Goal: Task Accomplishment & Management: Manage account settings

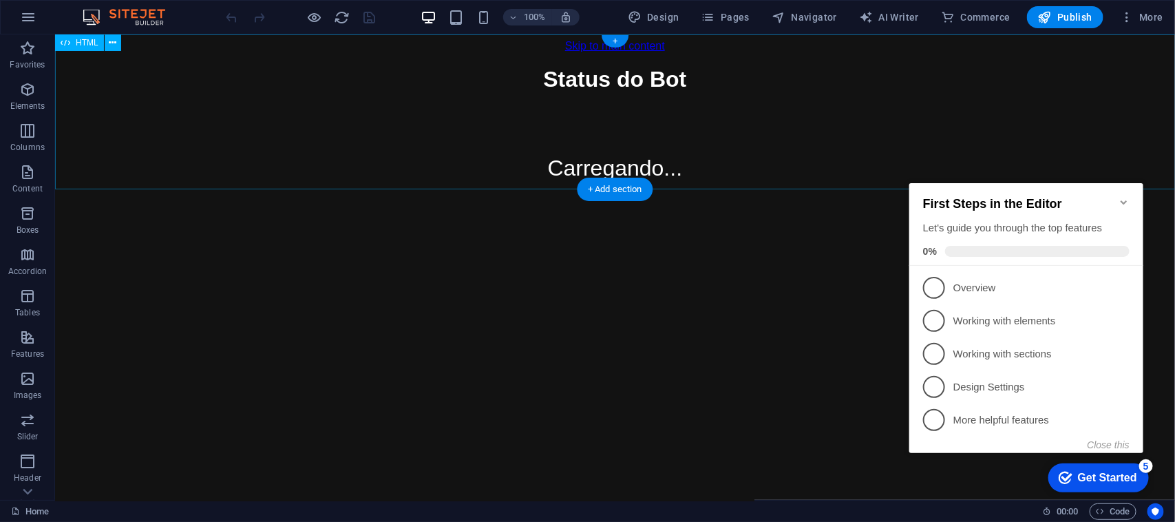
click at [603, 116] on div "Status do Bot Status do Bot Carregando..." at bounding box center [614, 129] width 1109 height 127
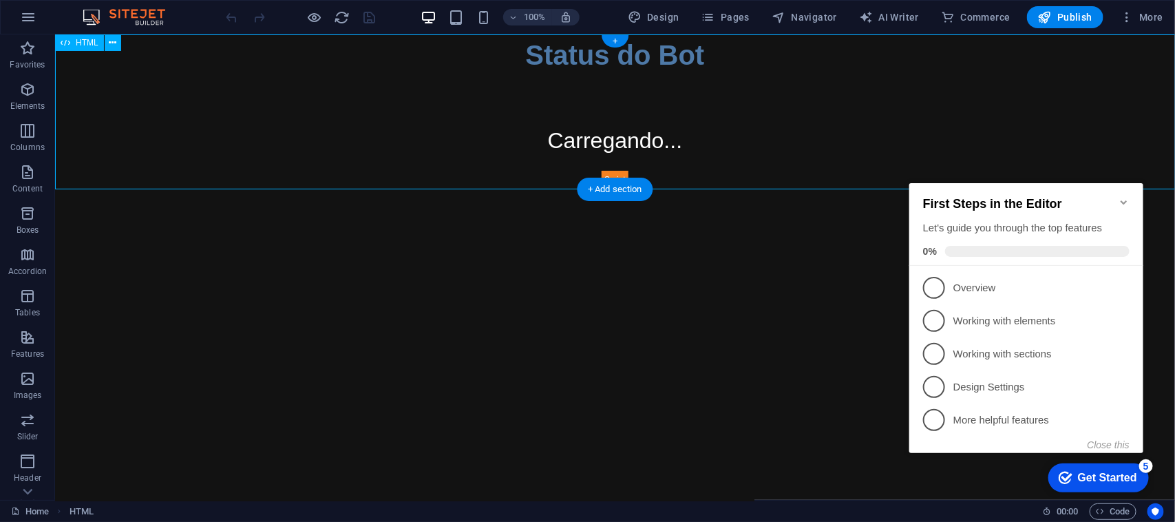
click at [603, 116] on div "Status do Bot Status do Bot Carregando..." at bounding box center [614, 111] width 1120 height 154
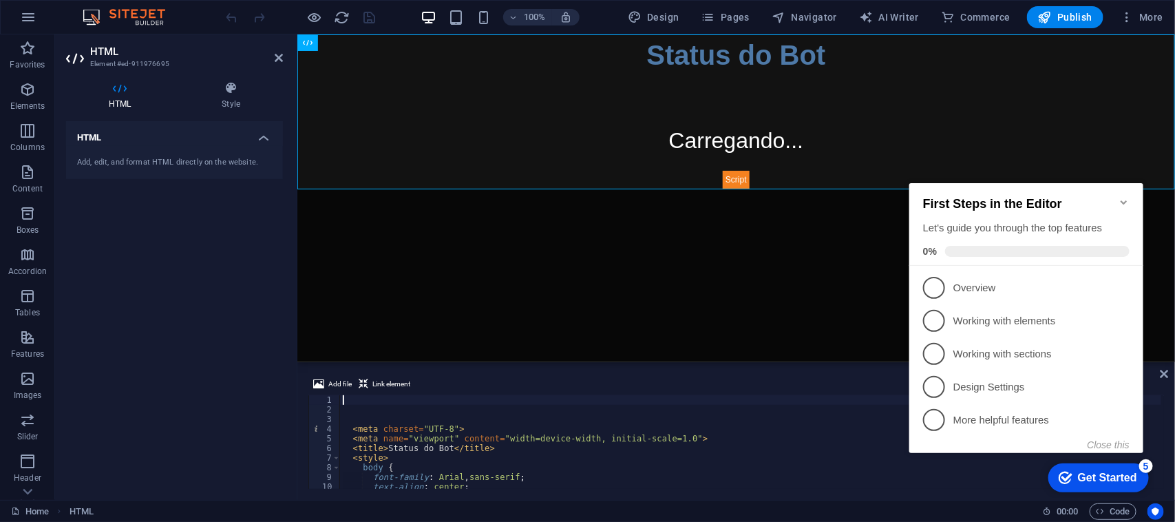
click at [497, 446] on div "< meta charset = "UTF-8" > < meta name = "viewport" content = "width=device-wid…" at bounding box center [751, 451] width 822 height 113
type textarea "<title>Status do Bot</title>"
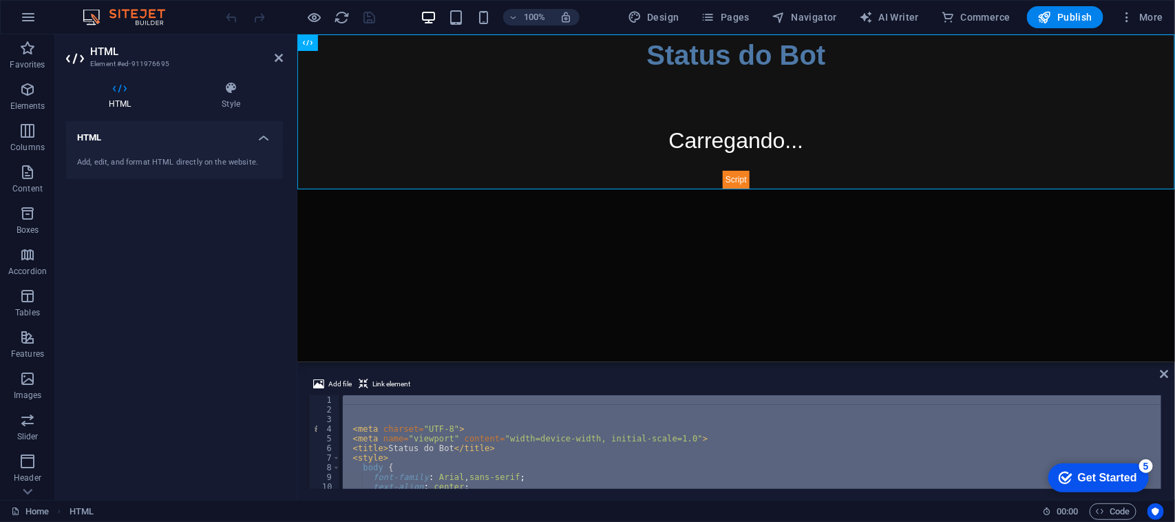
scroll to position [494, 0]
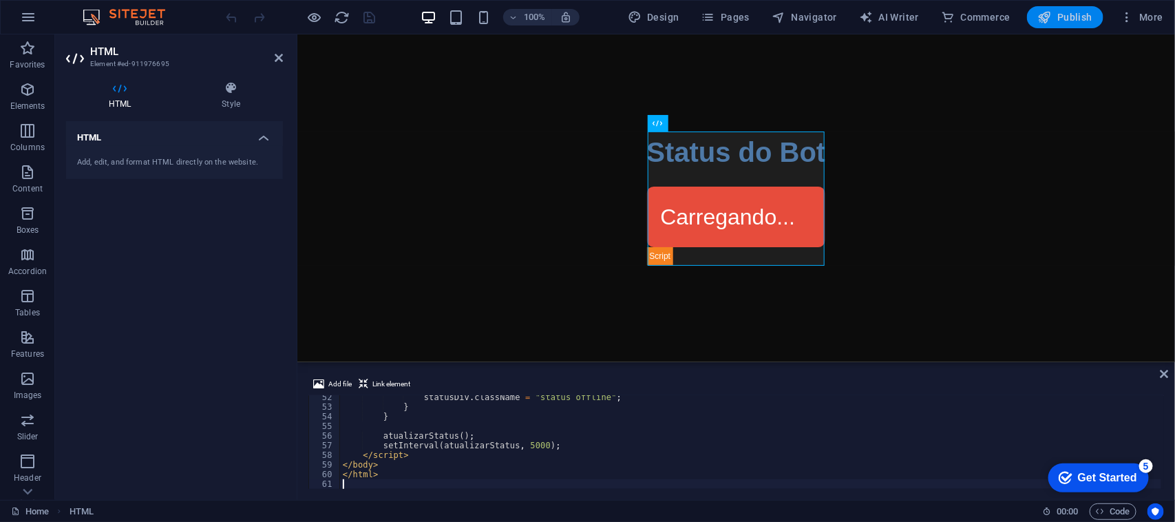
click at [1067, 14] on span "Publish" at bounding box center [1065, 17] width 54 height 14
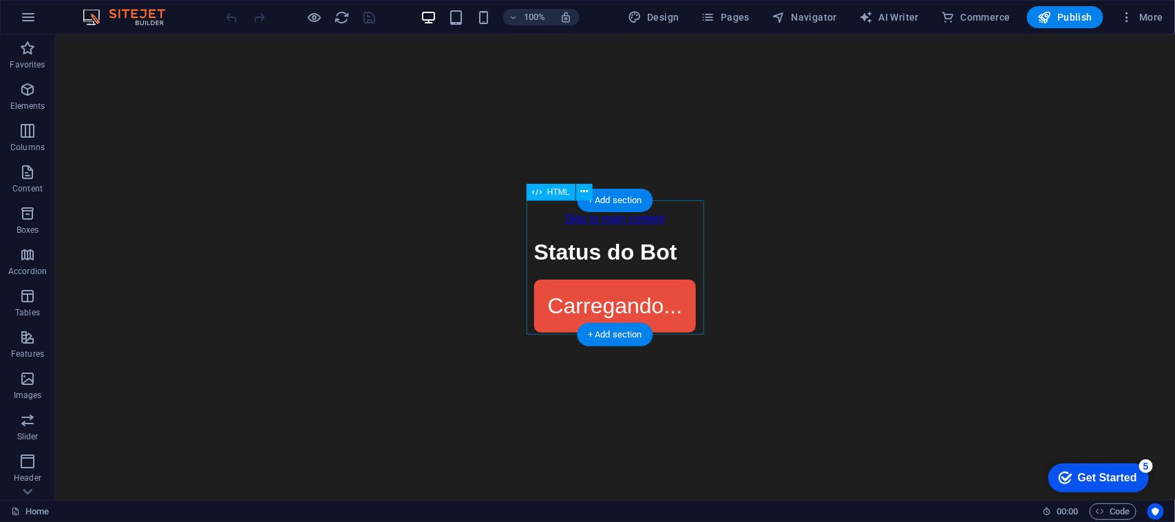
click at [638, 268] on div "Status do Bot Status do Bot Carregando..." at bounding box center [615, 285] width 163 height 93
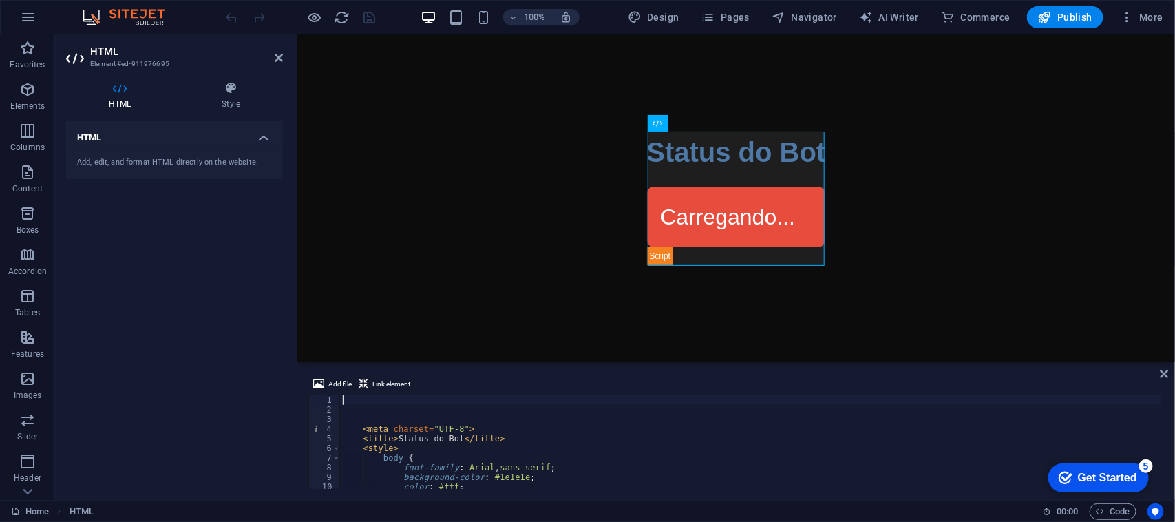
click at [187, 143] on h4 "HTML" at bounding box center [174, 133] width 217 height 25
click at [772, 183] on div "Status do Bot Status do Bot Carregando..." at bounding box center [736, 198] width 179 height 134
click at [485, 417] on div "< meta charset = "UTF-8" > < title > Status do Bot </ title > < style > body { …" at bounding box center [751, 451] width 822 height 113
click at [457, 417] on div "< meta charset = "UTF-8" > < title > Status do Bot </ title > < style > body { …" at bounding box center [751, 451] width 822 height 113
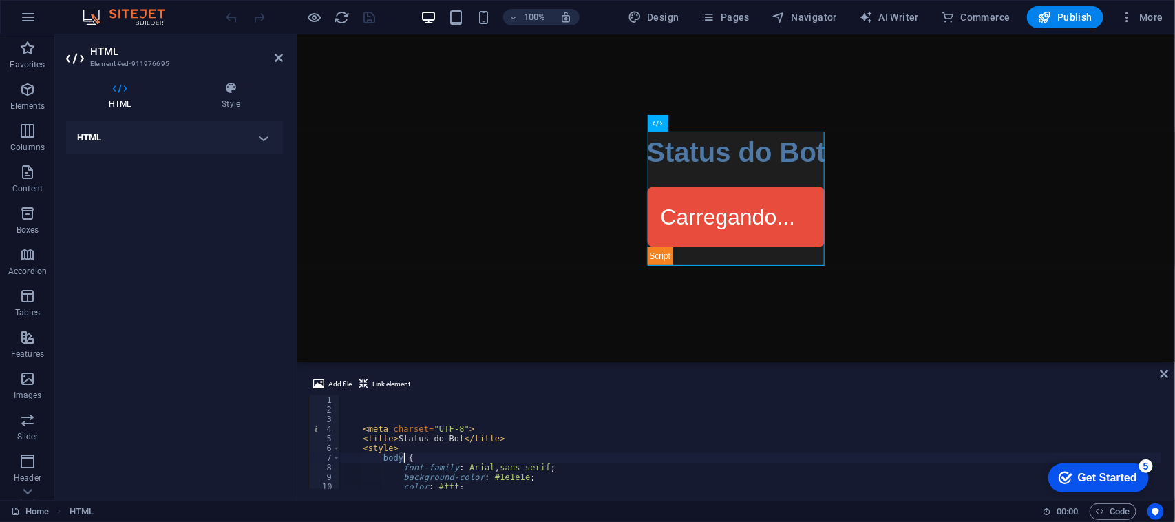
type textarea "<title>Status do Bot</title>"
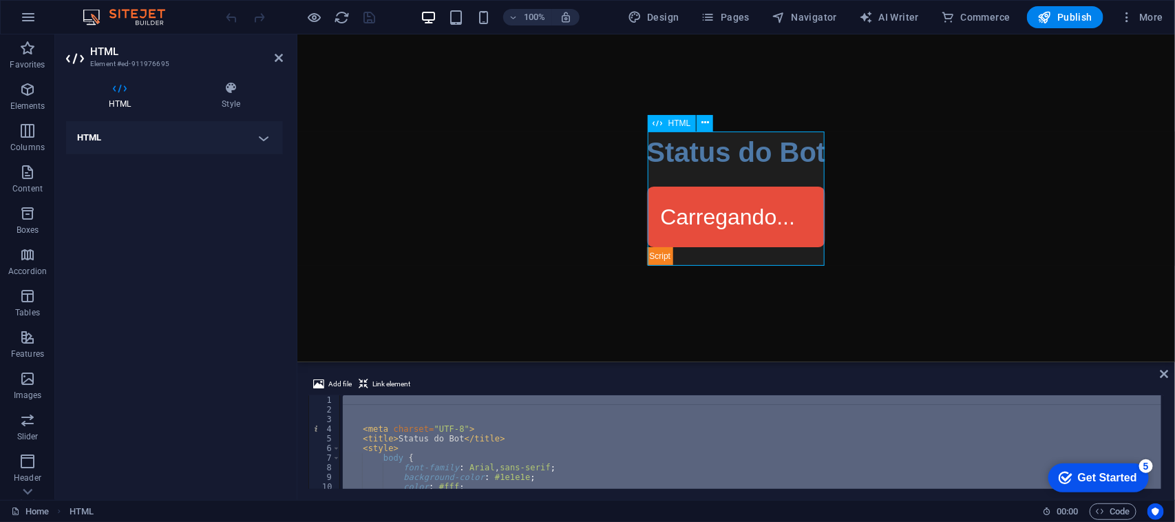
click at [720, 185] on div "Status do Bot Status do Bot Carregando..." at bounding box center [736, 198] width 179 height 134
click at [549, 417] on div "< meta charset = "UTF-8" > < title > Status do Bot </ title > < style > body { …" at bounding box center [750, 442] width 821 height 94
type textarea "<style>"
paste textarea
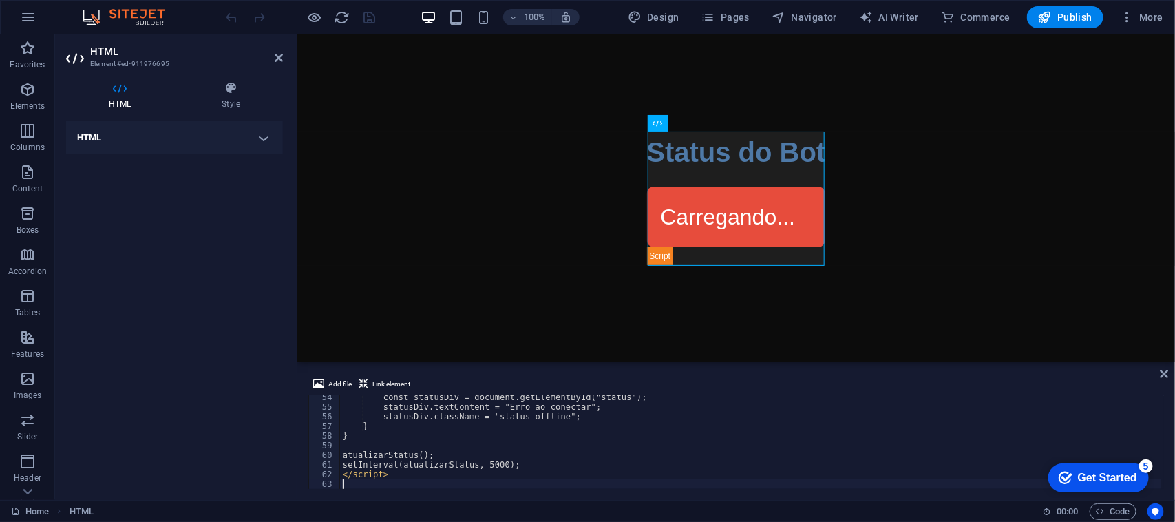
scroll to position [514, 0]
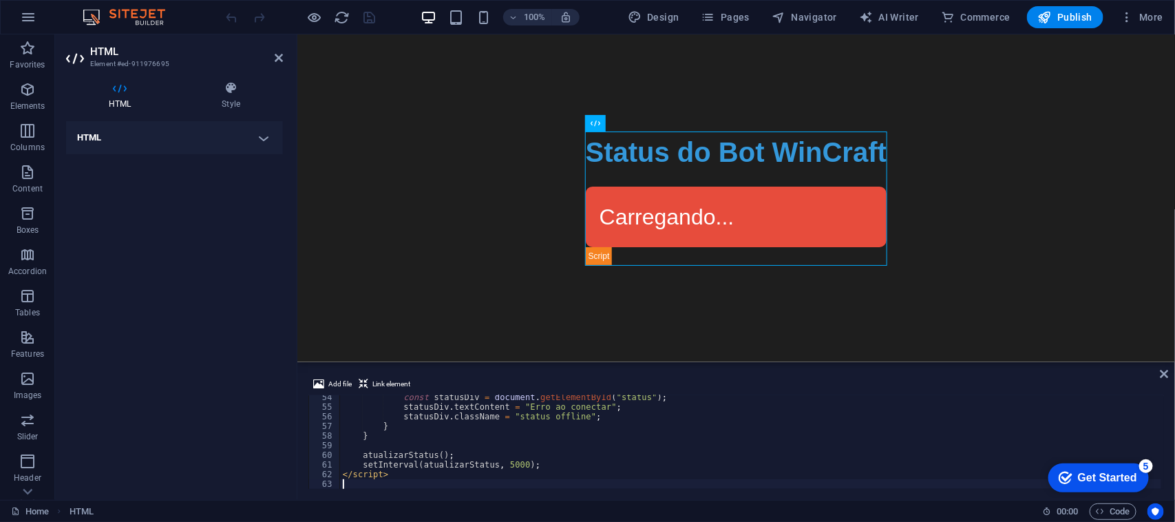
drag, startPoint x: 903, startPoint y: 149, endPoint x: 479, endPoint y: 58, distance: 433.8
click at [311, 23] on icon "button" at bounding box center [315, 18] width 16 height 16
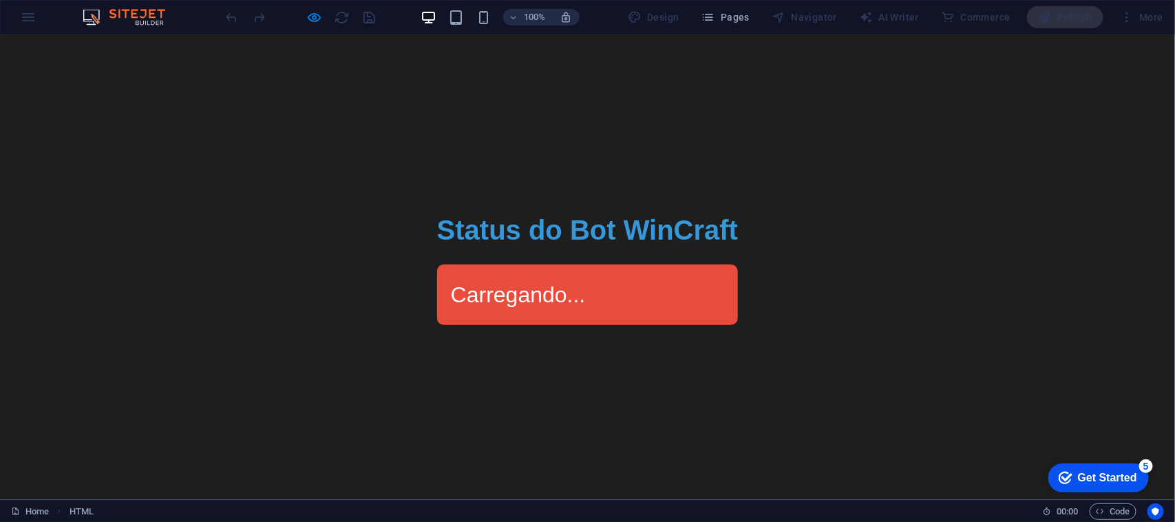
click at [555, 275] on div "Carregando..." at bounding box center [587, 294] width 301 height 61
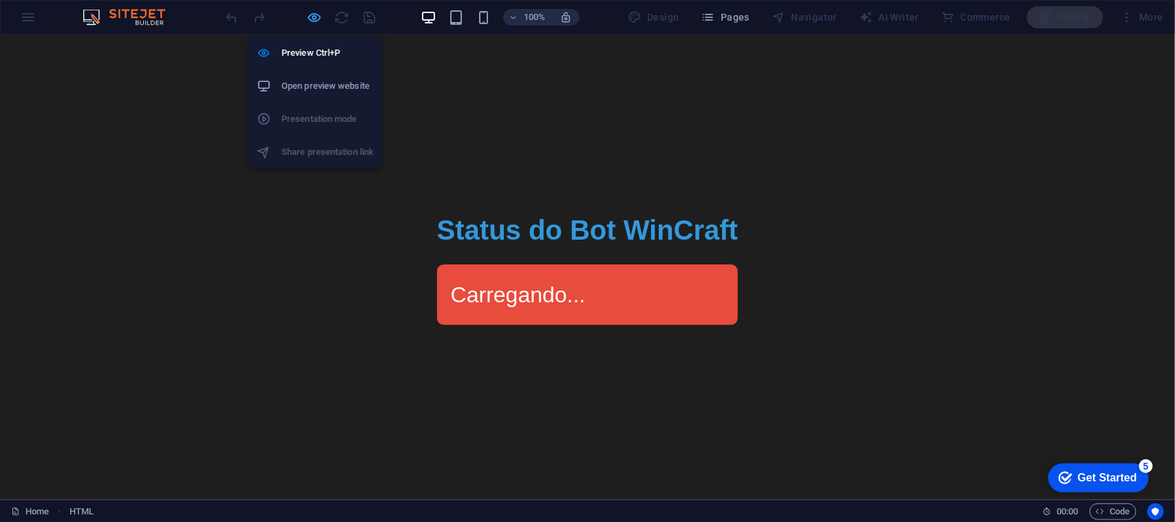
click at [315, 12] on icon "button" at bounding box center [315, 18] width 16 height 16
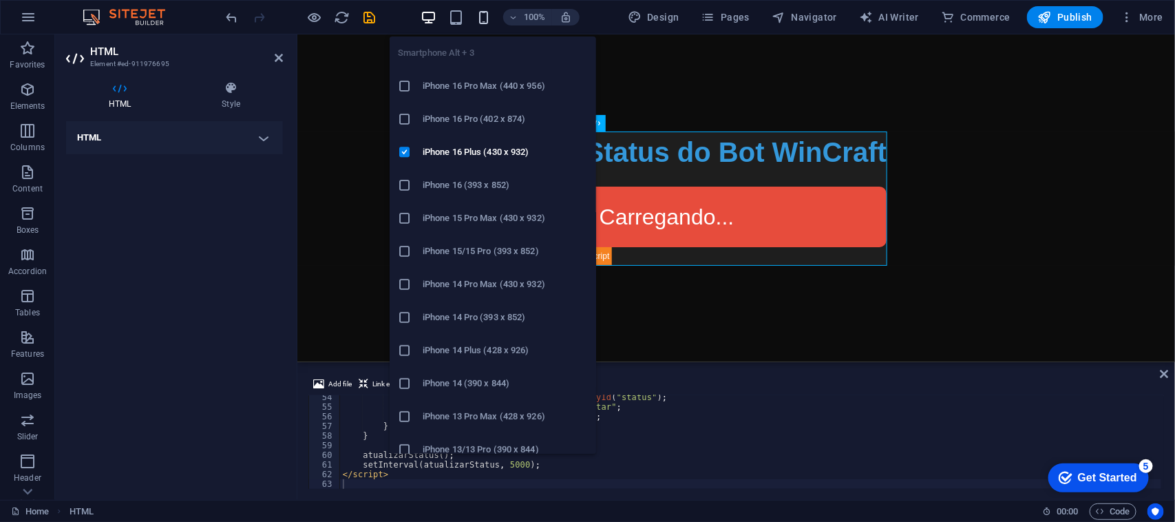
click at [482, 17] on icon "button" at bounding box center [484, 18] width 16 height 16
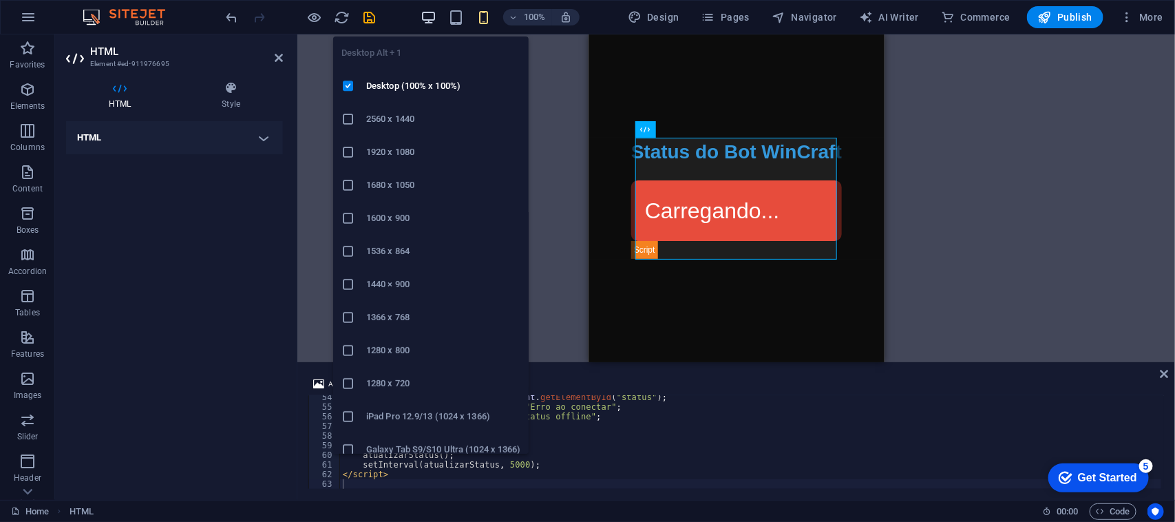
click at [429, 23] on icon "button" at bounding box center [429, 18] width 16 height 16
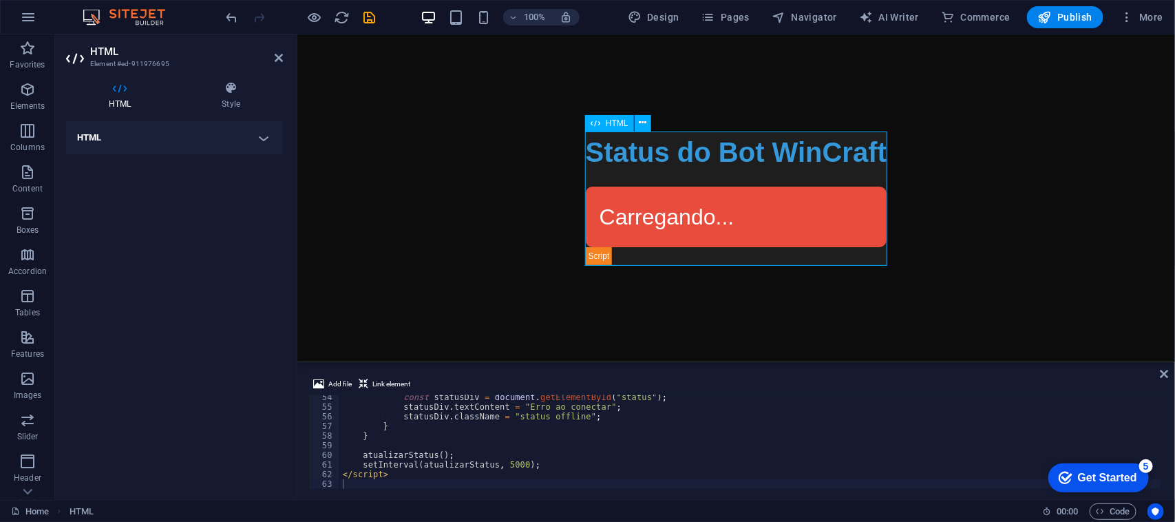
click at [662, 184] on div "Status do Bot Status do Bot WinCraft Carregando..." at bounding box center [735, 198] width 301 height 134
click at [567, 417] on div "const statusDiv = document . getElementById ( "status" ) ; statusDiv . textCont…" at bounding box center [751, 448] width 822 height 113
type textarea "</script>"
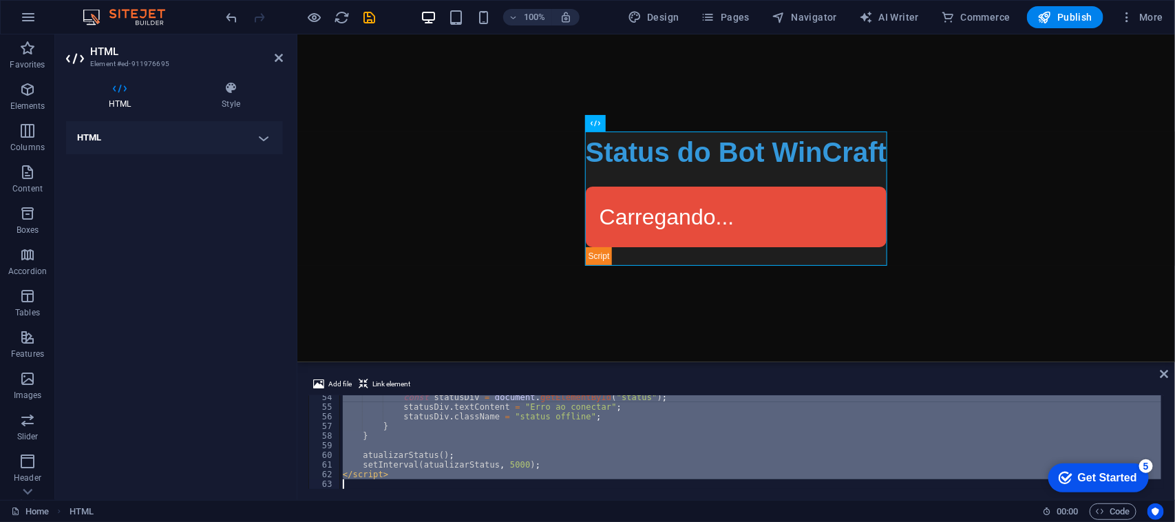
paste textarea
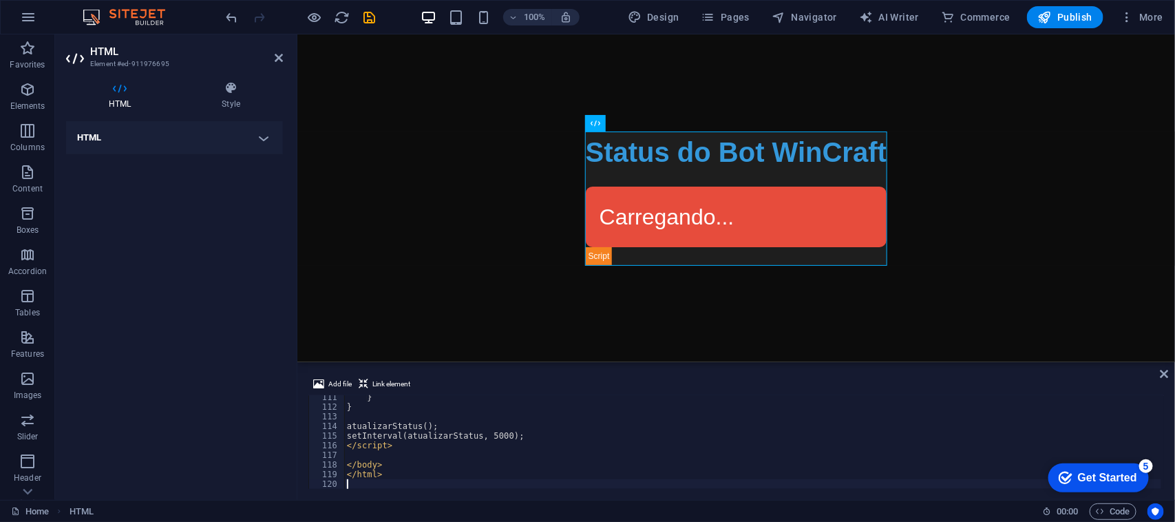
scroll to position [1062, 0]
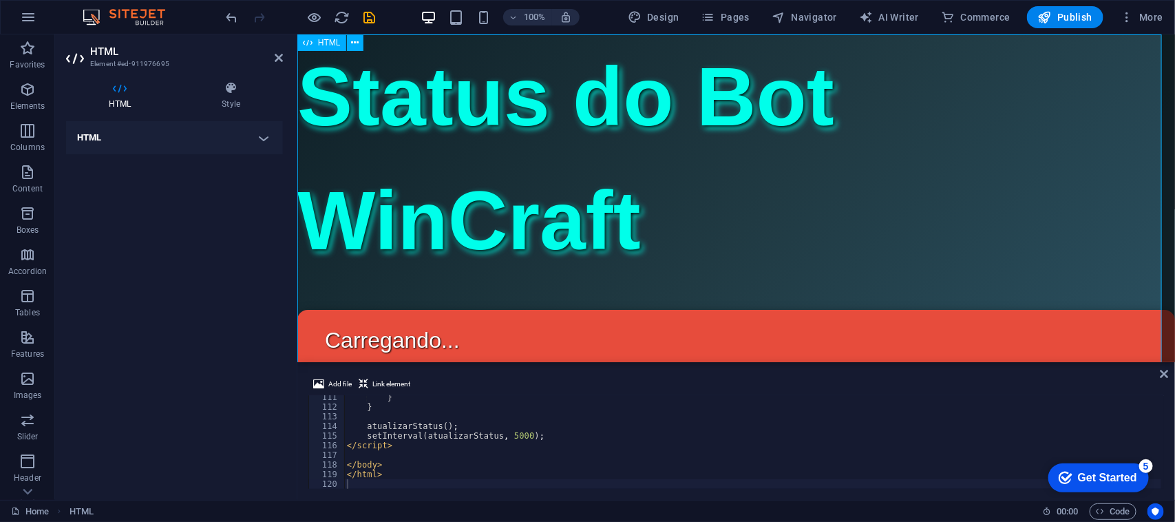
click at [425, 183] on div "Status do Bot Status do Bot WinCraft Carregando... Início Serviços Bots Suporte" at bounding box center [736, 234] width 878 height 401
click at [425, 182] on div "Status do Bot Status do Bot WinCraft Carregando... Início Serviços Bots Suporte" at bounding box center [736, 234] width 878 height 401
click at [488, 417] on div "} } atualizarStatus ( ) ; setInterval ( atualizarStatus , 5000 ) ; </ script > …" at bounding box center [753, 448] width 818 height 113
type textarea "</html>"
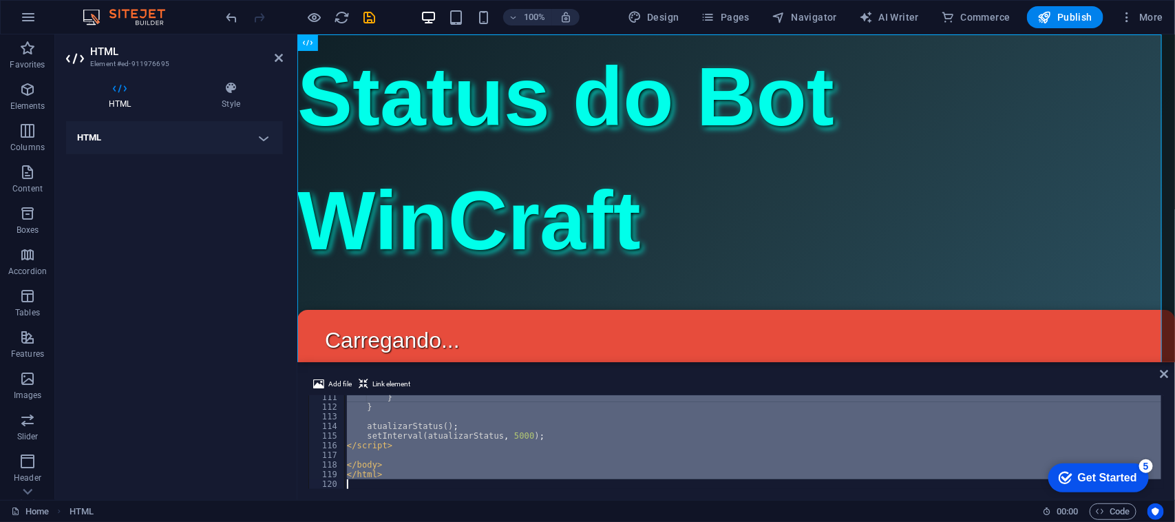
paste textarea
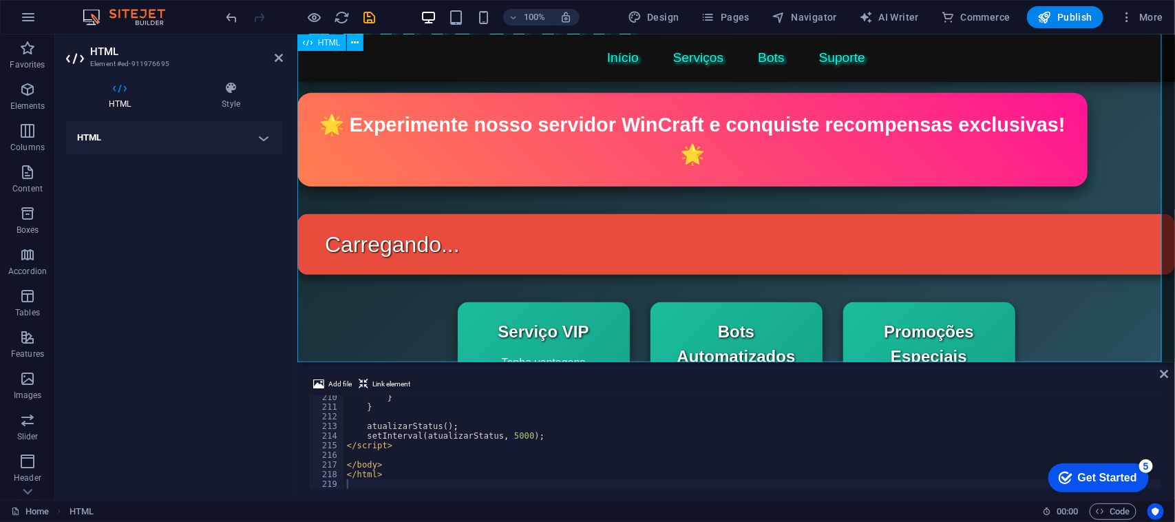
scroll to position [386, 0]
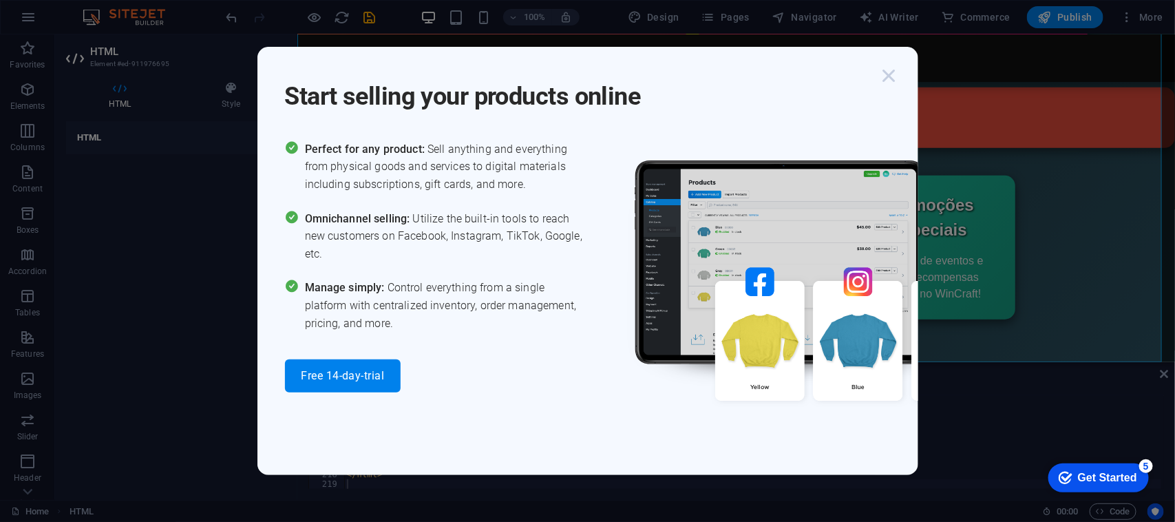
click at [886, 70] on icon "button" at bounding box center [889, 75] width 25 height 25
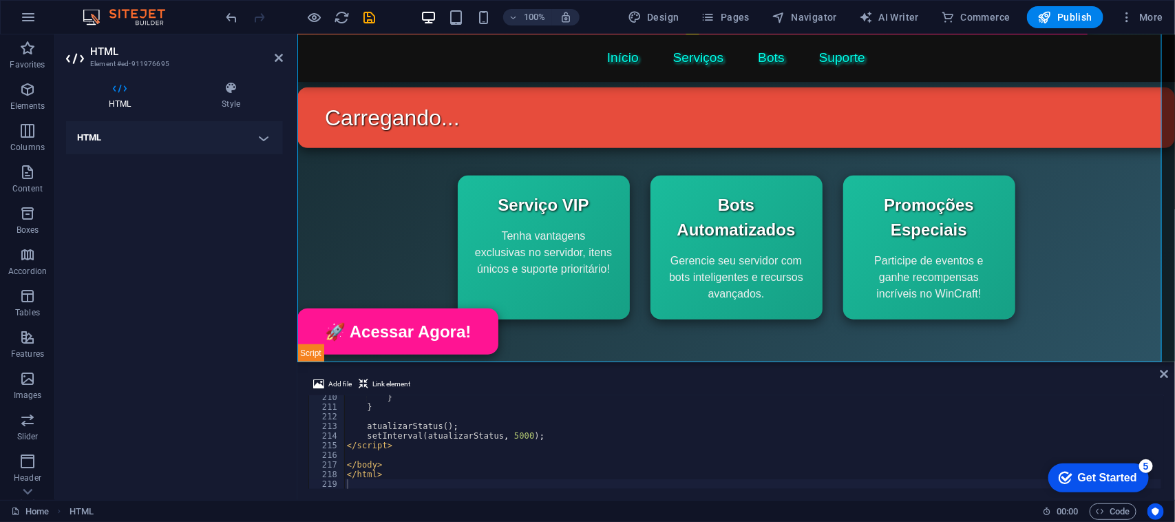
click at [439, 417] on div "} } atualizarStatus ( ) ; setInterval ( atualizarStatus , 5000 ) ; </ script > …" at bounding box center [753, 448] width 818 height 113
type textarea "</html>"
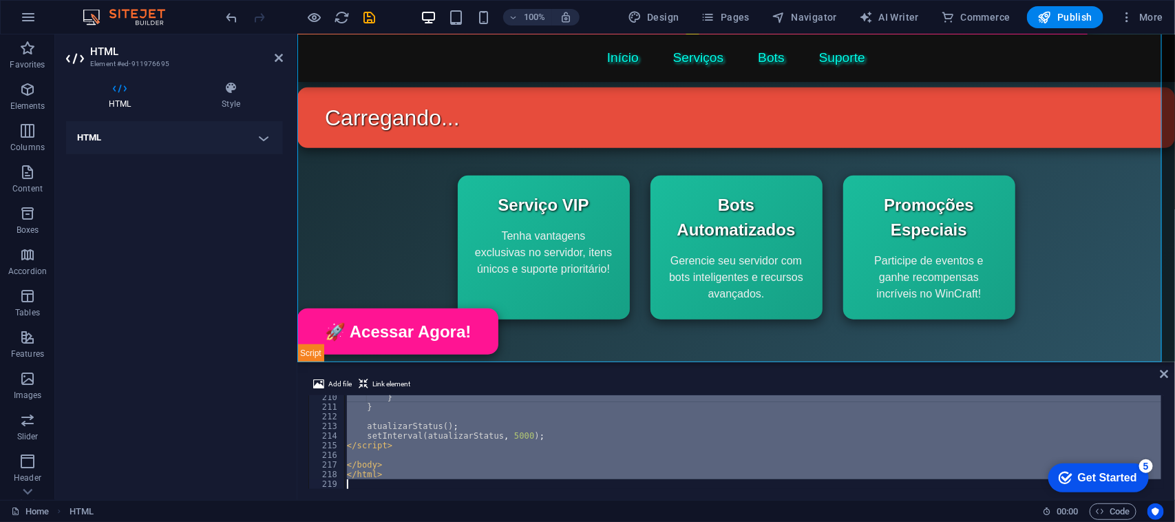
paste textarea
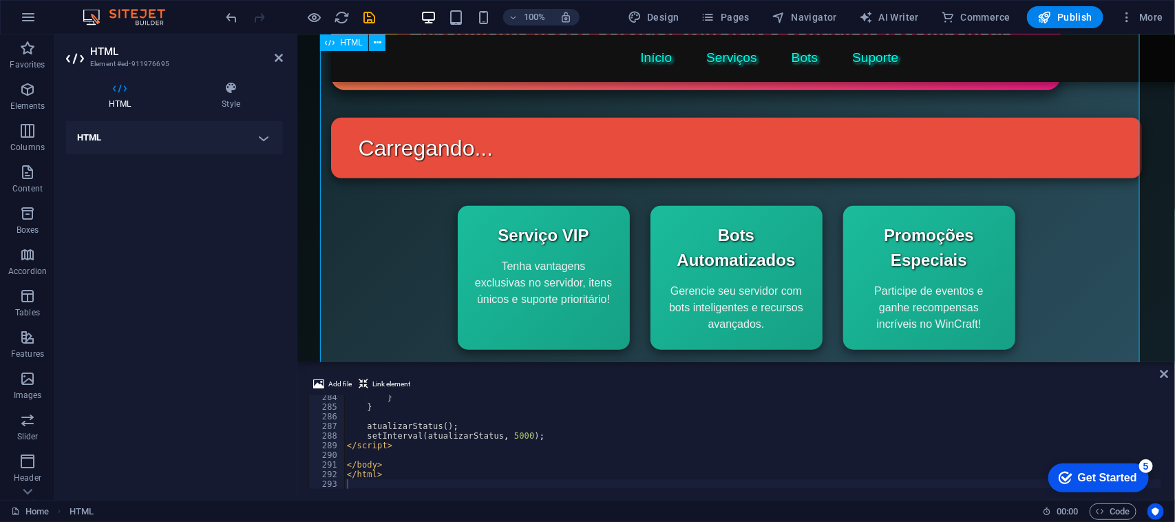
scroll to position [390, 0]
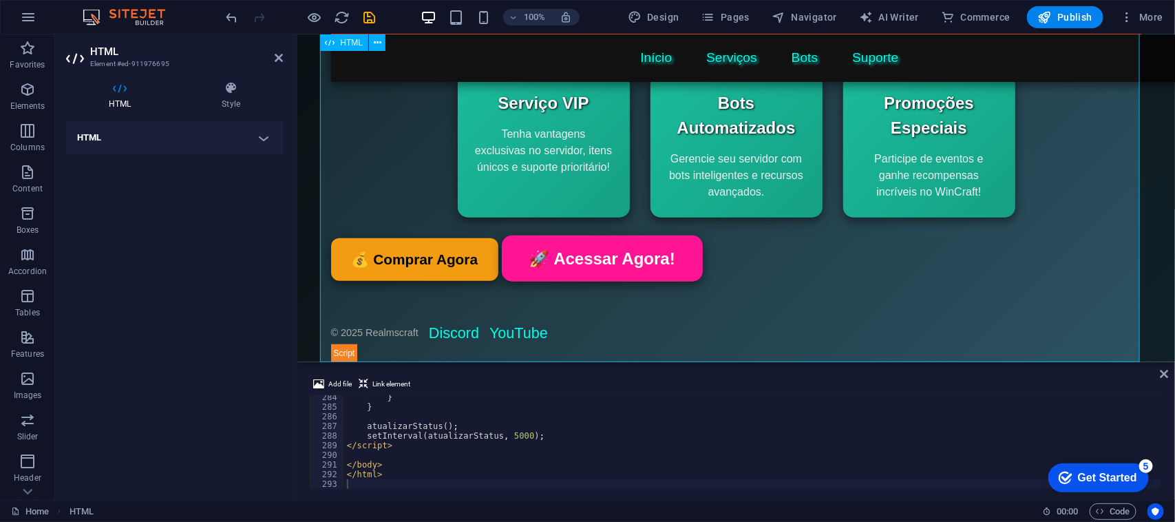
click at [448, 327] on div "Status do Bot Realmscraft Início Serviços Bots Suporte Realmscraft 🌟 Experiment…" at bounding box center [736, 44] width 811 height 636
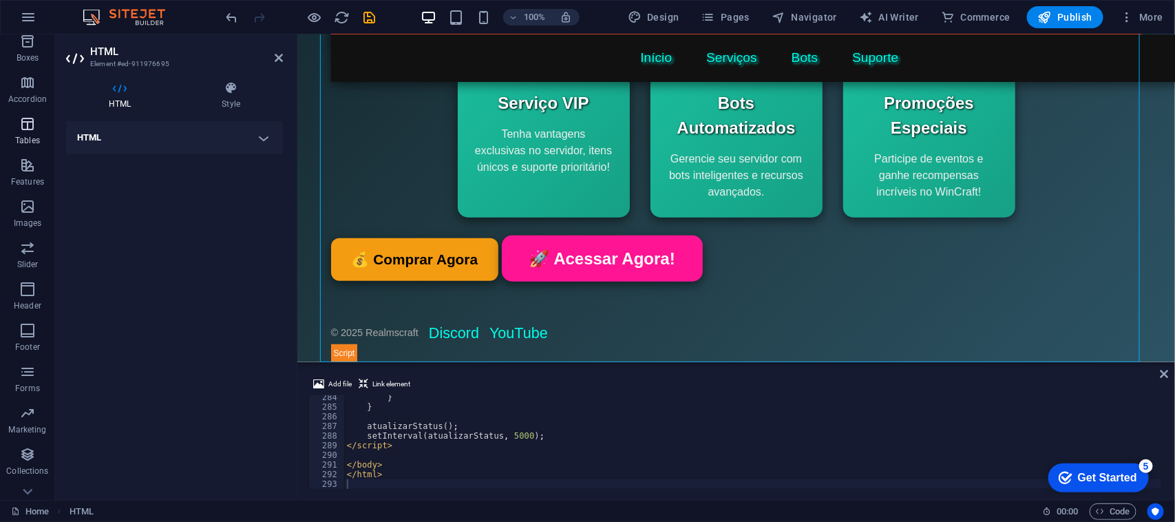
scroll to position [195, 0]
click at [940, 14] on span "Publish" at bounding box center [1065, 17] width 54 height 14
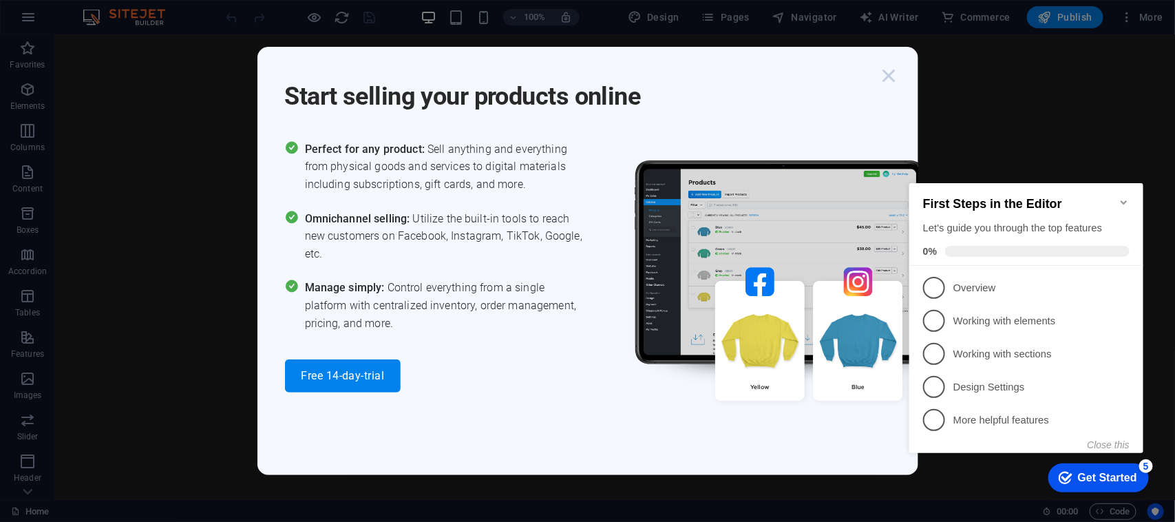
click at [890, 83] on icon "button" at bounding box center [889, 75] width 25 height 25
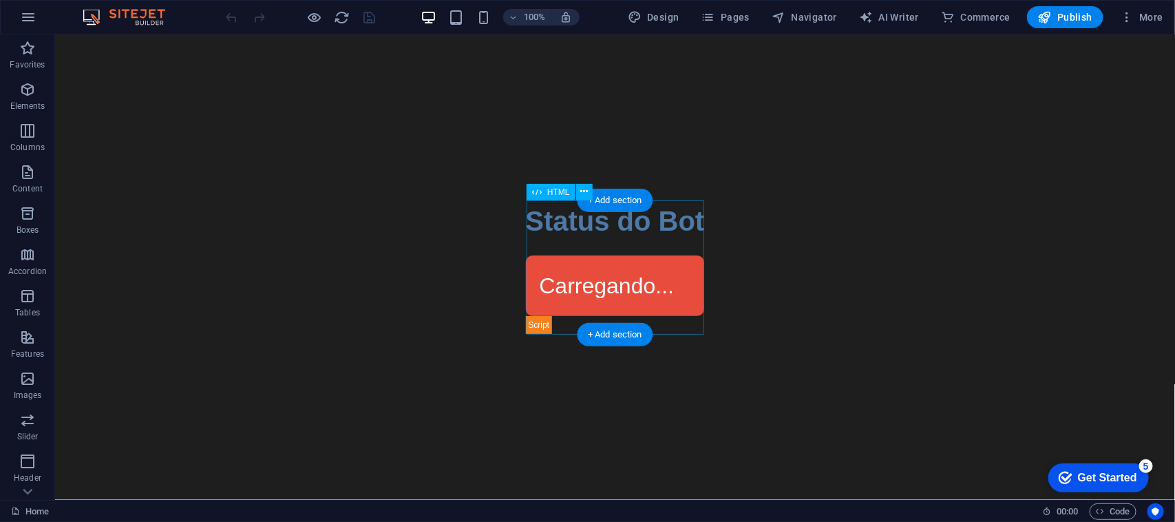
click at [535, 228] on div "Status do Bot Status do Bot Carregando..." at bounding box center [614, 267] width 179 height 134
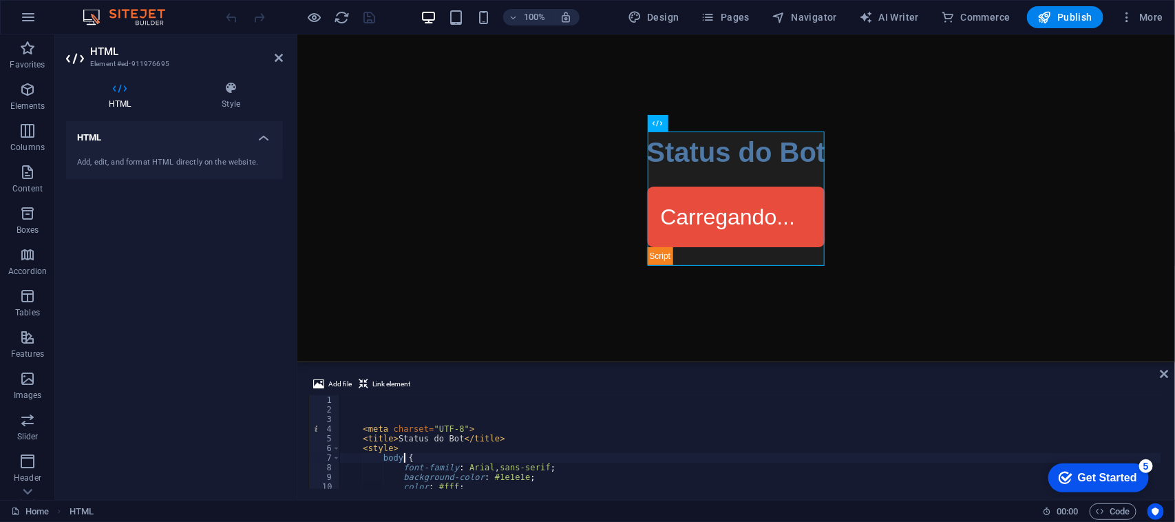
click at [418, 459] on div "< meta charset = "UTF-8" > < title > Status do Bot </ title > < style > body { …" at bounding box center [751, 451] width 822 height 113
type textarea "body {"
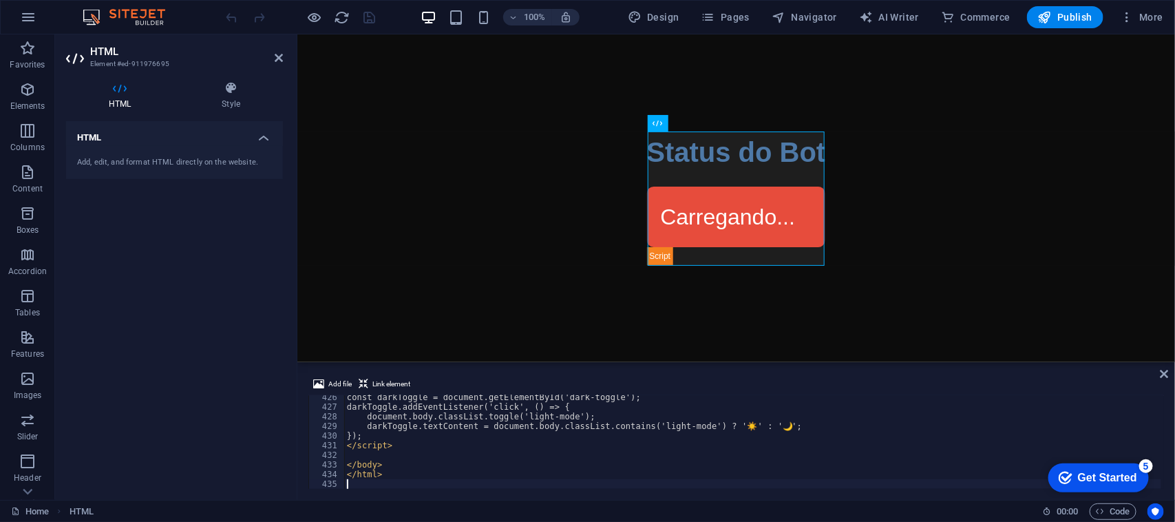
scroll to position [4099, 0]
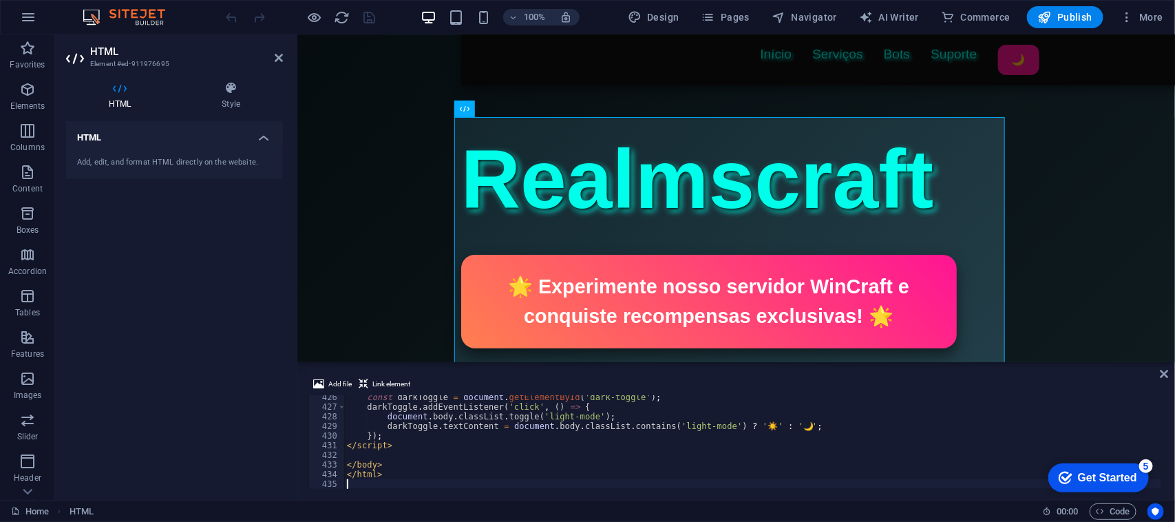
click at [381, 105] on body "Skip to main content Status do Bot Realmscraft Início Serviços Bots Suporte 🌙 R…" at bounding box center [736, 501] width 878 height 934
click at [365, 19] on icon "save" at bounding box center [370, 18] width 16 height 16
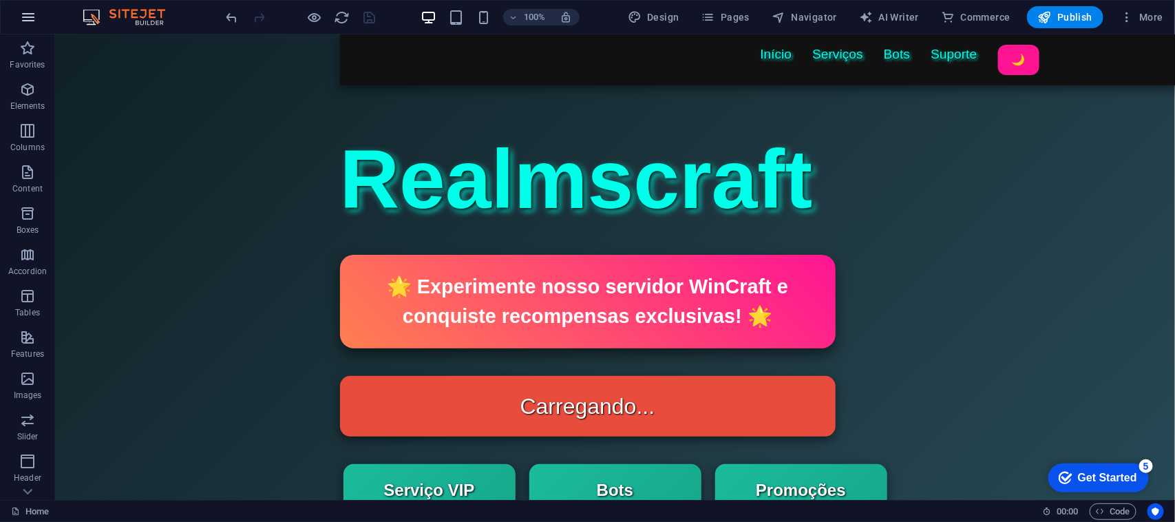
click at [31, 22] on icon "button" at bounding box center [28, 17] width 17 height 17
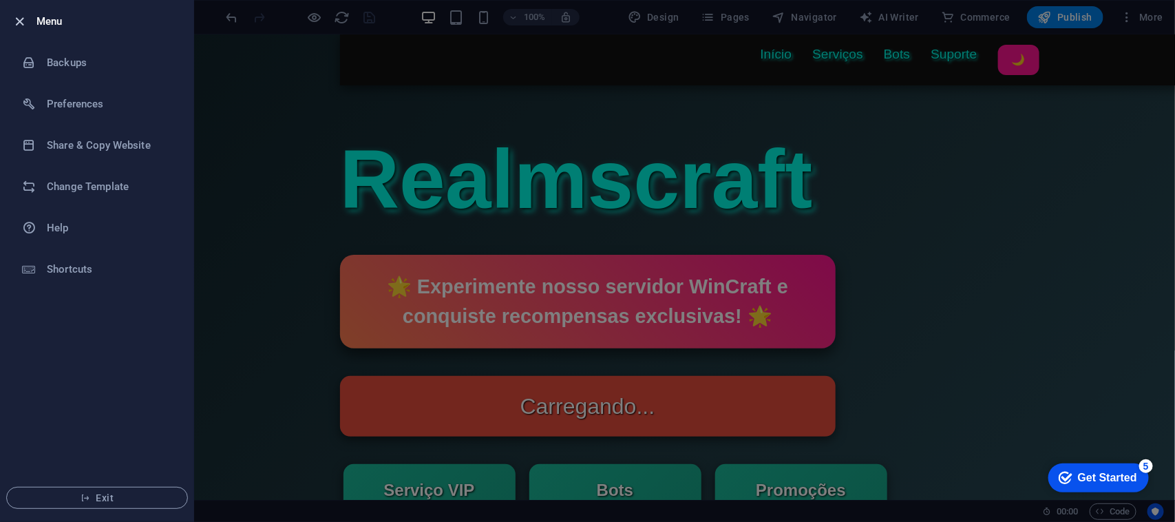
click at [19, 19] on icon "button" at bounding box center [20, 22] width 16 height 16
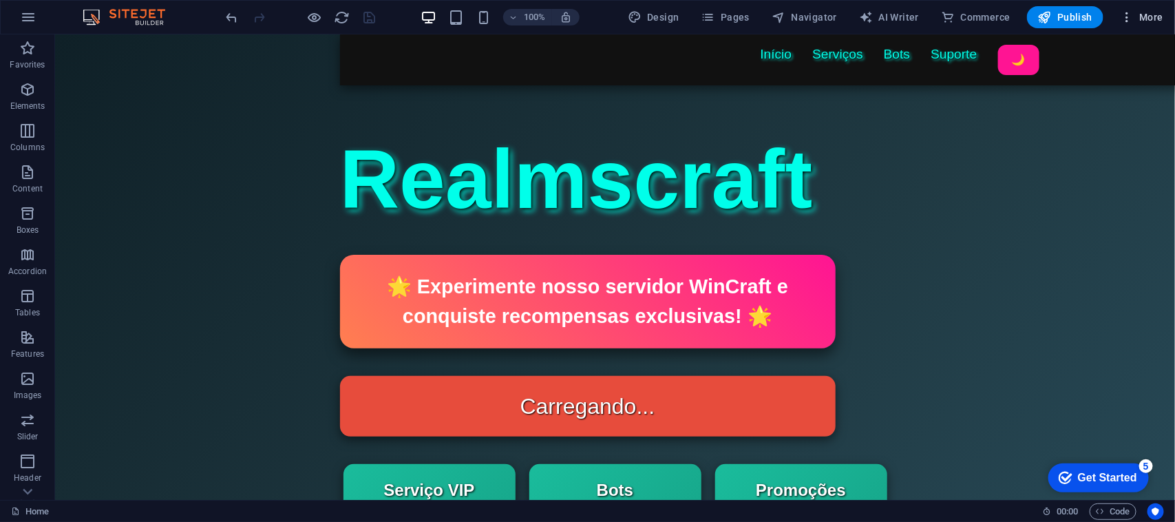
click at [1151, 22] on span "More" at bounding box center [1141, 17] width 43 height 14
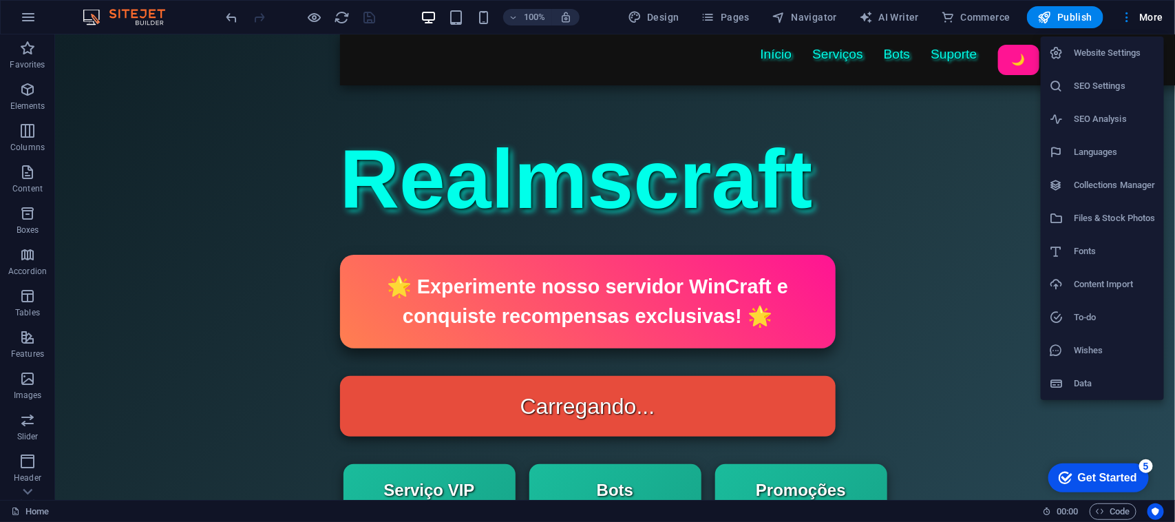
click at [738, 21] on div at bounding box center [587, 261] width 1175 height 522
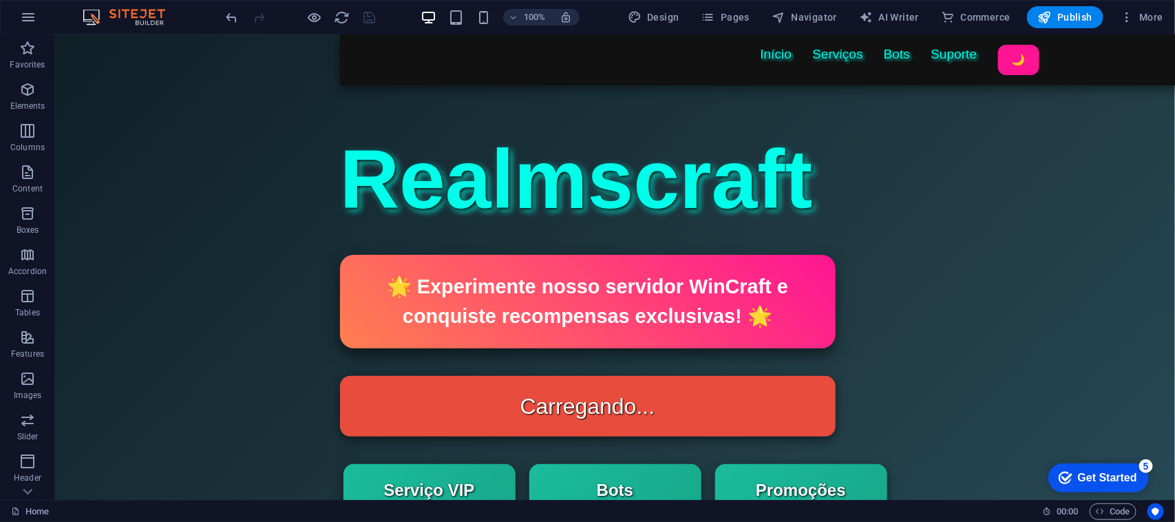
click at [738, 21] on div "Website Settings SEO Settings SEO Analysis Languages Collections Manager Files …" at bounding box center [587, 265] width 1175 height 514
click at [738, 21] on span "Pages" at bounding box center [726, 17] width 48 height 14
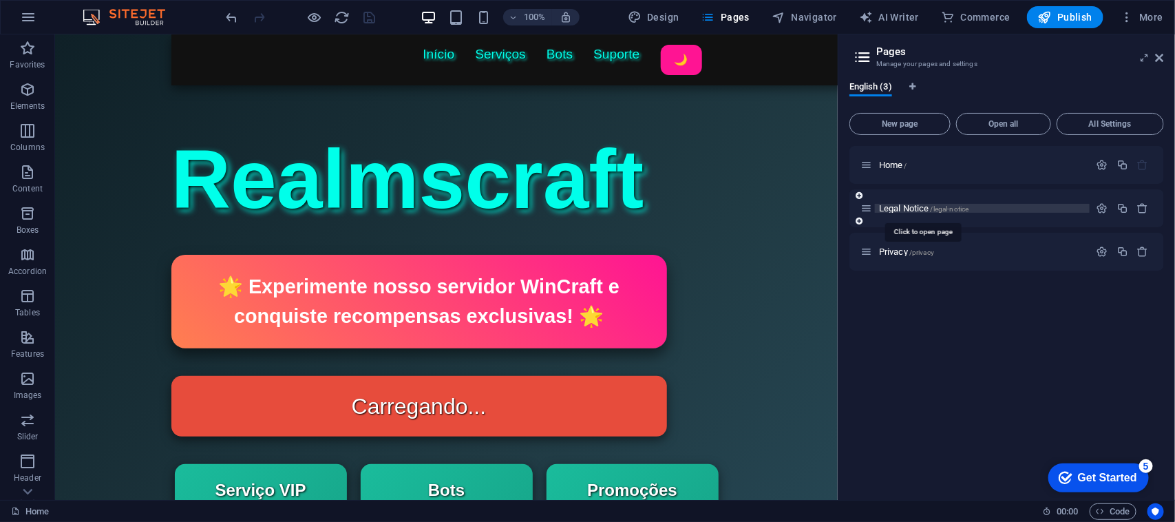
click at [917, 207] on span "Legal Notice /legal-notice" at bounding box center [924, 208] width 90 height 10
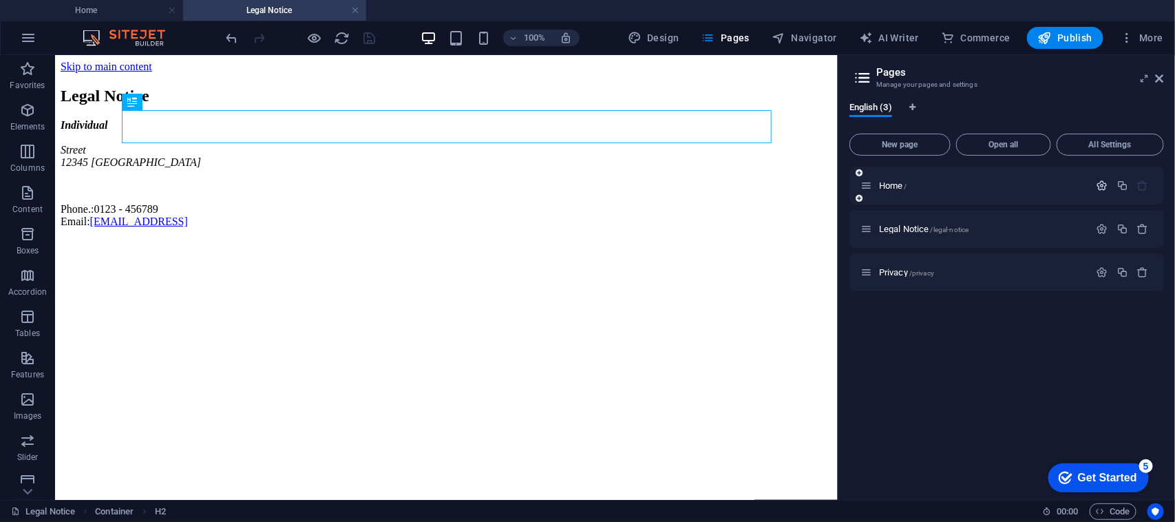
scroll to position [0, 0]
click at [1097, 227] on icon "button" at bounding box center [1103, 229] width 12 height 12
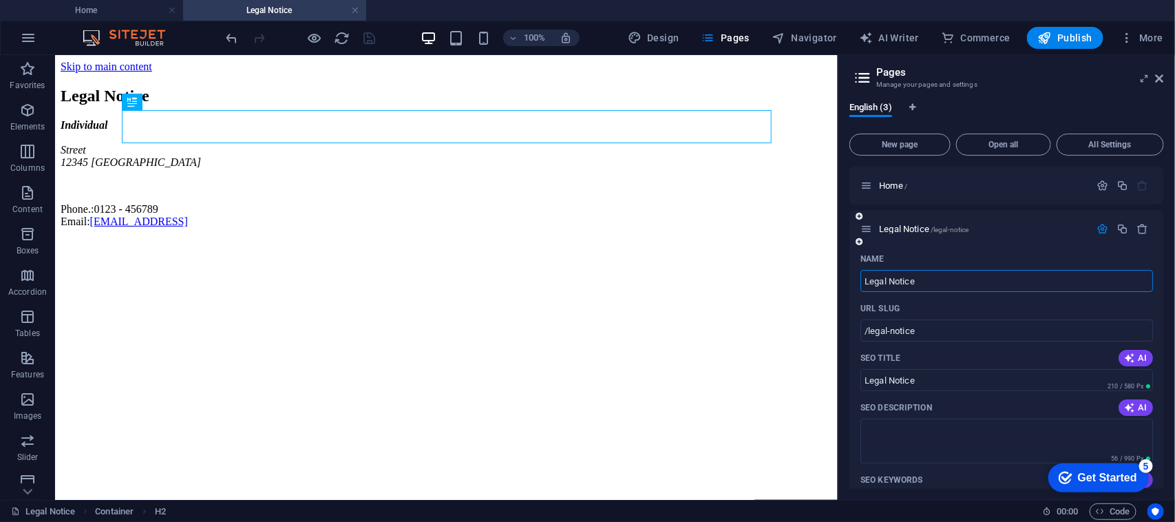
drag, startPoint x: 883, startPoint y: 280, endPoint x: 852, endPoint y: 276, distance: 30.5
click at [852, 276] on div "Name Legal Notice ​ URL SLUG /legal-notice ​ SEO Title AI Legal Notice ​ 210 / …" at bounding box center [1007, 504] width 315 height 513
type input "Su"
type input "/s"
type input "S"
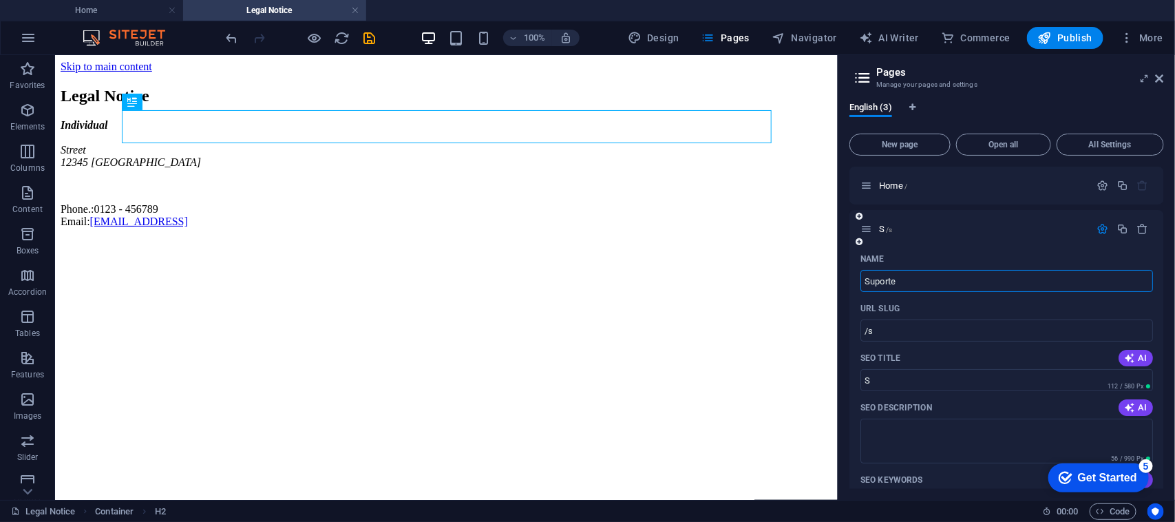
type input "Suporte"
type input "/suporte"
type input "Suporte"
click at [844, 277] on div "English (3) New page Open all All Settings Home / Suporte /suporte Name Suporte…" at bounding box center [1007, 295] width 337 height 409
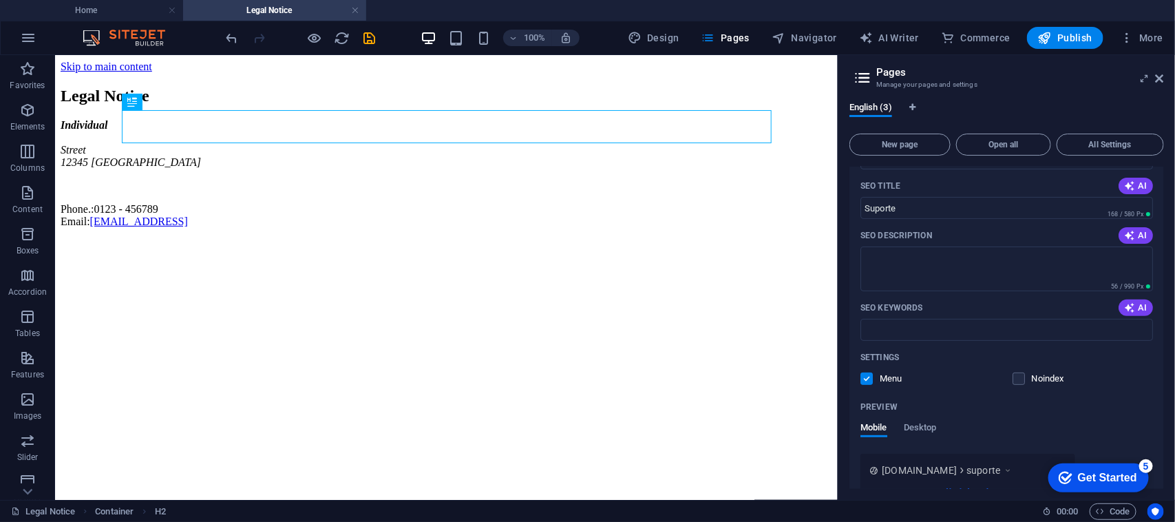
scroll to position [320, 0]
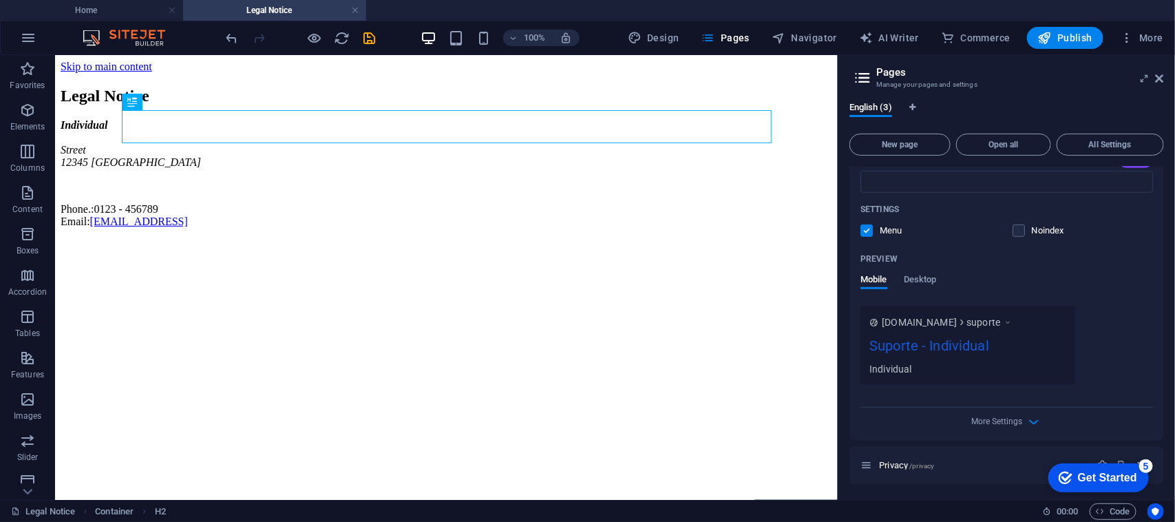
click at [852, 235] on div "Name Suporte ​ URL SLUG /suporte ​ SEO Title AI Suporte ​ 168 / 580 Px SEO Desc…" at bounding box center [1007, 184] width 315 height 513
click at [352, 11] on link at bounding box center [355, 10] width 8 height 13
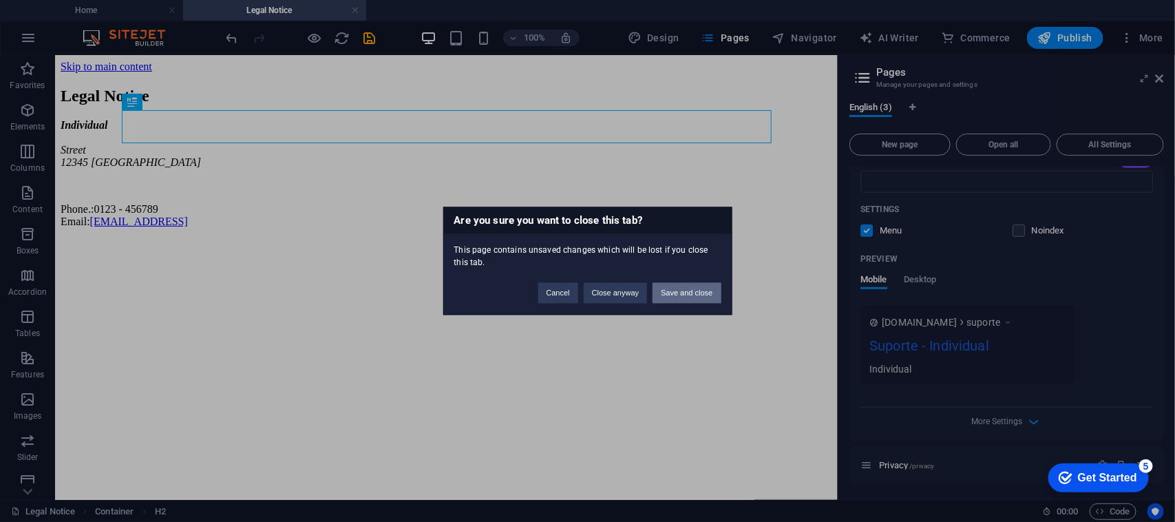
click at [667, 289] on button "Save and close" at bounding box center [687, 293] width 68 height 21
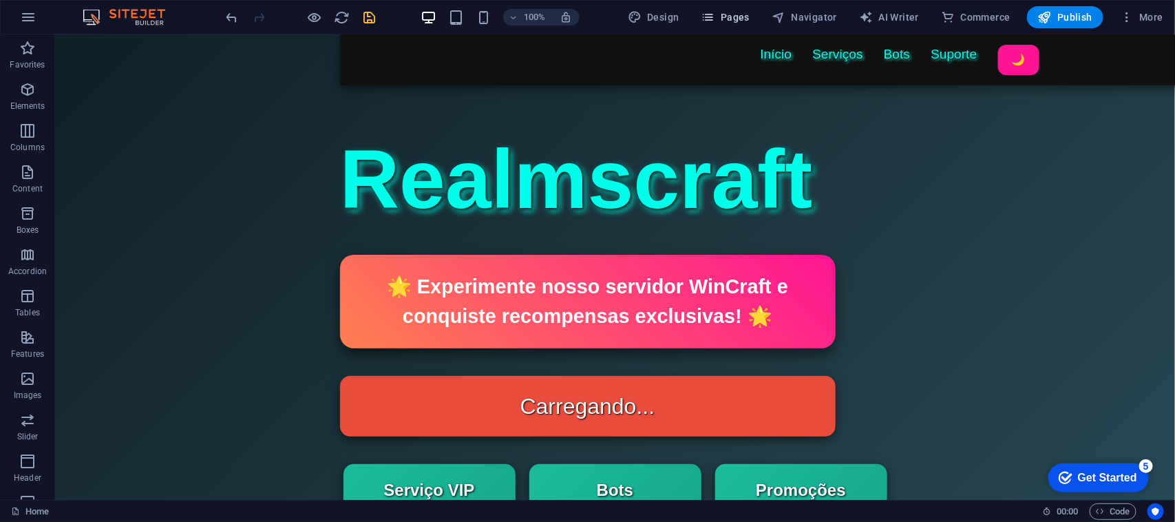
click at [725, 19] on span "Pages" at bounding box center [726, 17] width 48 height 14
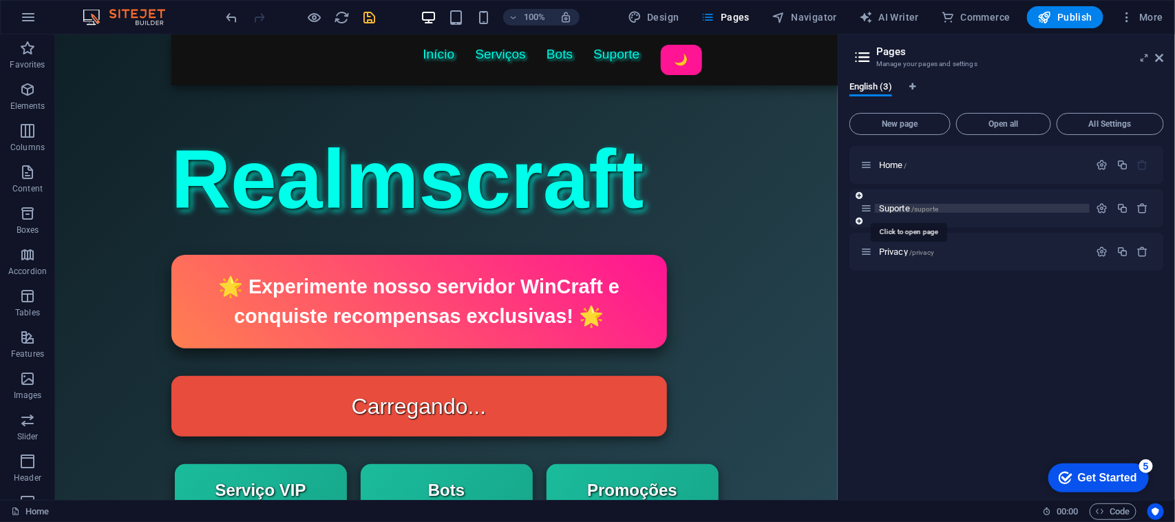
click at [907, 208] on span "Suporte /suporte" at bounding box center [908, 208] width 59 height 10
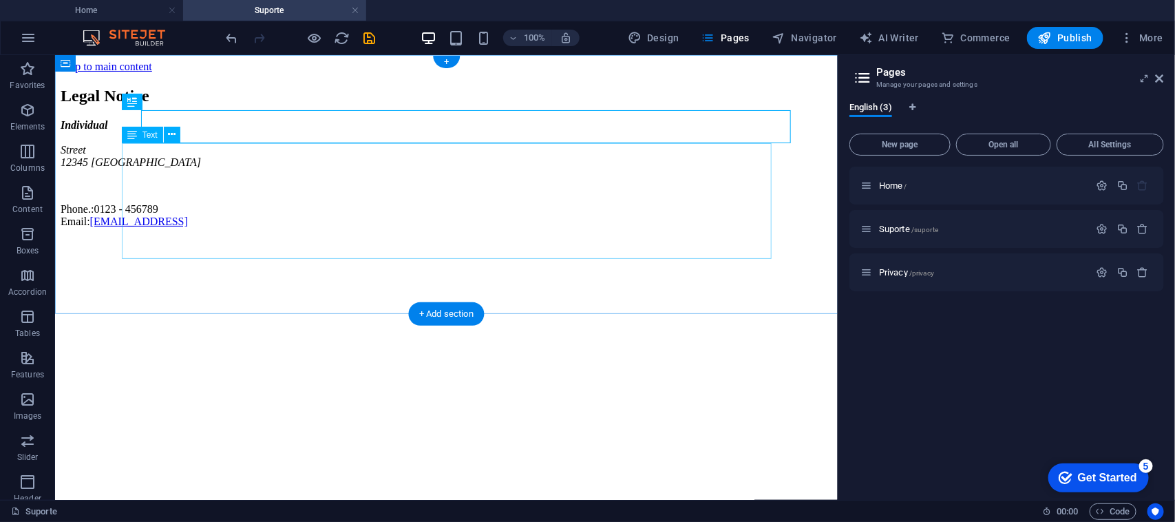
scroll to position [0, 0]
click at [266, 105] on div "Legal Notice" at bounding box center [446, 95] width 772 height 19
click at [265, 105] on div "Legal Notice" at bounding box center [446, 95] width 772 height 19
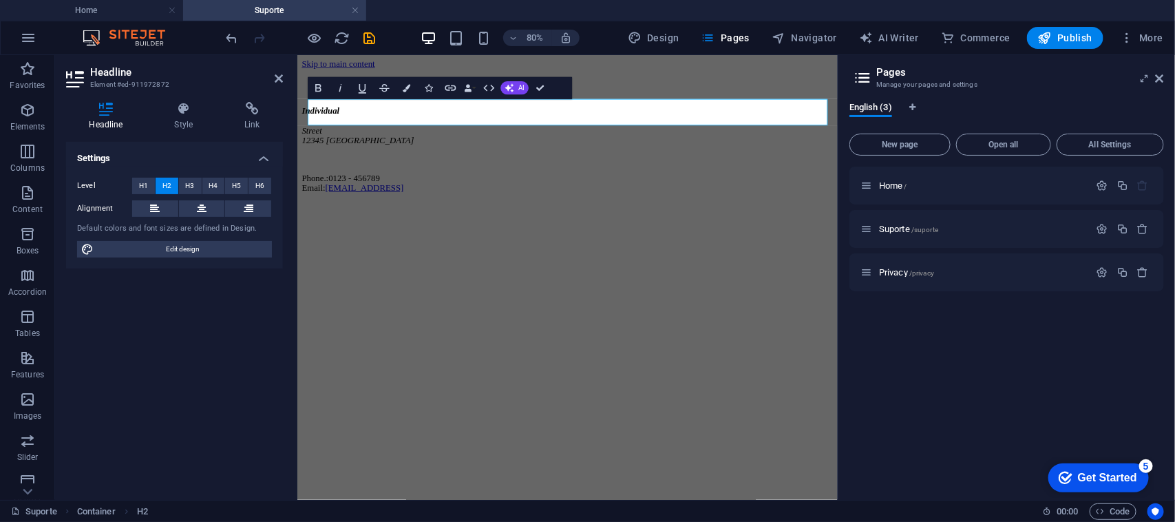
click at [669, 238] on html "Skip to main content ​ Individual Street 12345 Berlin Phone.: 0123 - 456789 Ema…" at bounding box center [634, 146] width 675 height 184
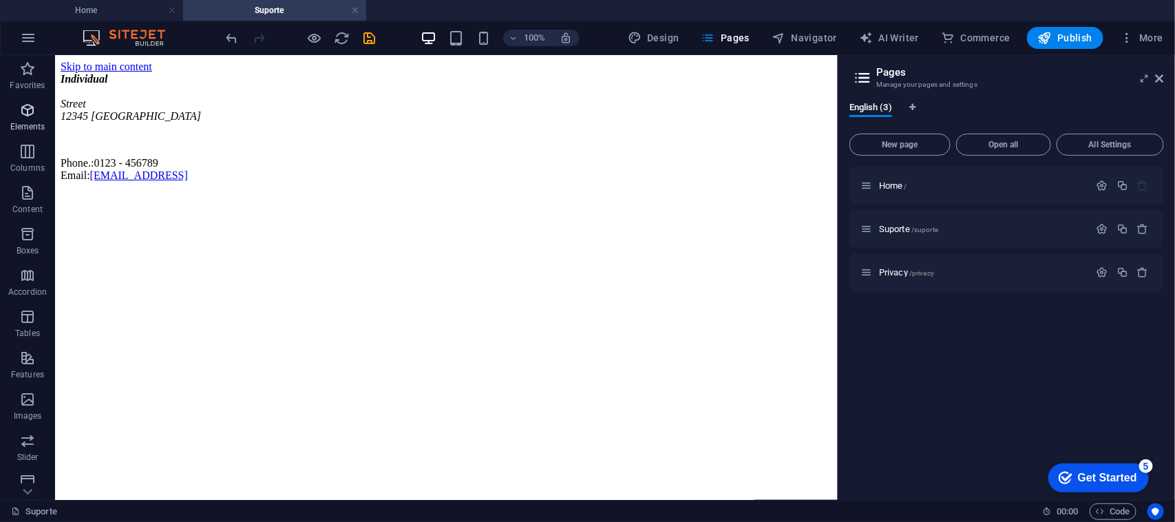
click at [26, 100] on button "Elements" at bounding box center [27, 116] width 55 height 41
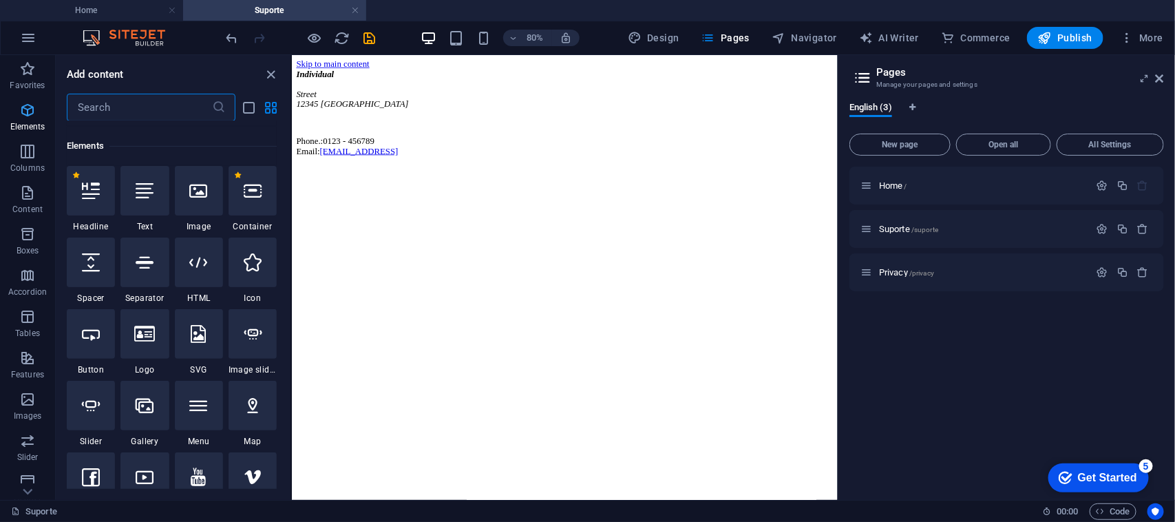
scroll to position [146, 0]
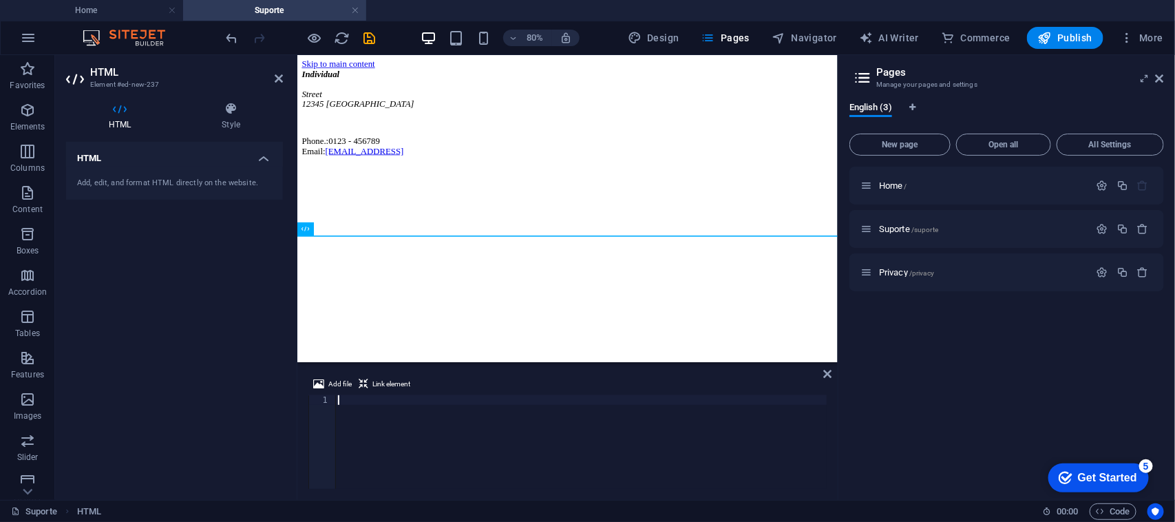
click at [469, 427] on div at bounding box center [581, 451] width 492 height 113
click at [1105, 224] on icon "button" at bounding box center [1103, 229] width 12 height 12
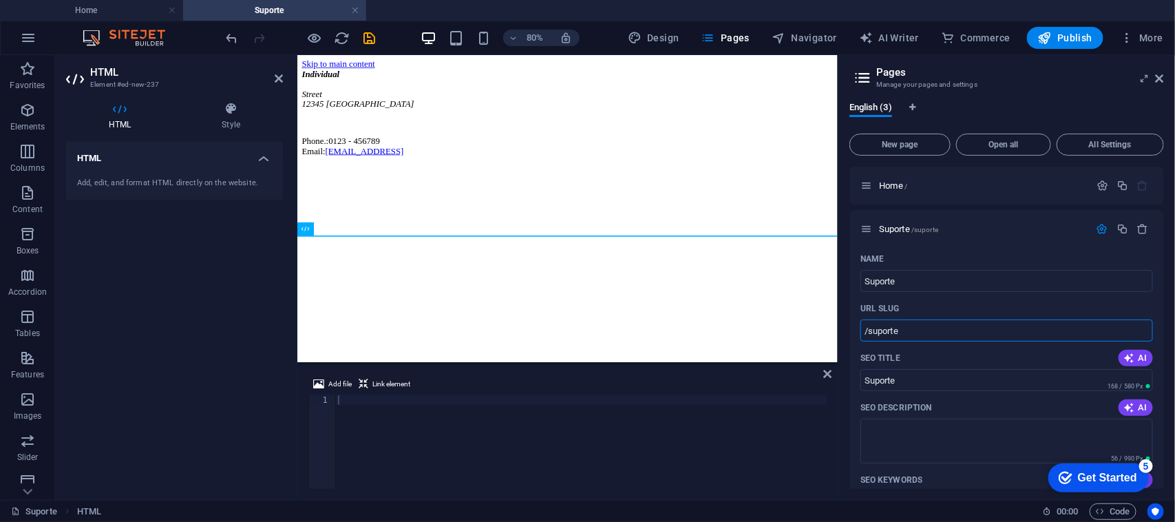
drag, startPoint x: 947, startPoint y: 331, endPoint x: 846, endPoint y: 326, distance: 102.0
click at [846, 326] on div "English (3) New page Open all All Settings Home / Suporte /suporte Name Suporte…" at bounding box center [1007, 295] width 337 height 409
click at [476, 181] on div "Individual Street 12345 Berlin Phone.: 0123 - 456789 Email: 490ff44e7d89db13b87…" at bounding box center [634, 126] width 664 height 109
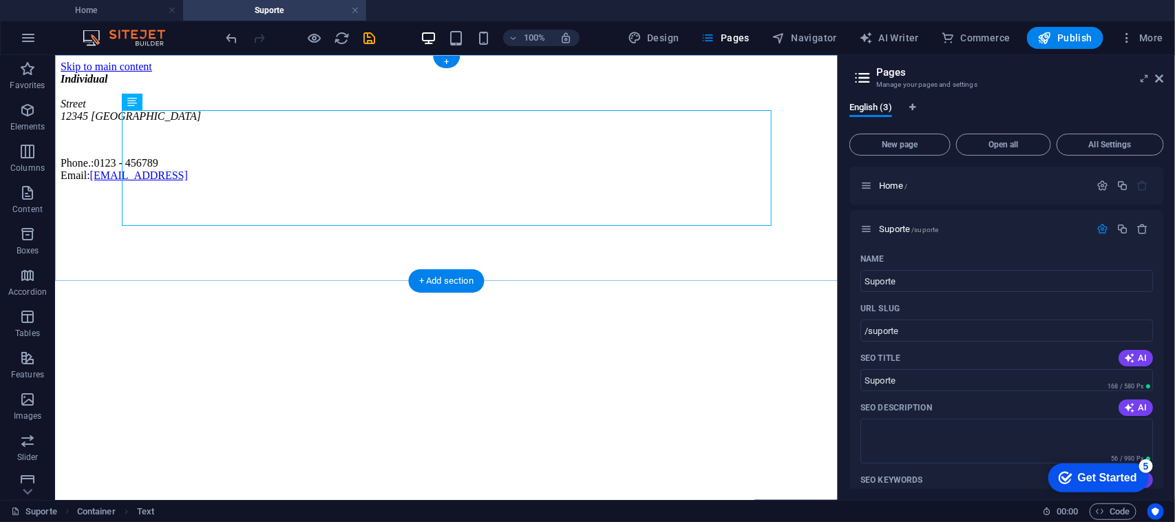
click at [446, 269] on div "+ Add section" at bounding box center [446, 280] width 76 height 23
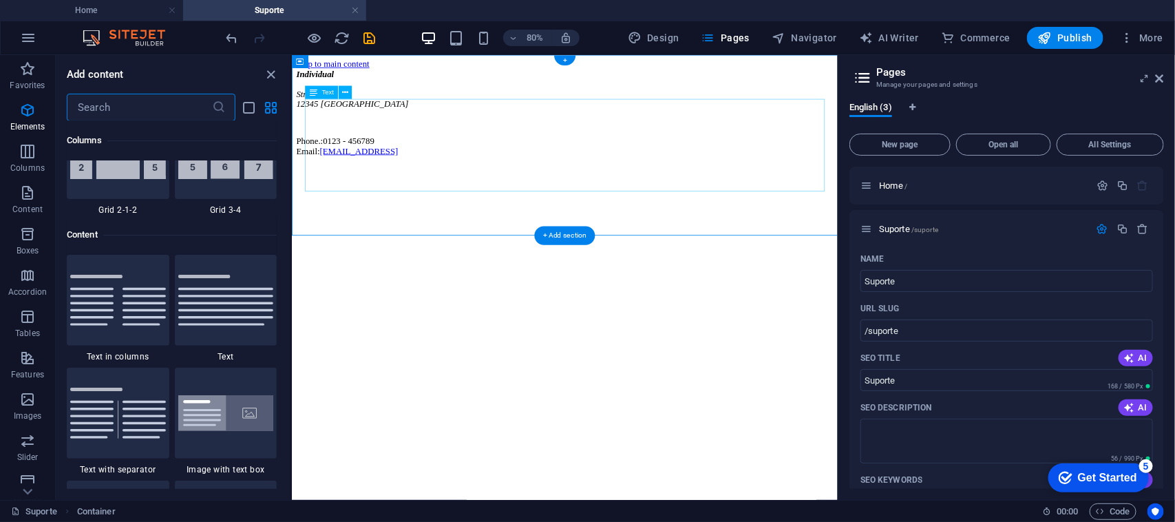
scroll to position [2408, 0]
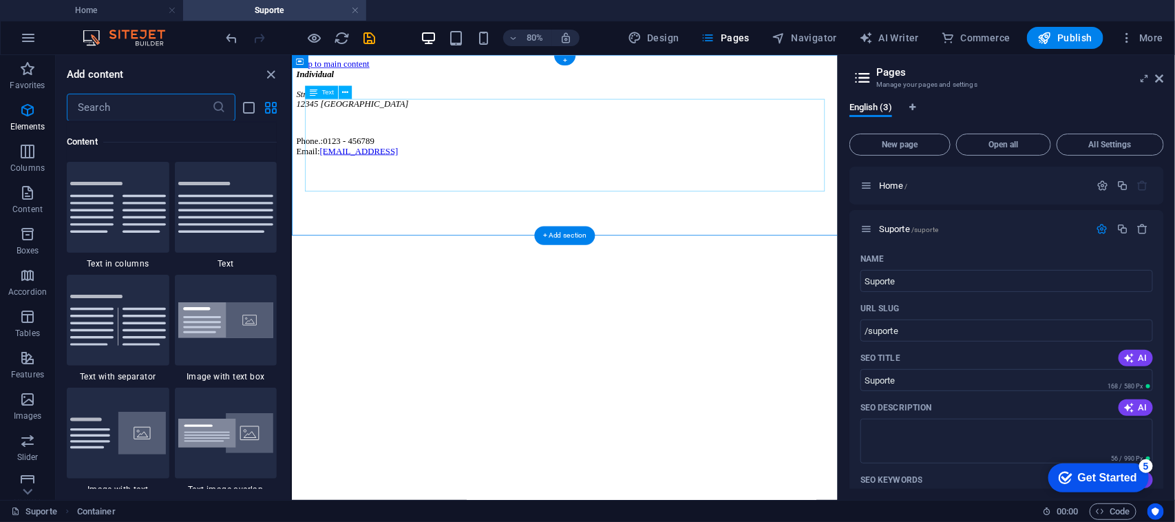
click at [415, 181] on div "Individual Street 12345 Berlin Phone.: 0123 - 456789 Email: 490ff44e7d89db13b87…" at bounding box center [632, 126] width 671 height 109
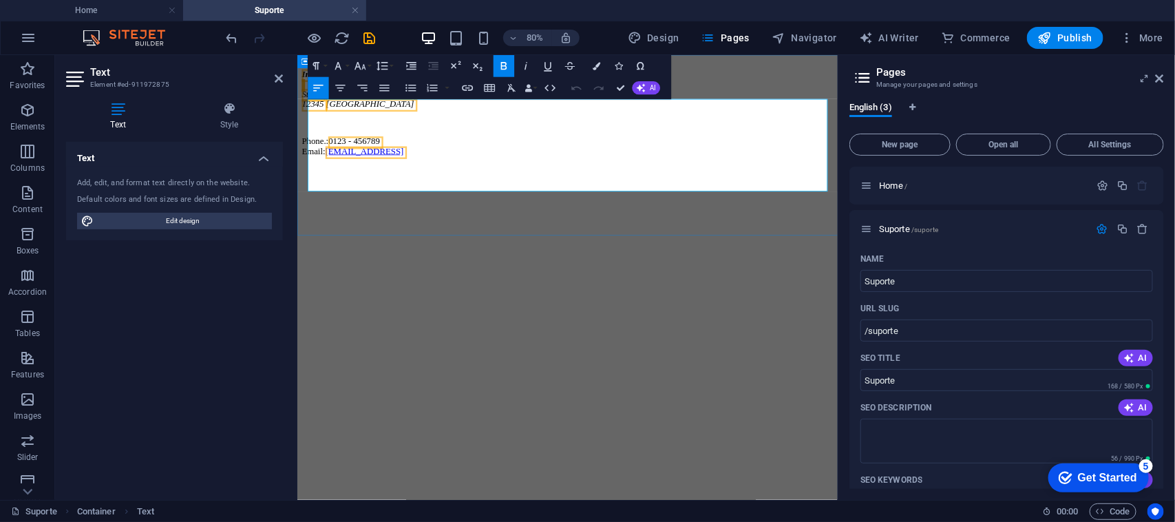
drag, startPoint x: 640, startPoint y: 211, endPoint x: 302, endPoint y: 126, distance: 348.7
click at [302, 126] on div "Individual Street 12345 Berlin Phone.: 0123 - 456789 Email: 490ff44e7d89db13b87…" at bounding box center [634, 126] width 664 height 109
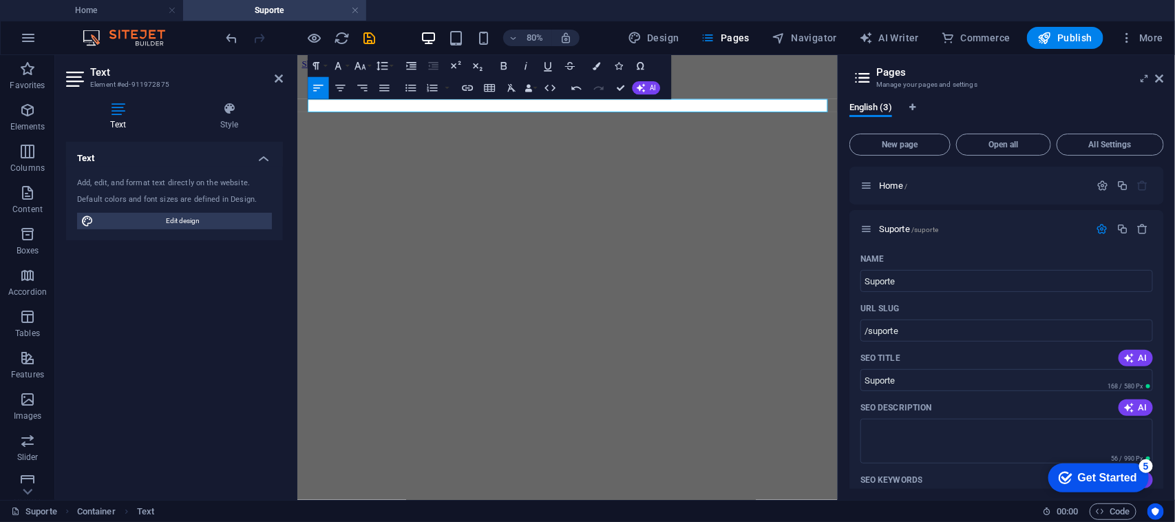
click at [431, 107] on html "Skip to main content" at bounding box center [634, 80] width 675 height 52
click at [713, 107] on html "Skip to main content" at bounding box center [634, 80] width 675 height 52
click at [711, 107] on html "Skip to main content" at bounding box center [634, 80] width 675 height 52
click at [1160, 73] on icon at bounding box center [1160, 78] width 8 height 11
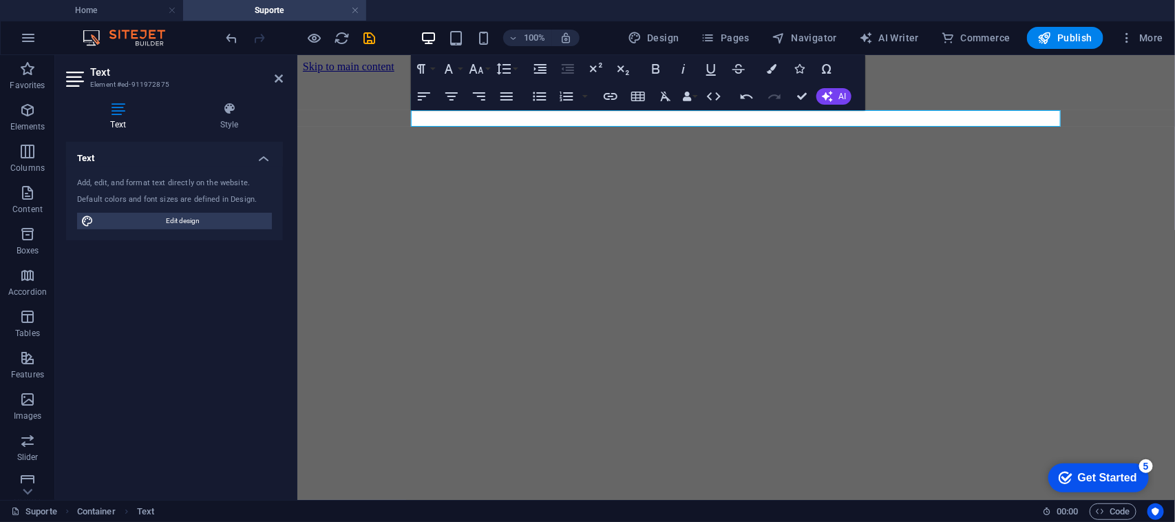
click at [986, 107] on html "Skip to main content" at bounding box center [736, 80] width 878 height 52
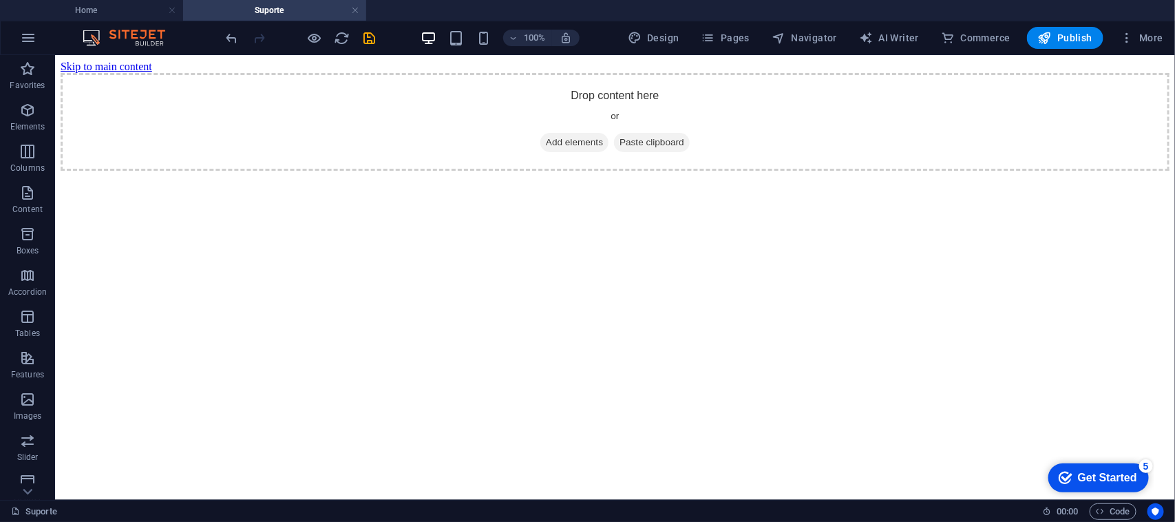
click at [581, 176] on html "Skip to main content Drop content here or Add elements Paste clipboard" at bounding box center [614, 114] width 1120 height 121
click at [403, 176] on html "Skip to main content Drop content here or Add elements Paste clipboard" at bounding box center [614, 114] width 1120 height 121
drag, startPoint x: 325, startPoint y: 240, endPoint x: 235, endPoint y: 210, distance: 94.5
click at [304, 170] on div "Drop content here or Add elements Paste clipboard" at bounding box center [614, 121] width 1109 height 98
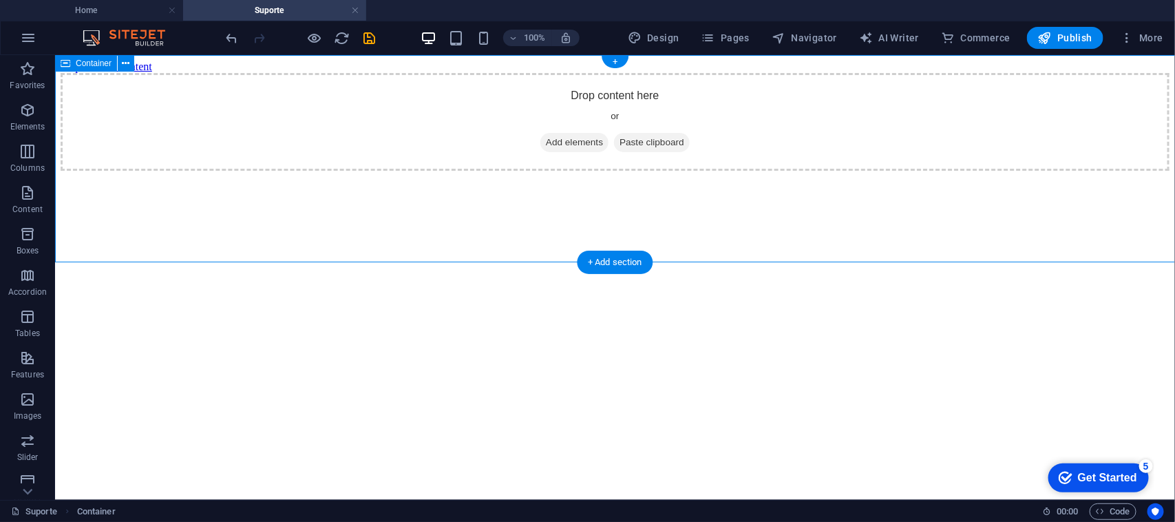
click at [224, 170] on div "Drop content here or Add elements Paste clipboard" at bounding box center [614, 121] width 1109 height 98
click at [196, 170] on div "Drop content here or Add elements Paste clipboard" at bounding box center [614, 121] width 1109 height 98
click at [134, 64] on button at bounding box center [126, 63] width 17 height 17
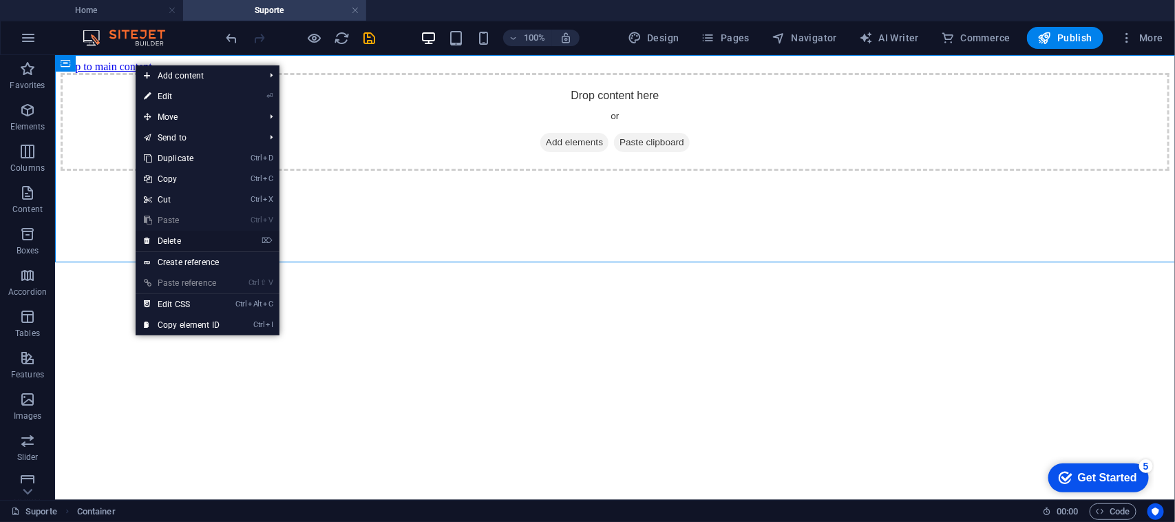
drag, startPoint x: 193, startPoint y: 241, endPoint x: 136, endPoint y: 186, distance: 78.9
click at [191, 241] on link "⌦ Delete" at bounding box center [182, 241] width 92 height 21
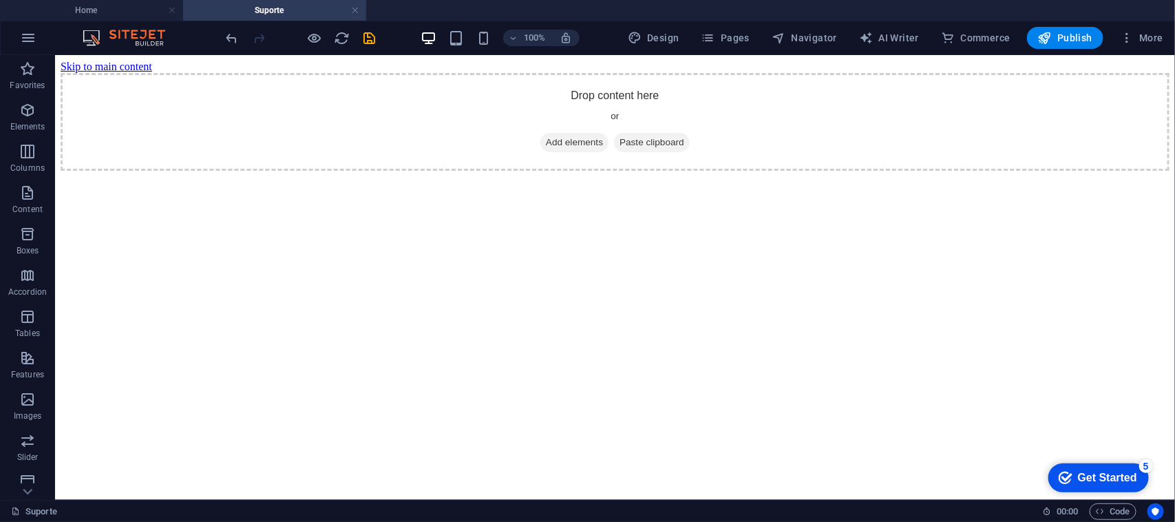
drag, startPoint x: 535, startPoint y: 373, endPoint x: 541, endPoint y: 397, distance: 24.1
click at [535, 176] on html "Skip to main content Drop content here or Add elements Paste clipboard" at bounding box center [614, 114] width 1120 height 121
drag, startPoint x: 262, startPoint y: 410, endPoint x: 200, endPoint y: 396, distance: 64.2
click at [235, 176] on html "Skip to main content Drop content here or Add elements Paste clipboard" at bounding box center [614, 114] width 1120 height 121
click at [180, 176] on html "Skip to main content Drop content here or Add elements Paste clipboard" at bounding box center [614, 114] width 1120 height 121
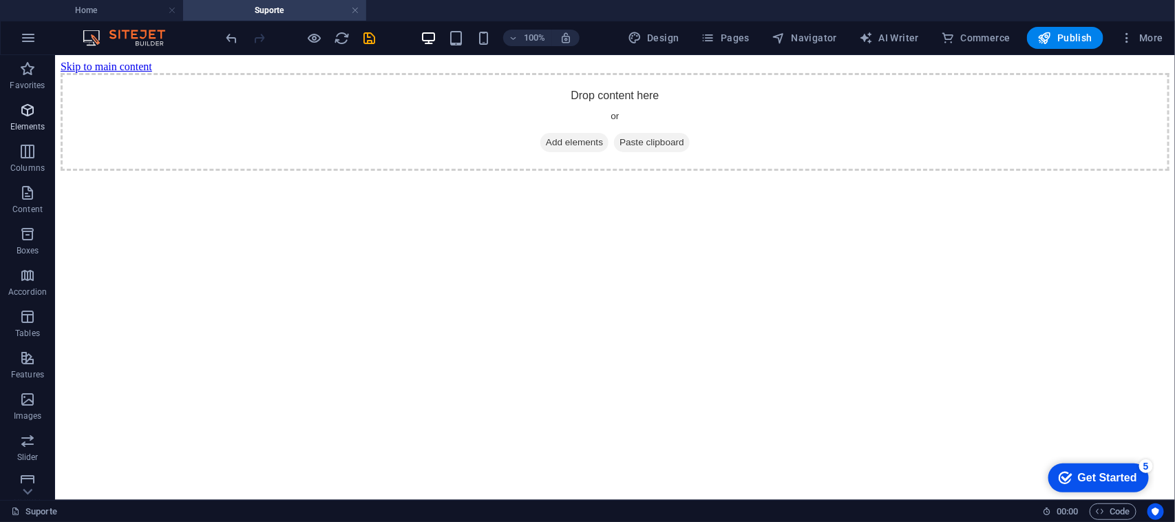
click at [32, 118] on span "Elements" at bounding box center [27, 118] width 55 height 33
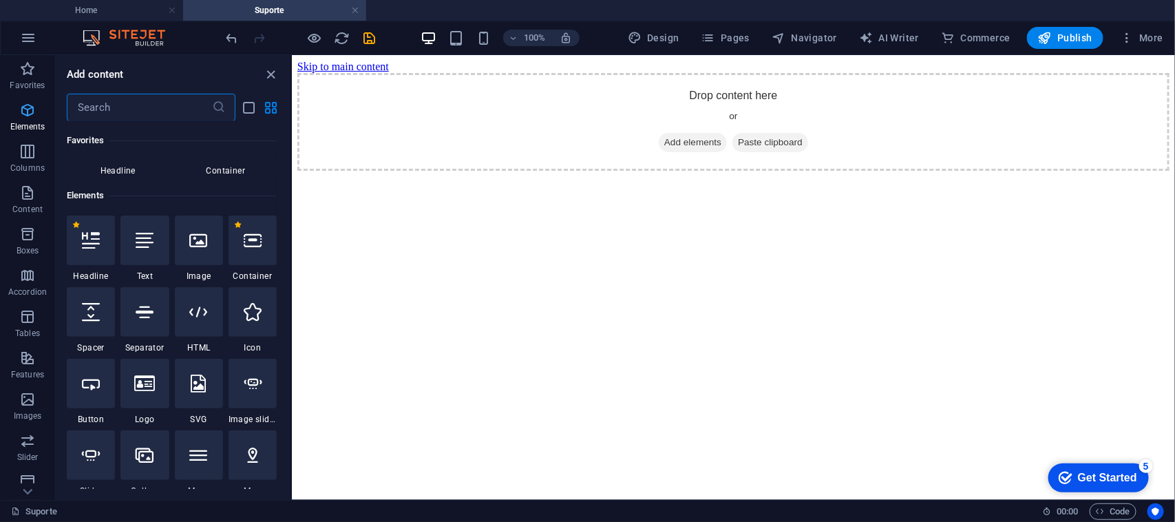
scroll to position [146, 0]
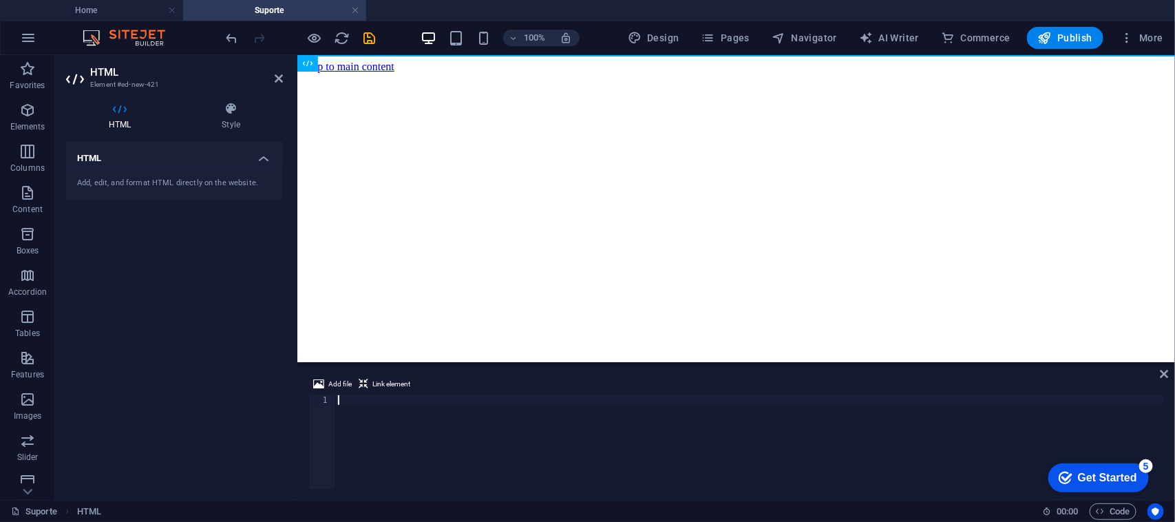
click at [461, 78] on html "Skip to main content" at bounding box center [736, 65] width 878 height 23
click at [429, 428] on div at bounding box center [750, 451] width 830 height 113
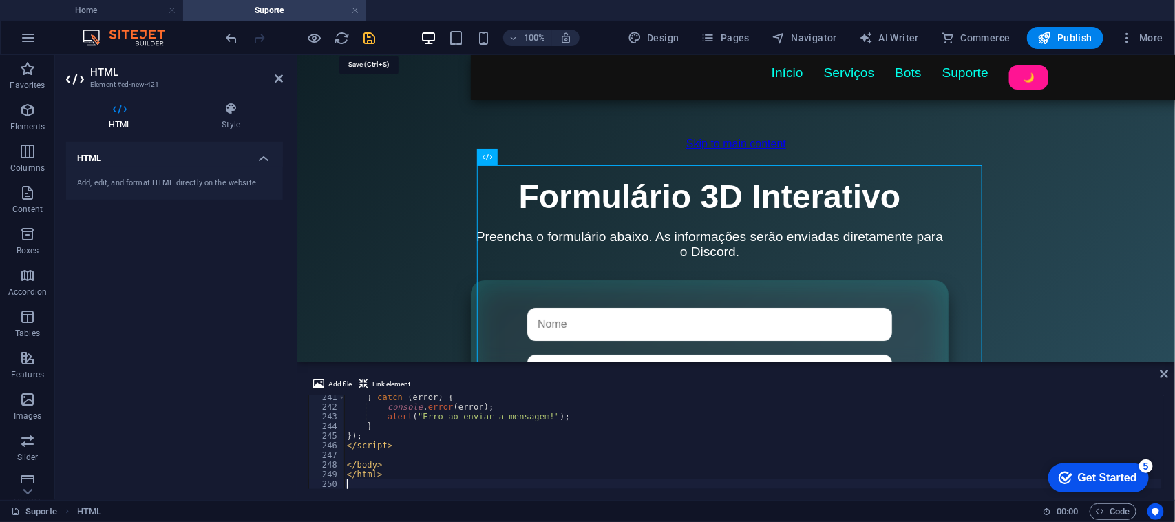
click at [370, 38] on icon "save" at bounding box center [370, 38] width 16 height 16
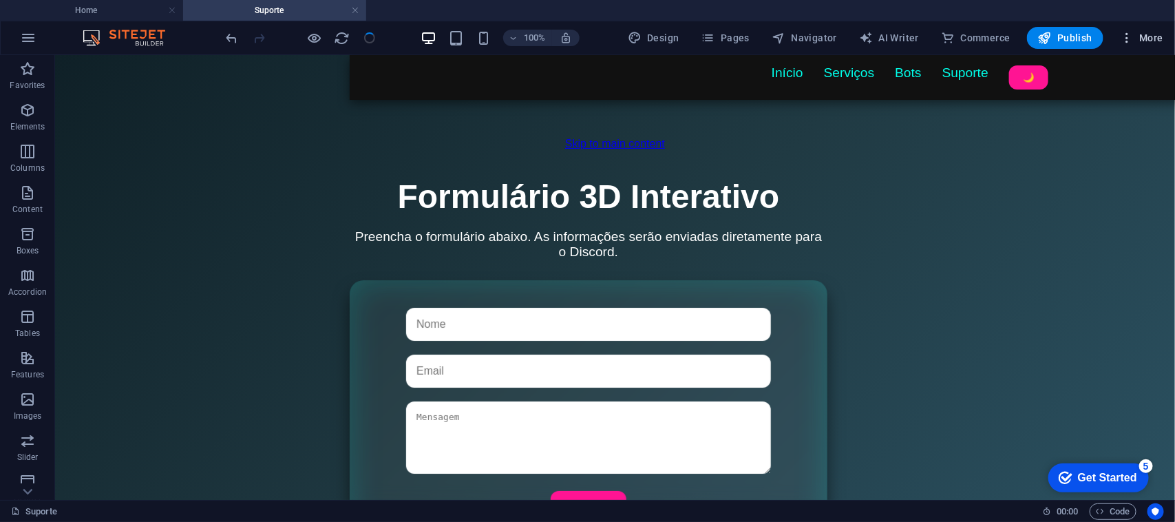
click at [1149, 36] on span "More" at bounding box center [1141, 38] width 43 height 14
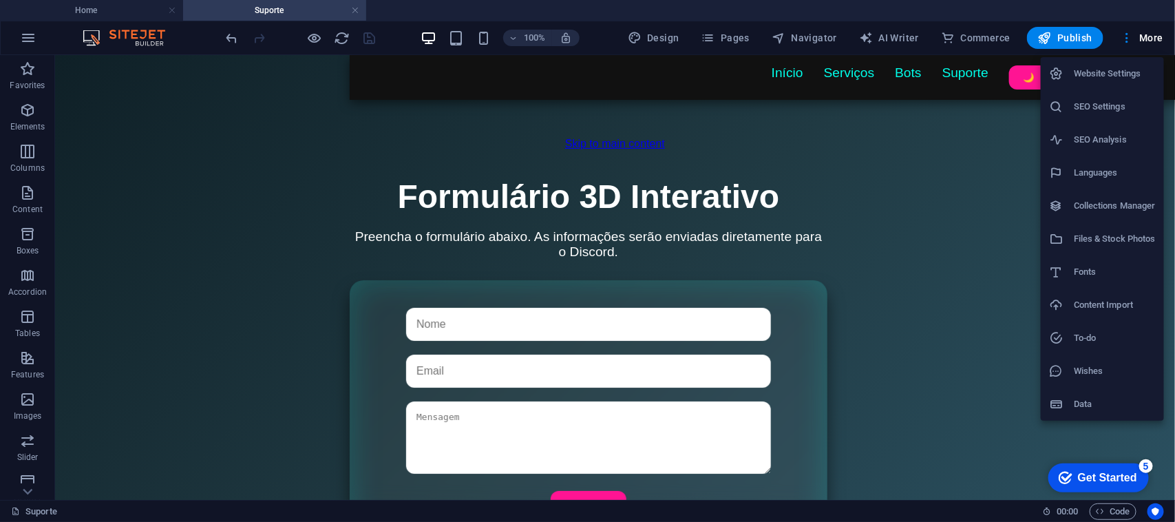
click at [1107, 70] on h6 "Website Settings" at bounding box center [1115, 73] width 82 height 17
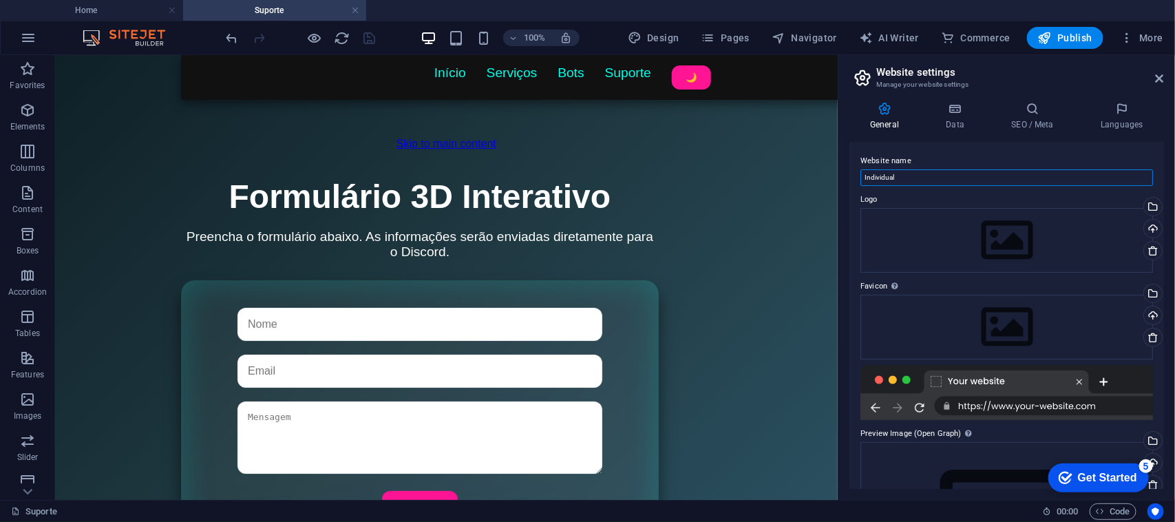
drag, startPoint x: 917, startPoint y: 179, endPoint x: 844, endPoint y: 184, distance: 73.8
click at [844, 184] on div "General Data SEO / Meta Languages Website name Individual Logo Drag files here,…" at bounding box center [1007, 295] width 337 height 409
type input "REALMS CRAFT NETWORKING"
click at [999, 234] on div "Drag files here, click to choose files or select files from Files or our free s…" at bounding box center [1007, 240] width 293 height 65
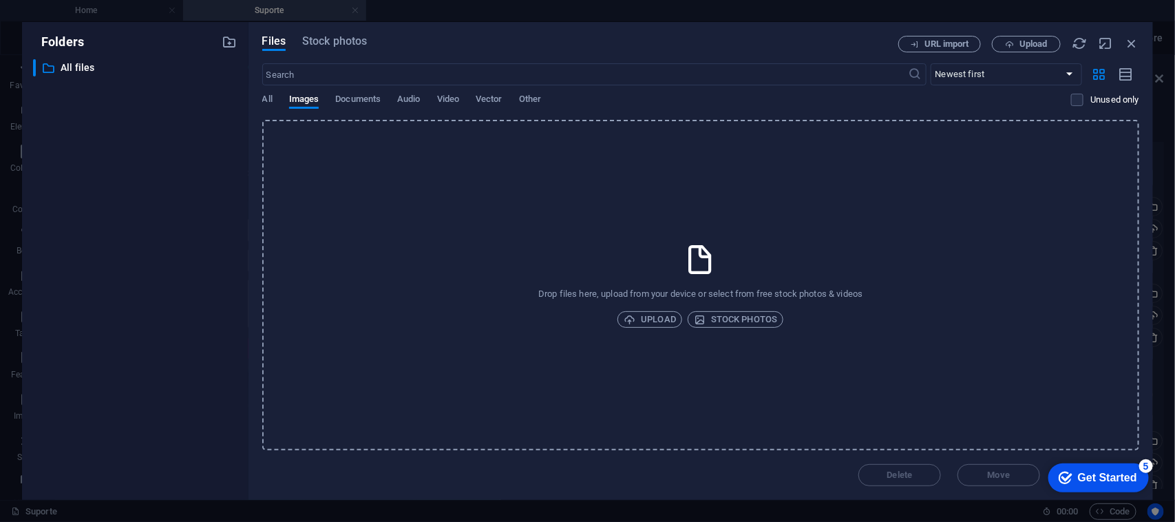
click at [693, 281] on div "Drop files here, upload from your device or select from free stock photos & vid…" at bounding box center [700, 285] width 877 height 331
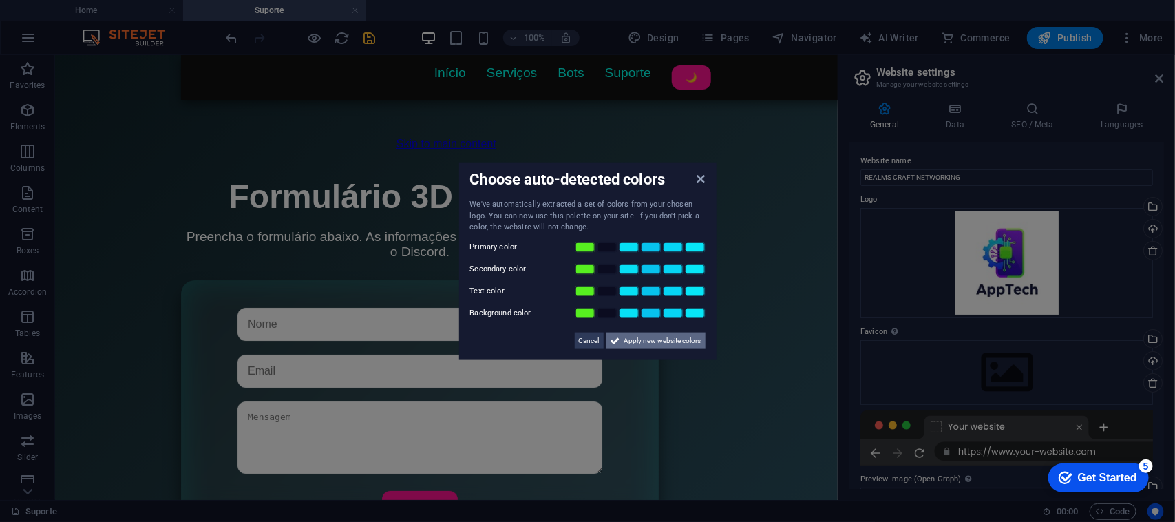
drag, startPoint x: 646, startPoint y: 342, endPoint x: 592, endPoint y: 286, distance: 76.9
click at [646, 342] on span "Apply new website colors" at bounding box center [663, 340] width 77 height 17
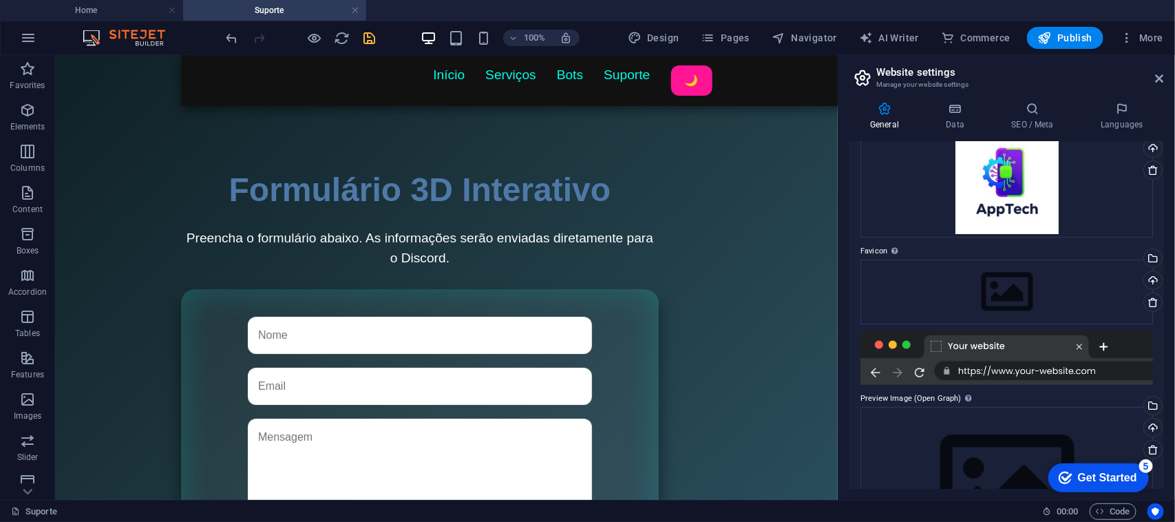
scroll to position [167, 0]
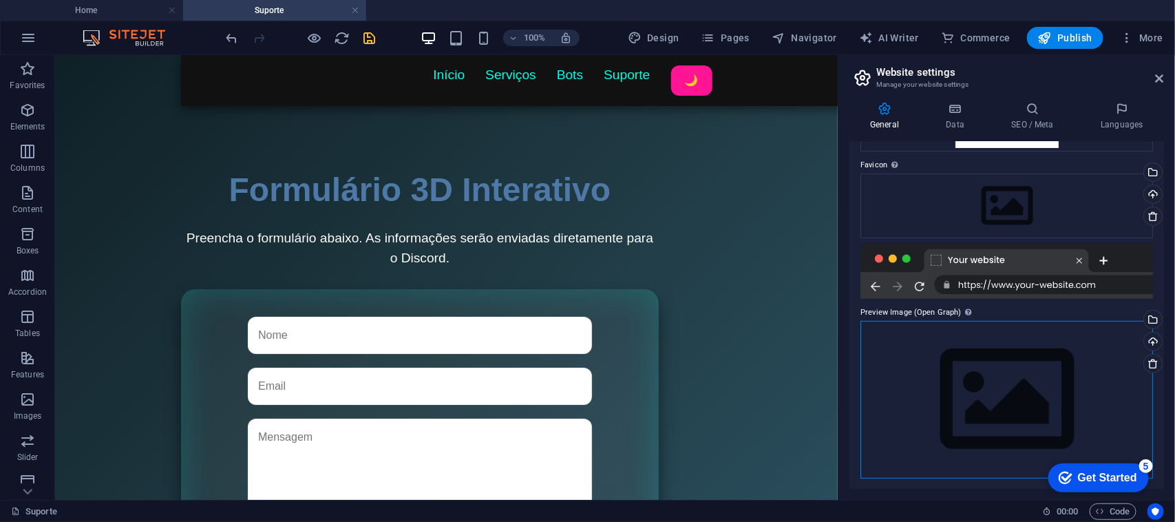
click at [990, 380] on div "Drag files here, click to choose files or select files from Files or our free s…" at bounding box center [1007, 400] width 293 height 158
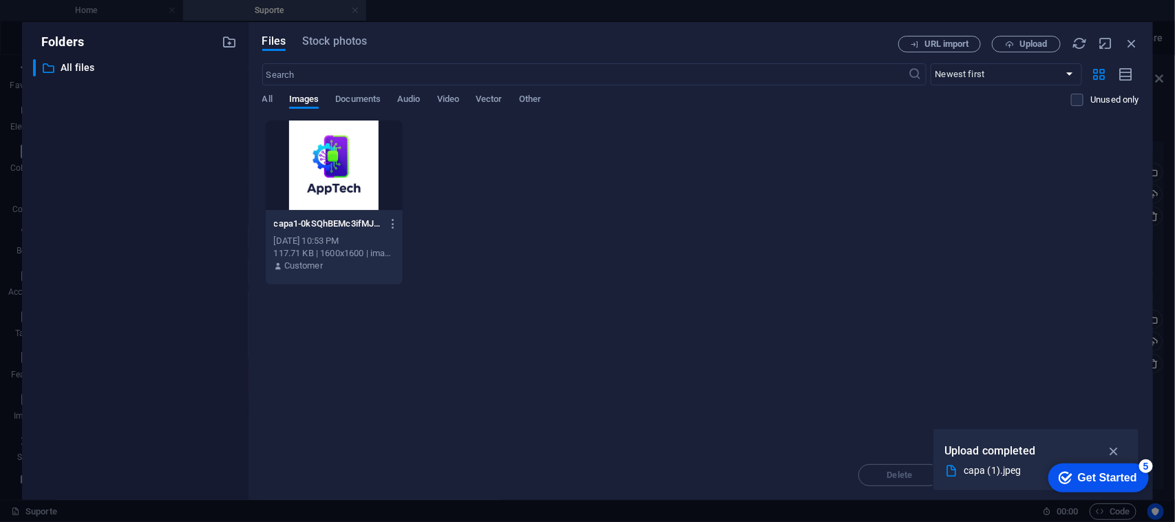
click at [337, 150] on div at bounding box center [334, 166] width 137 height 90
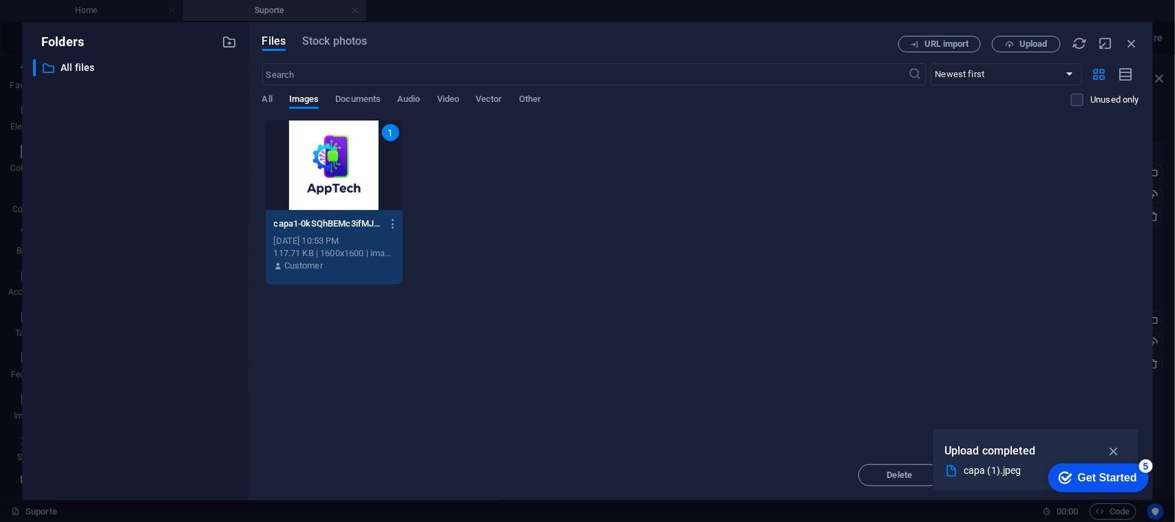
click at [337, 150] on div "1" at bounding box center [334, 166] width 137 height 90
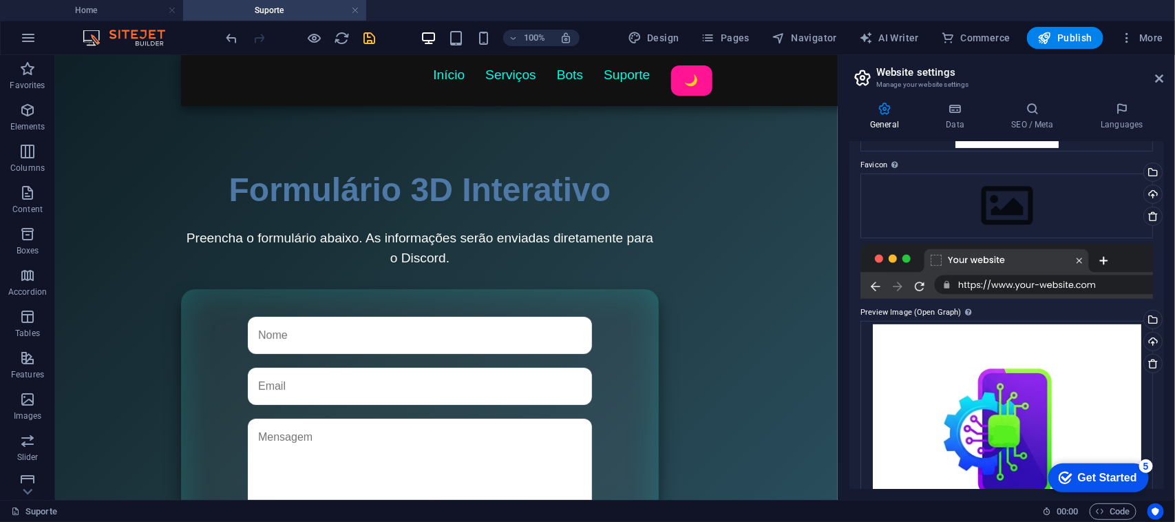
scroll to position [81, 0]
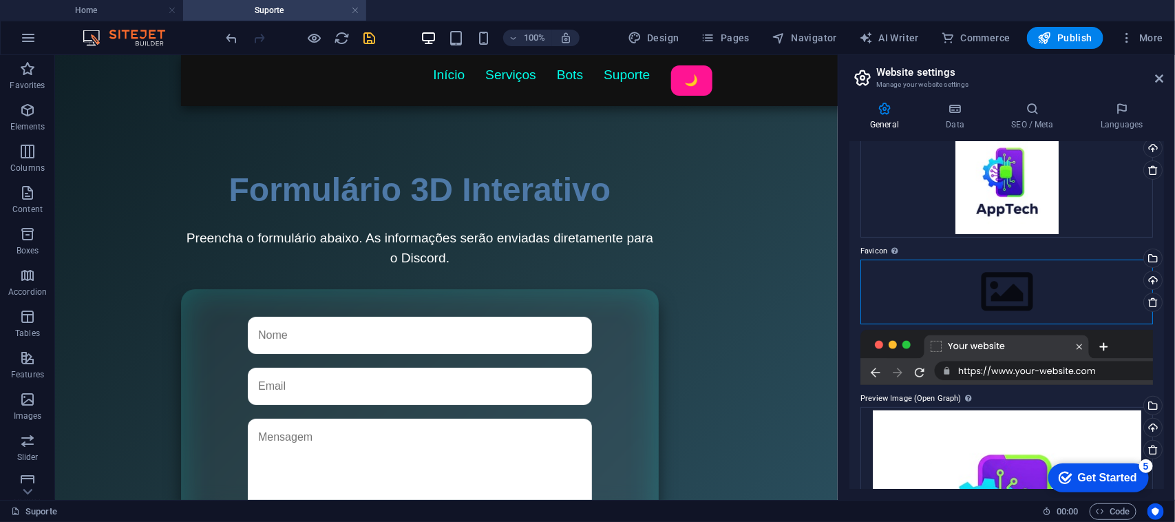
click at [1014, 284] on div "Drag files here, click to choose files or select files from Files or our free s…" at bounding box center [1007, 292] width 293 height 65
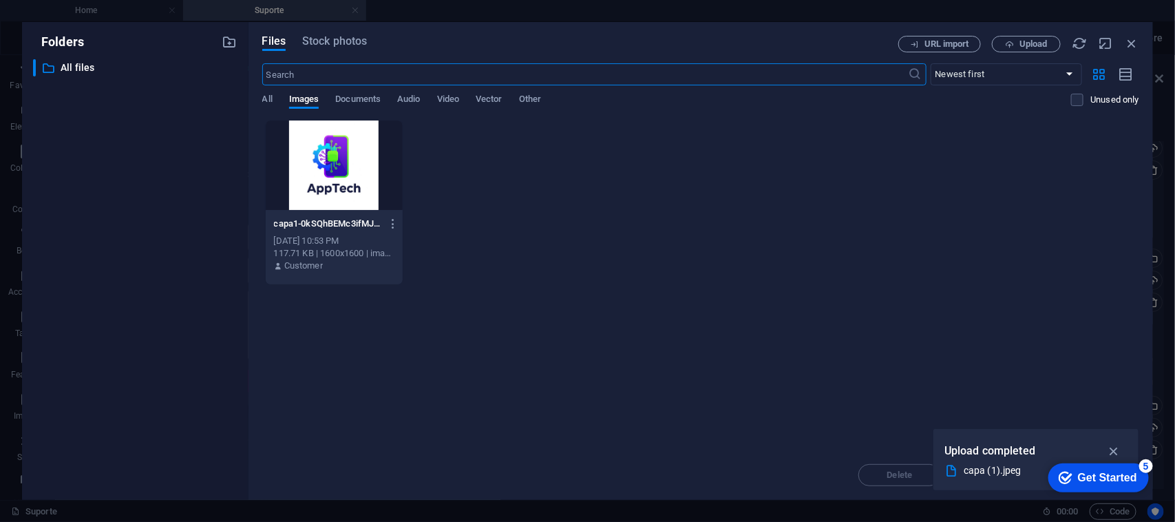
click at [355, 166] on div at bounding box center [334, 166] width 137 height 90
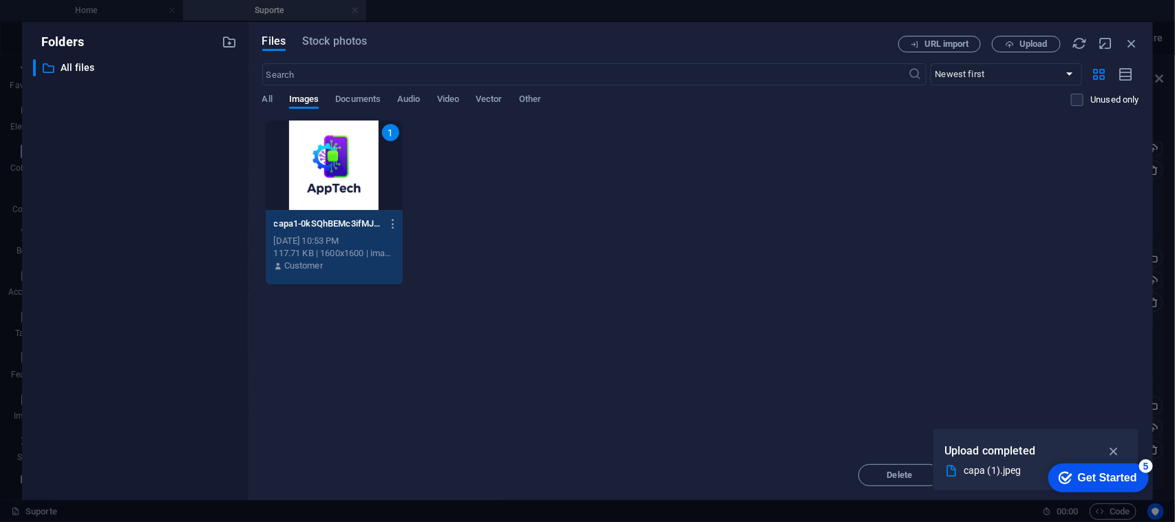
click at [355, 166] on div "1" at bounding box center [334, 166] width 137 height 90
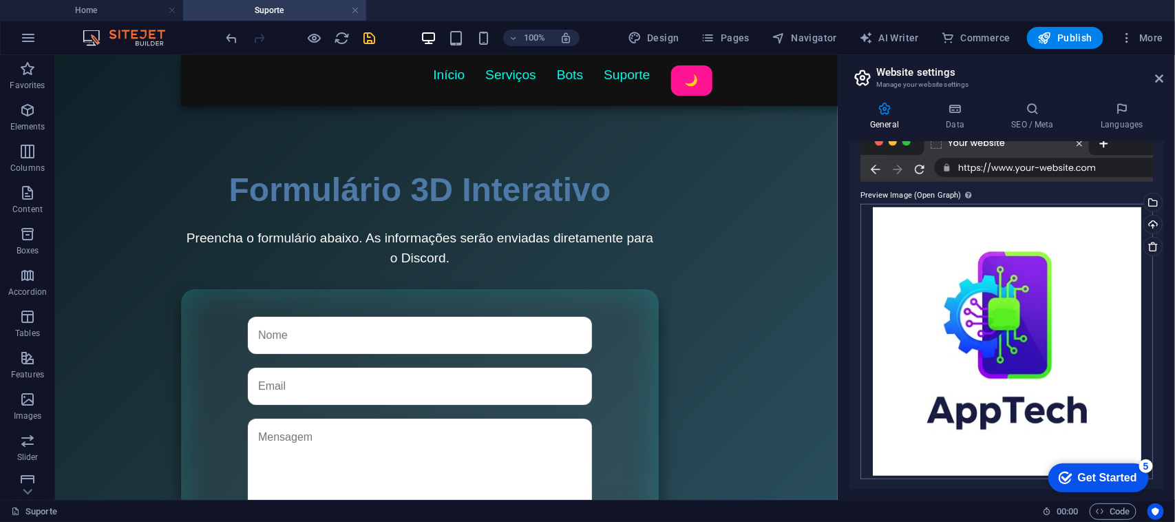
scroll to position [0, 0]
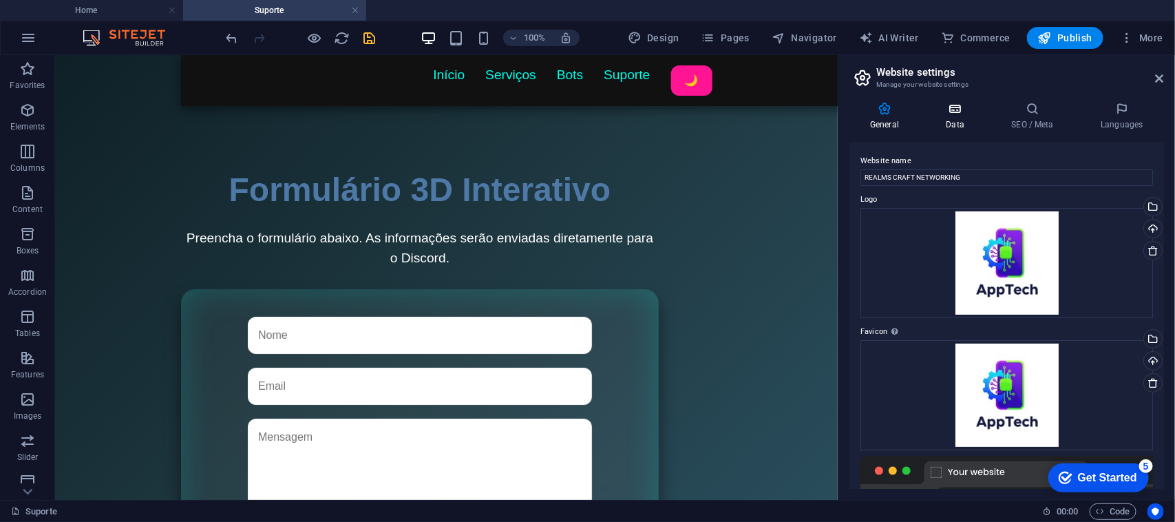
click at [971, 114] on icon at bounding box center [955, 109] width 60 height 14
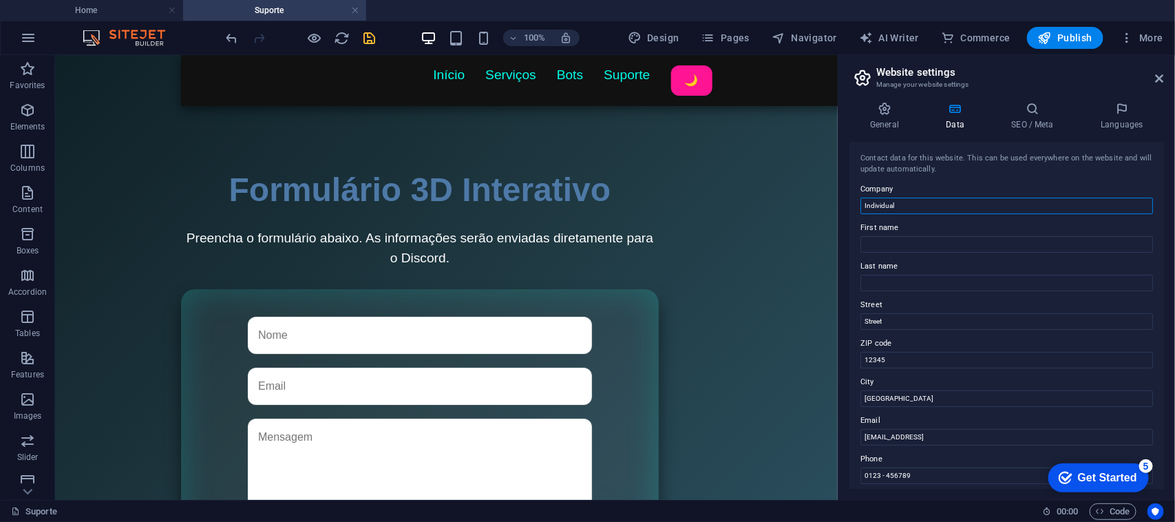
drag, startPoint x: 967, startPoint y: 258, endPoint x: 833, endPoint y: 205, distance: 144.6
type input "REALMSCRAFT"
drag, startPoint x: 910, startPoint y: 392, endPoint x: 856, endPoint y: 399, distance: 54.1
click at [856, 399] on div "Contact data for this website. This can be used everywhere on the website and w…" at bounding box center [1007, 315] width 315 height 347
type input "b"
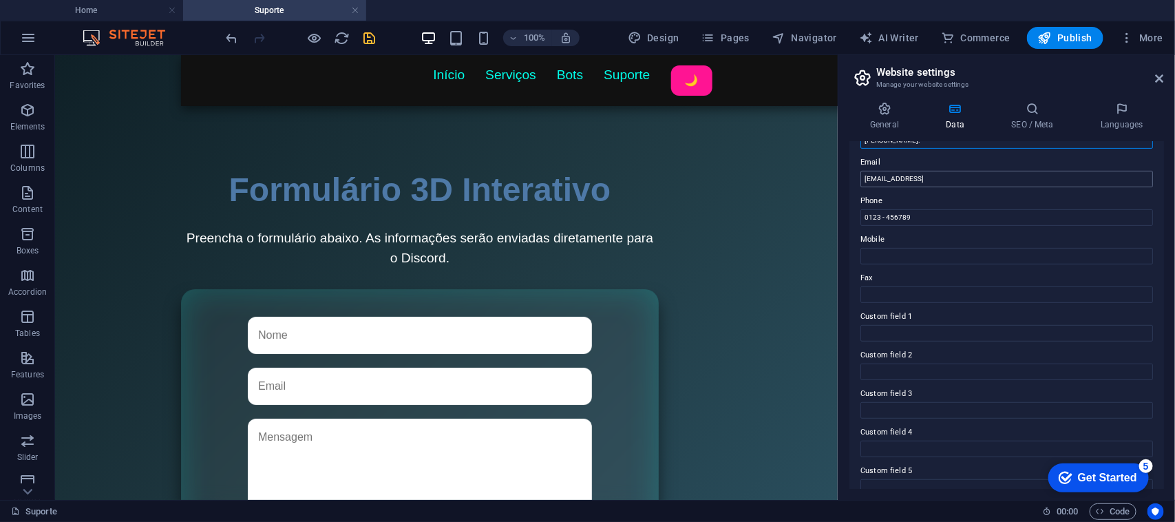
scroll to position [313, 0]
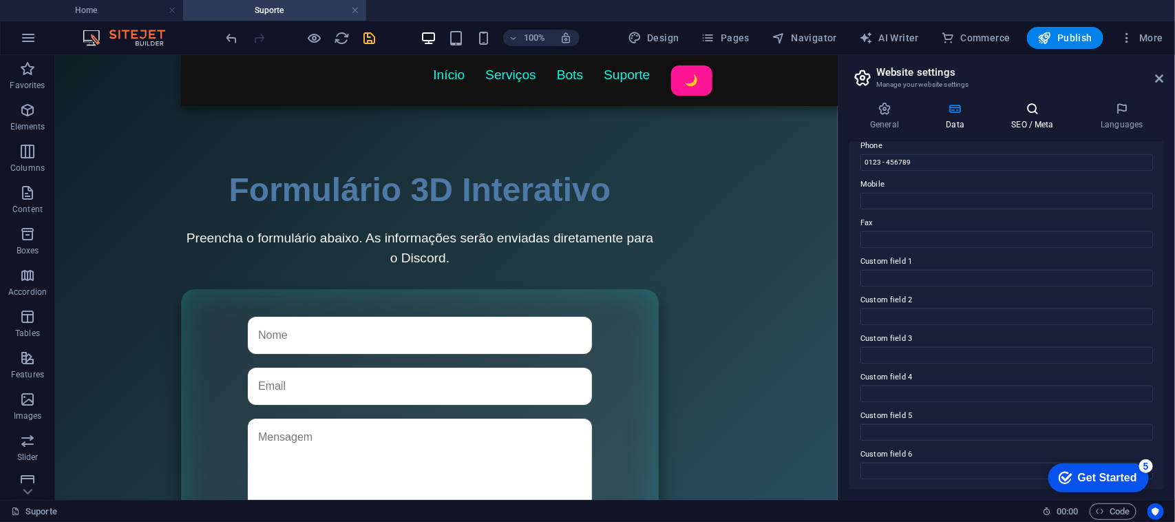
type input "João pessoa."
click at [1040, 107] on icon at bounding box center [1033, 109] width 84 height 14
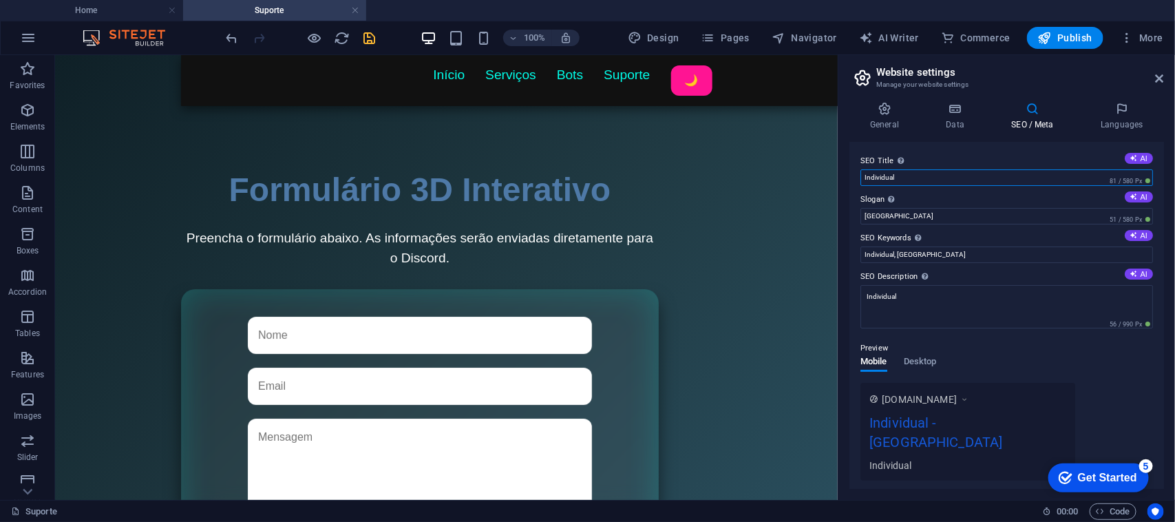
drag, startPoint x: 916, startPoint y: 173, endPoint x: 842, endPoint y: 180, distance: 74.1
click at [842, 180] on div "General Data SEO / Meta Languages Website name REALMS CRAFT NETWORKING Logo Dra…" at bounding box center [1007, 295] width 337 height 409
type input "REALMSCRAFT"
drag, startPoint x: 902, startPoint y: 211, endPoint x: 838, endPoint y: 217, distance: 64.3
click at [838, 217] on aside "Website settings Manage your website settings General Data SEO / Meta Languages…" at bounding box center [1006, 277] width 337 height 445
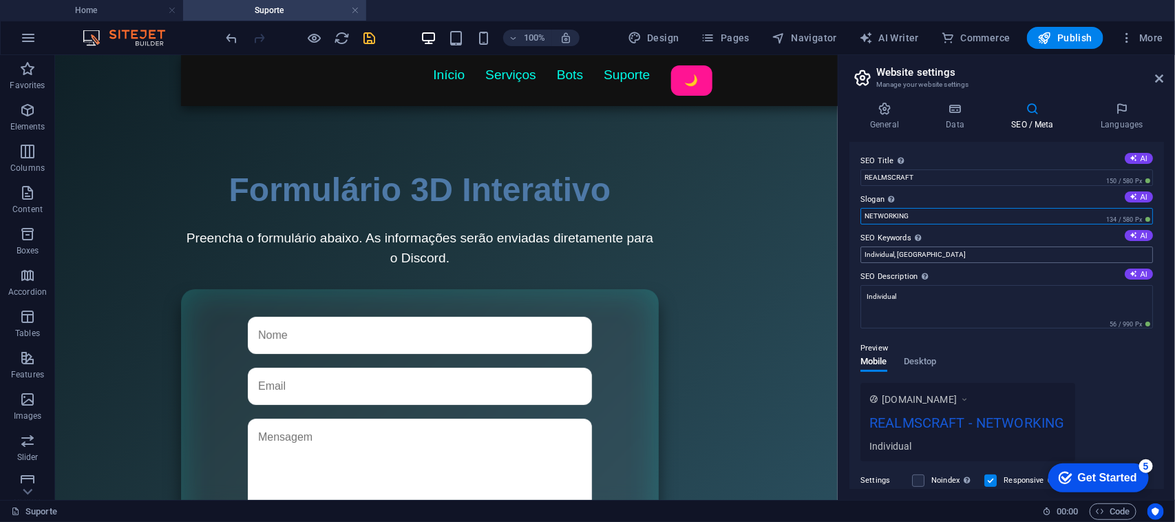
type input "NETWORKING"
drag, startPoint x: 905, startPoint y: 260, endPoint x: 851, endPoint y: 265, distance: 54.6
click at [851, 265] on div "SEO Title The title of your website - make it something that stands out in sear…" at bounding box center [1007, 315] width 315 height 347
type input "b"
type input "Bots, discord, lojas"
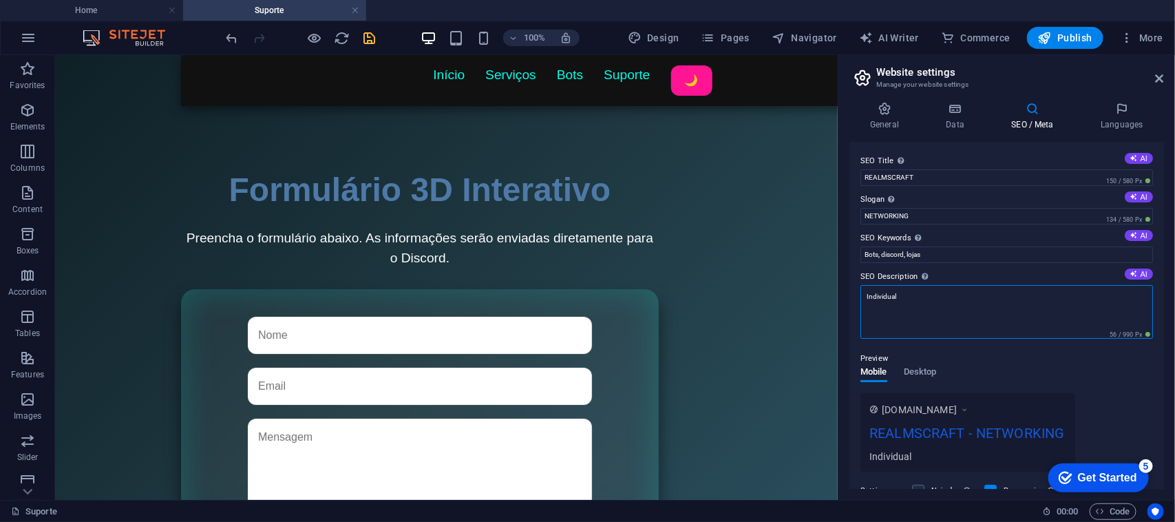
drag, startPoint x: 923, startPoint y: 300, endPoint x: 859, endPoint y: 308, distance: 64.5
click at [859, 308] on div "SEO Title The title of your website - make it something that stands out in sear…" at bounding box center [1007, 315] width 315 height 347
type textarea "B"
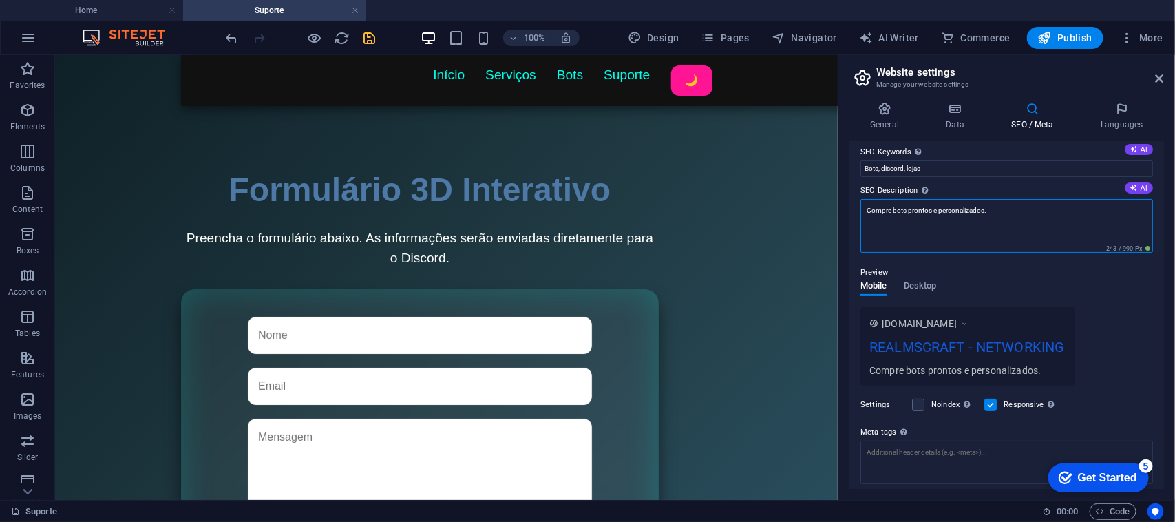
scroll to position [169, 0]
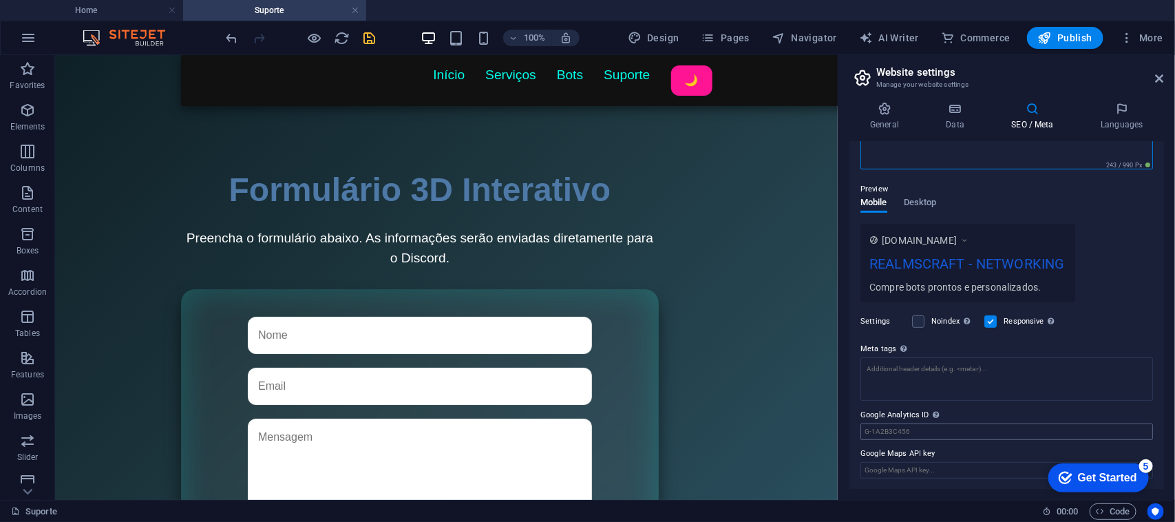
type textarea "Compre bots prontos e personalizados."
click at [913, 430] on input "Google Analytics ID Please only add the Google Analytics ID. We automatically i…" at bounding box center [1007, 431] width 293 height 17
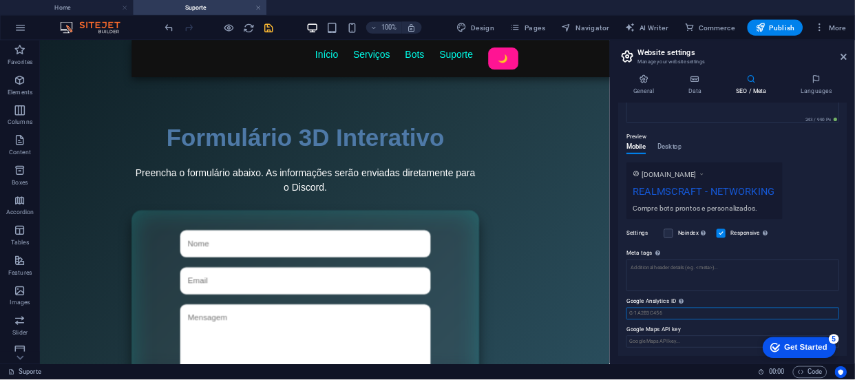
scroll to position [0, 0]
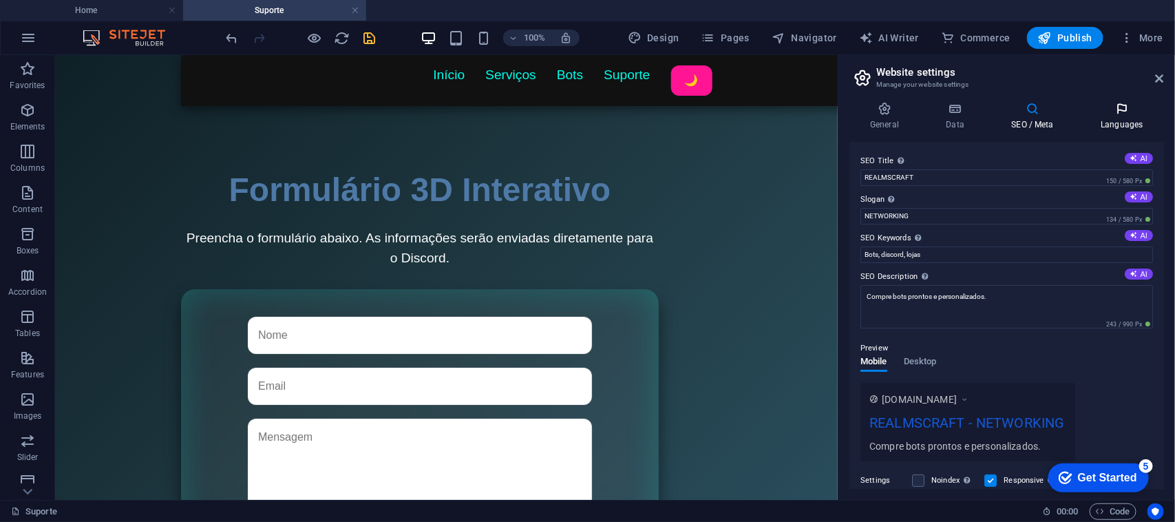
click at [1107, 116] on h4 "Languages" at bounding box center [1122, 116] width 84 height 29
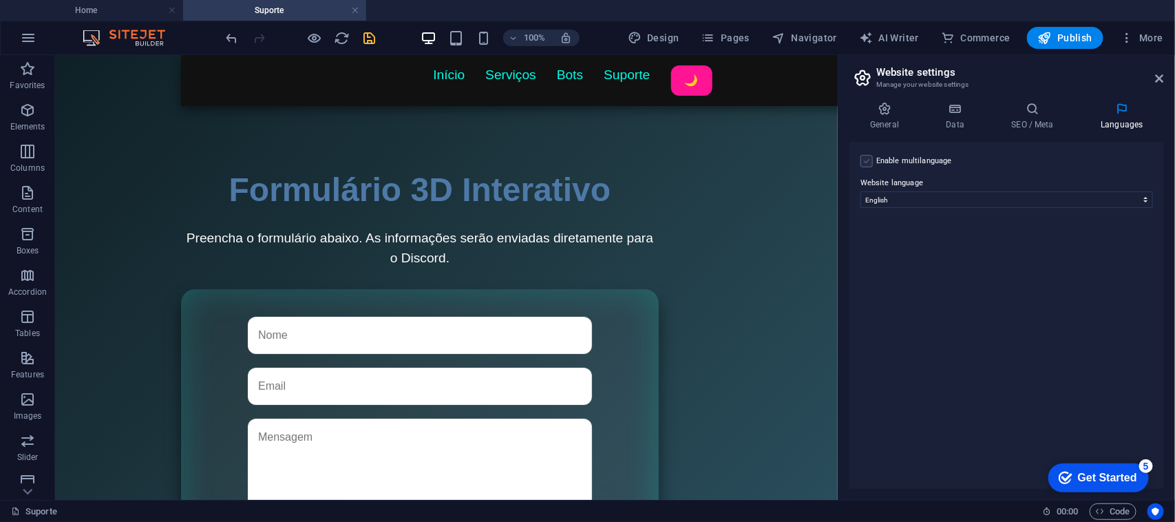
click at [871, 155] on label at bounding box center [867, 161] width 12 height 12
click at [0, 0] on input "Enable multilanguage To disable multilanguage delete all languages until only o…" at bounding box center [0, 0] width 0 height 0
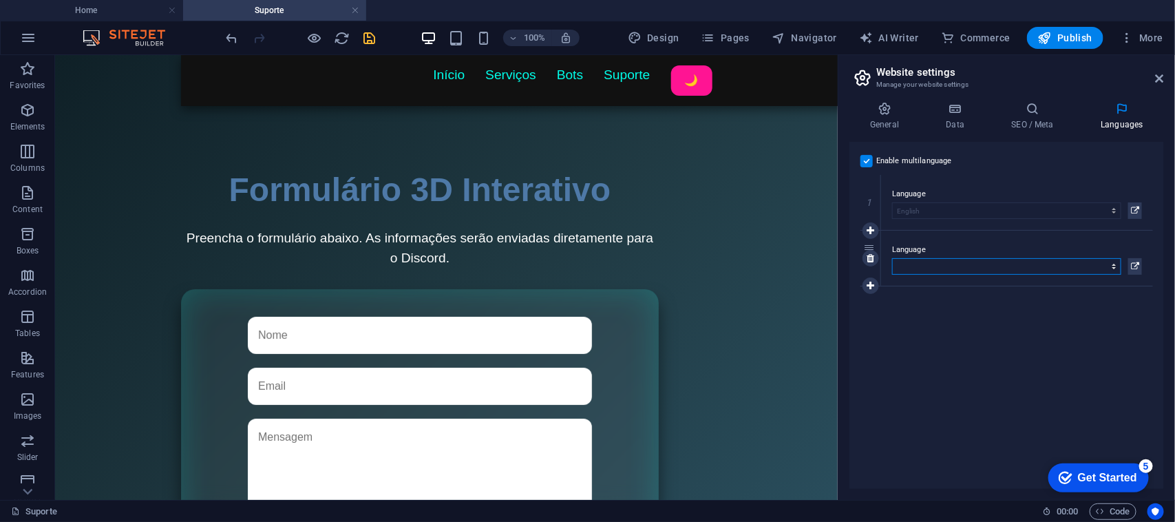
click at [930, 259] on select "Abkhazian Afar Afrikaans Akan Albanian Amharic Arabic Aragonese Armenian Assame…" at bounding box center [1006, 266] width 229 height 17
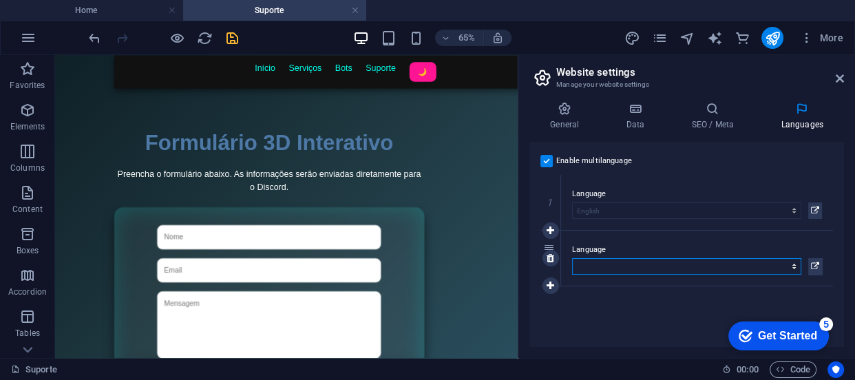
select select "128"
click at [572, 258] on select "Abkhazian Afar Afrikaans Akan Albanian Amharic Arabic Aragonese Armenian Assame…" at bounding box center [686, 266] width 229 height 17
click at [839, 76] on icon at bounding box center [840, 78] width 8 height 11
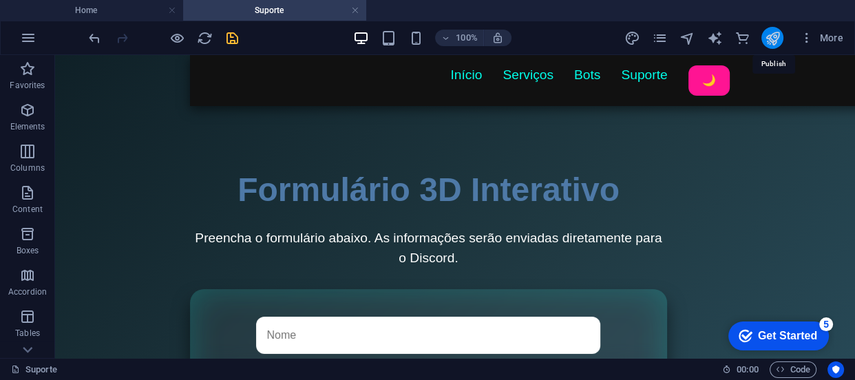
click at [771, 39] on icon "publish" at bounding box center [772, 38] width 16 height 16
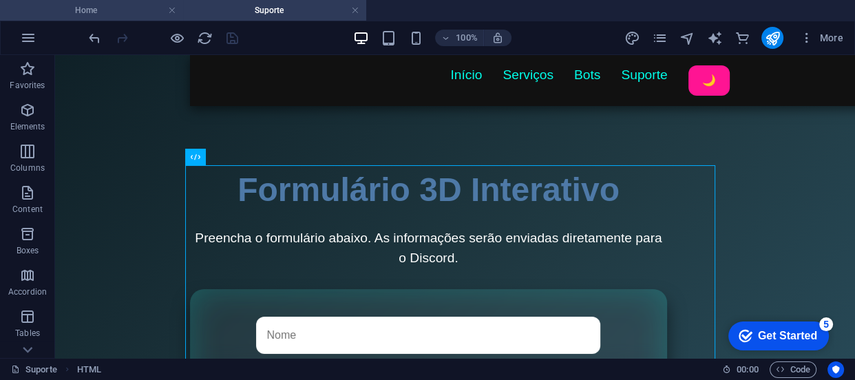
click at [100, 14] on h4 "Home" at bounding box center [91, 10] width 183 height 15
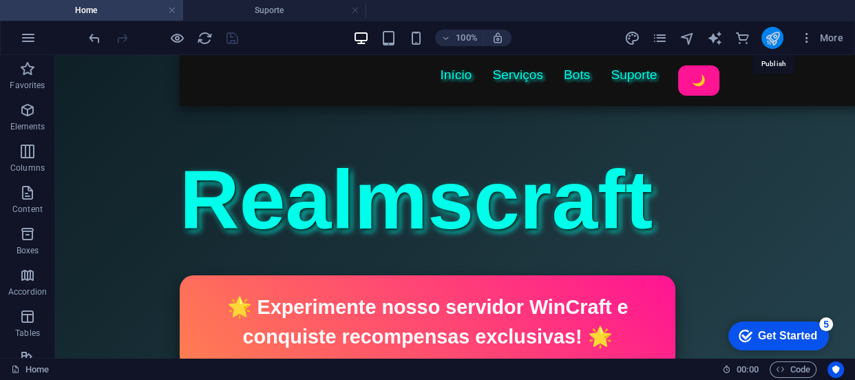
click at [771, 34] on icon "publish" at bounding box center [772, 38] width 16 height 16
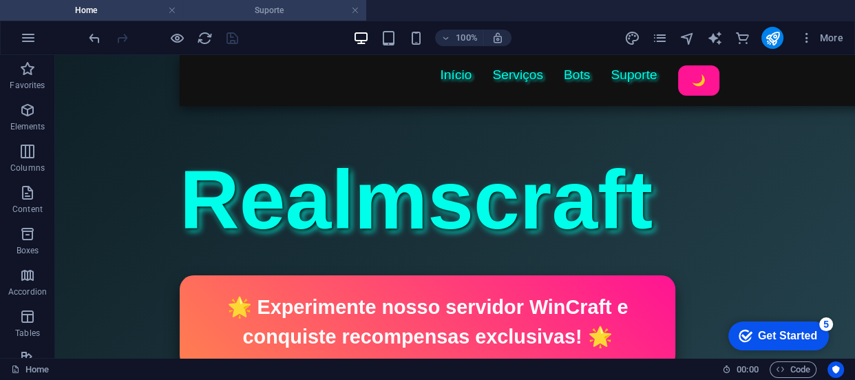
click at [294, 14] on h4 "Suporte" at bounding box center [274, 10] width 183 height 15
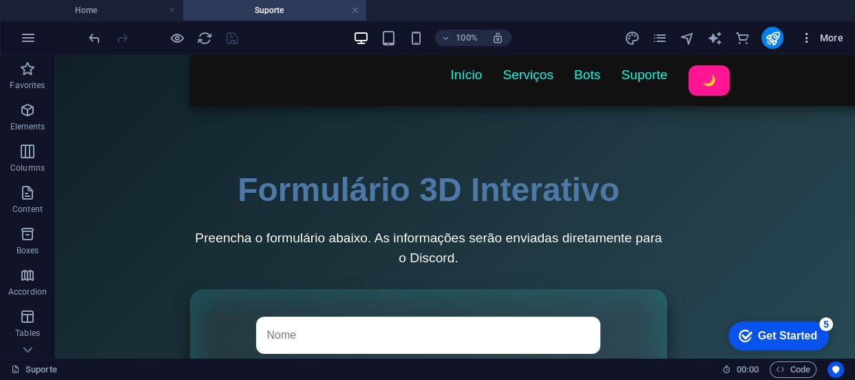
click at [831, 38] on span "More" at bounding box center [821, 38] width 43 height 14
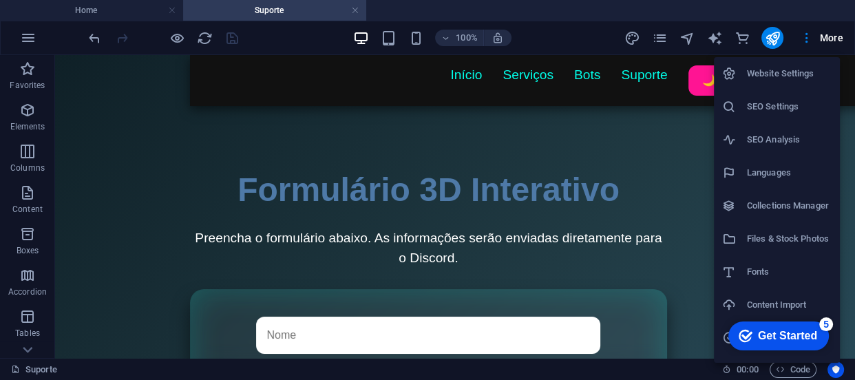
click at [776, 68] on h6 "Website Settings" at bounding box center [789, 73] width 85 height 17
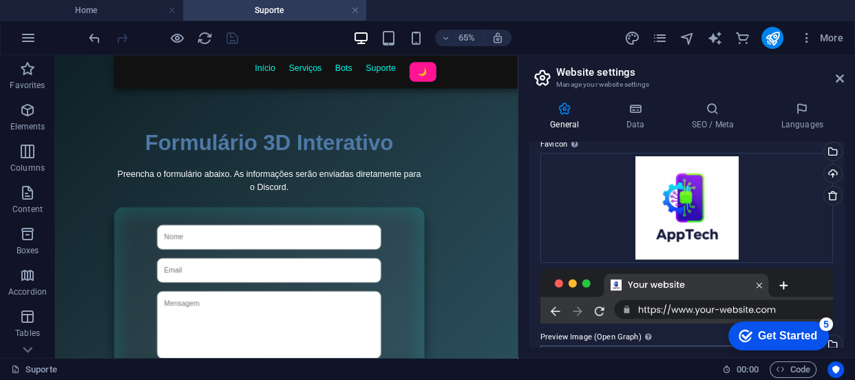
scroll to position [472, 0]
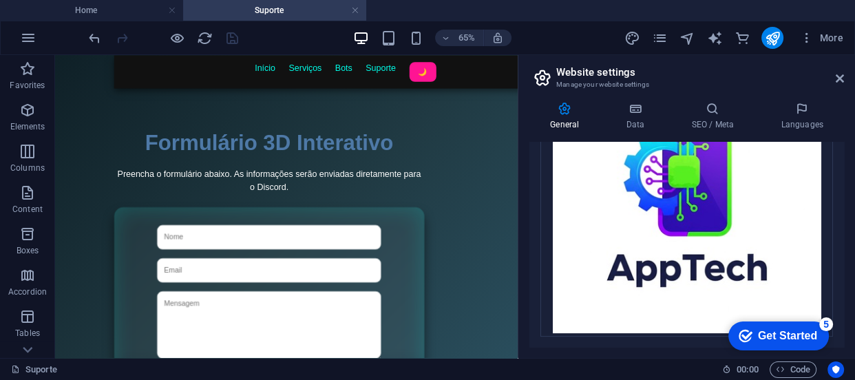
click at [795, 344] on div "checkmark Get Started 5" at bounding box center [779, 336] width 101 height 29
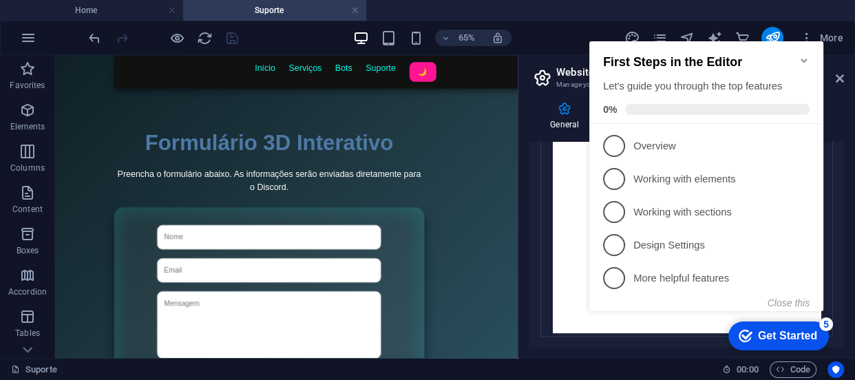
click at [801, 56] on icon "Minimize checklist" at bounding box center [804, 60] width 11 height 11
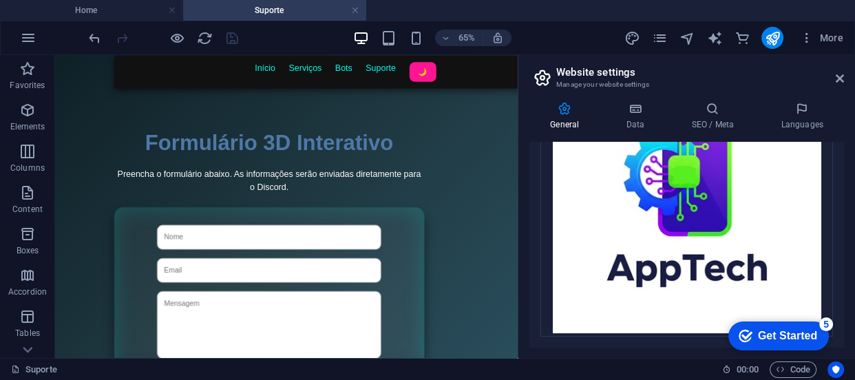
scroll to position [159, 0]
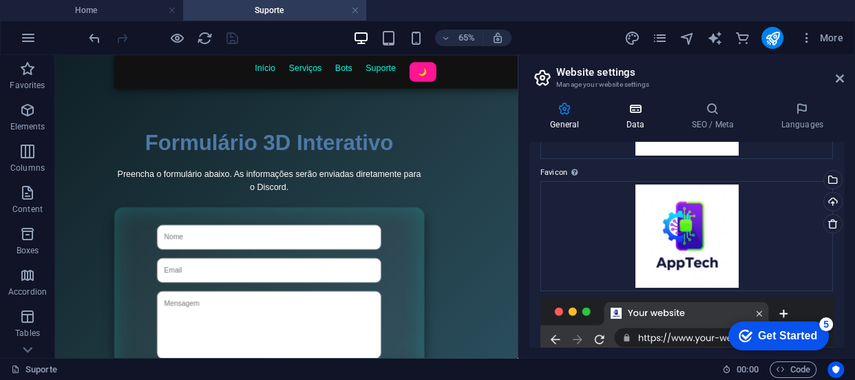
click at [645, 112] on icon at bounding box center [635, 109] width 60 height 14
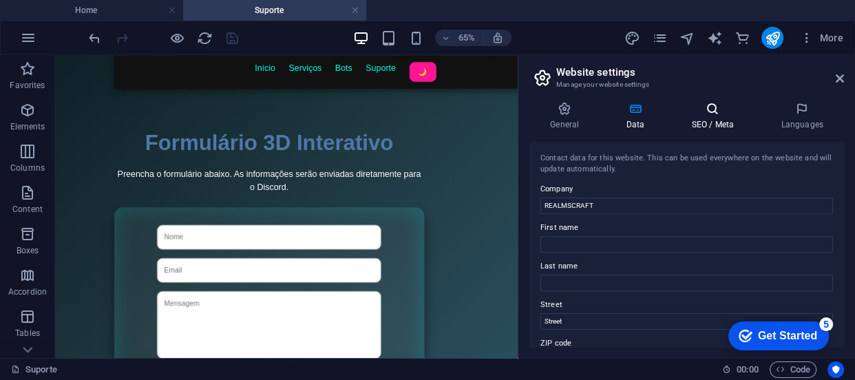
click at [693, 113] on icon at bounding box center [713, 109] width 84 height 14
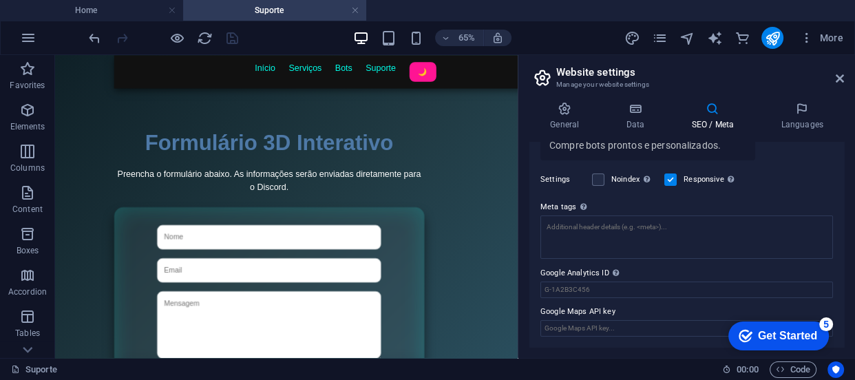
scroll to position [0, 0]
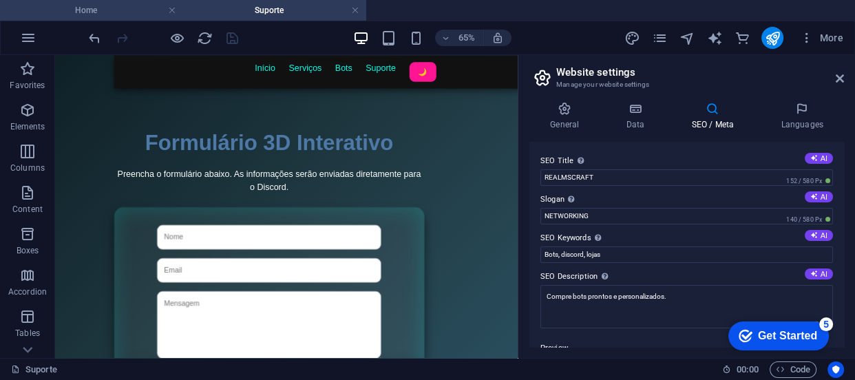
click at [124, 17] on h4 "Home" at bounding box center [91, 10] width 183 height 15
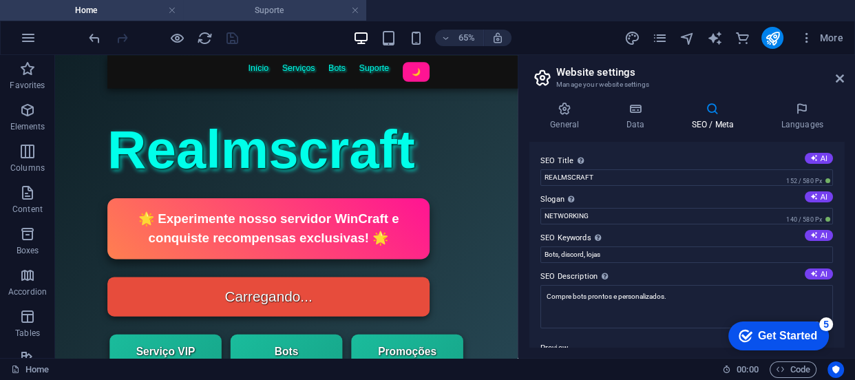
click at [265, 16] on h4 "Suporte" at bounding box center [274, 10] width 183 height 15
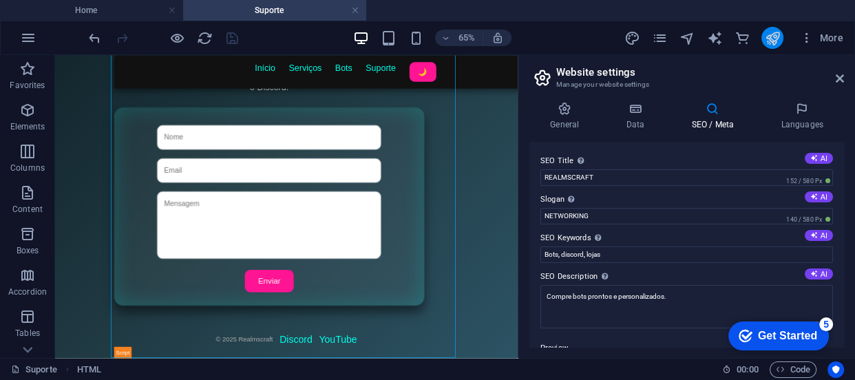
click at [777, 41] on icon "publish" at bounding box center [772, 38] width 16 height 16
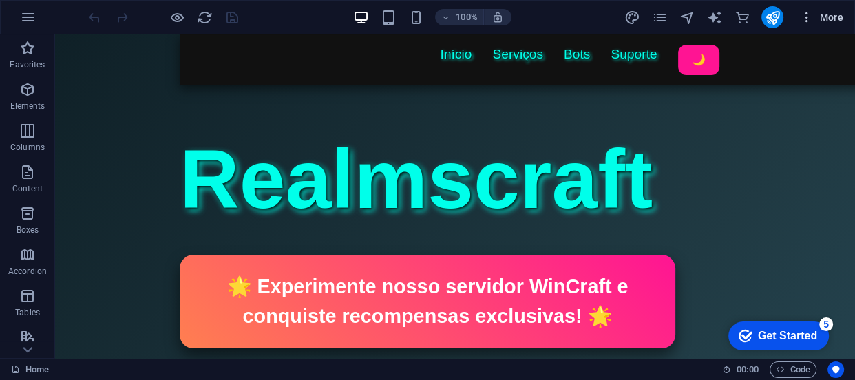
click at [828, 17] on span "More" at bounding box center [821, 17] width 43 height 14
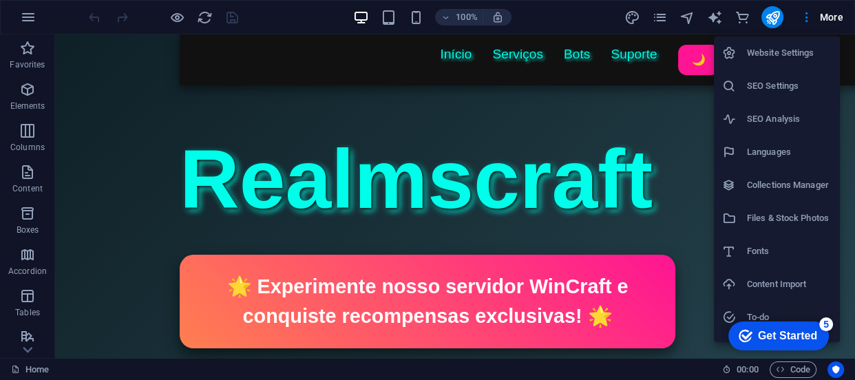
click at [764, 59] on h6 "Website Settings" at bounding box center [789, 53] width 85 height 17
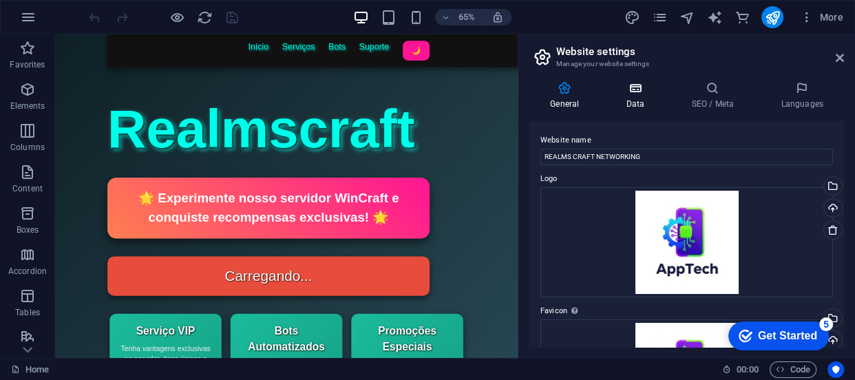
click at [640, 95] on h4 "Data" at bounding box center [637, 95] width 65 height 29
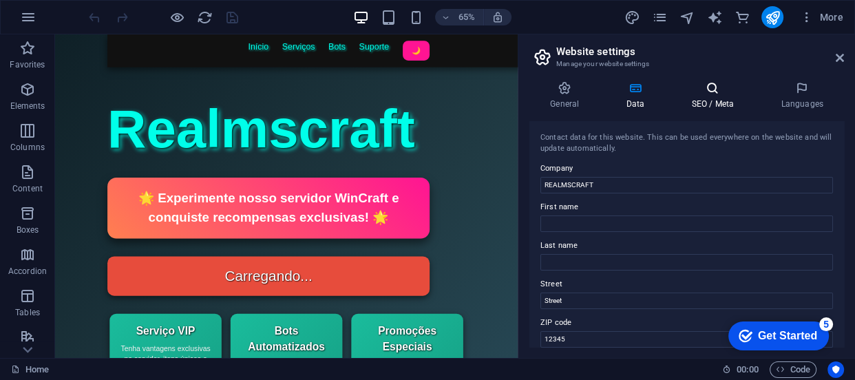
click at [685, 88] on icon at bounding box center [713, 88] width 84 height 14
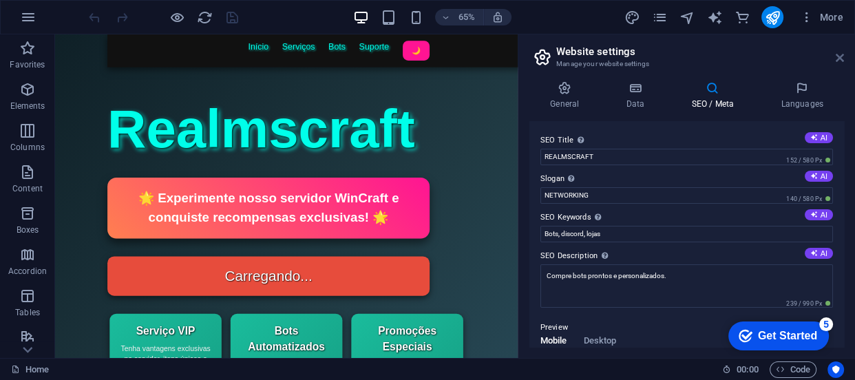
click at [836, 56] on icon at bounding box center [840, 57] width 8 height 11
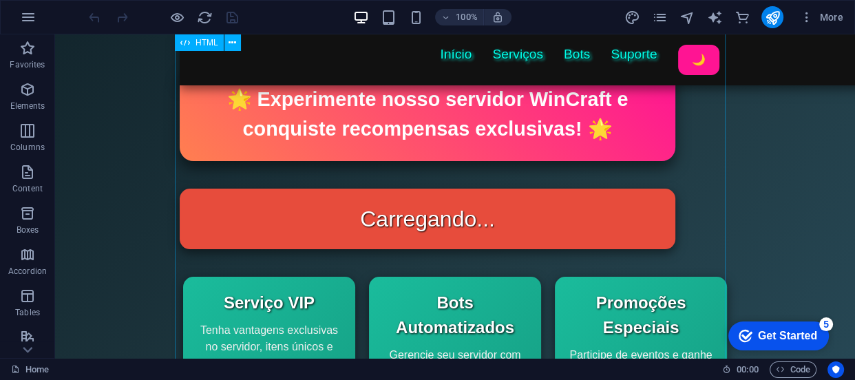
scroll to position [250, 0]
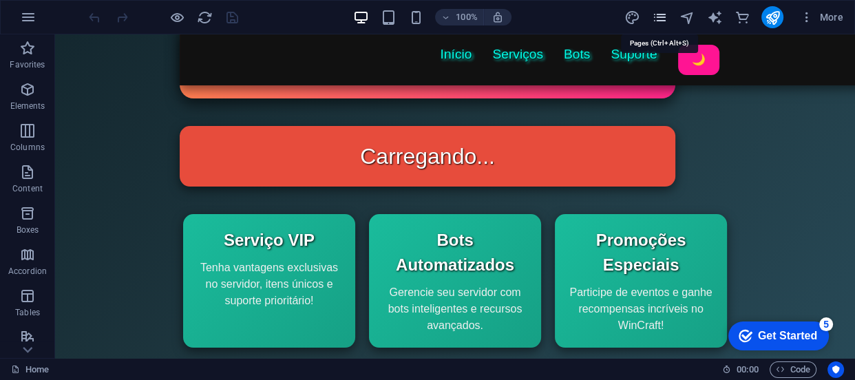
click at [663, 18] on icon "pages" at bounding box center [659, 18] width 16 height 16
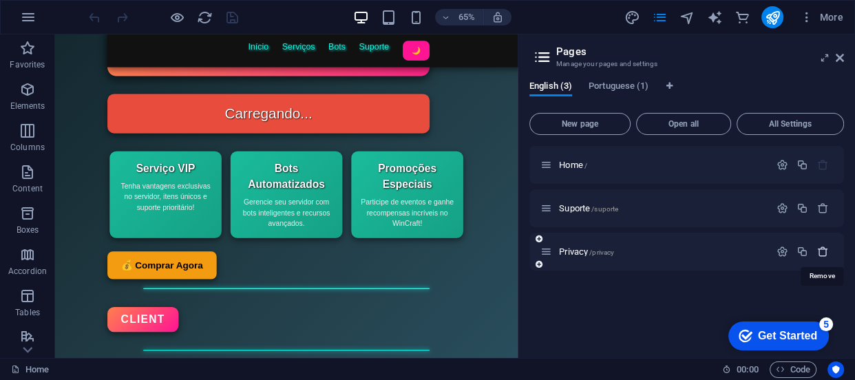
click at [824, 252] on icon "button" at bounding box center [823, 252] width 12 height 12
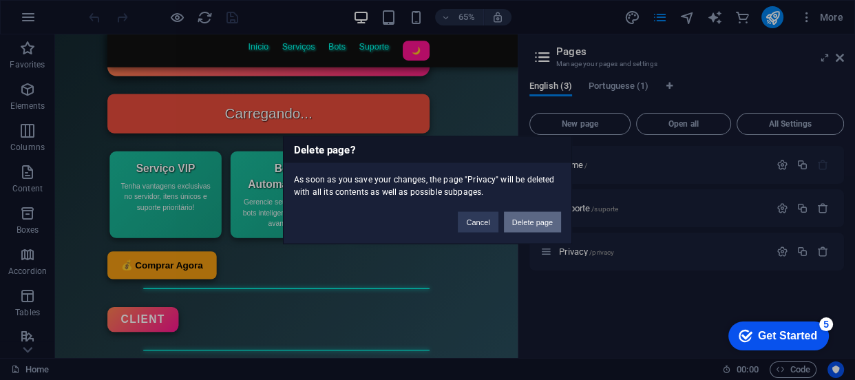
click at [543, 217] on button "Delete page" at bounding box center [532, 222] width 57 height 21
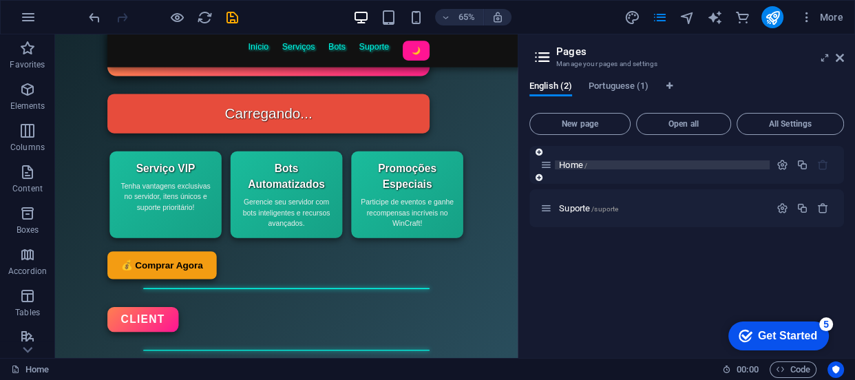
click at [580, 160] on span "Home /" at bounding box center [573, 165] width 28 height 10
click at [620, 163] on p "Home /" at bounding box center [662, 164] width 207 height 9
click at [495, 190] on div "Status do Bot Realmscraft Início Serviços Bots Suporte 🌙 Realmscraft 🌟 Experime…" at bounding box center [411, 292] width 551 height 851
click at [200, 372] on div "Status do Bot Realmscraft Início Serviços Bots Suporte 🌙 Realmscraft 🌟 Experime…" at bounding box center [411, 292] width 551 height 851
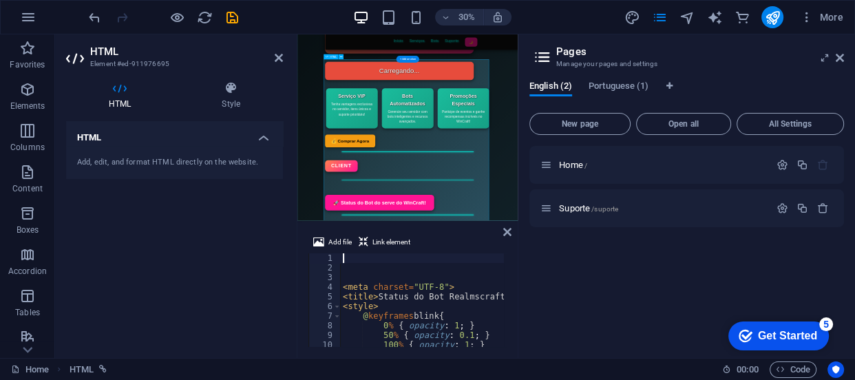
scroll to position [0, 0]
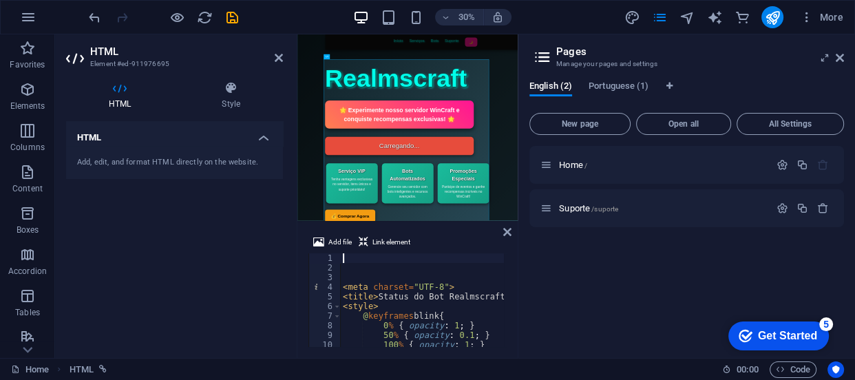
click at [406, 292] on div "< meta charset = "UTF-8" > < title > Status do Bot Realmscraft </ title > < sty…" at bounding box center [624, 308] width 569 height 110
type textarea "<title>Status do Bot Realmscraft</title>"
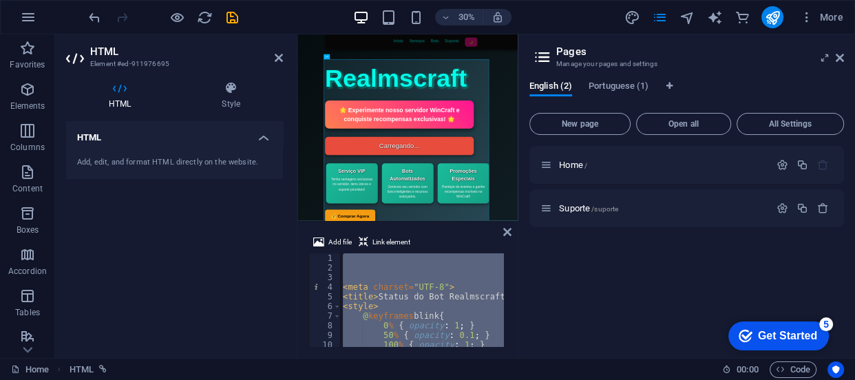
paste textarea
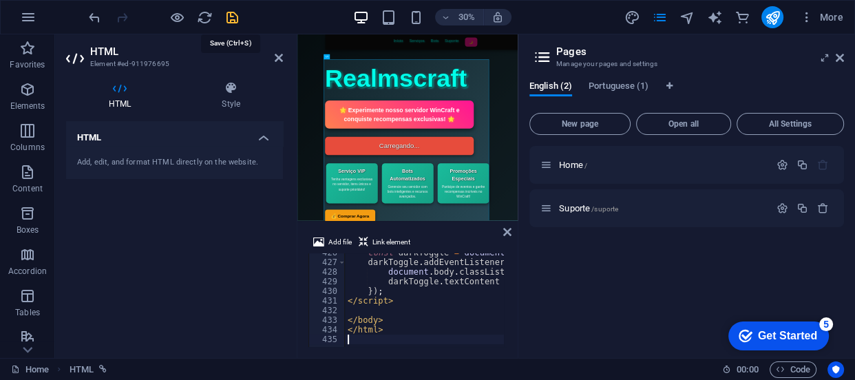
click at [233, 14] on icon "save" at bounding box center [232, 18] width 16 height 16
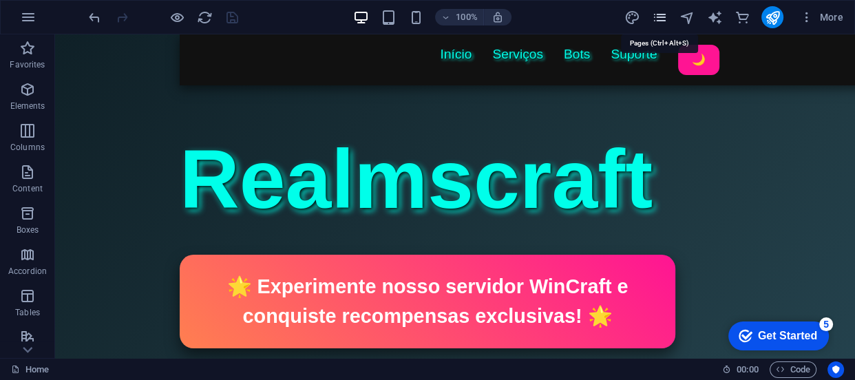
click at [656, 14] on icon "pages" at bounding box center [659, 18] width 16 height 16
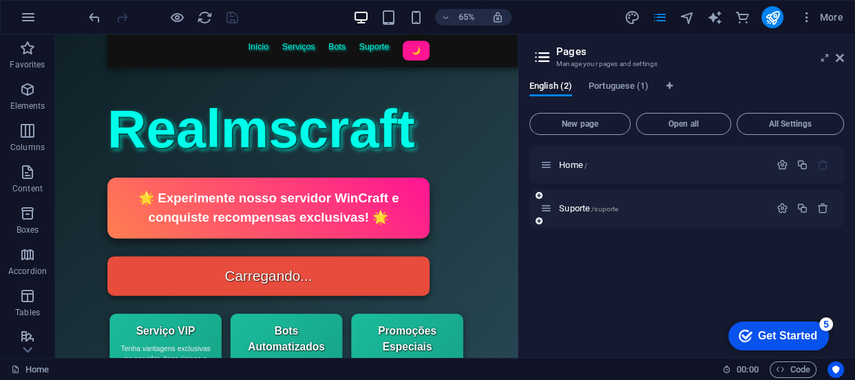
click at [583, 202] on div "Suporte /suporte" at bounding box center [655, 208] width 229 height 16
click at [577, 207] on span "Suporte /suporte" at bounding box center [588, 208] width 59 height 10
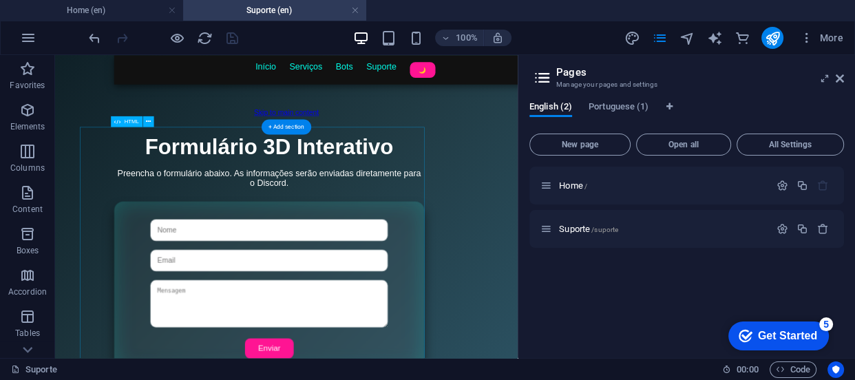
scroll to position [0, 0]
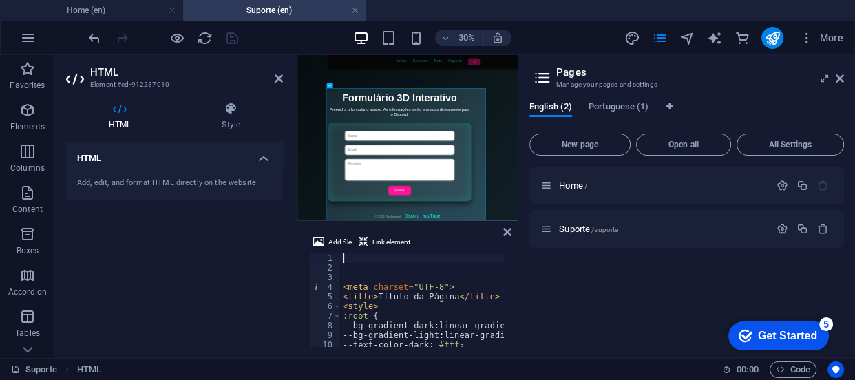
click at [404, 288] on div "< meta charset = "UTF-8" > < title > Título da Página </ title > < style > :roo…" at bounding box center [663, 308] width 646 height 110
type textarea "<meta charset="UTF-8">"
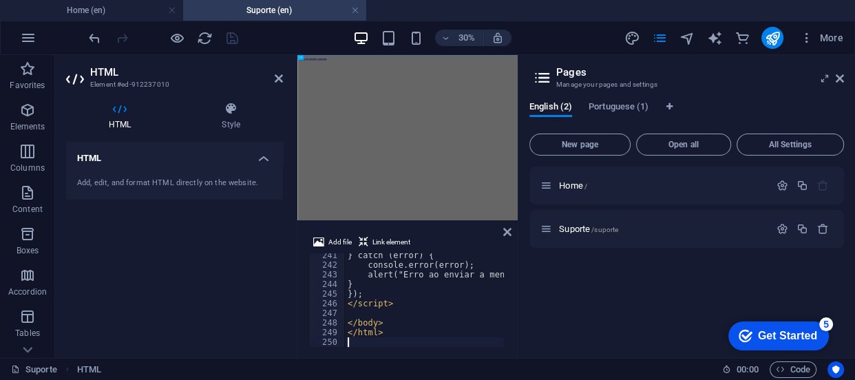
scroll to position [2316, 0]
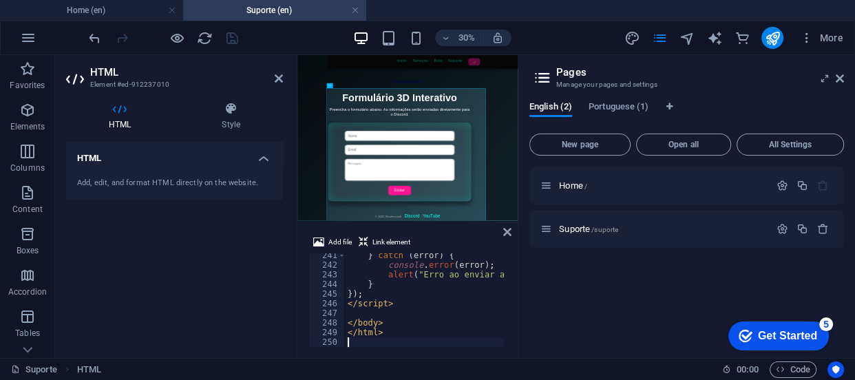
click at [523, 174] on div "English (2) Portuguese (1) New page Open all All Settings Home / Suporte /supor…" at bounding box center [687, 224] width 337 height 267
click at [227, 42] on icon "save" at bounding box center [232, 38] width 16 height 16
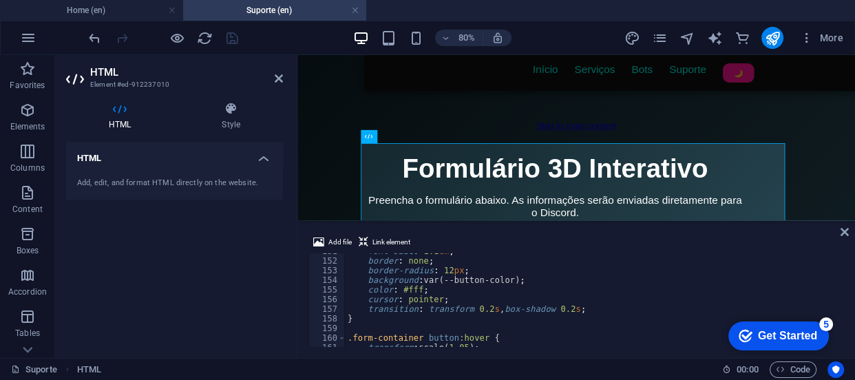
scroll to position [1228, 0]
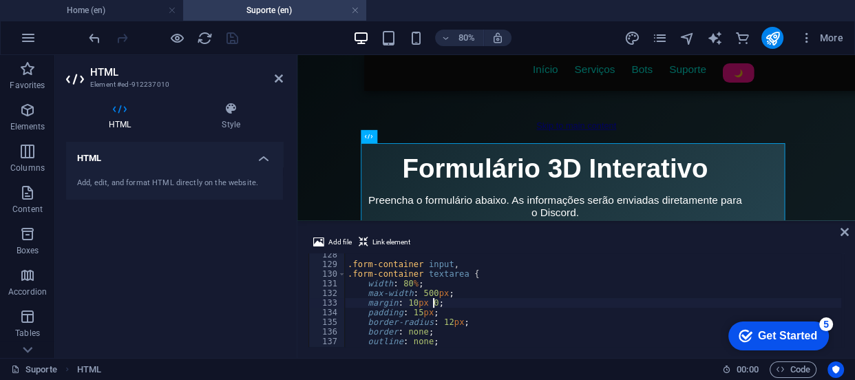
click at [441, 302] on div ".form-container input , .form-container textarea { width : 80 % ; max-width : 5…" at bounding box center [668, 305] width 646 height 110
type textarea "</html>"
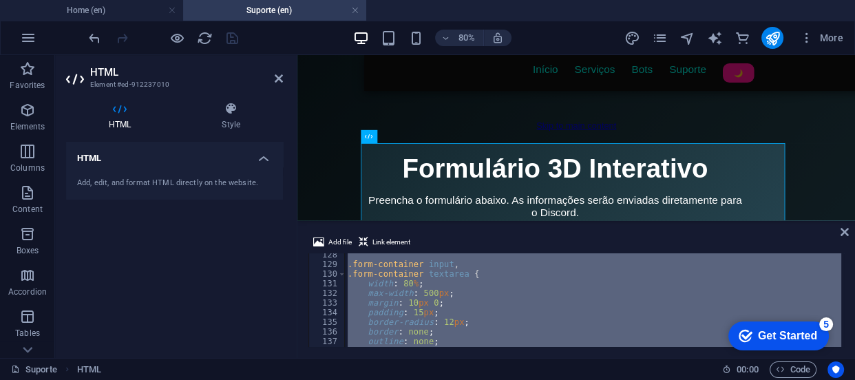
paste textarea
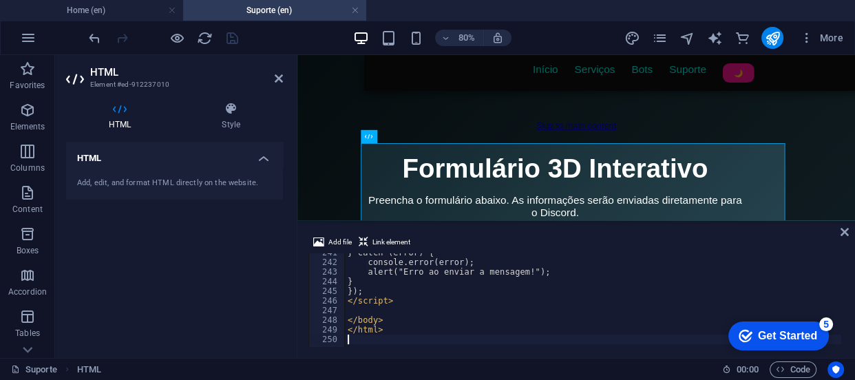
scroll to position [2319, 0]
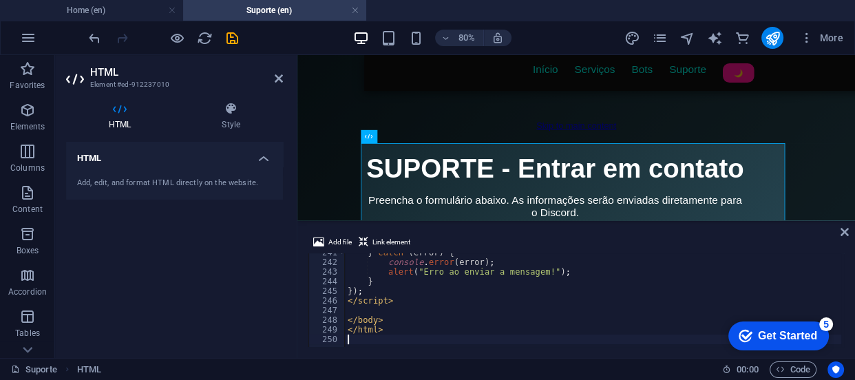
click at [362, 255] on div "} catch ( error ) { console . error ( error ) ; alert ( "Erro ao enviar a mensa…" at bounding box center [668, 303] width 646 height 110
type textarea "</html>"
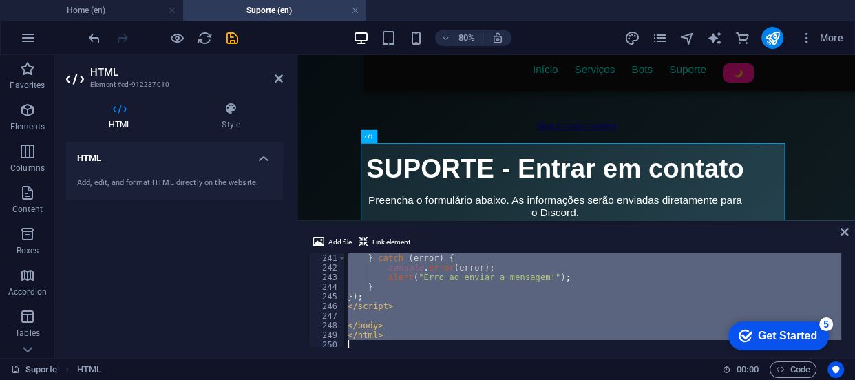
paste textarea
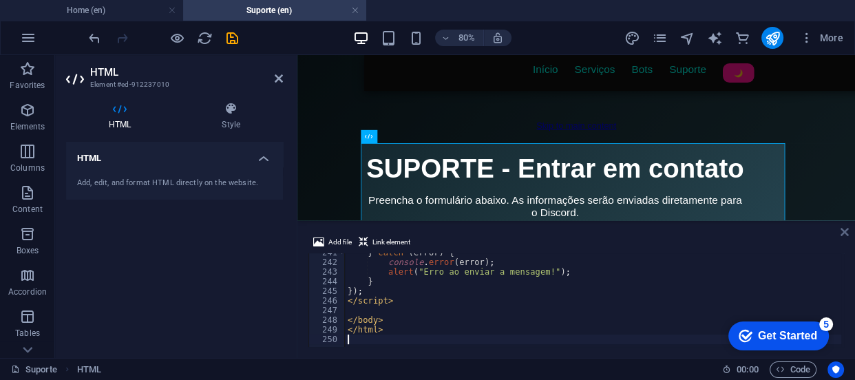
click at [844, 230] on icon at bounding box center [845, 232] width 8 height 11
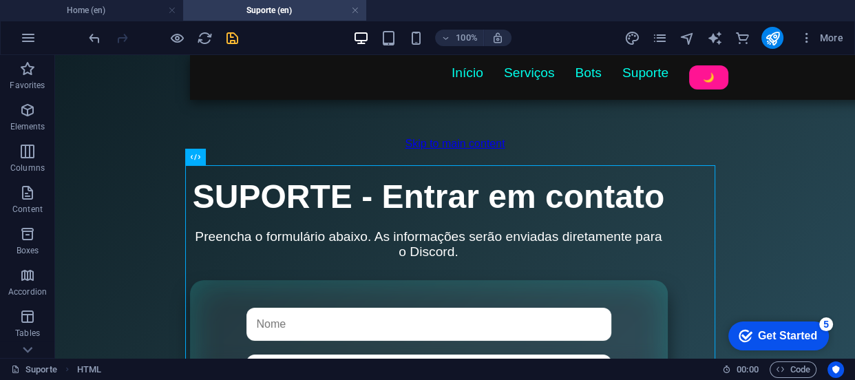
click at [234, 35] on icon "save" at bounding box center [232, 38] width 16 height 16
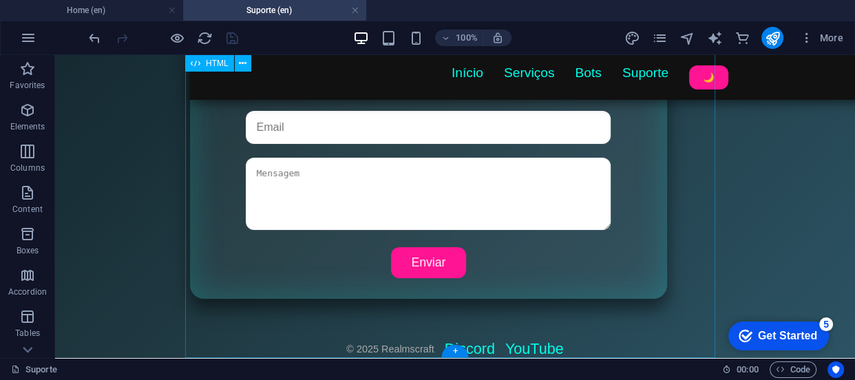
scroll to position [0, 0]
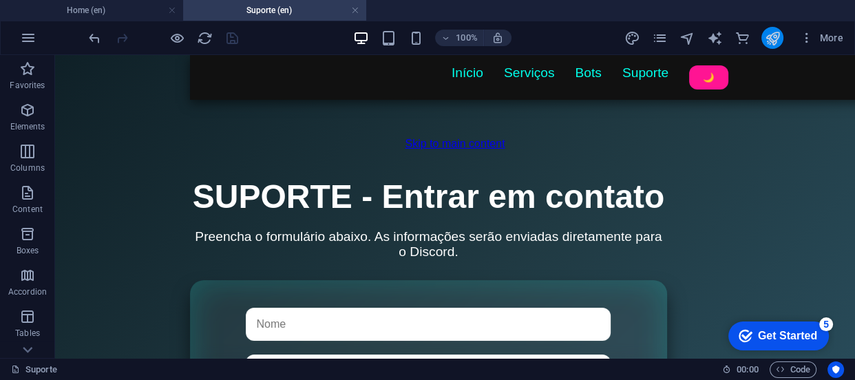
click at [775, 42] on icon "publish" at bounding box center [772, 38] width 16 height 16
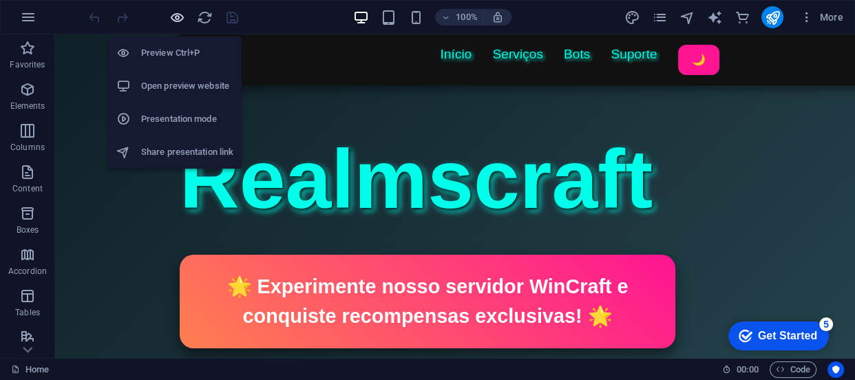
click at [176, 20] on icon "button" at bounding box center [177, 18] width 16 height 16
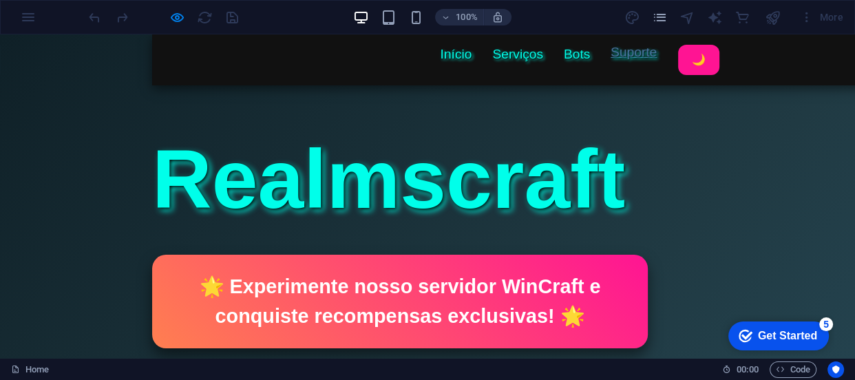
click at [611, 51] on link "Suporte" at bounding box center [634, 58] width 46 height 30
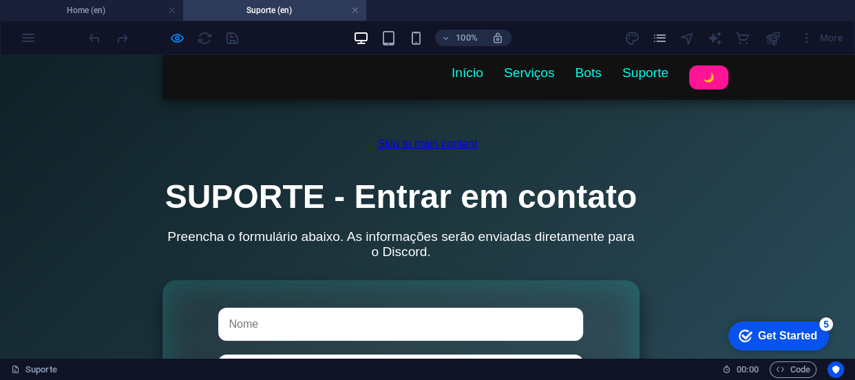
click at [251, 10] on h4 "Suporte (en)" at bounding box center [274, 10] width 183 height 15
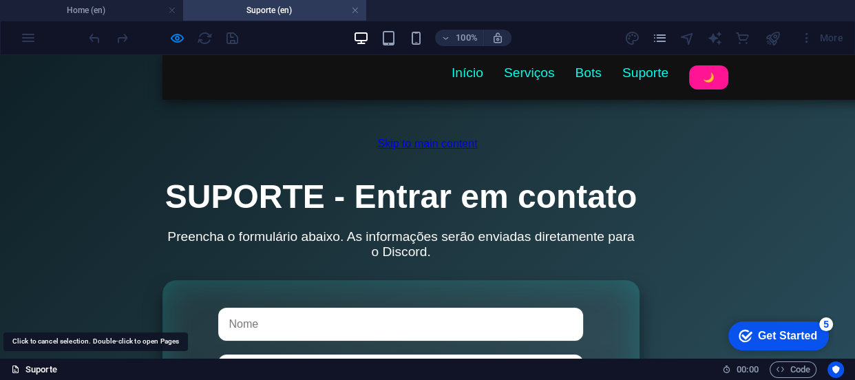
click at [23, 370] on link "Suporte" at bounding box center [34, 370] width 46 height 17
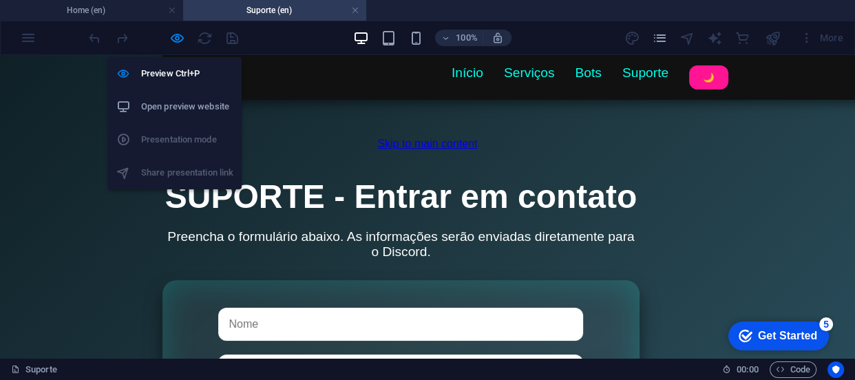
click at [176, 106] on h6 "Open preview website" at bounding box center [187, 106] width 92 height 17
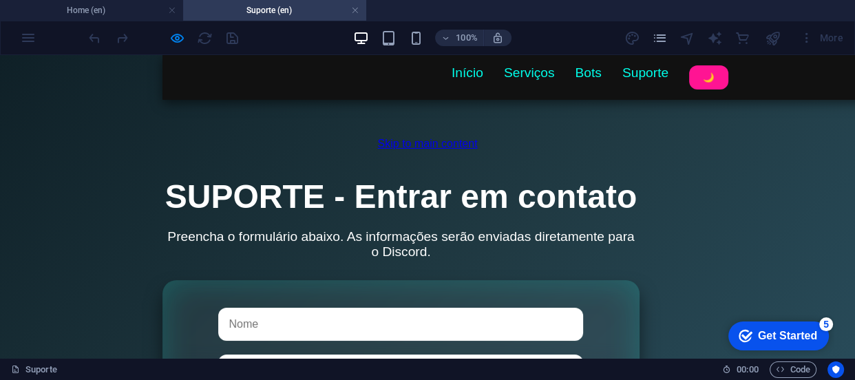
click at [647, 74] on body "Skip to main content Título da Página Início Serviços Bots Suporte 🌙 SUPORTE - …" at bounding box center [427, 328] width 855 height 547
click at [622, 74] on body "Skip to main content Título da Página Início Serviços Bots Suporte 🌙 SUPORTE - …" at bounding box center [427, 328] width 855 height 547
click at [656, 36] on icon "pages" at bounding box center [659, 38] width 16 height 16
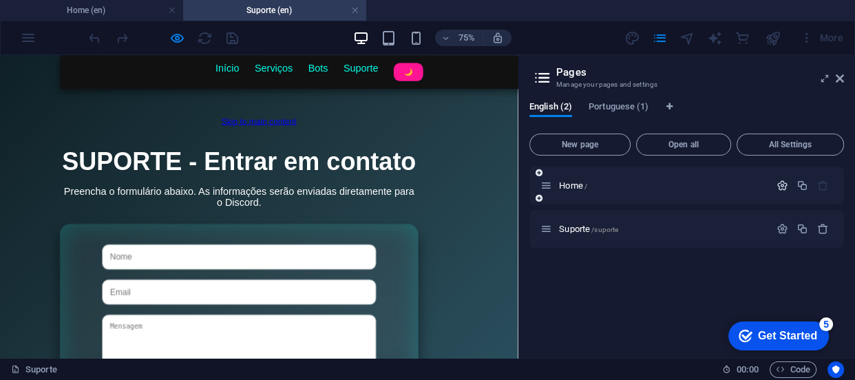
click at [779, 181] on icon "button" at bounding box center [783, 186] width 12 height 12
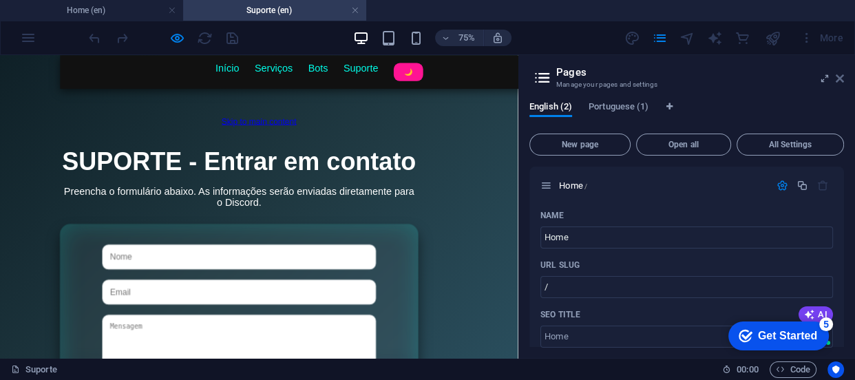
click at [836, 78] on icon at bounding box center [840, 78] width 8 height 11
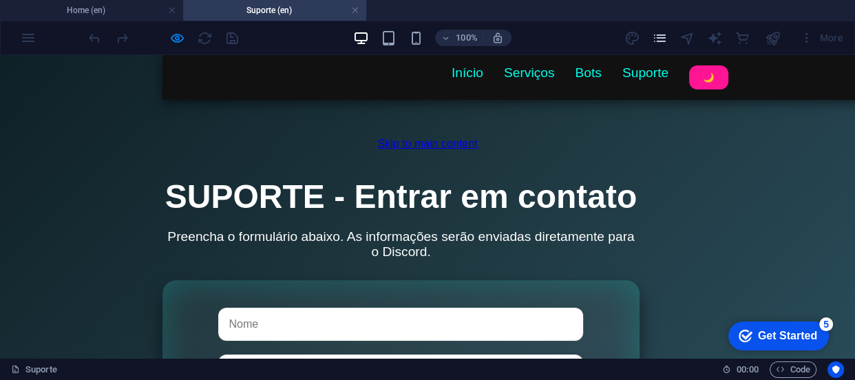
click at [660, 39] on icon "pages" at bounding box center [659, 38] width 16 height 16
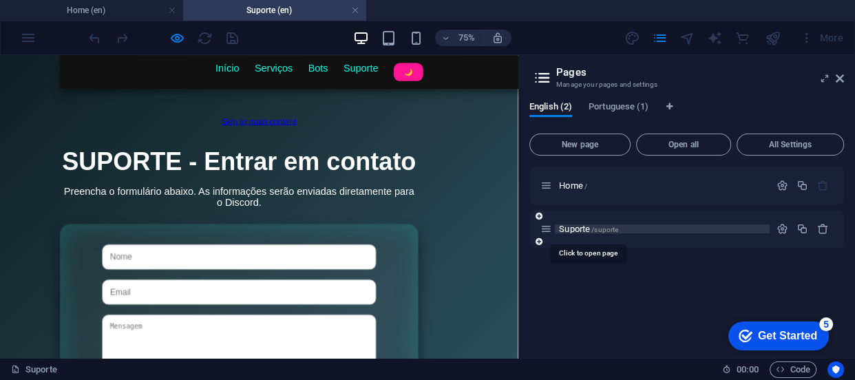
click at [589, 227] on span "Suporte /suporte" at bounding box center [588, 229] width 59 height 10
click at [782, 225] on icon "button" at bounding box center [783, 229] width 12 height 12
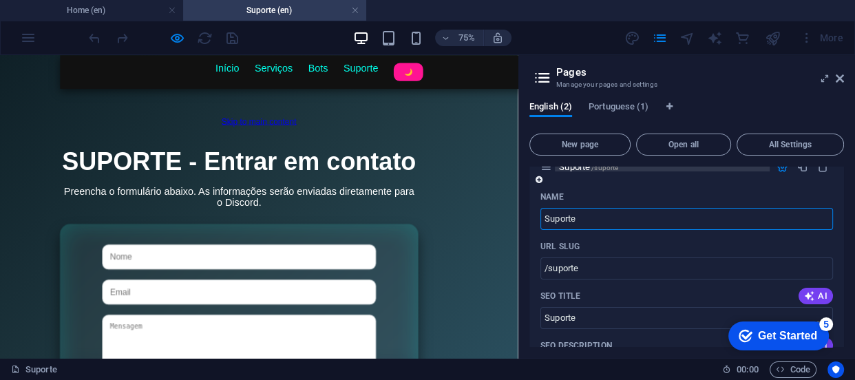
scroll to position [125, 0]
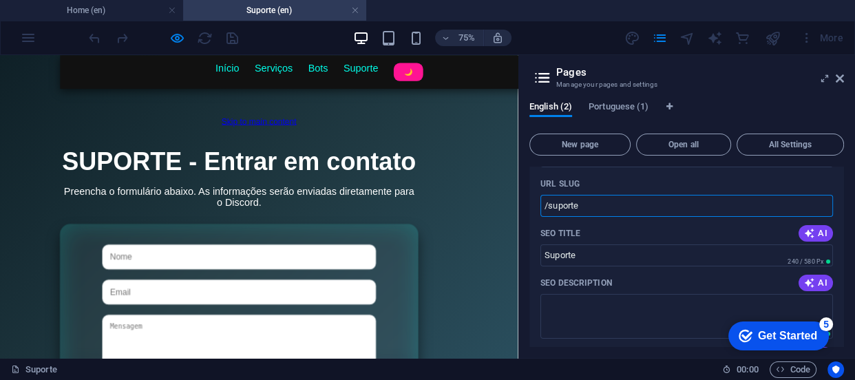
drag, startPoint x: 590, startPoint y: 203, endPoint x: 541, endPoint y: 207, distance: 49.7
click at [541, 207] on input "/suporte" at bounding box center [687, 206] width 293 height 22
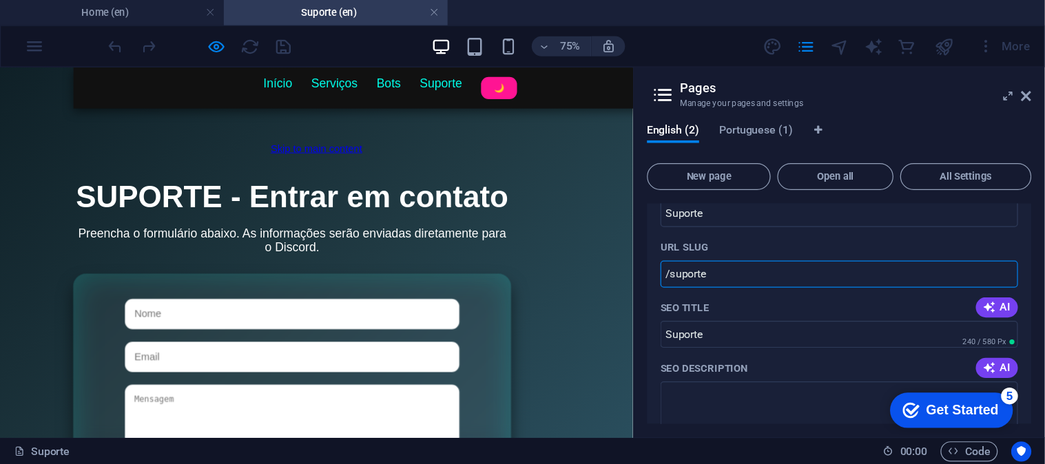
scroll to position [0, 0]
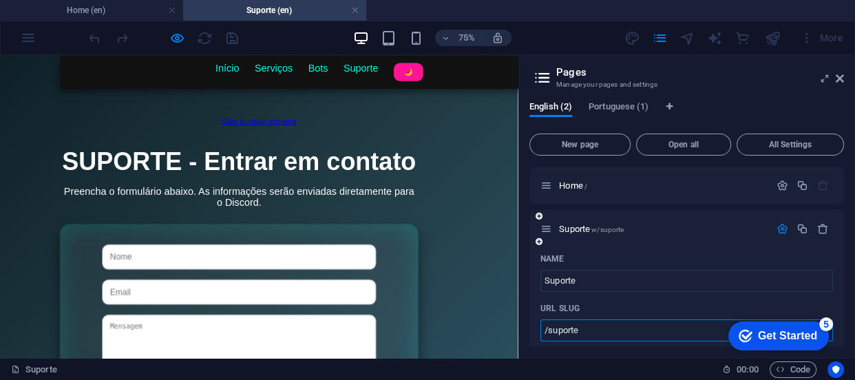
type input "/suporte"
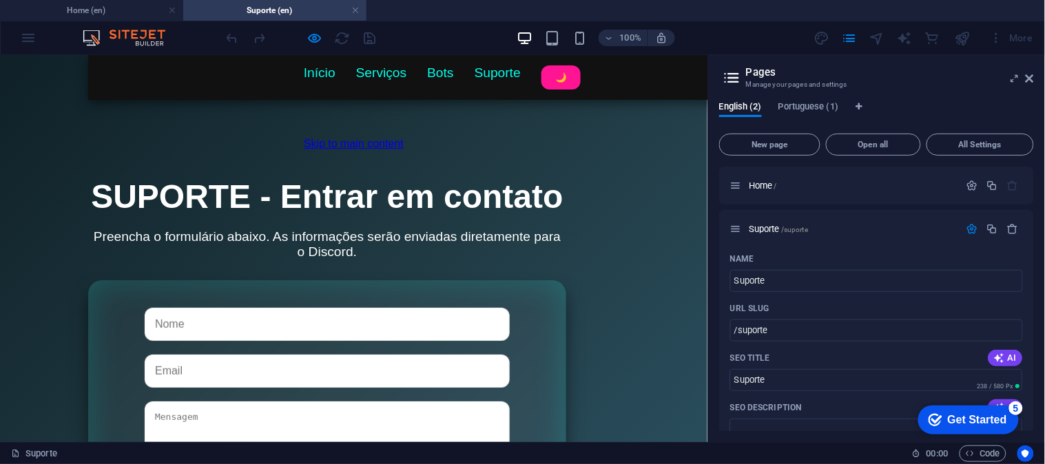
click at [30, 43] on div "100% More" at bounding box center [522, 37] width 1043 height 33
click at [93, 16] on h4 "Home (en)" at bounding box center [91, 10] width 183 height 15
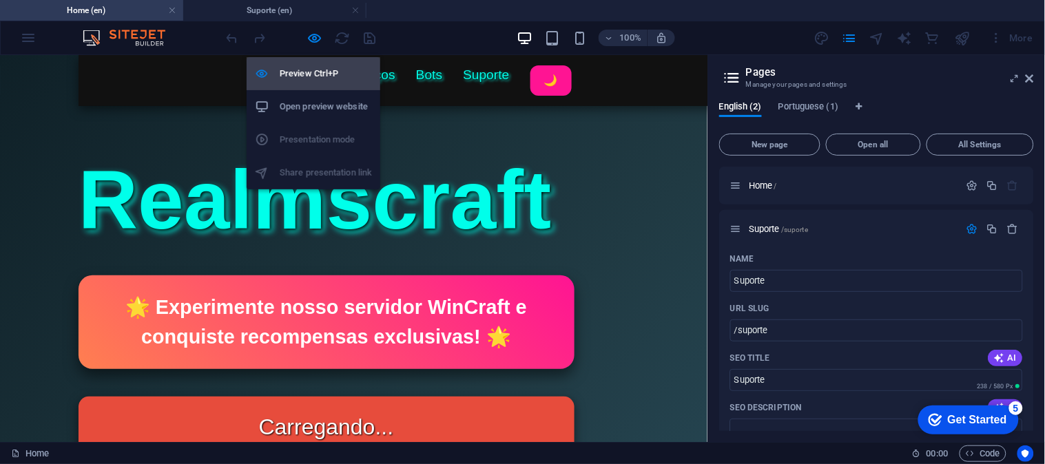
click at [332, 76] on h6 "Preview Ctrl+P" at bounding box center [326, 73] width 92 height 17
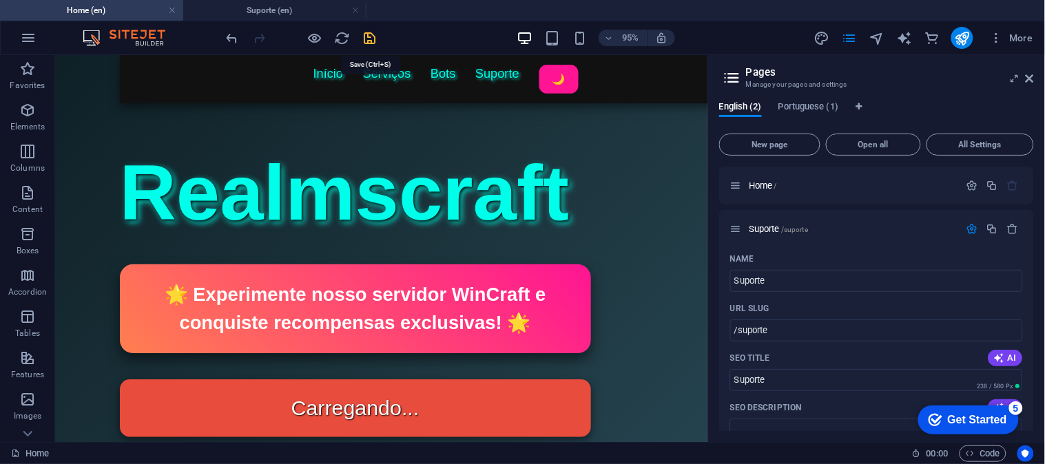
click at [370, 39] on icon "save" at bounding box center [370, 38] width 16 height 16
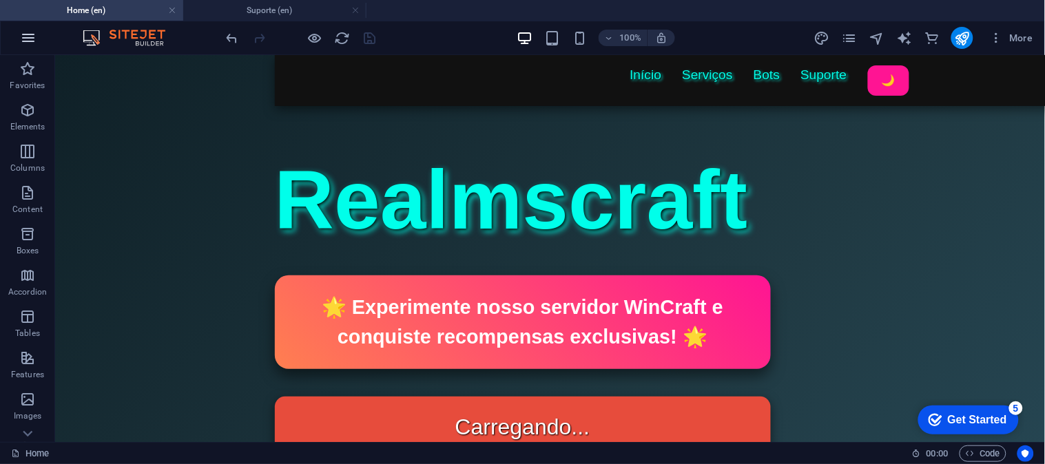
click at [32, 32] on icon "button" at bounding box center [28, 38] width 17 height 17
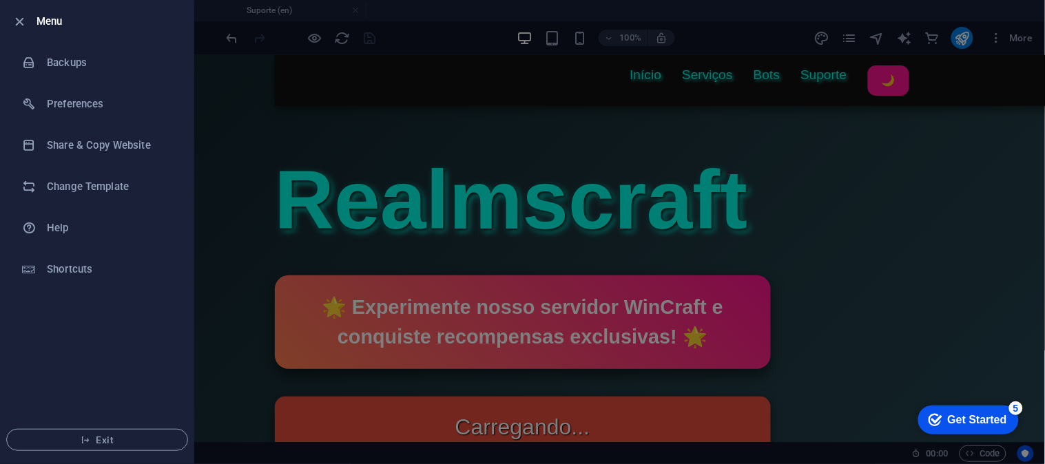
click at [358, 126] on div at bounding box center [522, 232] width 1045 height 464
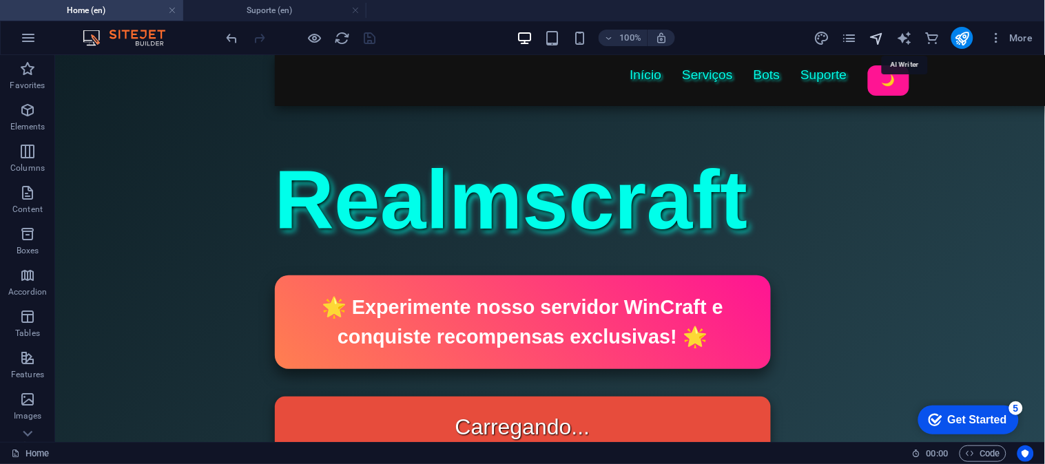
click at [855, 32] on icon "navigator" at bounding box center [876, 38] width 16 height 16
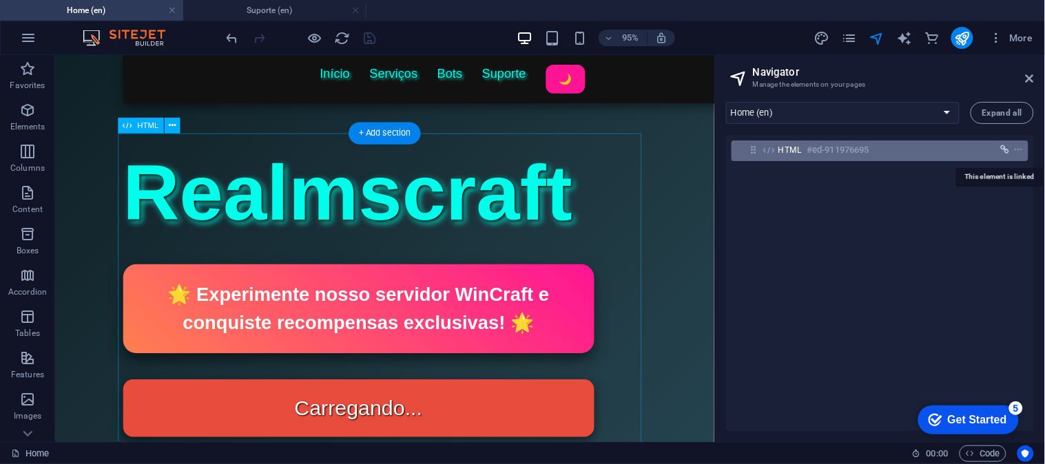
click at [855, 152] on icon "link" at bounding box center [1005, 150] width 9 height 10
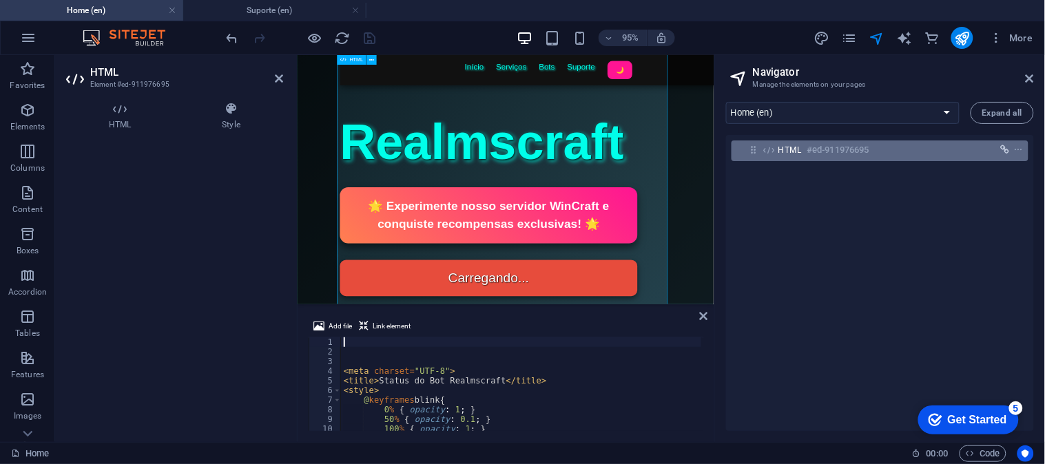
scroll to position [300, 0]
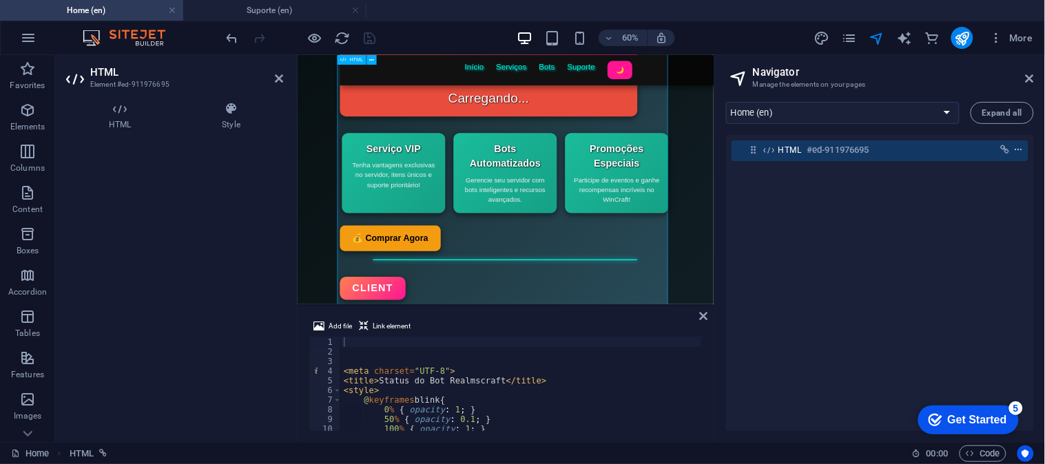
click at [855, 147] on icon "context-menu" at bounding box center [1019, 150] width 10 height 10
click at [785, 339] on div "HTML #ed-911976695" at bounding box center [880, 283] width 308 height 296
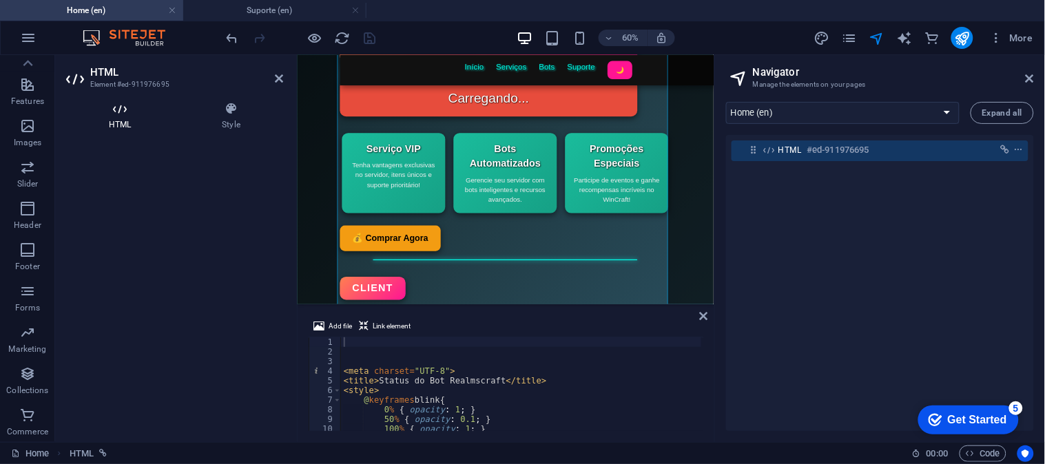
click at [111, 119] on h4 "HTML" at bounding box center [122, 116] width 113 height 29
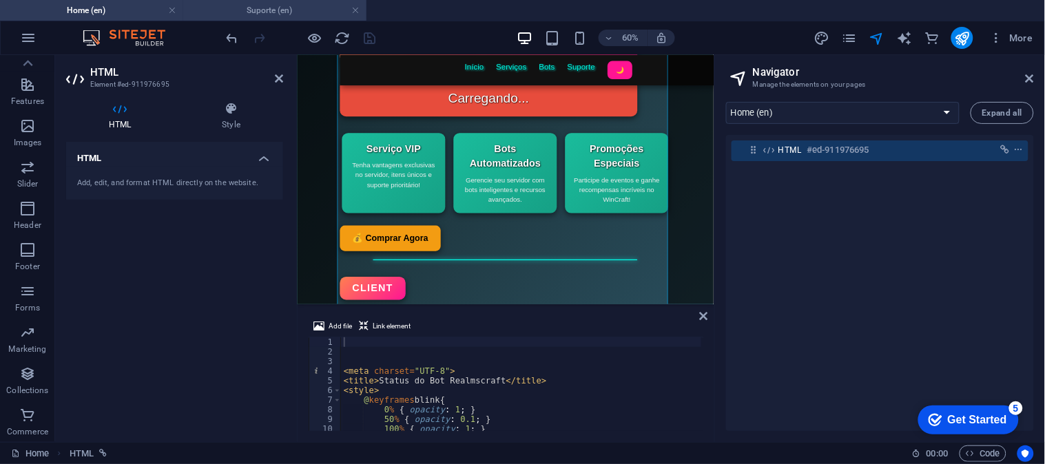
drag, startPoint x: 262, startPoint y: 14, endPoint x: 129, endPoint y: 1, distance: 132.9
click at [262, 14] on h4 "Suporte (en)" at bounding box center [274, 10] width 183 height 15
select select "17068294-en"
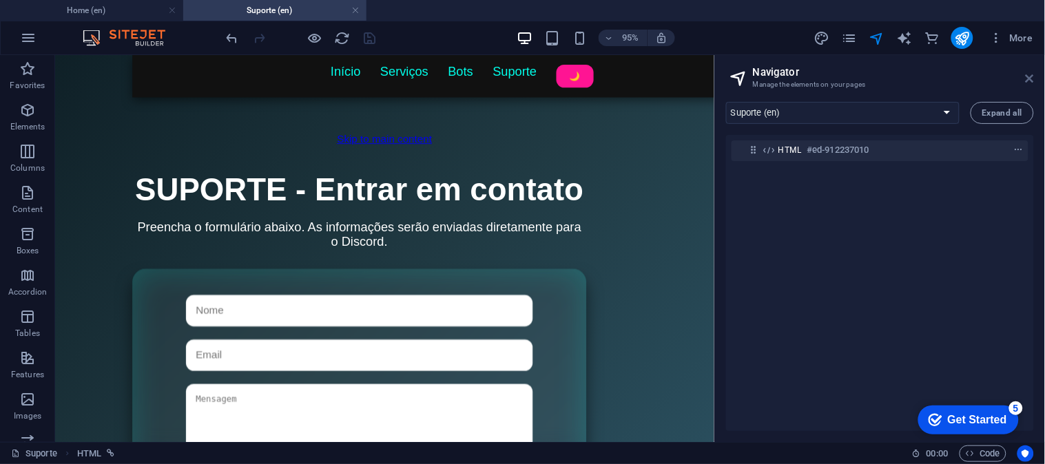
click at [855, 73] on icon at bounding box center [1029, 78] width 8 height 11
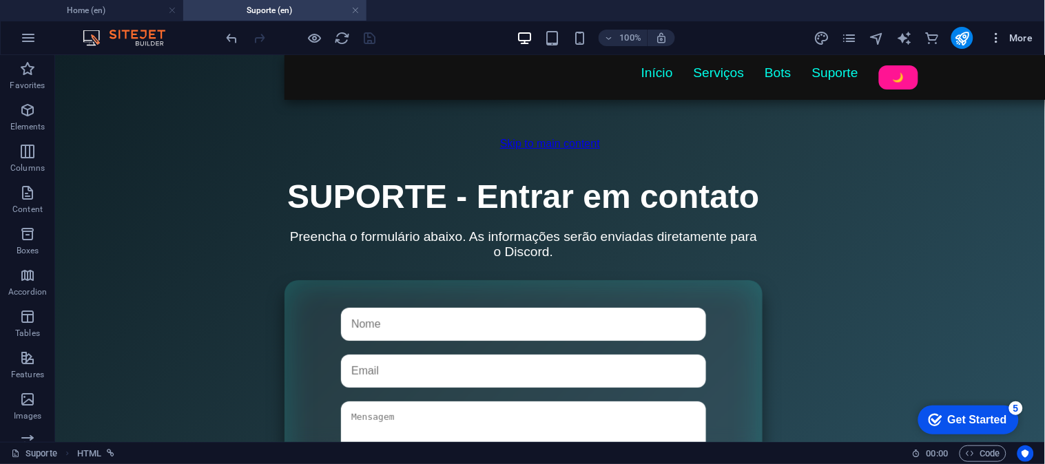
click at [855, 36] on icon "button" at bounding box center [996, 38] width 14 height 14
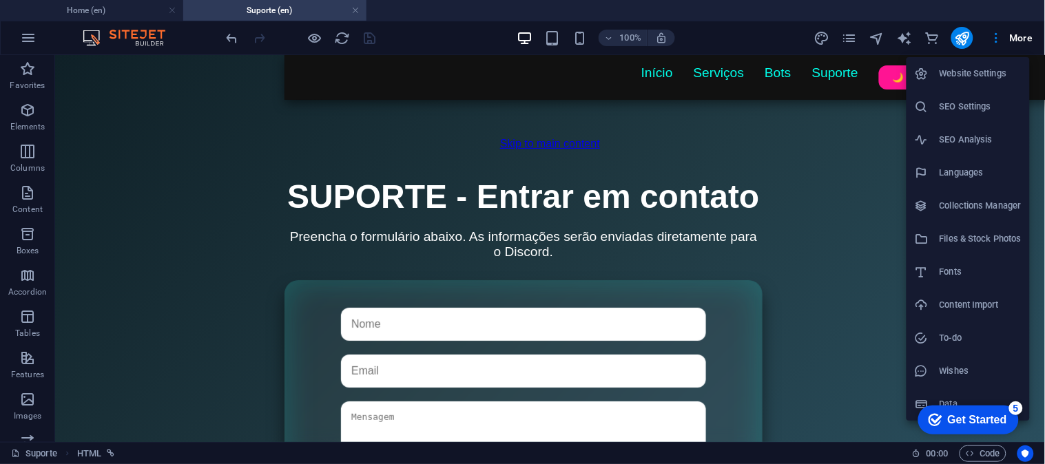
click at [855, 65] on h6 "Website Settings" at bounding box center [980, 73] width 82 height 17
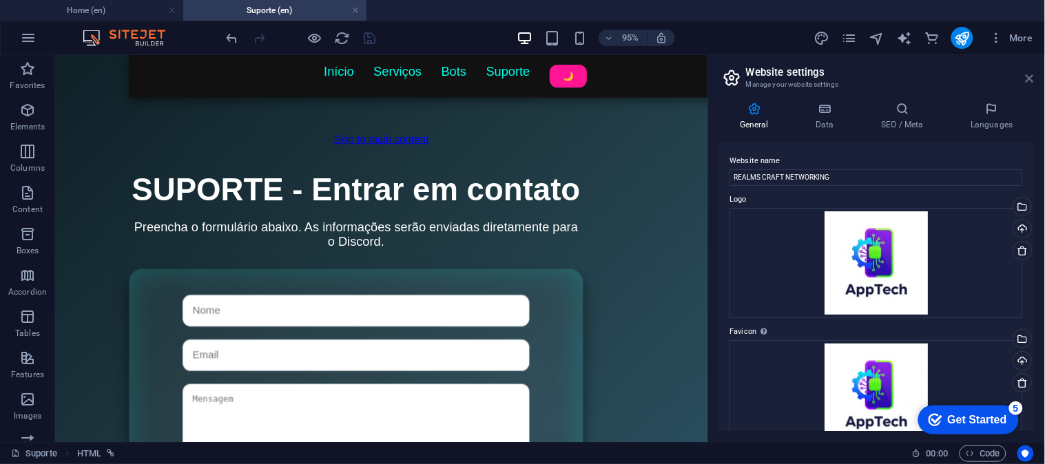
click at [855, 74] on icon at bounding box center [1029, 78] width 8 height 11
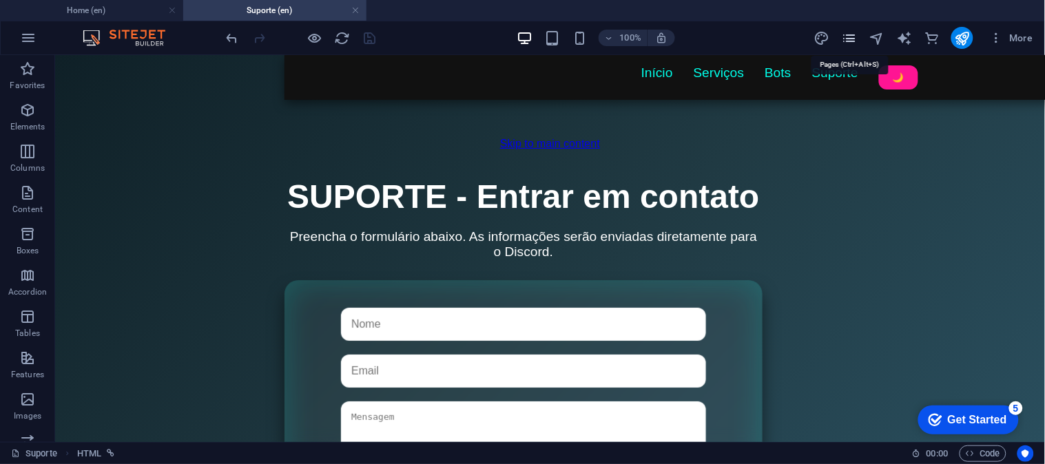
click at [855, 35] on icon "pages" at bounding box center [849, 38] width 16 height 16
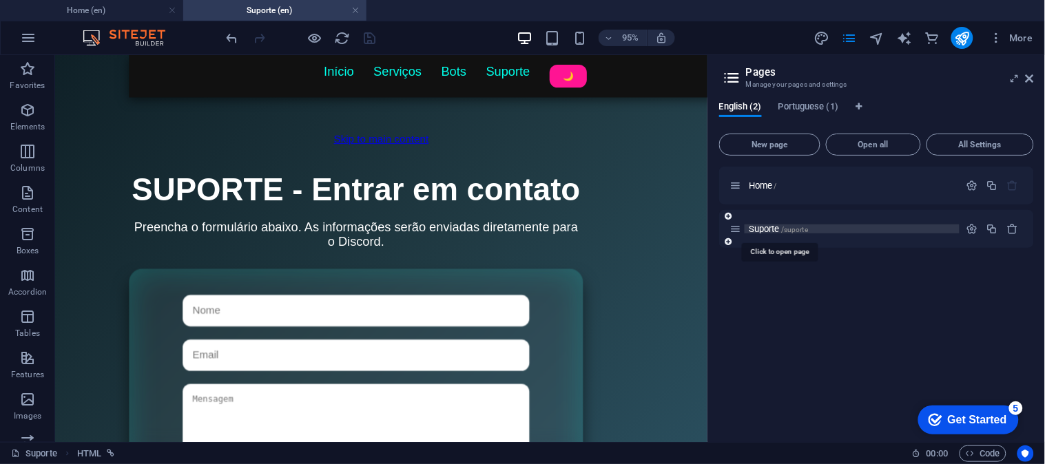
click at [808, 228] on span "/suporte" at bounding box center [794, 230] width 27 height 8
click at [852, 234] on div "Suporte /suporte" at bounding box center [844, 229] width 229 height 16
click at [855, 221] on div "Suporte /suporte" at bounding box center [844, 229] width 229 height 16
click at [855, 224] on icon "button" at bounding box center [972, 229] width 12 height 12
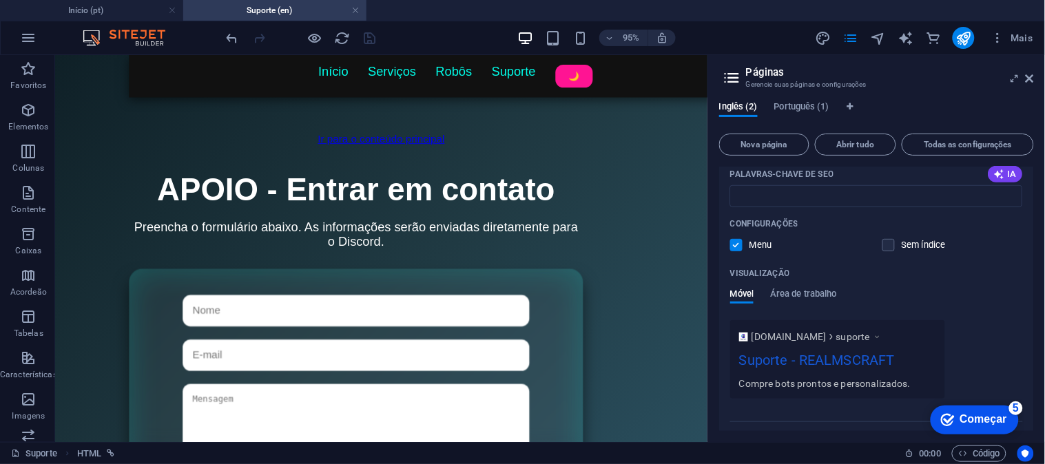
scroll to position [335, 0]
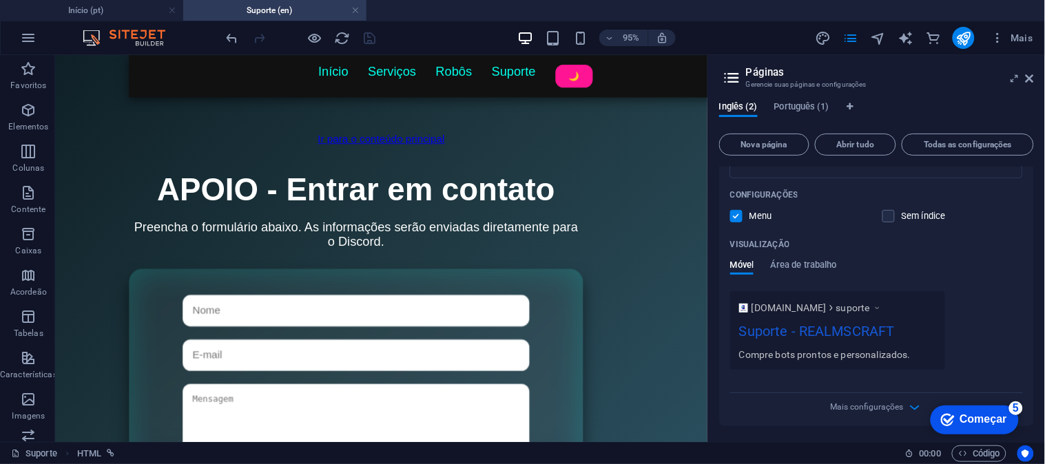
drag, startPoint x: 875, startPoint y: 404, endPoint x: 873, endPoint y: 388, distance: 16.7
click at [855, 379] on font "Mais configurações" at bounding box center [866, 407] width 73 height 10
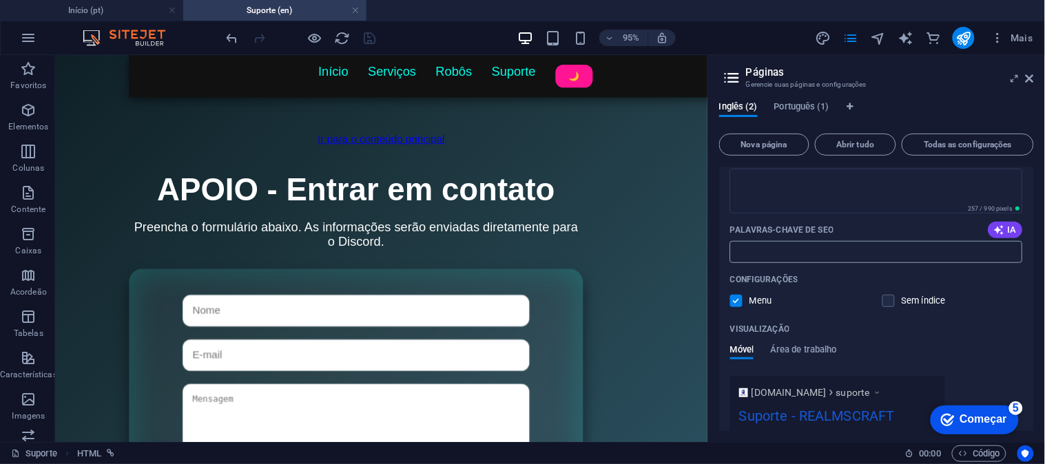
scroll to position [0, 0]
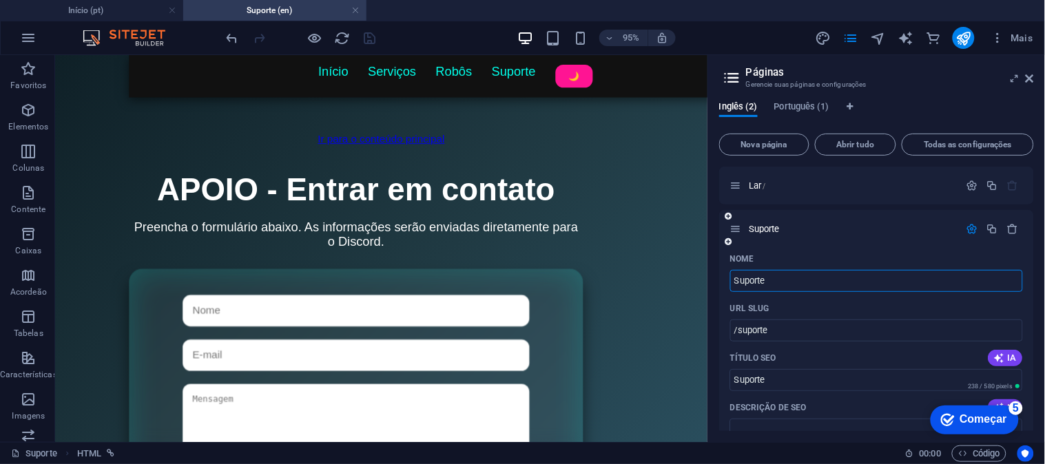
drag, startPoint x: 775, startPoint y: 280, endPoint x: 731, endPoint y: 279, distance: 44.1
click at [731, 279] on input "Suporte" at bounding box center [876, 281] width 293 height 22
click at [738, 333] on input "/suporte" at bounding box center [876, 331] width 293 height 22
click at [796, 112] on font "Português (1)" at bounding box center [801, 106] width 55 height 17
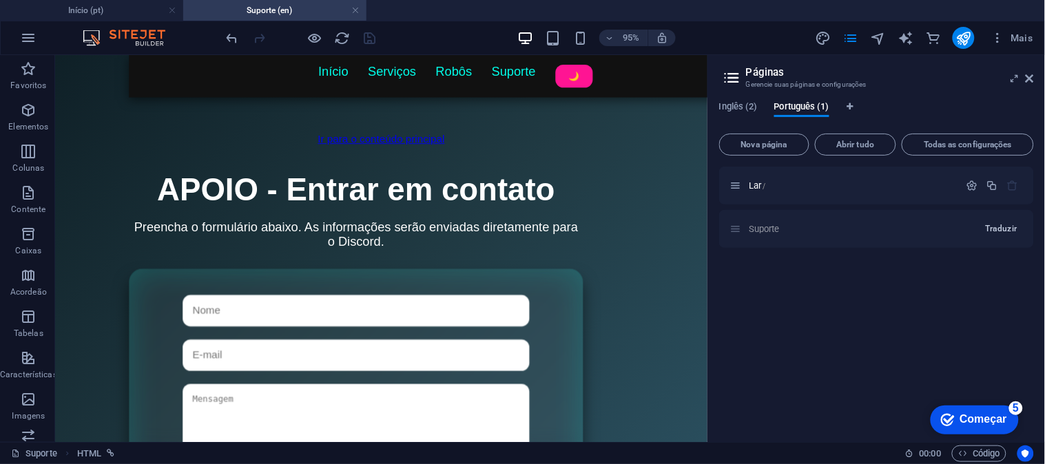
click at [855, 224] on font "Traduzir" at bounding box center [1001, 229] width 32 height 10
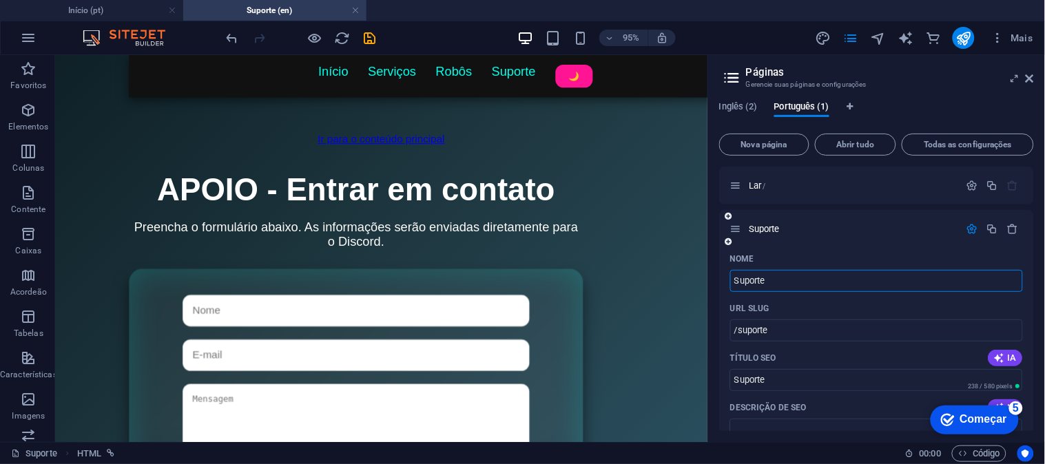
click at [368, 31] on icon "salvar" at bounding box center [370, 38] width 16 height 16
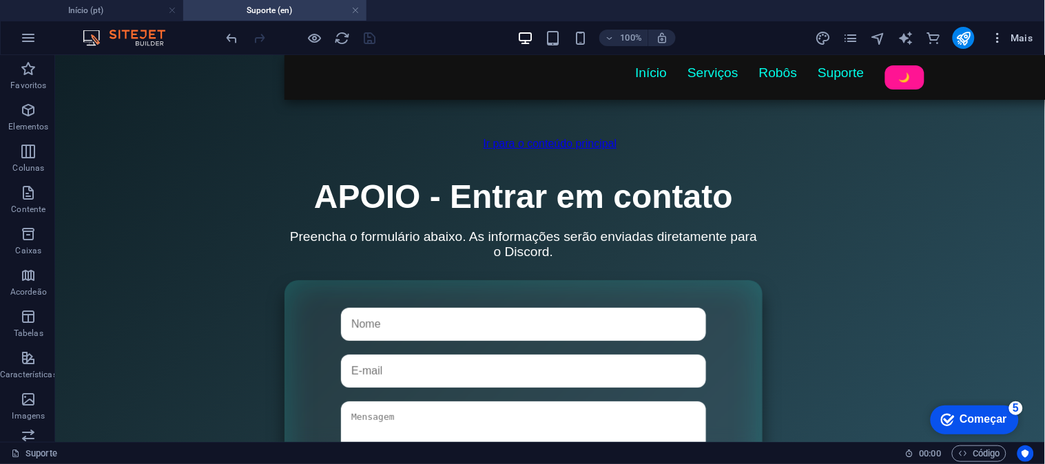
click at [855, 38] on icon "button" at bounding box center [998, 38] width 14 height 14
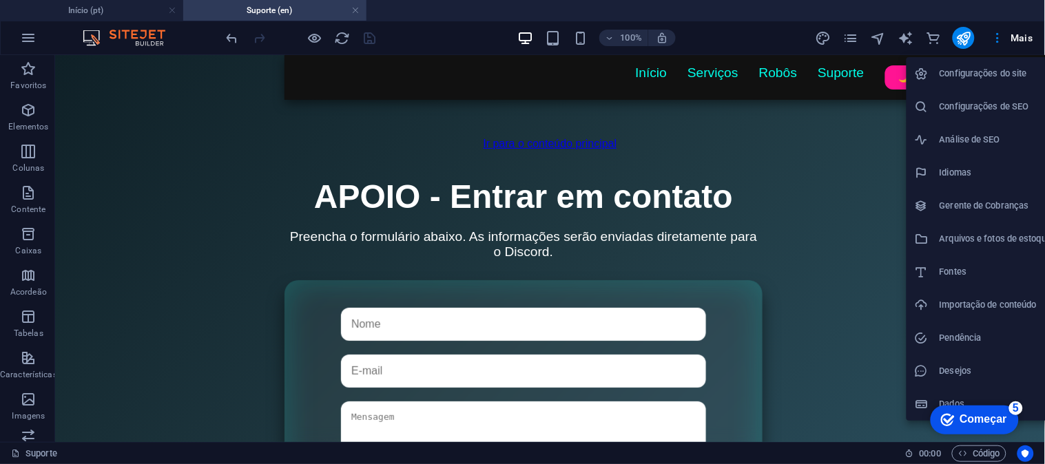
click at [855, 69] on font "Configurações do site" at bounding box center [982, 73] width 87 height 10
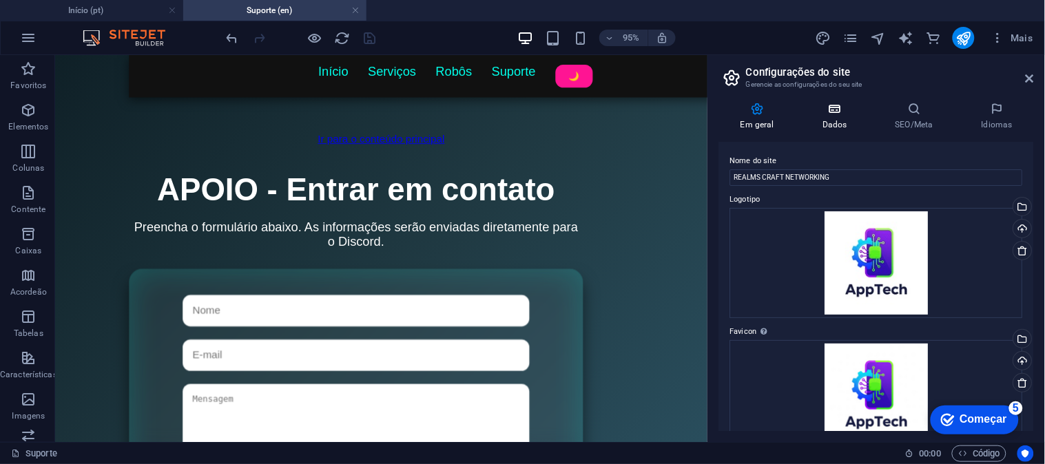
click at [844, 121] on font "Dados" at bounding box center [834, 125] width 25 height 10
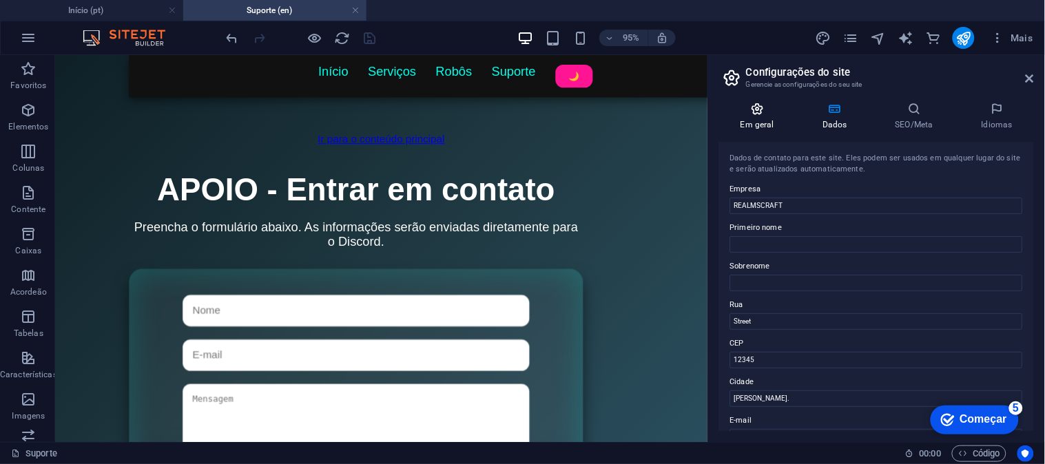
click at [766, 113] on icon at bounding box center [757, 109] width 76 height 14
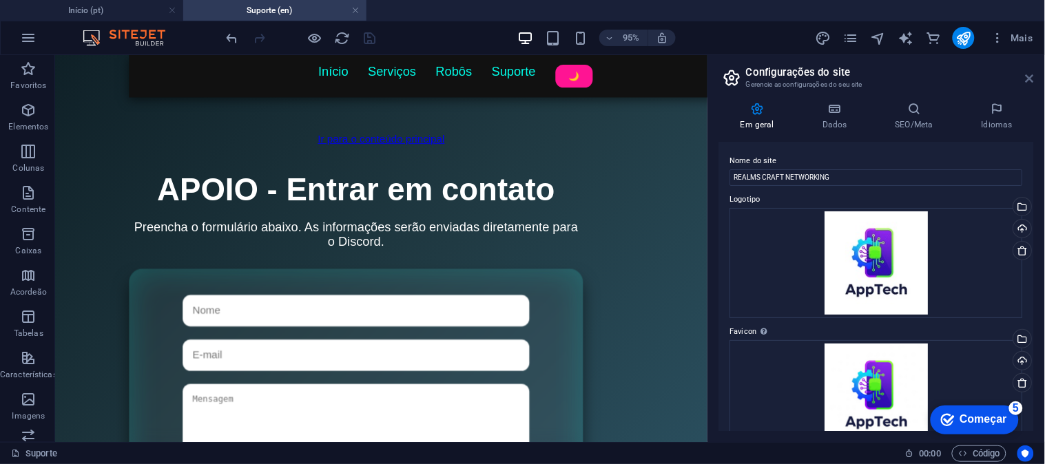
drag, startPoint x: 1026, startPoint y: 72, endPoint x: 752, endPoint y: 32, distance: 277.0
click at [855, 73] on icon at bounding box center [1029, 78] width 8 height 11
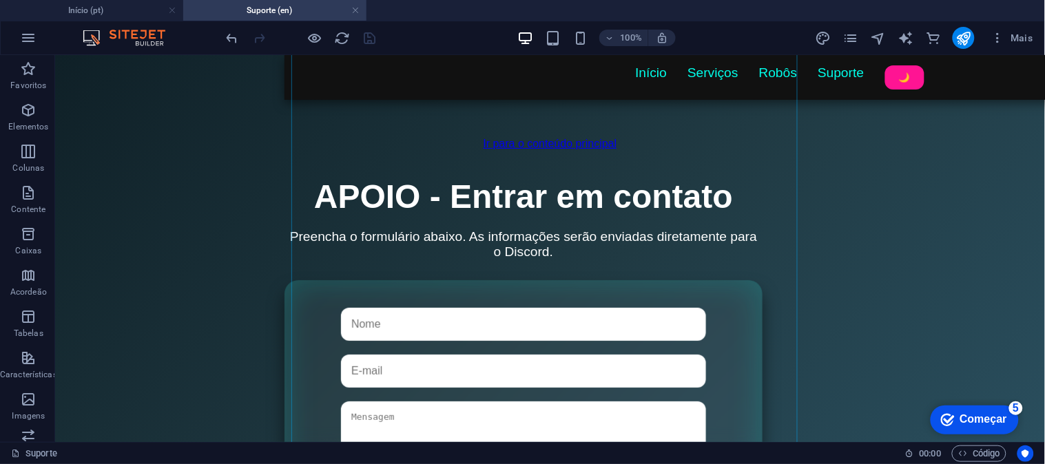
scroll to position [233, 0]
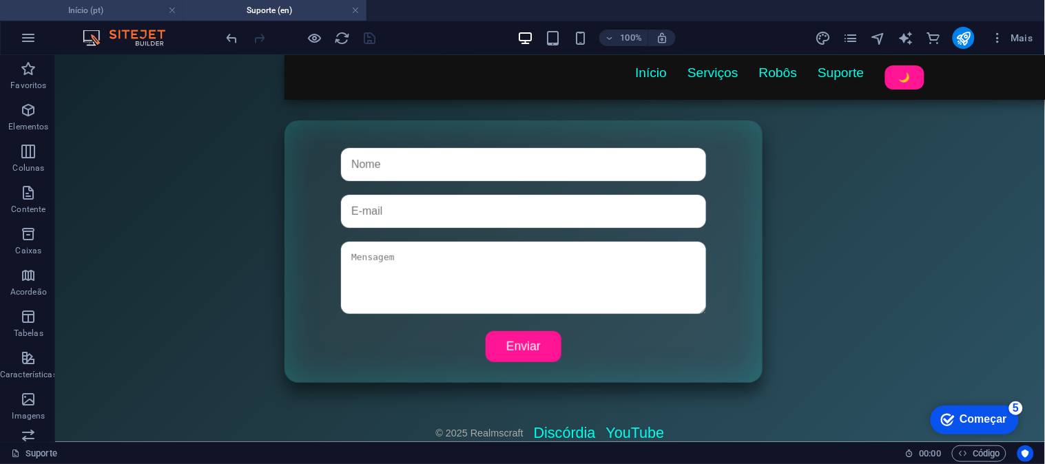
click at [114, 9] on h4 "Início (pt)" at bounding box center [91, 10] width 183 height 15
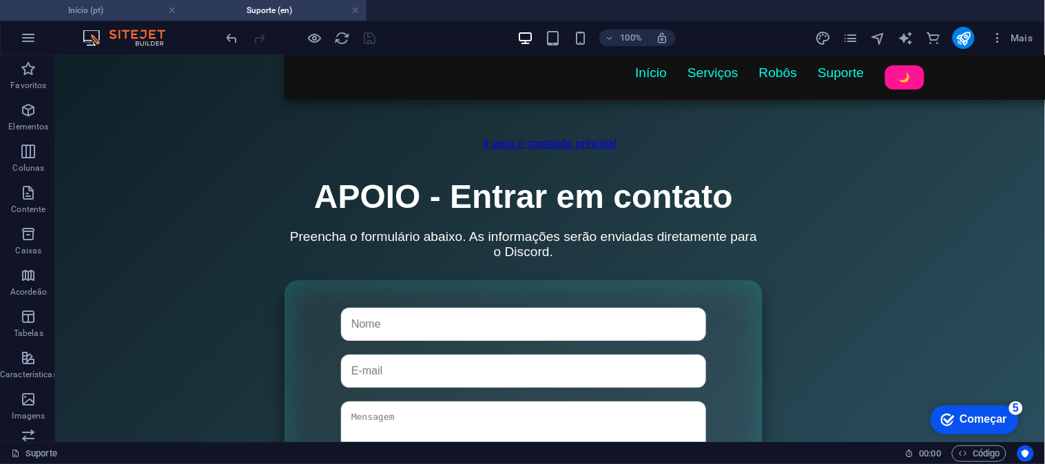
scroll to position [287, 0]
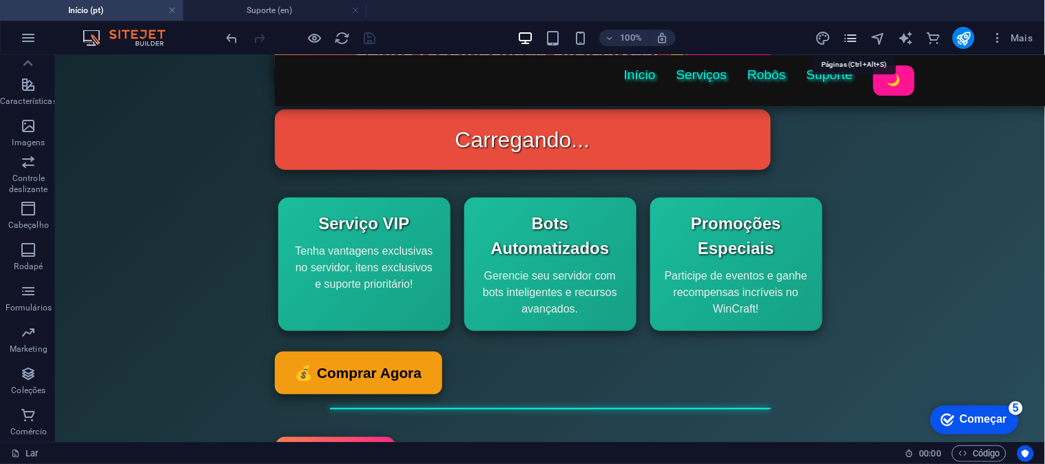
click at [848, 38] on icon "páginas" at bounding box center [850, 38] width 16 height 16
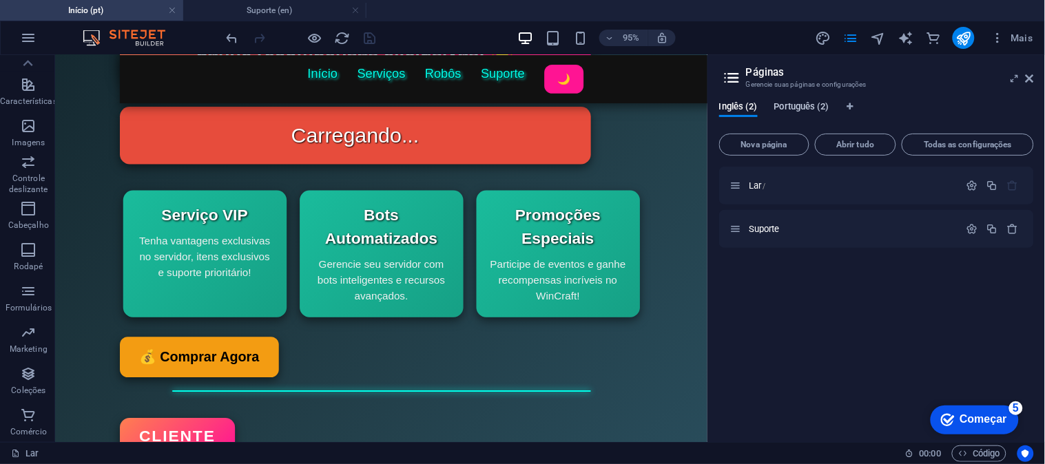
click at [789, 101] on font "Português (2)" at bounding box center [801, 106] width 55 height 10
click at [760, 227] on font "Suporte" at bounding box center [763, 229] width 31 height 10
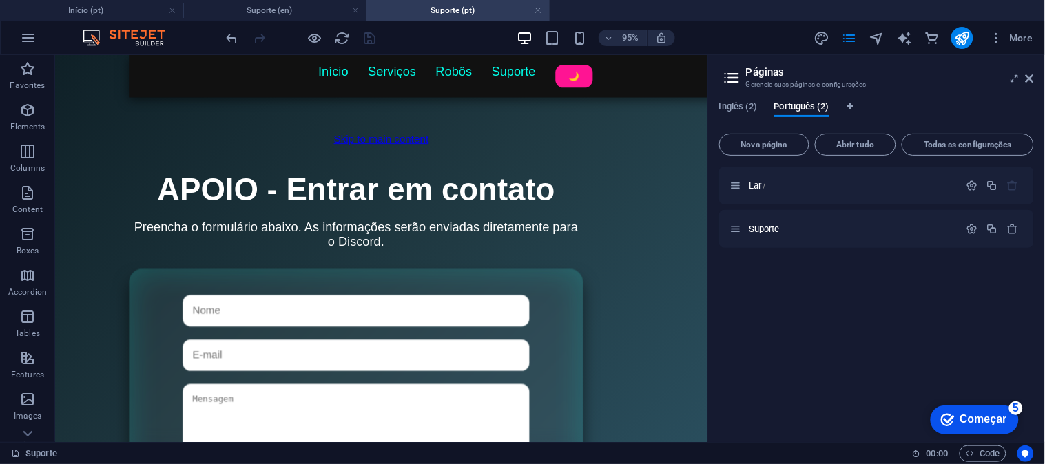
scroll to position [0, 0]
click at [855, 227] on icon "button" at bounding box center [972, 229] width 12 height 12
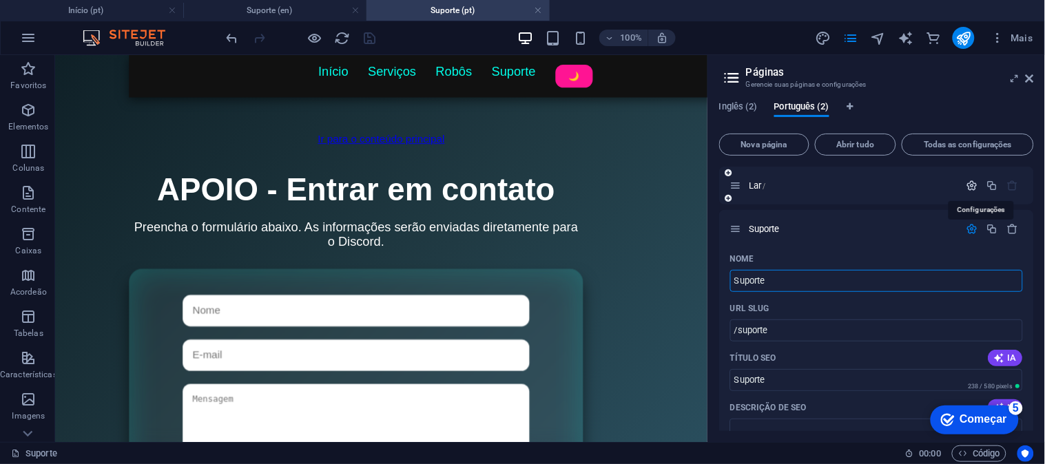
click at [855, 189] on icon "button" at bounding box center [972, 186] width 12 height 12
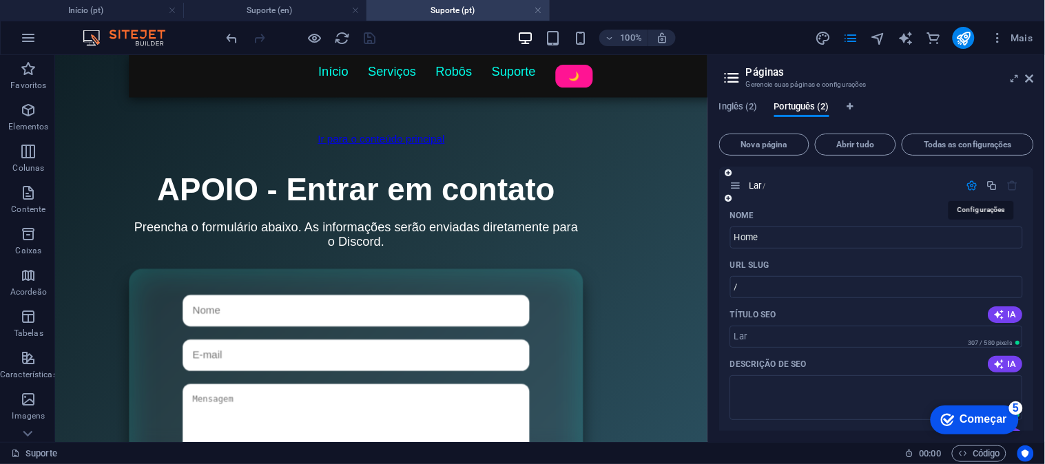
click at [855, 187] on icon "button" at bounding box center [972, 186] width 12 height 12
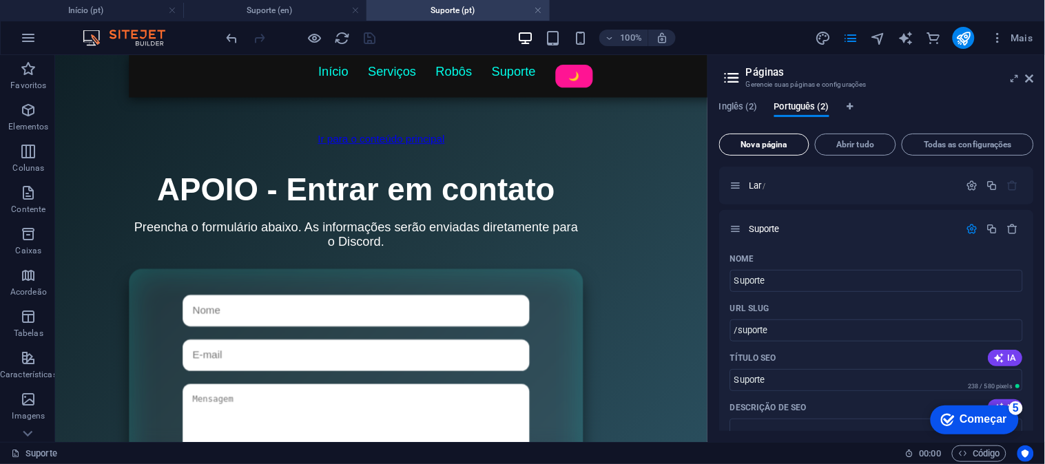
click at [778, 136] on button "Nova página" at bounding box center [764, 145] width 90 height 22
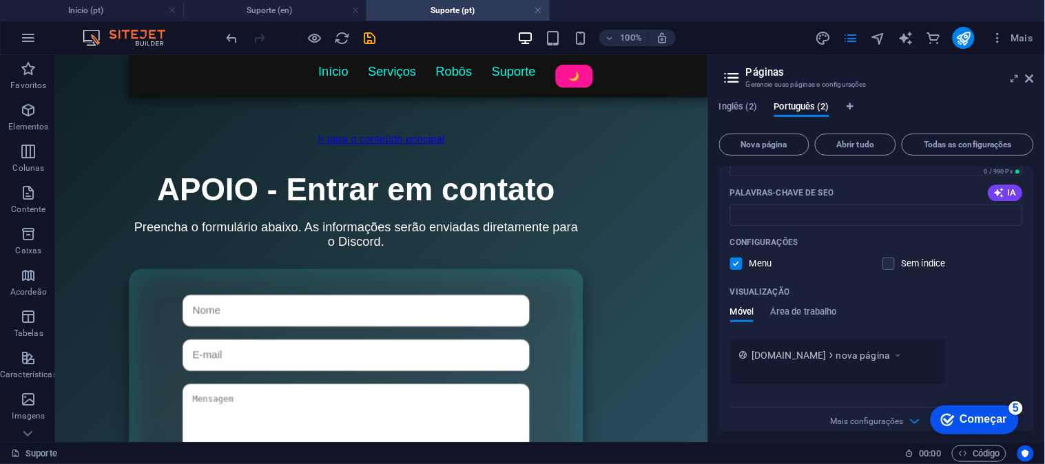
scroll to position [858, 0]
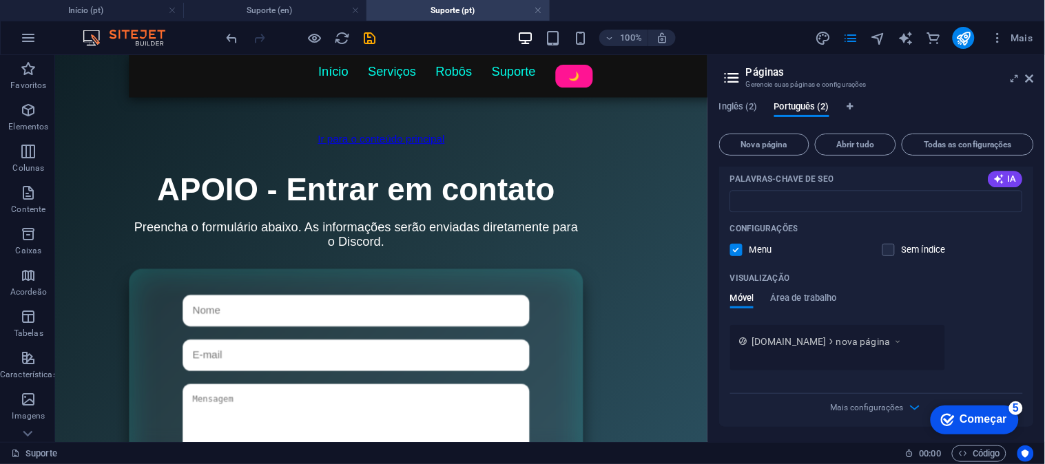
click at [443, 28] on div "100% Mais" at bounding box center [631, 38] width 815 height 22
click at [377, 35] on div "100% Mais" at bounding box center [631, 38] width 815 height 22
click at [374, 34] on icon "salvar" at bounding box center [370, 38] width 16 height 16
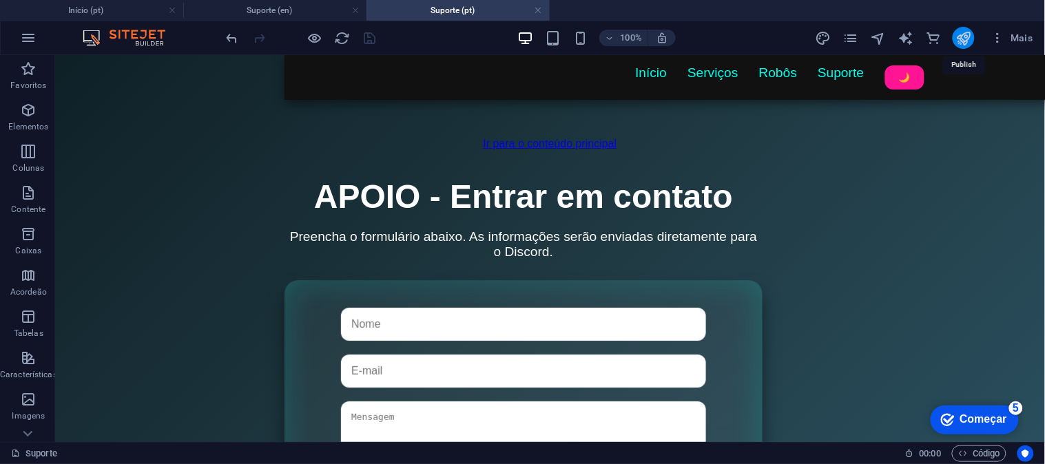
click at [855, 42] on icon "publicar" at bounding box center [963, 38] width 16 height 16
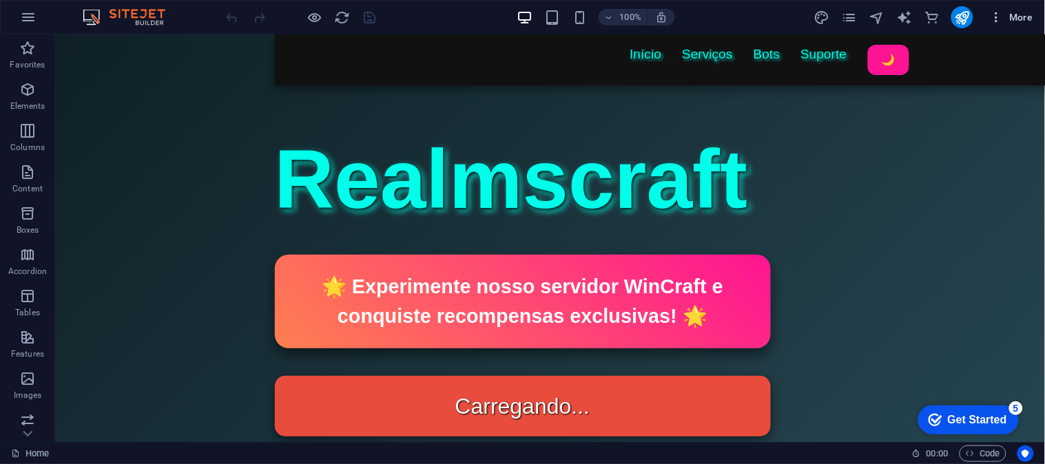
click at [1018, 17] on span "More" at bounding box center [1010, 17] width 43 height 14
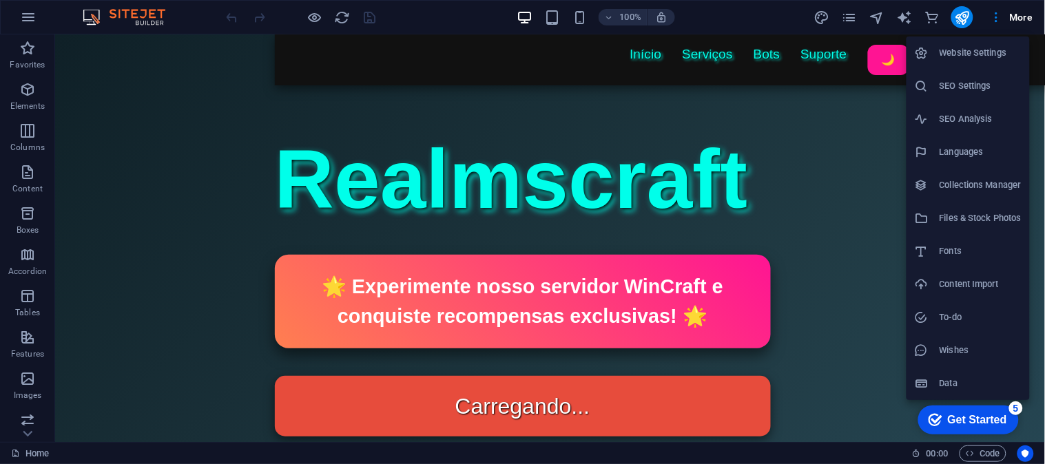
click at [958, 50] on h6 "Website Settings" at bounding box center [980, 53] width 82 height 17
select select "41"
select select "128"
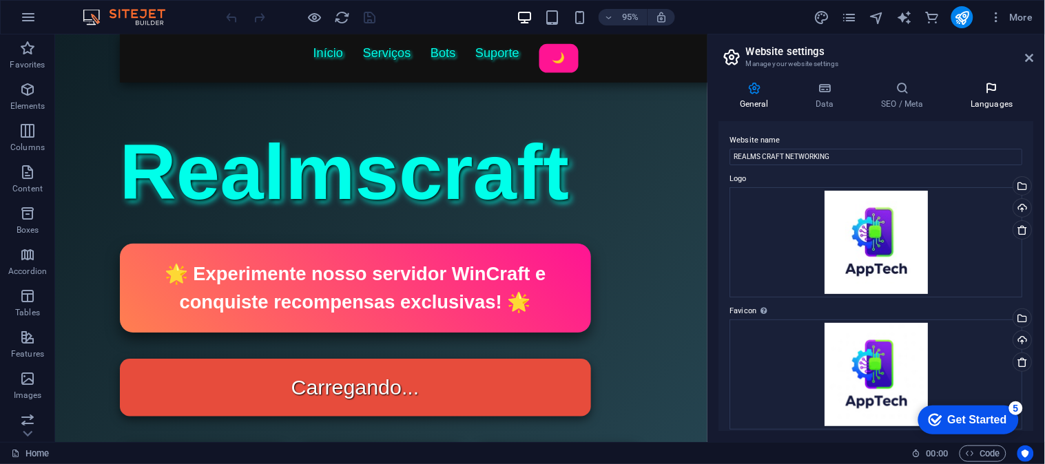
click at [983, 95] on h4 "Languages" at bounding box center [992, 95] width 84 height 29
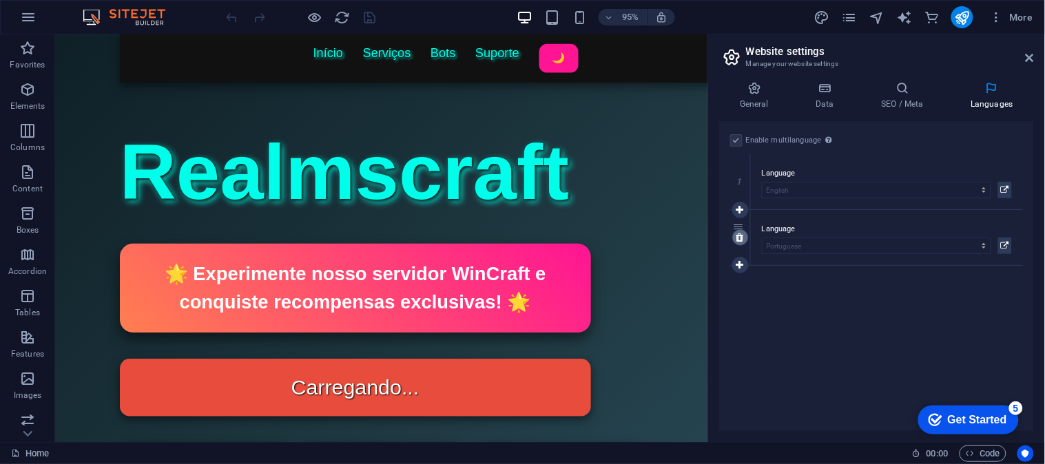
click at [738, 237] on icon at bounding box center [740, 238] width 8 height 10
click at [762, 138] on label "Enable multilanguage To disable multilanguage delete all languages until only o…" at bounding box center [784, 140] width 76 height 17
click at [0, 0] on input "Enable multilanguage To disable multilanguage delete all languages until only o…" at bounding box center [0, 0] width 0 height 0
click at [843, 262] on div "Enable multilanguage To disable multilanguage delete all languages until only o…" at bounding box center [876, 276] width 315 height 310
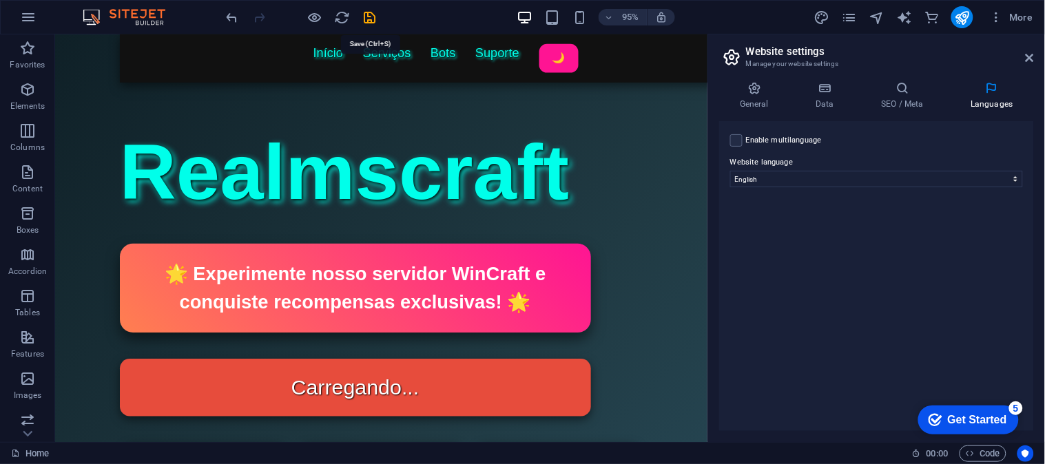
click at [368, 10] on icon "save" at bounding box center [370, 18] width 16 height 16
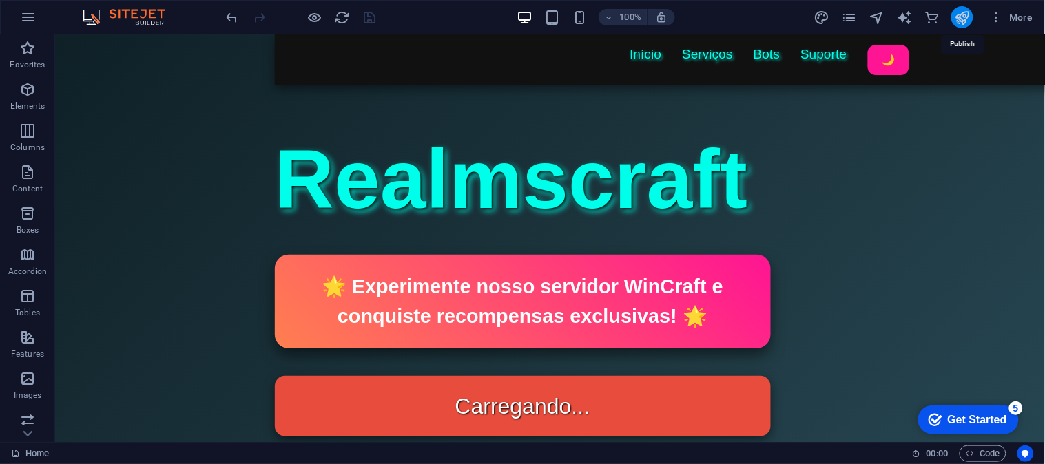
click at [956, 15] on icon "publish" at bounding box center [962, 18] width 16 height 16
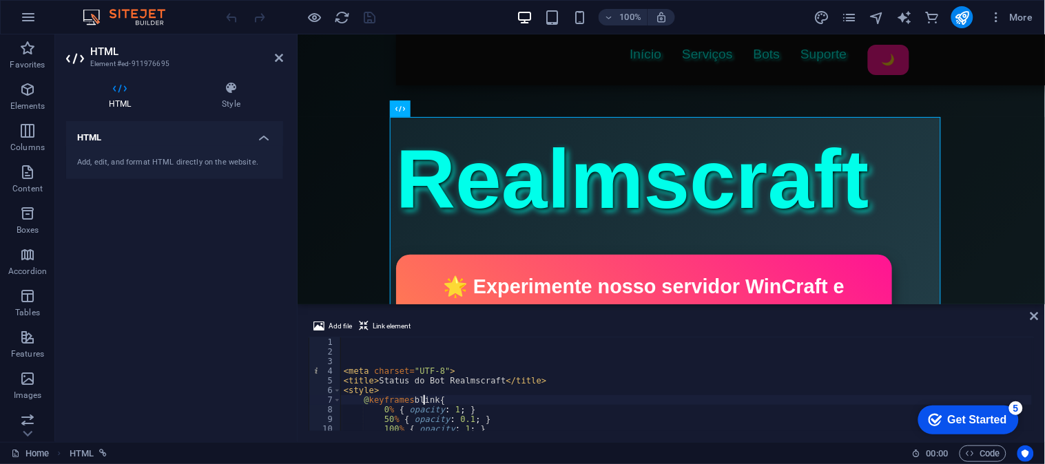
click at [421, 400] on div "< meta charset = "UTF-8" > < title > Status do Bot Realmscraft </ title > < sty…" at bounding box center [686, 393] width 691 height 113
type textarea "@keyframes blink {"
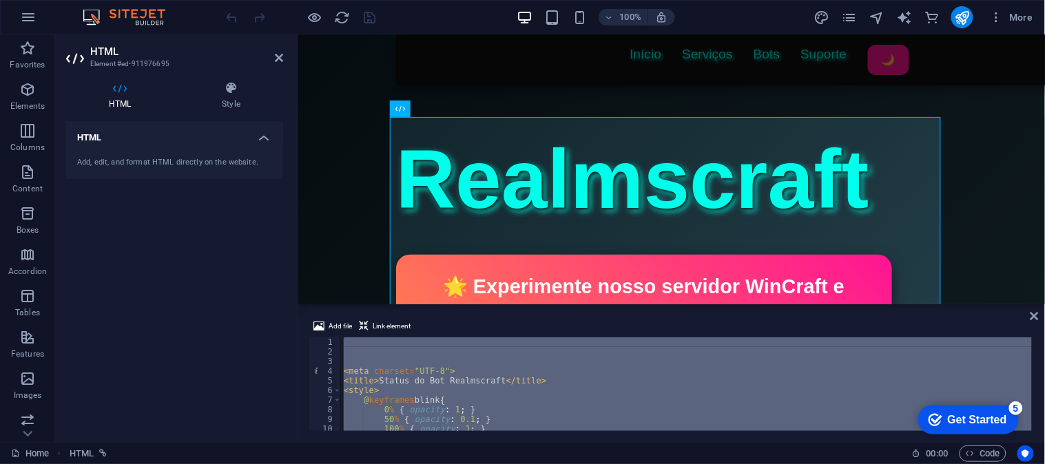
scroll to position [4100, 0]
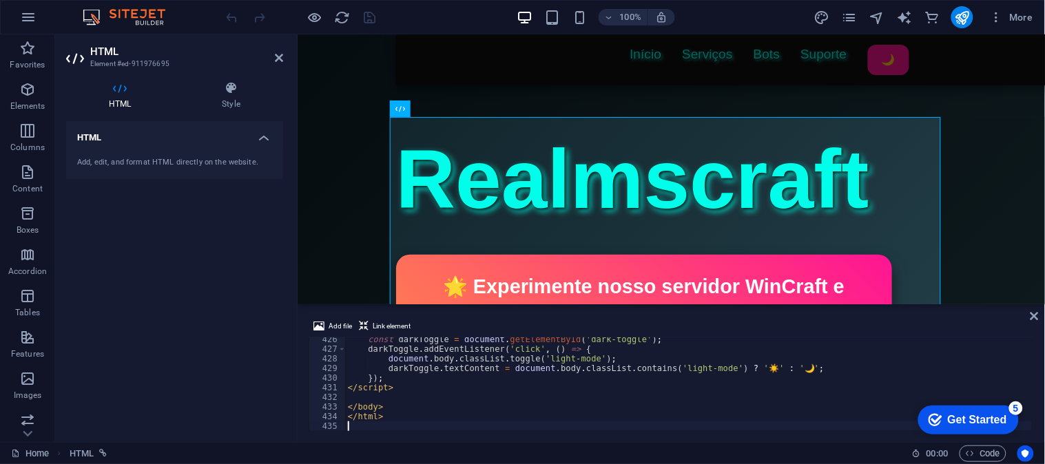
click at [1034, 320] on icon at bounding box center [1034, 316] width 8 height 11
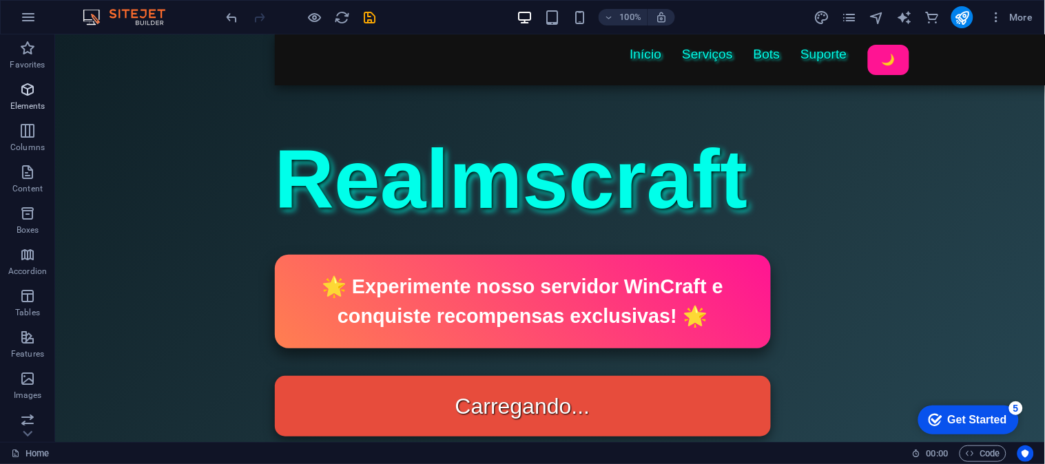
click at [28, 98] on icon "button" at bounding box center [27, 89] width 17 height 17
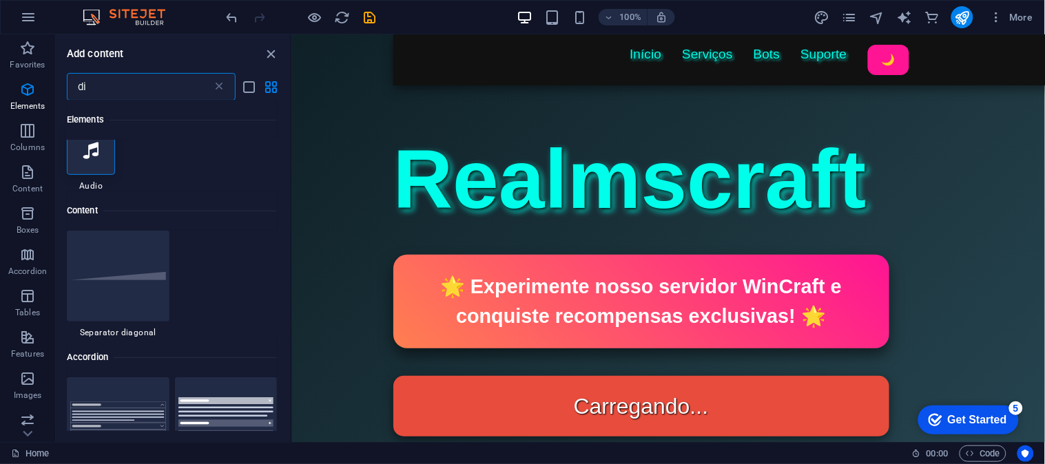
scroll to position [0, 0]
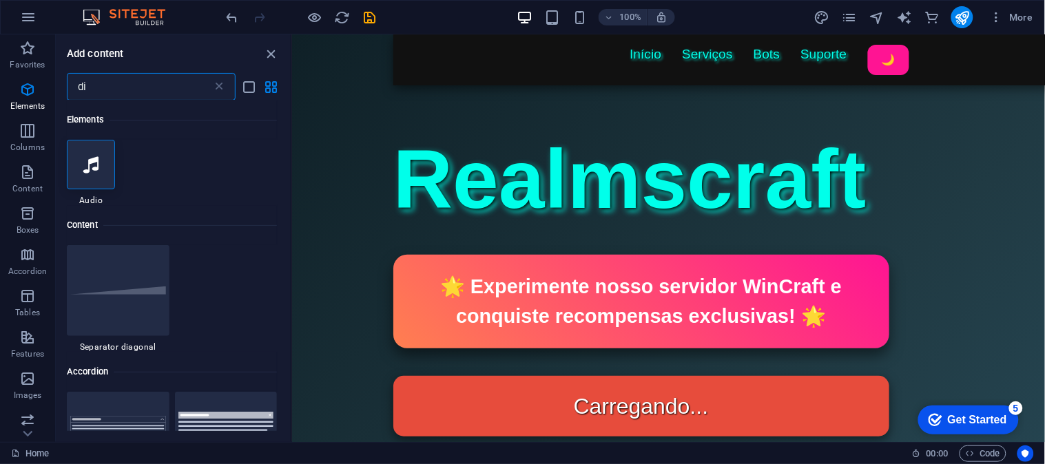
type input "d"
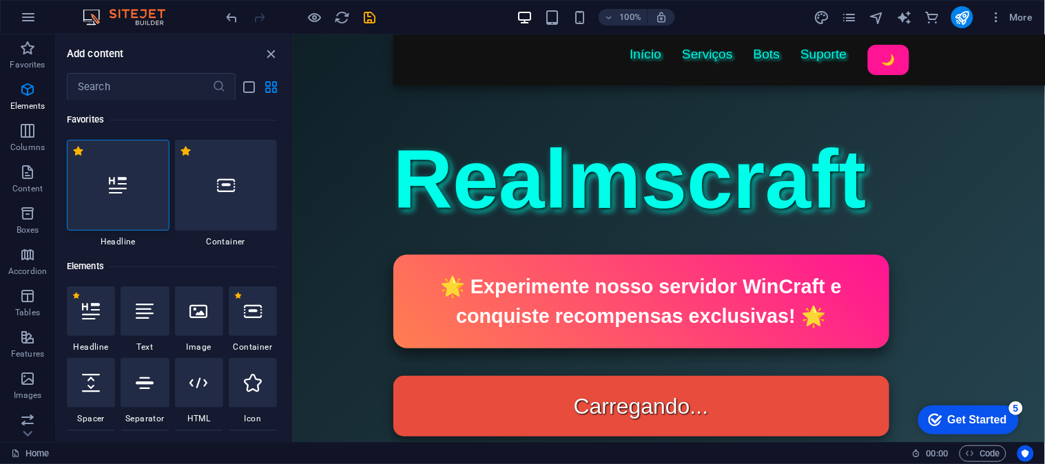
drag, startPoint x: 1037, startPoint y: 284, endPoint x: 1319, endPoint y: 68, distance: 355.1
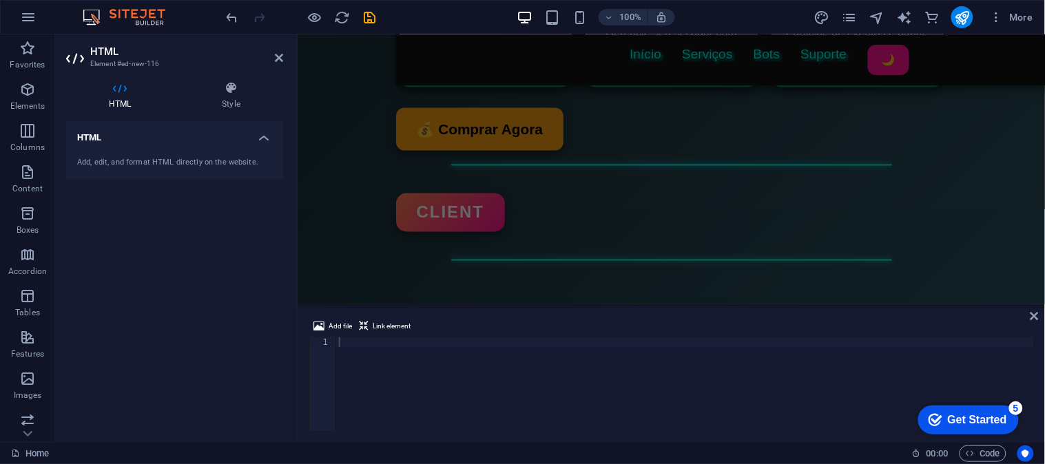
scroll to position [663, 0]
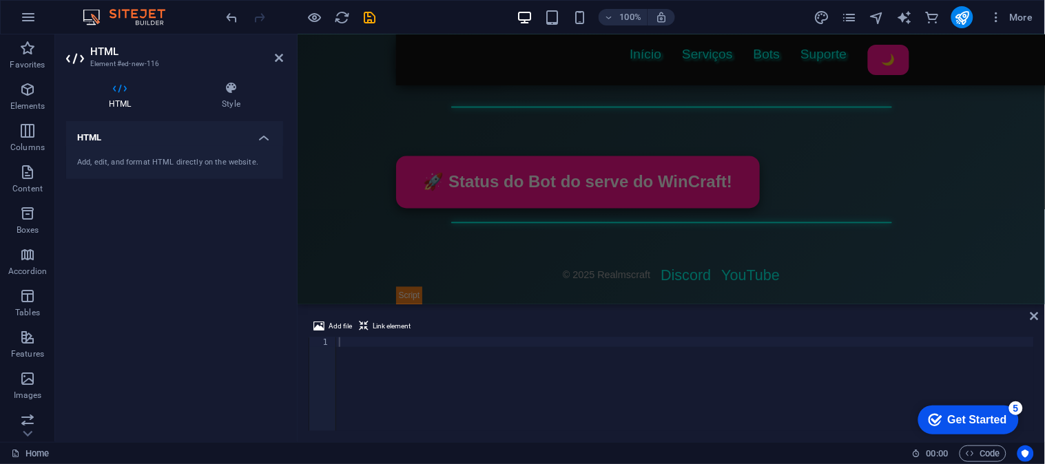
drag, startPoint x: 439, startPoint y: 181, endPoint x: 349, endPoint y: 239, distance: 107.2
click at [1033, 319] on icon at bounding box center [1034, 316] width 8 height 11
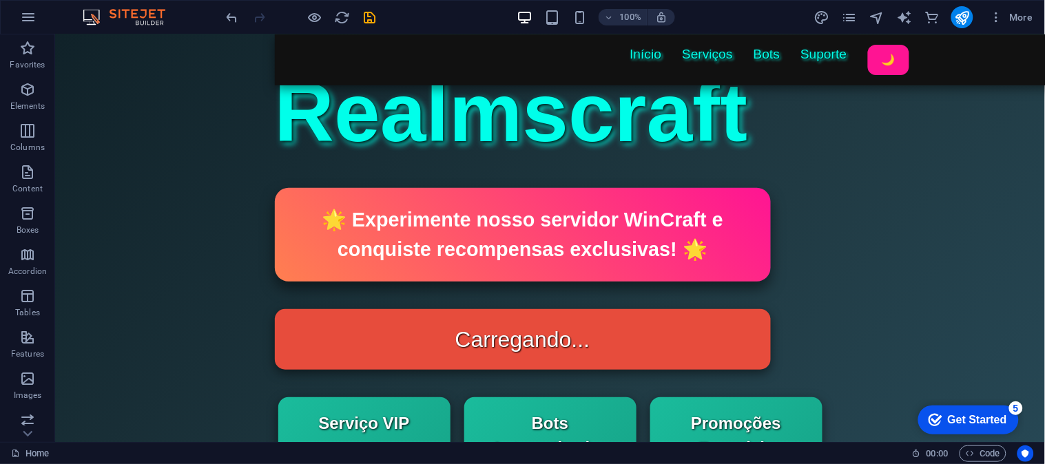
scroll to position [0, 0]
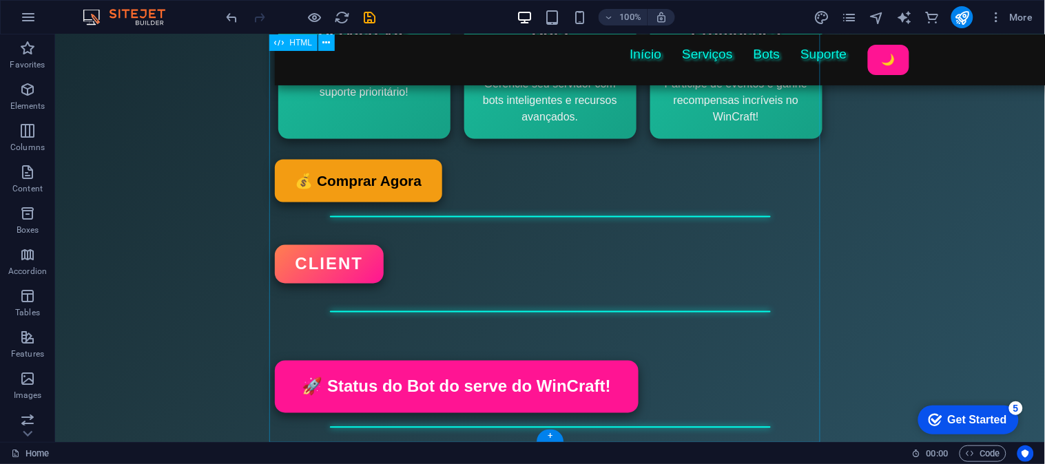
scroll to position [525, 0]
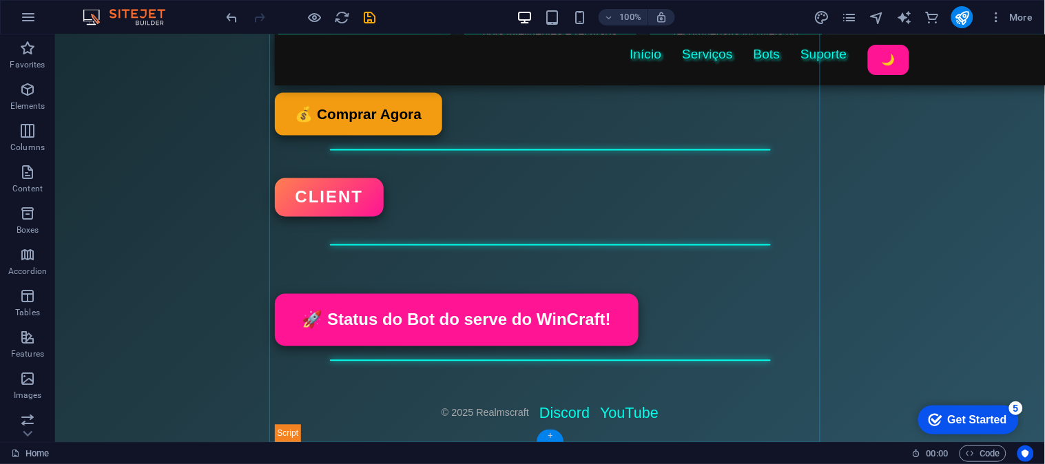
click at [554, 435] on div "+" at bounding box center [549, 436] width 27 height 12
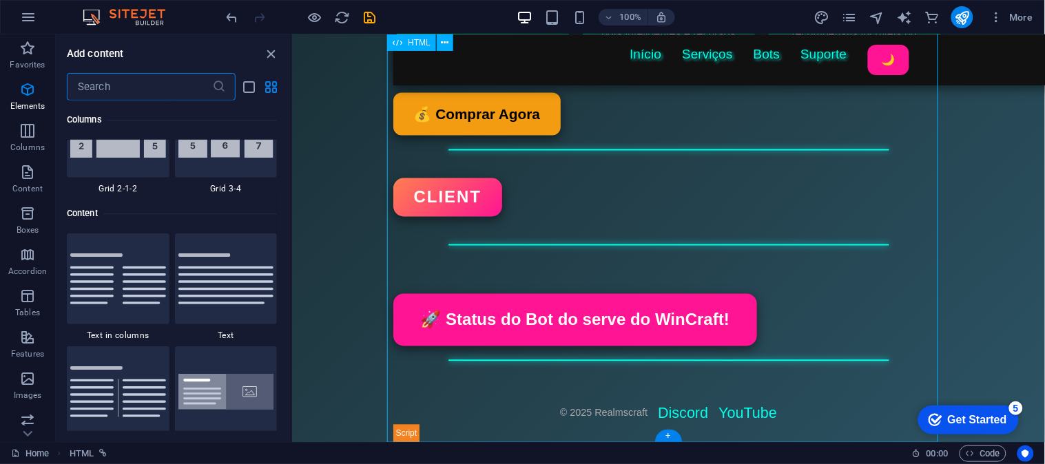
scroll to position [2408, 0]
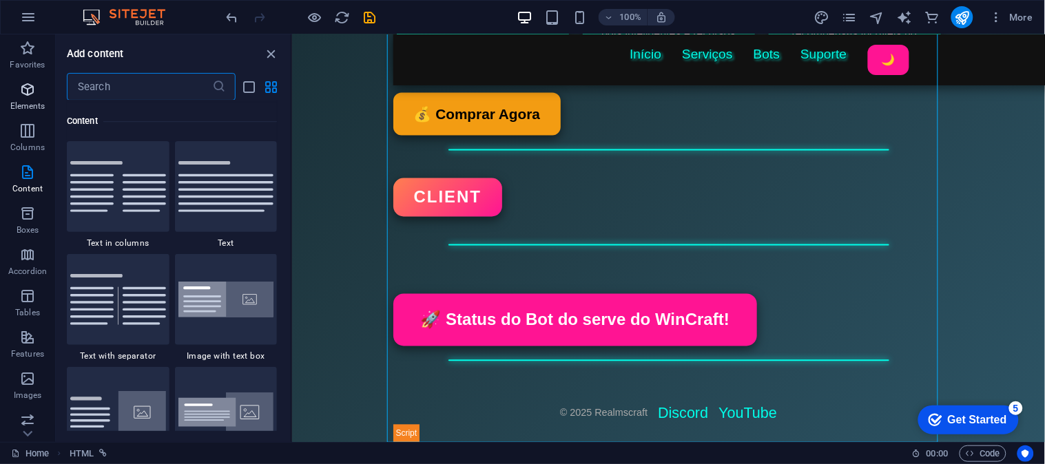
click at [25, 84] on icon "button" at bounding box center [27, 89] width 17 height 17
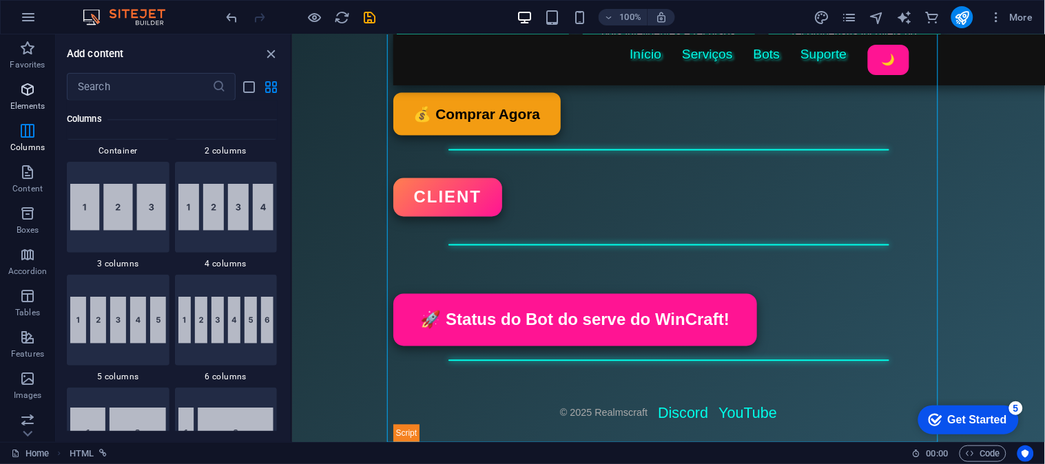
scroll to position [147, 0]
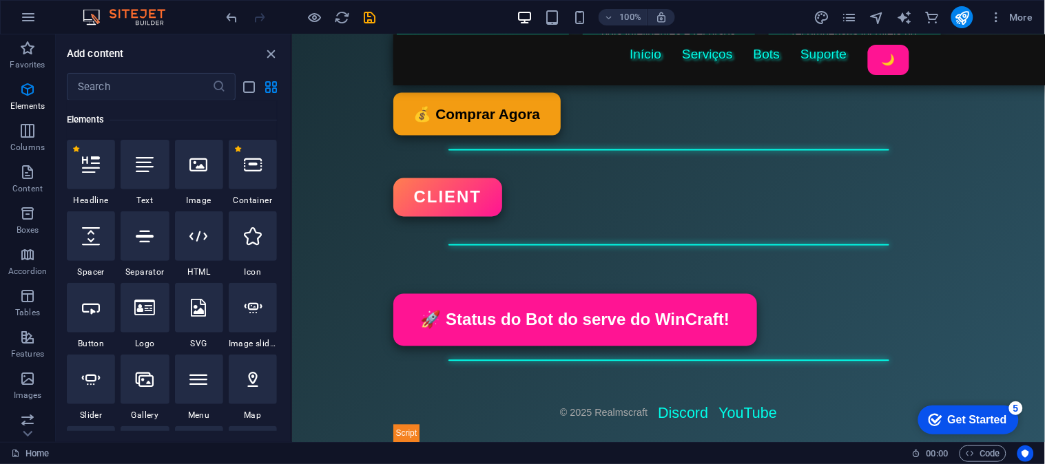
select select "%"
select select "px"
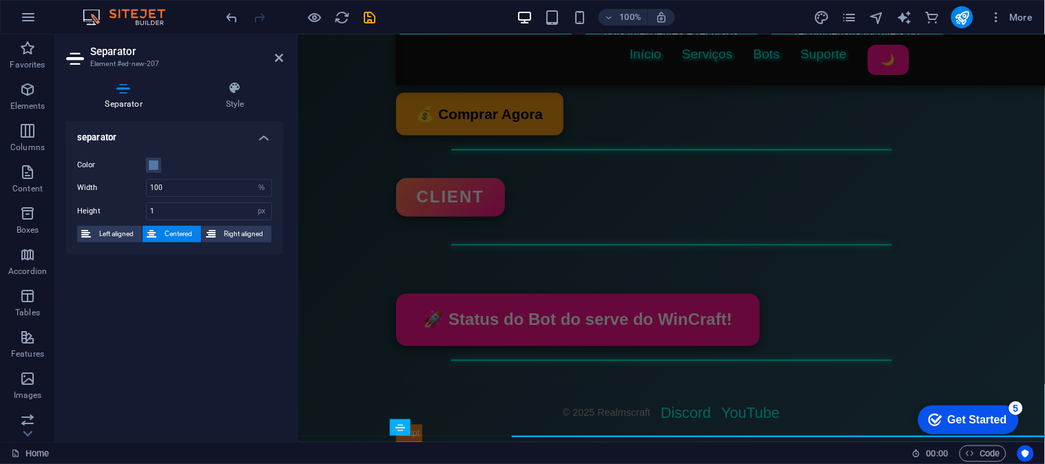
scroll to position [538, 0]
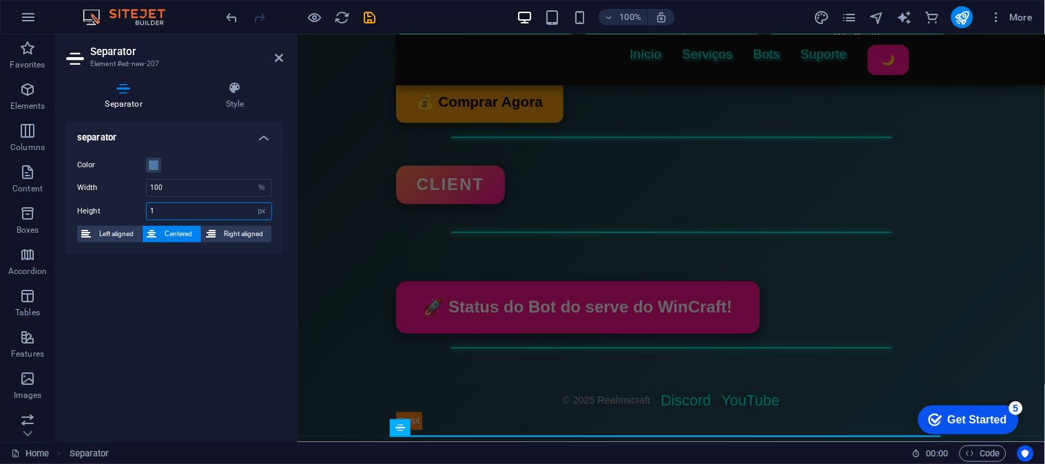
drag, startPoint x: 168, startPoint y: 207, endPoint x: 126, endPoint y: 205, distance: 42.0
click at [126, 205] on div "Height 1 px rem vh vw" at bounding box center [174, 211] width 195 height 18
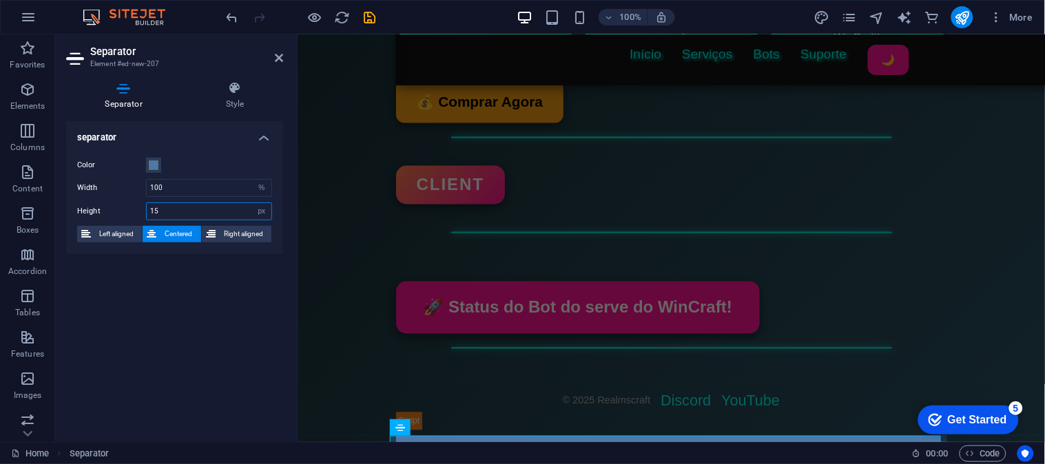
type input "1"
type input "50"
click at [284, 56] on aside "Separator Element #ed-new-207 Separator Style separator Color Width 100 px rem …" at bounding box center [176, 238] width 242 height 408
click at [282, 56] on icon at bounding box center [279, 57] width 8 height 11
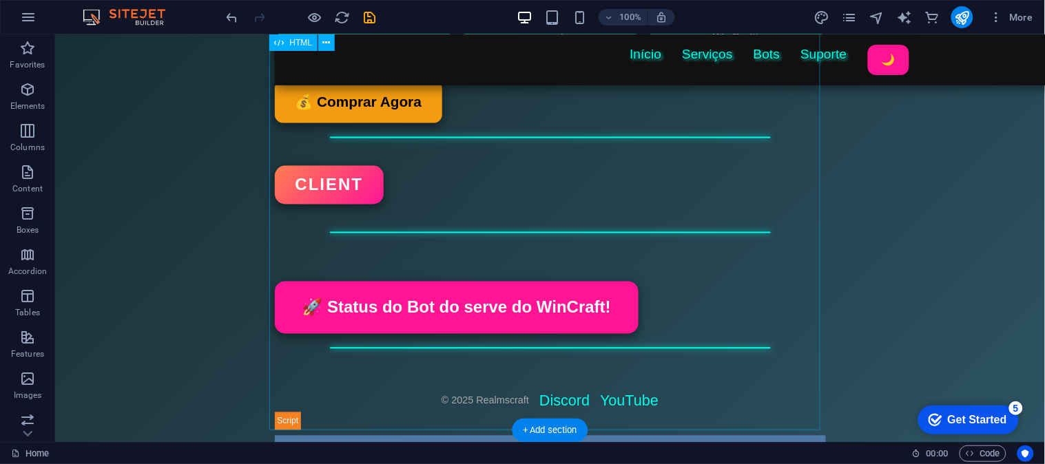
scroll to position [572, 0]
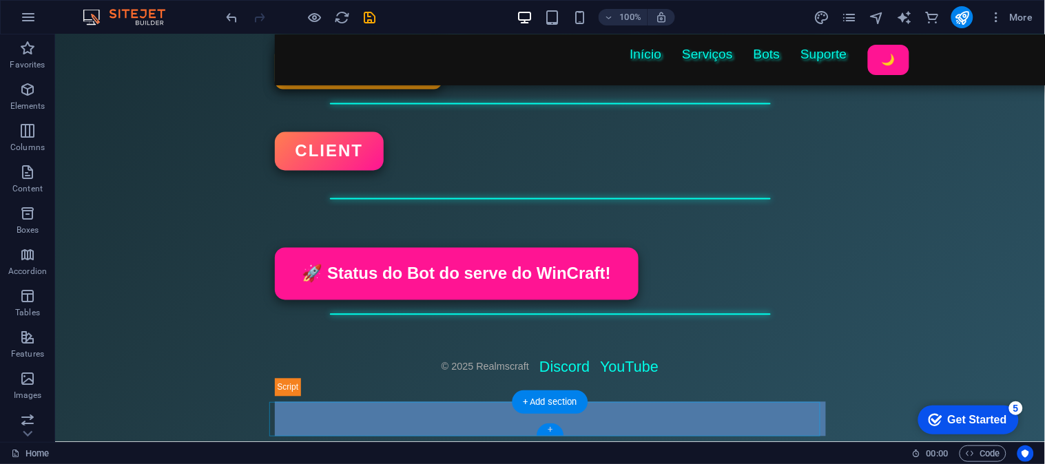
click at [554, 432] on div "+" at bounding box center [549, 429] width 27 height 12
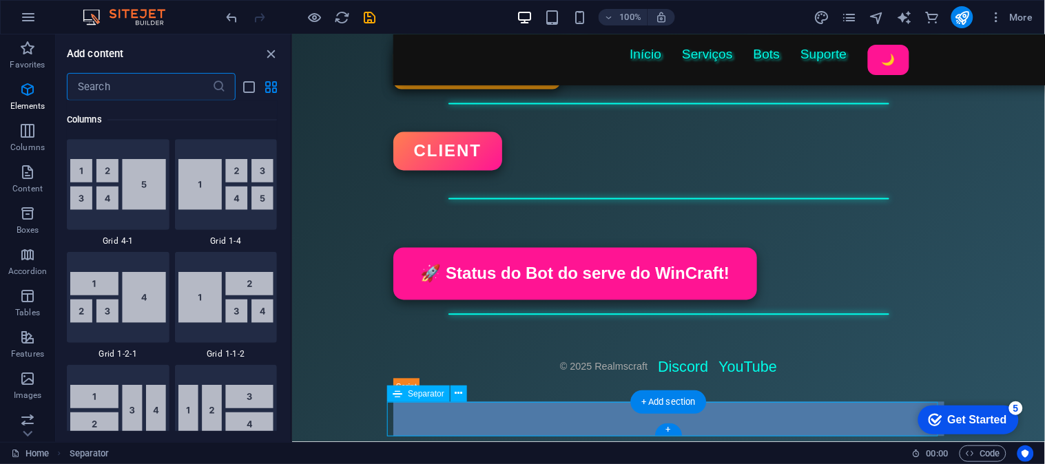
scroll to position [2408, 0]
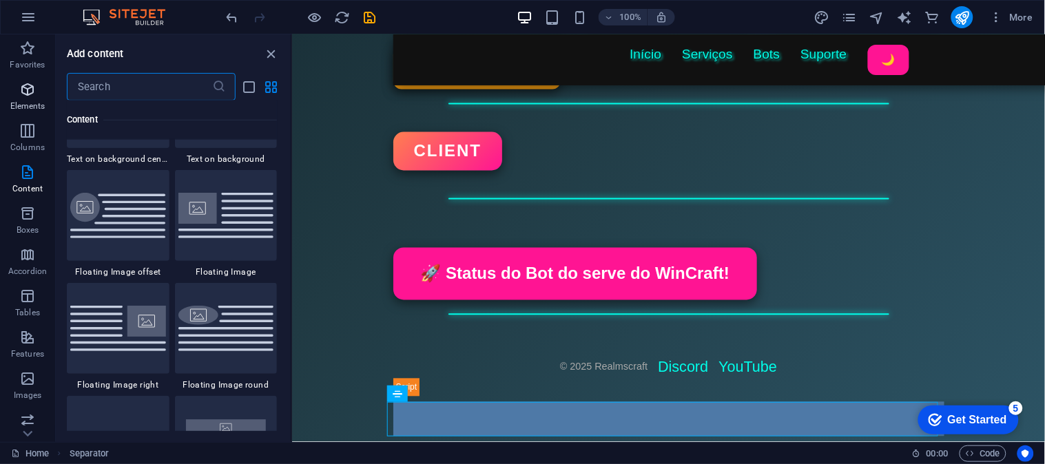
click at [41, 96] on span "Elements" at bounding box center [27, 97] width 55 height 33
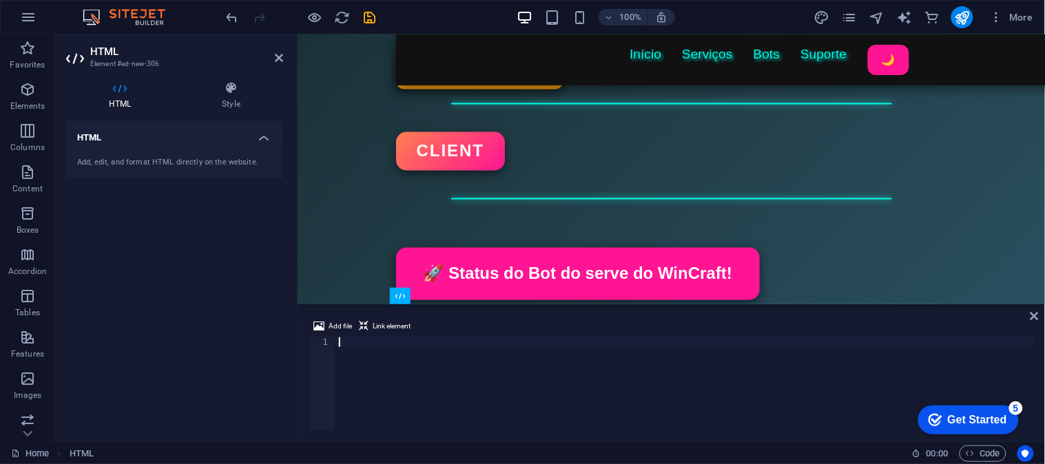
scroll to position [709, 0]
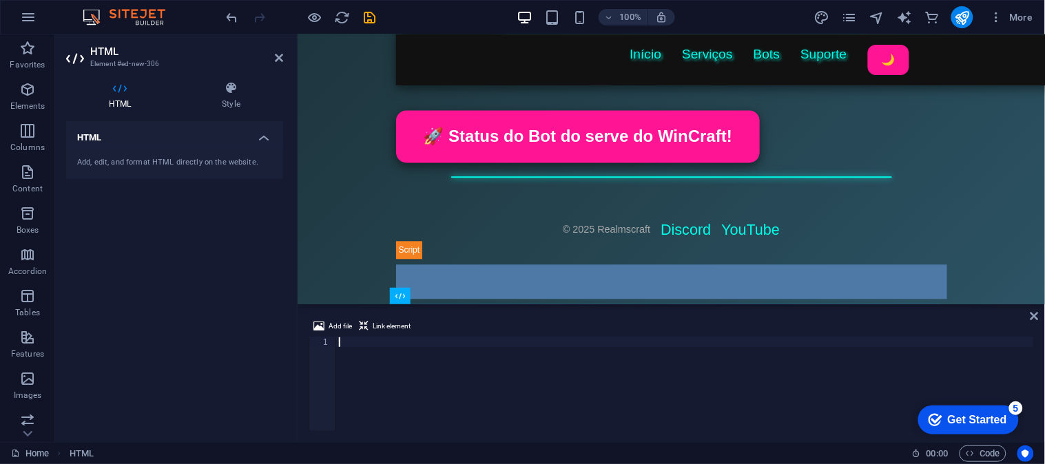
click at [441, 363] on div at bounding box center [685, 393] width 698 height 113
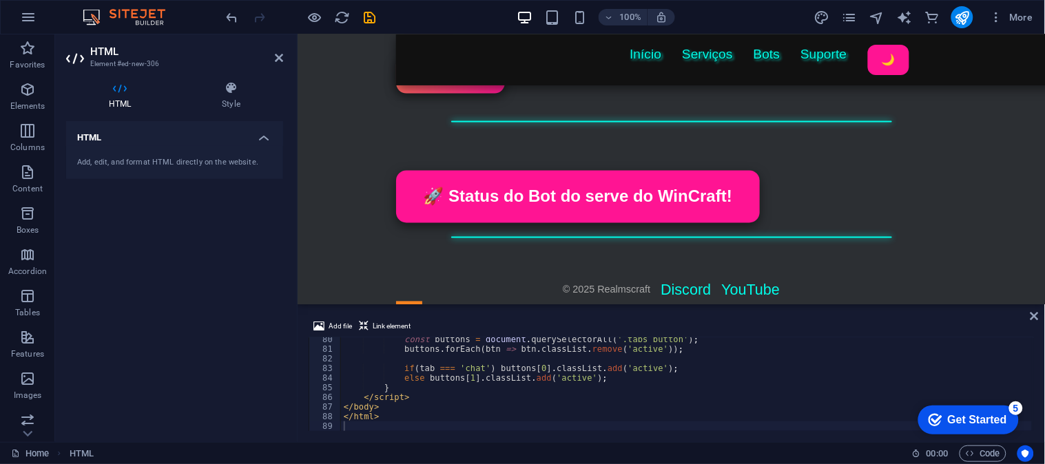
scroll to position [656, 0]
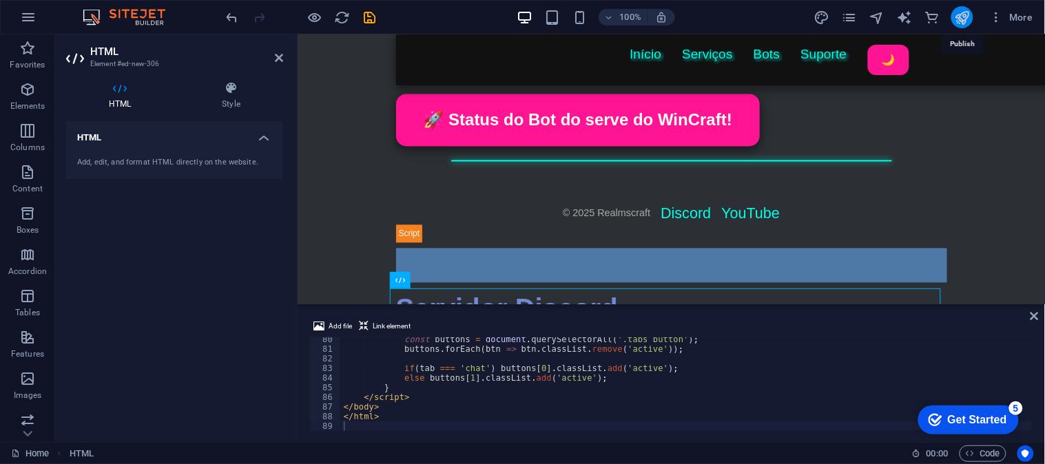
click at [961, 18] on icon "publish" at bounding box center [962, 18] width 16 height 16
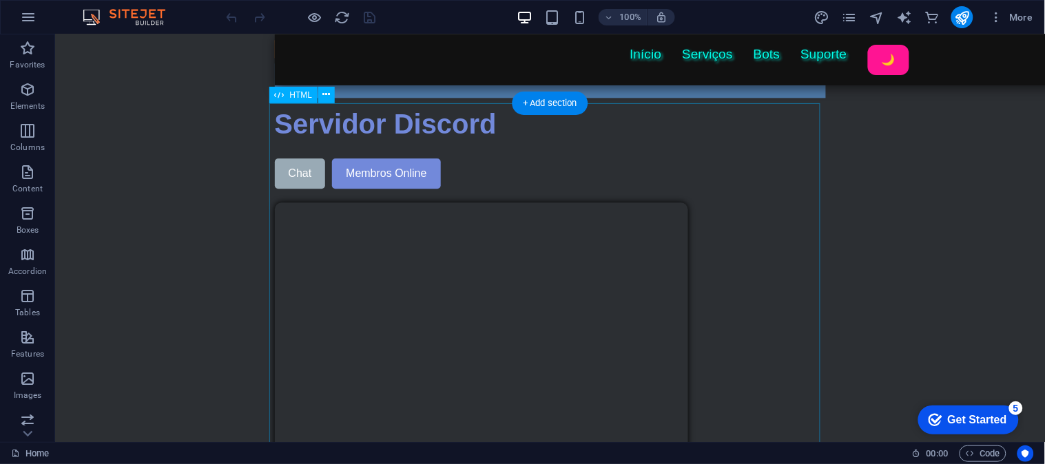
scroll to position [918, 0]
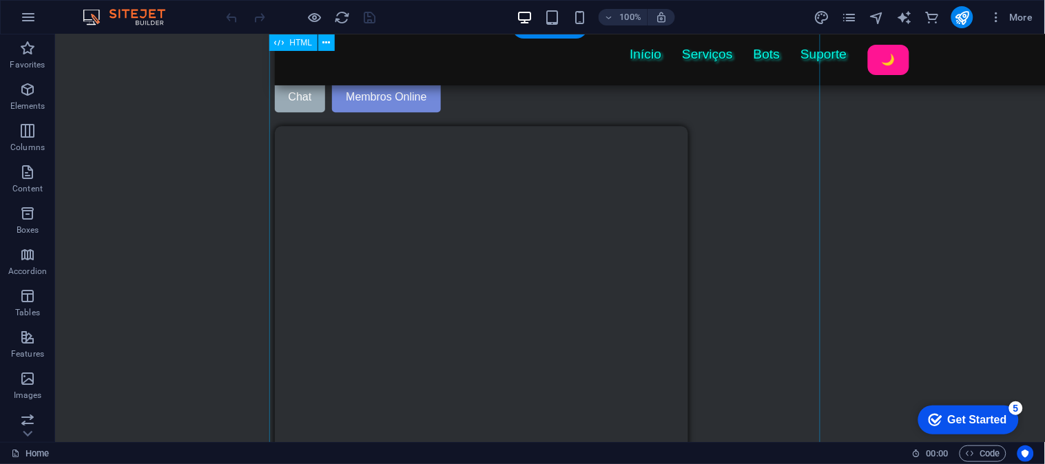
click at [407, 239] on div "Discord do Servidor Servidor Discord Chat Membros Online" at bounding box center [549, 256] width 551 height 461
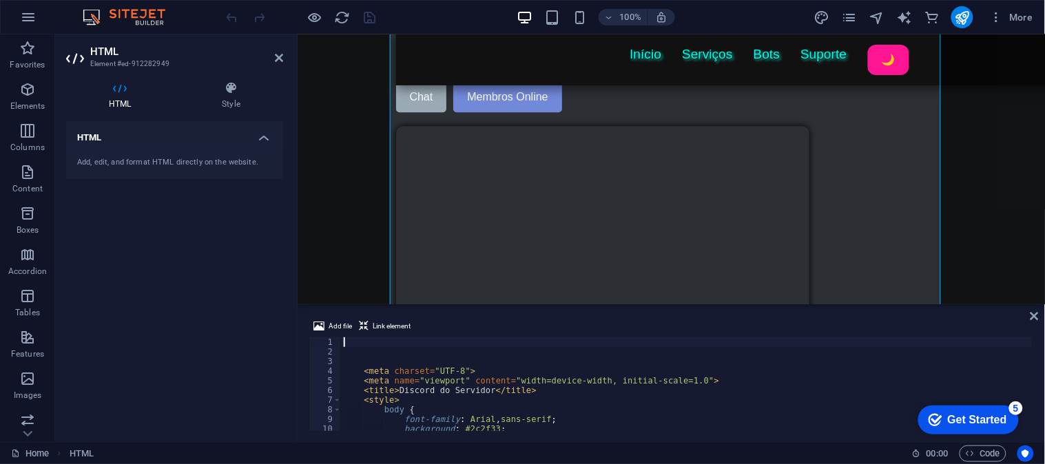
click at [423, 390] on div "< meta charset = "UTF-8" > < meta name = "viewport" content = "width=device-wid…" at bounding box center [967, 392] width 1252 height 111
type textarea "<title>Discord do Servidor</title>"
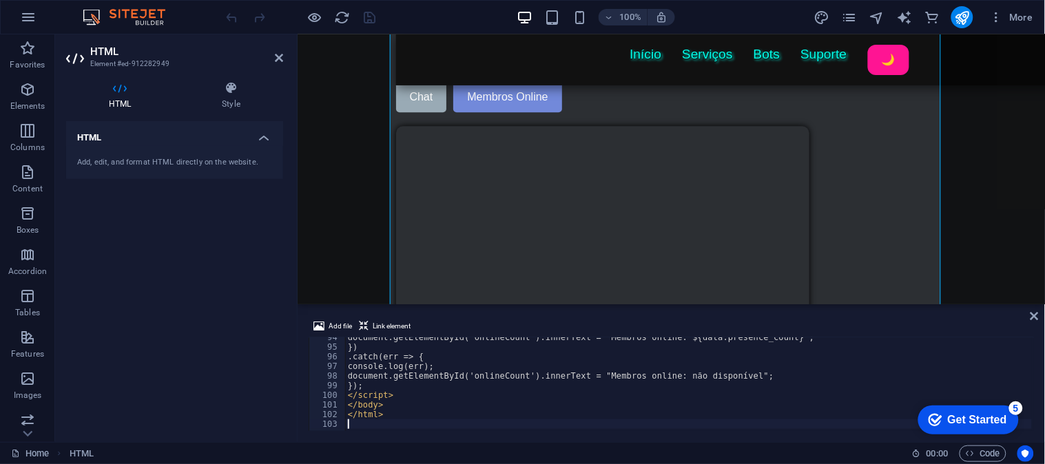
scroll to position [901, 0]
click at [1031, 313] on icon at bounding box center [1034, 316] width 8 height 11
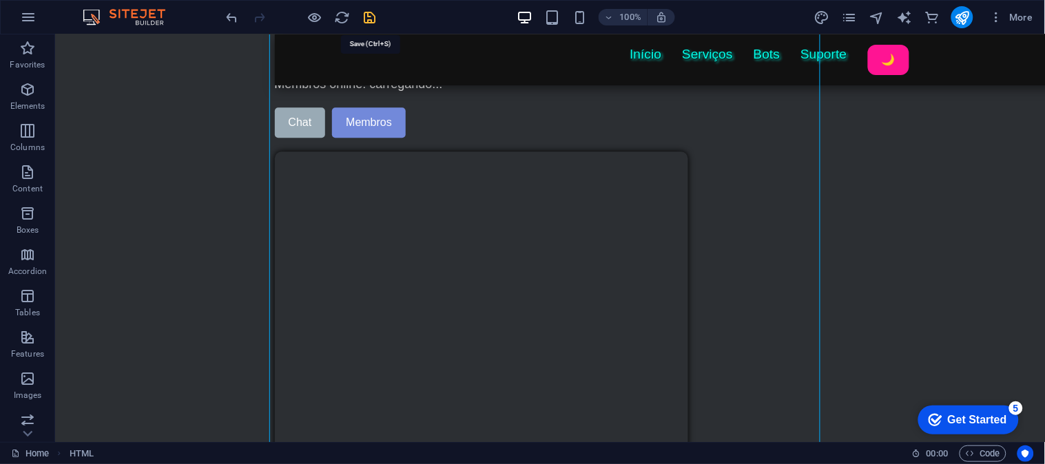
click at [375, 21] on icon "save" at bounding box center [370, 18] width 16 height 16
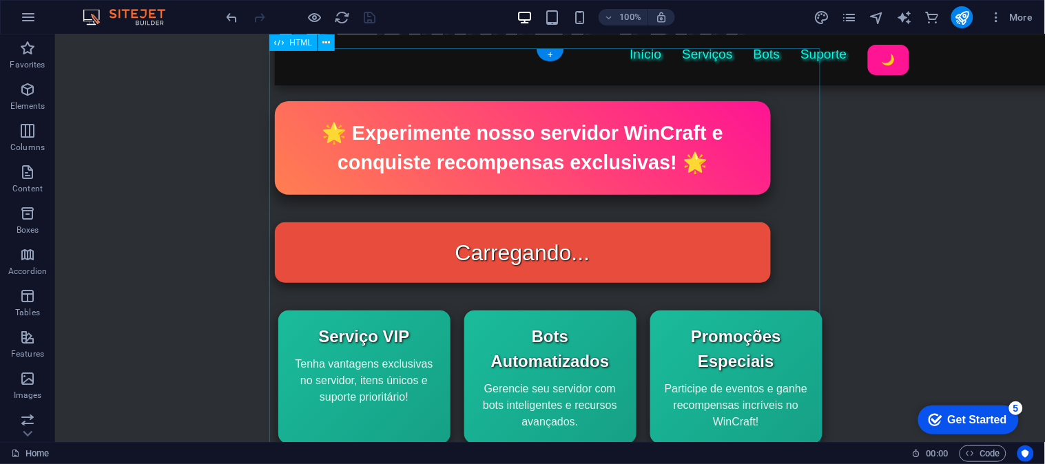
scroll to position [0, 0]
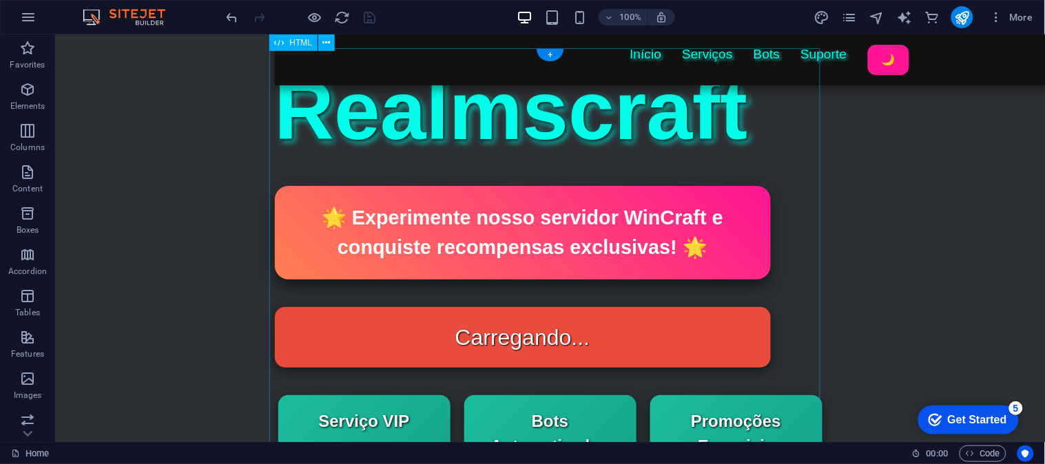
click at [446, 241] on div "Status do Bot Realmscraft Início Serviços Bots Suporte 🌙 Realmscraft 🌟 Experime…" at bounding box center [549, 473] width 551 height 851
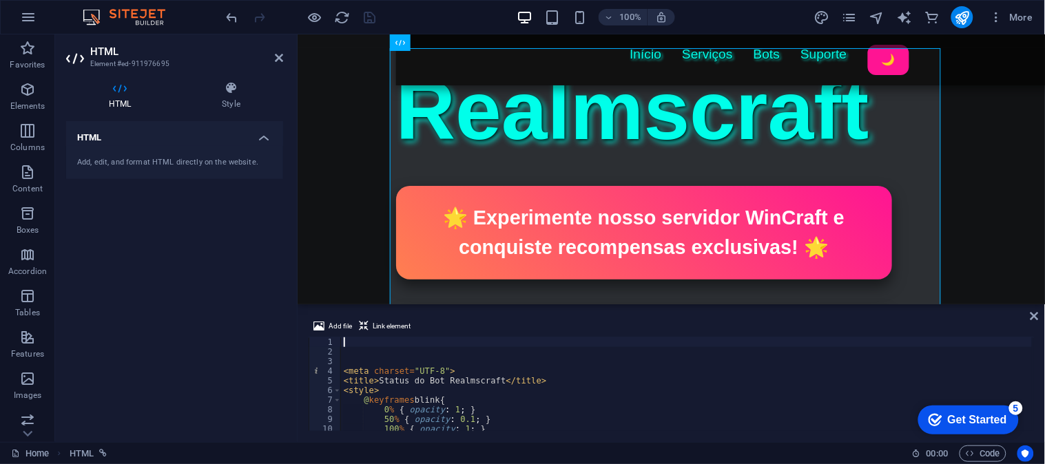
click at [388, 375] on div "< meta charset = "UTF-8" > < title > Status do Bot Realmscraft </ title > < sty…" at bounding box center [686, 393] width 691 height 113
type textarea "<meta charset="UTF-8">"
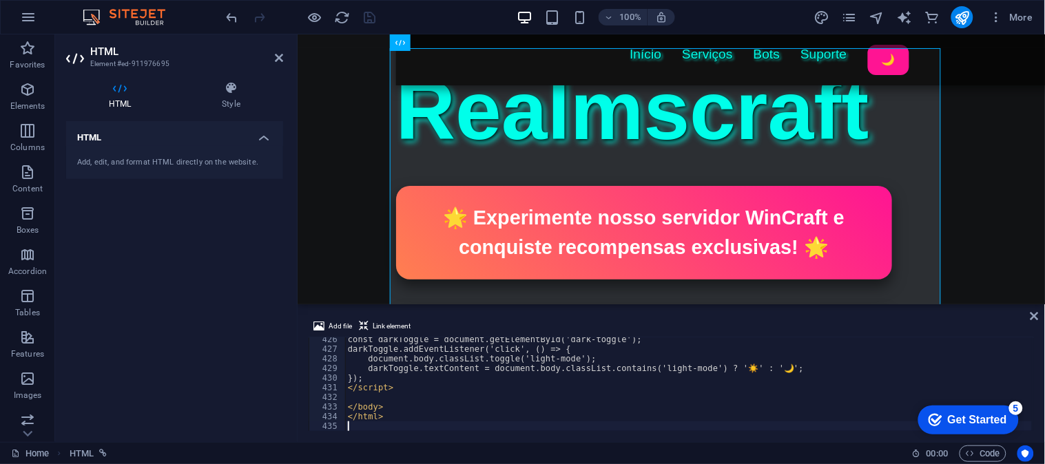
scroll to position [4100, 0]
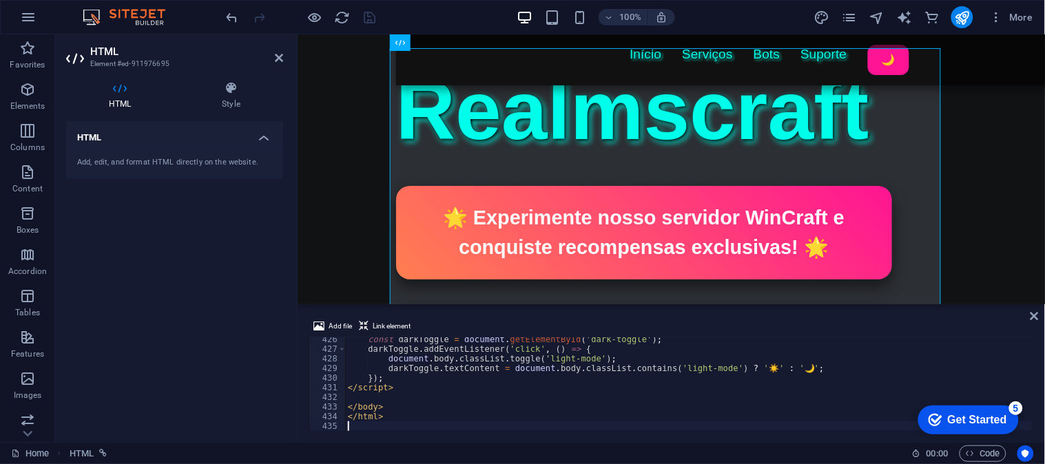
click at [370, 6] on div at bounding box center [301, 17] width 154 height 22
click at [360, 14] on div at bounding box center [301, 17] width 154 height 22
click at [365, 12] on icon "save" at bounding box center [370, 18] width 16 height 16
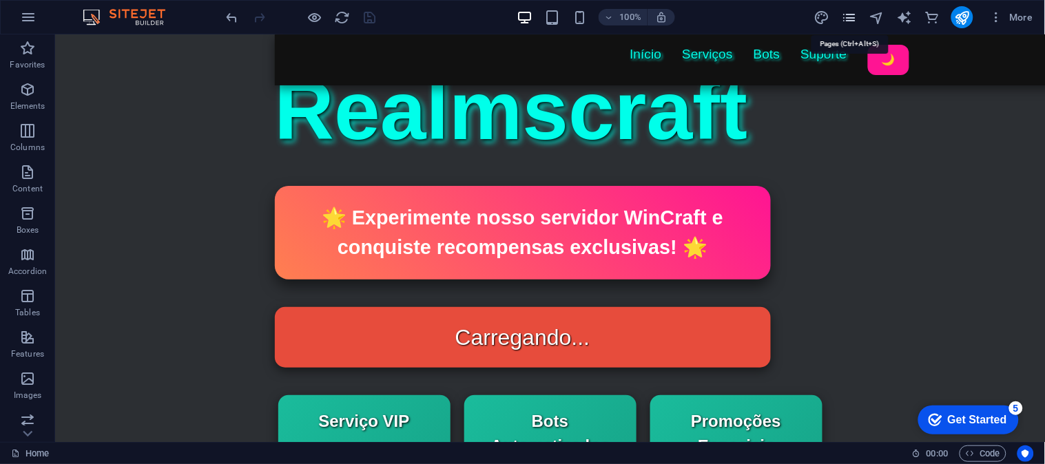
click at [848, 10] on icon "pages" at bounding box center [849, 18] width 16 height 16
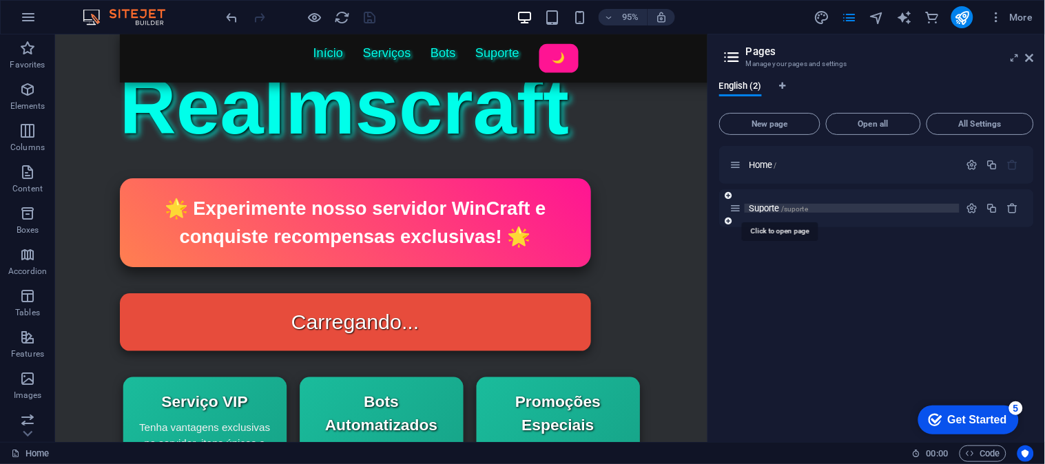
click at [769, 209] on span "Suporte /suporte" at bounding box center [777, 208] width 59 height 10
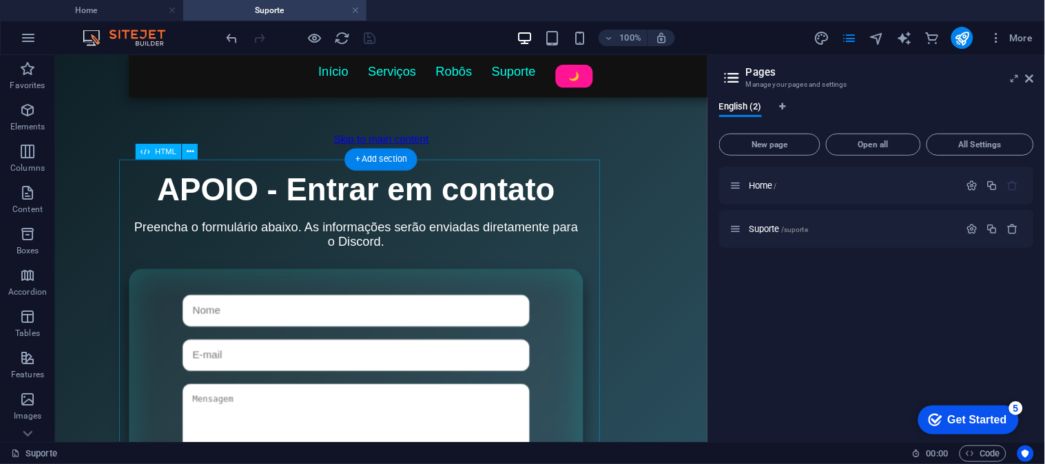
scroll to position [0, 0]
click at [384, 323] on div "Título da Página Início Serviços Robôs Suporte 🌙 APOIO - Entrar em contato Pree…" at bounding box center [397, 389] width 530 height 424
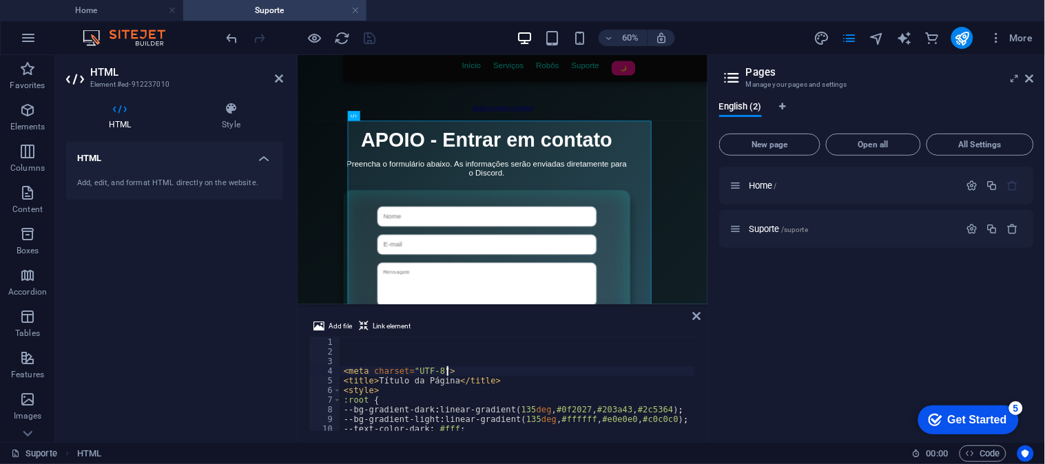
click at [461, 368] on div "< meta charset = "UTF-8" > < title > Título da Página </ title > < style > :roo…" at bounding box center [840, 392] width 999 height 111
type textarea "<meta charset="UTF-8">"
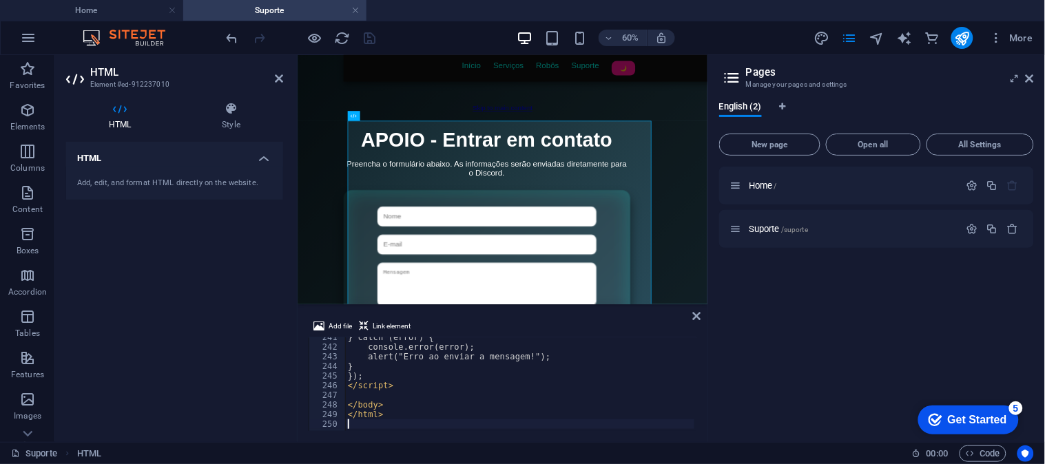
scroll to position [2318, 0]
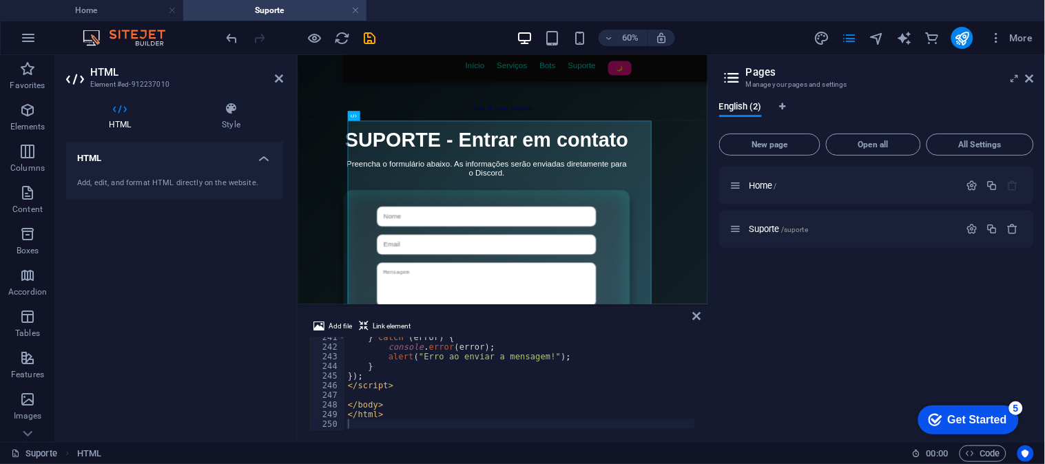
drag, startPoint x: 745, startPoint y: 30, endPoint x: 558, endPoint y: 34, distance: 186.7
click at [740, 29] on div "60% More" at bounding box center [631, 38] width 815 height 22
click at [376, 38] on icon "save" at bounding box center [370, 38] width 16 height 16
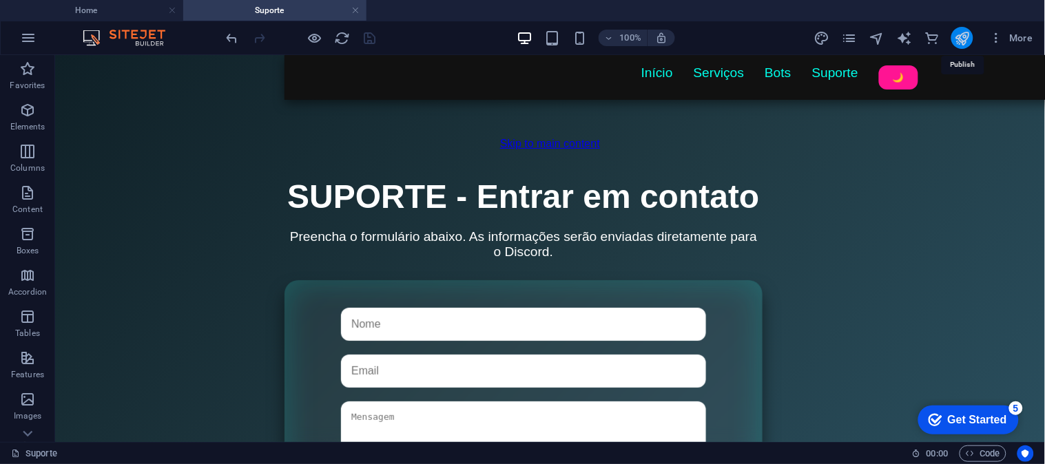
click at [966, 33] on icon "publish" at bounding box center [962, 38] width 16 height 16
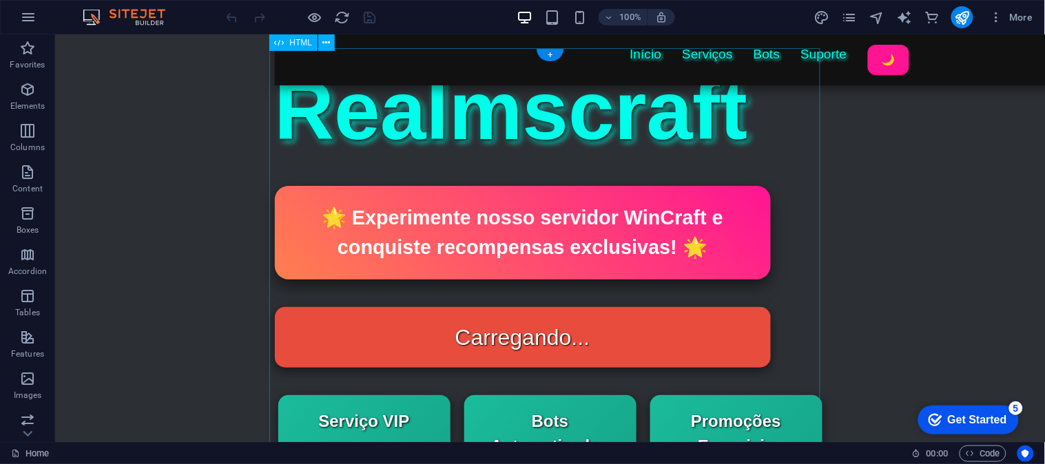
click at [576, 141] on div "Status do Bot Realmscraft Início Serviços Bots Suporte 🌙 Realmscraft 🌟 Experime…" at bounding box center [549, 473] width 551 height 851
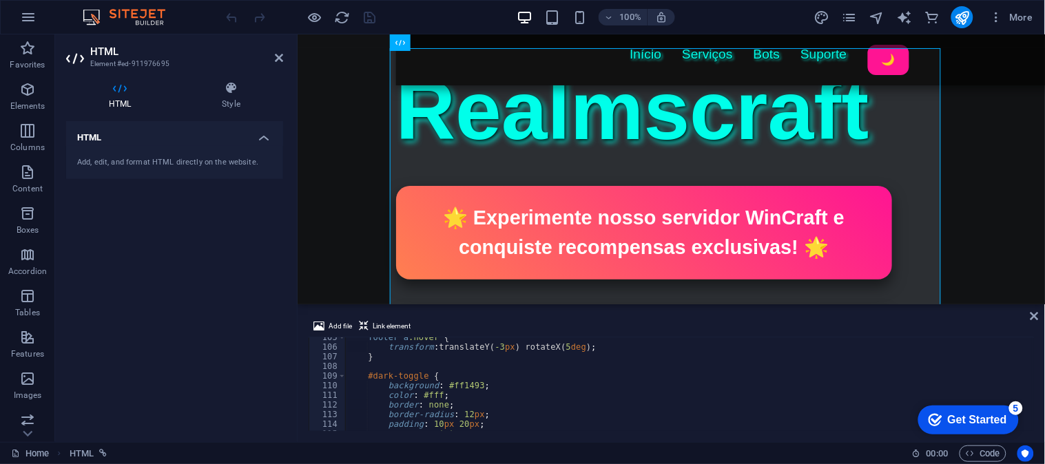
scroll to position [1098, 0]
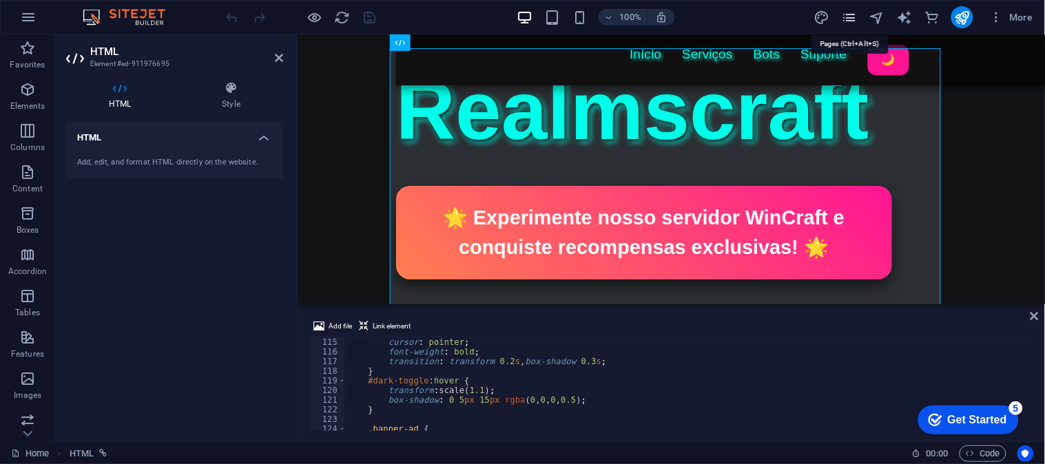
click at [845, 12] on icon "pages" at bounding box center [849, 18] width 16 height 16
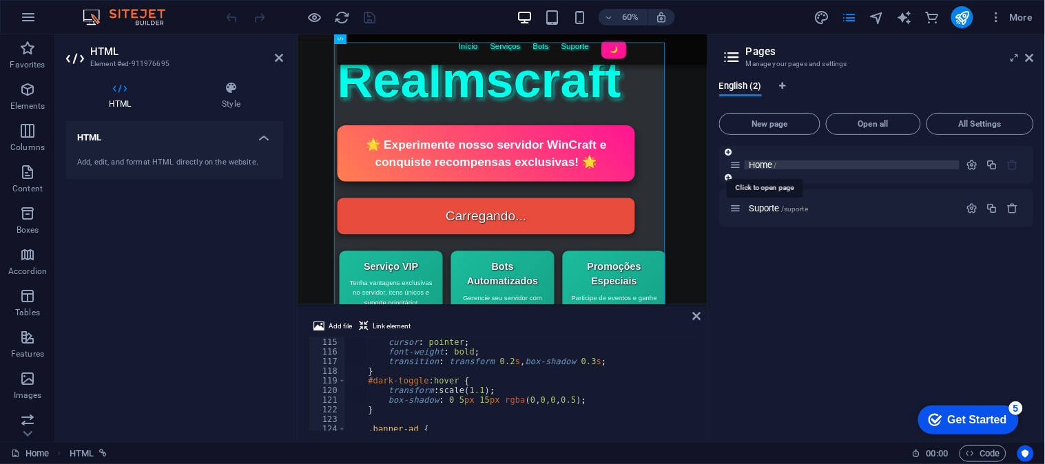
click at [770, 163] on span "Home /" at bounding box center [762, 165] width 28 height 10
click at [530, 143] on div "Status do Bot Realmscraft Início Serviços Bots Suporte 🌙 Realmscraft 🌟 Experime…" at bounding box center [638, 473] width 551 height 851
click at [435, 372] on div "cursor : pointer ; font-weight : bold ; transition : transform 0.2 s , box-shad…" at bounding box center [644, 393] width 596 height 113
type textarea "}"
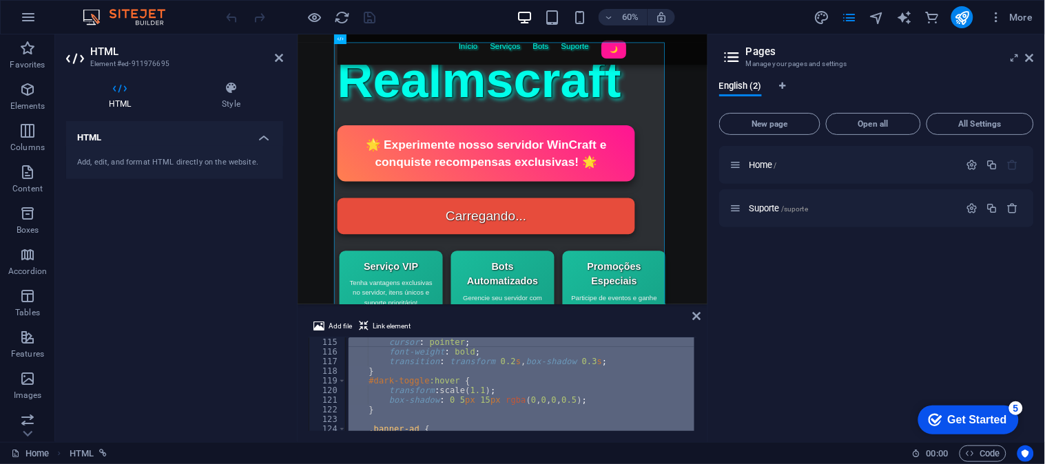
paste textarea
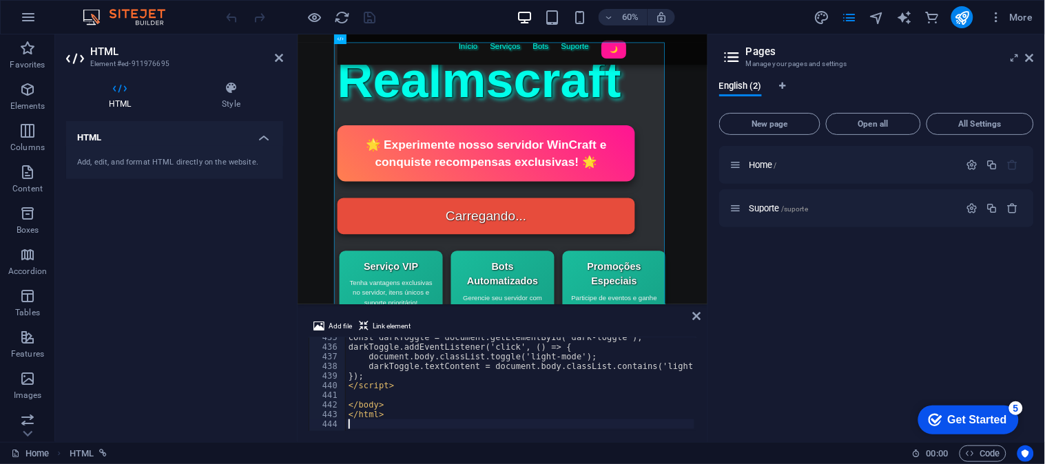
scroll to position [4188, 0]
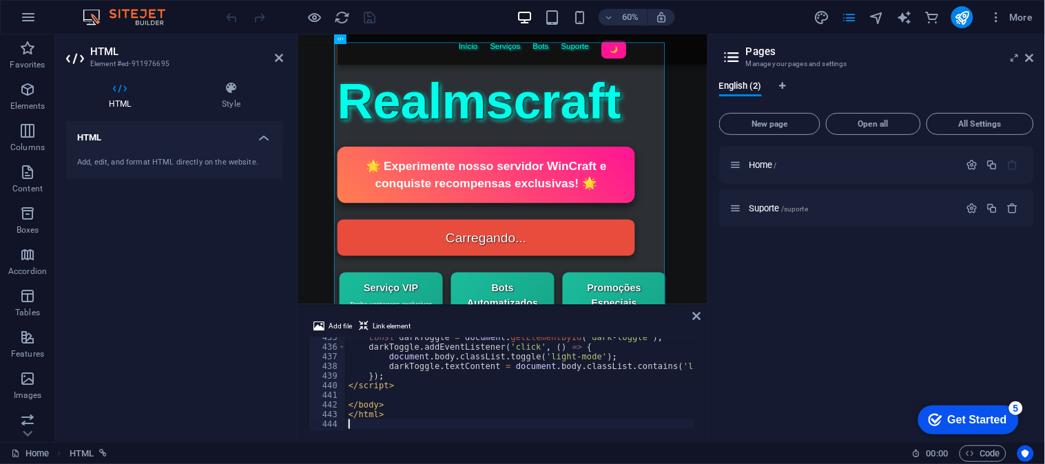
click at [700, 10] on div "60% More" at bounding box center [631, 17] width 815 height 22
click at [372, 12] on icon "save" at bounding box center [370, 18] width 16 height 16
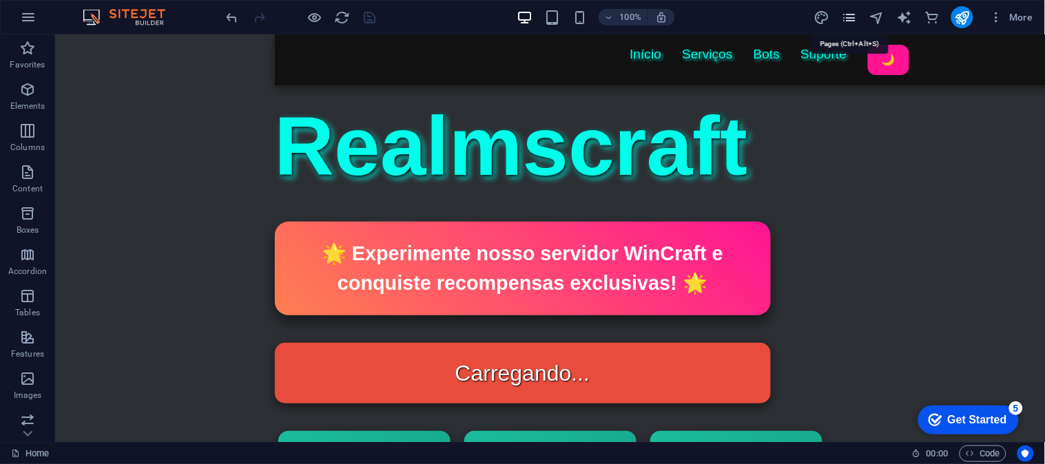
click at [848, 18] on icon "pages" at bounding box center [849, 18] width 16 height 16
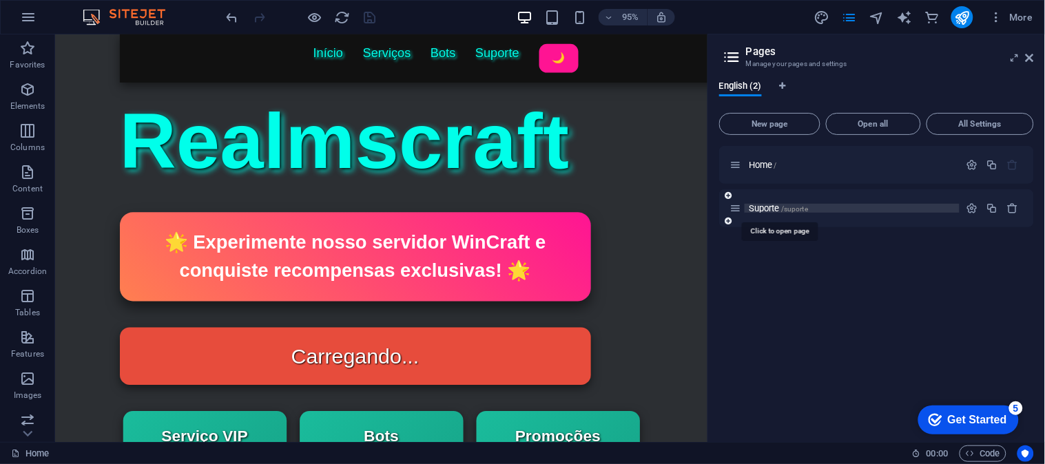
click at [761, 209] on span "Suporte /suporte" at bounding box center [777, 208] width 59 height 10
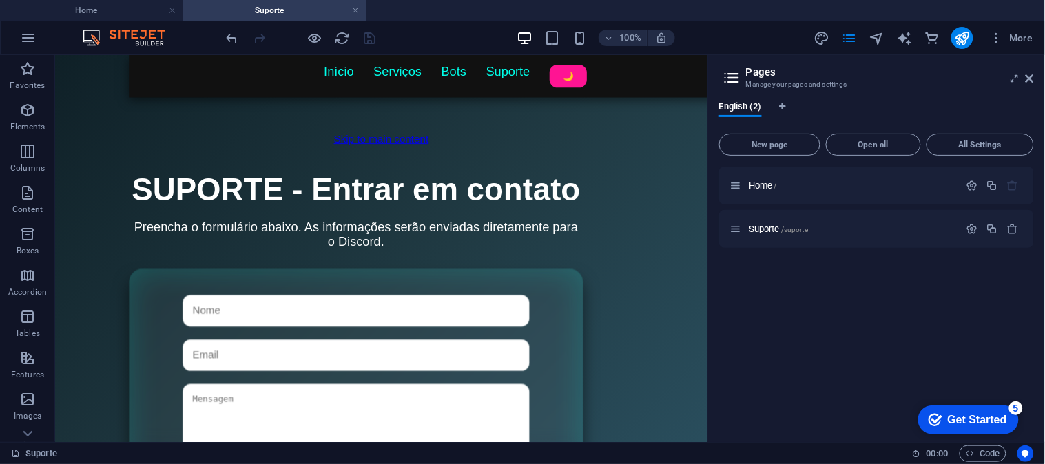
scroll to position [0, 0]
click at [578, 234] on div "Título da Página Início Serviços Bots Suporte 🌙 SUPORTE - Entrar em contato Pre…" at bounding box center [397, 389] width 530 height 424
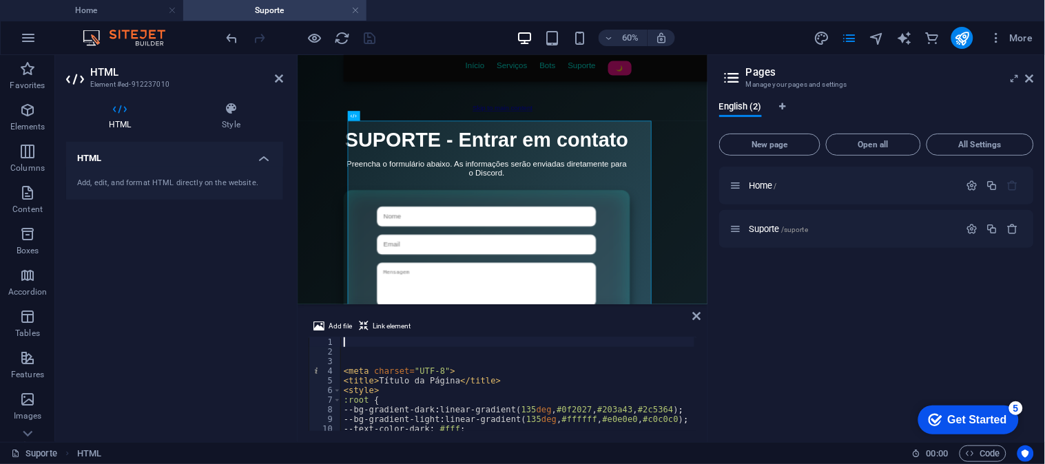
click at [444, 384] on div "< meta charset = "UTF-8" > < title > Título da Página </ title > < style > :roo…" at bounding box center [678, 392] width 675 height 111
type textarea "<title>Título da Página</title>"
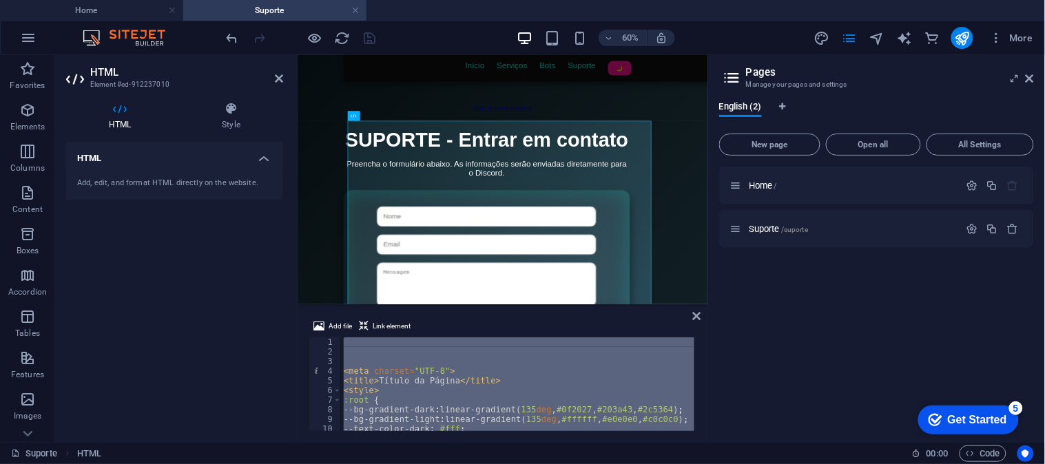
scroll to position [2405, 0]
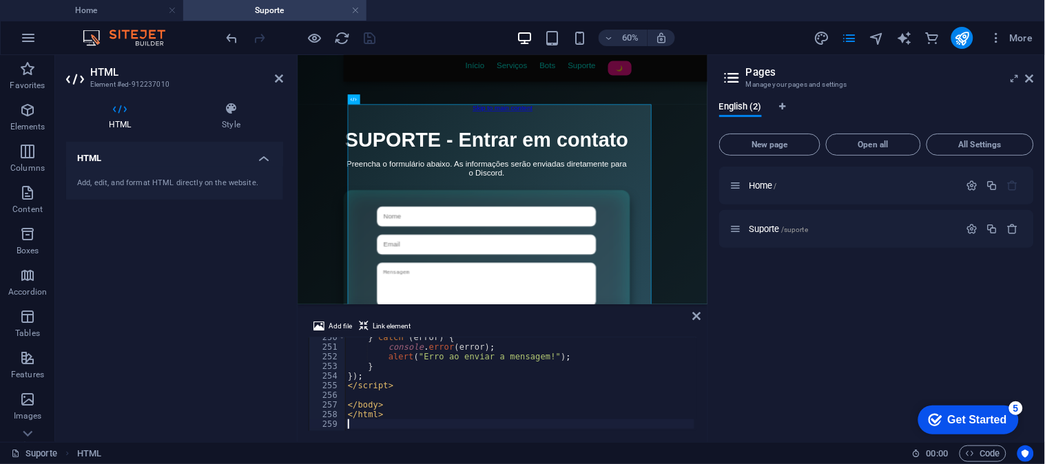
click at [927, 339] on div "Home / Suporte /suporte" at bounding box center [876, 299] width 315 height 264
click at [369, 38] on icon "save" at bounding box center [370, 38] width 16 height 16
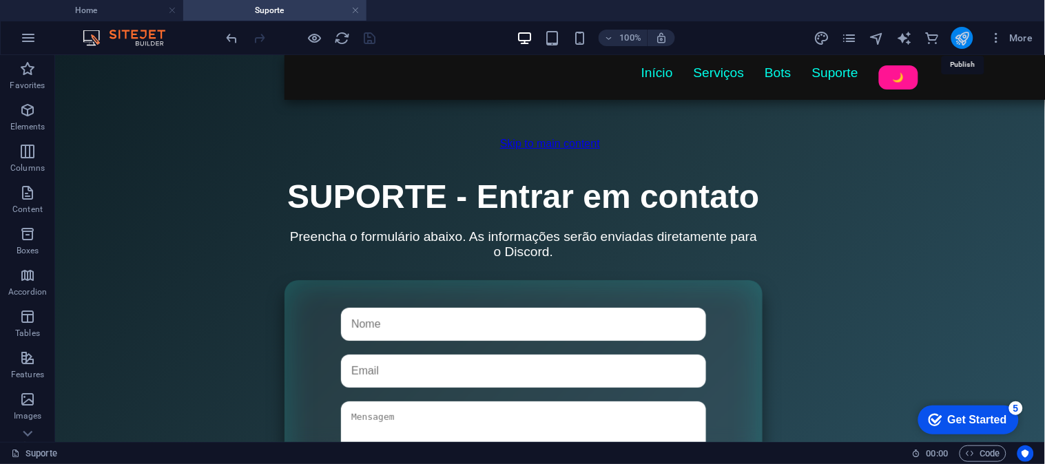
click at [959, 39] on icon "publish" at bounding box center [962, 38] width 16 height 16
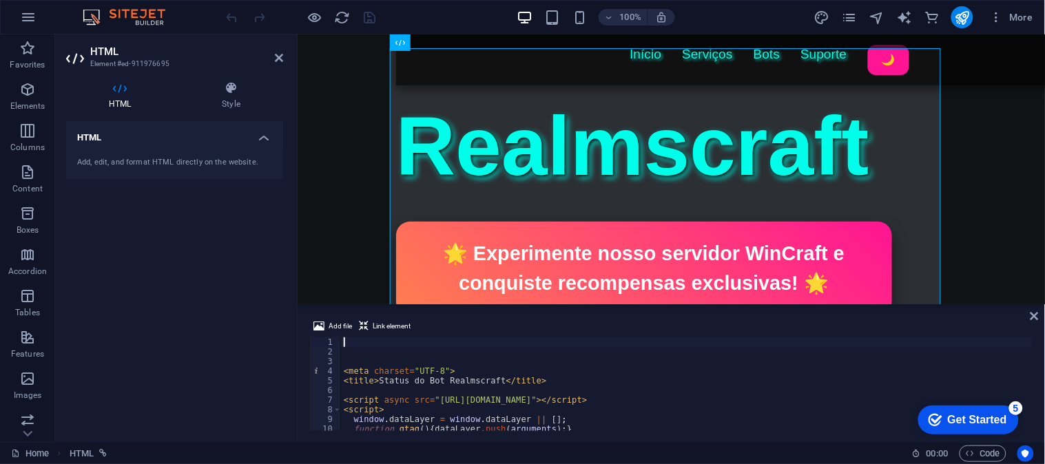
click at [520, 377] on div "< meta charset = "UTF-8" > < title > Status do Bot Realmscraft </ title > < scr…" at bounding box center [686, 393] width 691 height 113
type textarea "<title>Status do Bot Realmscraft</title>"
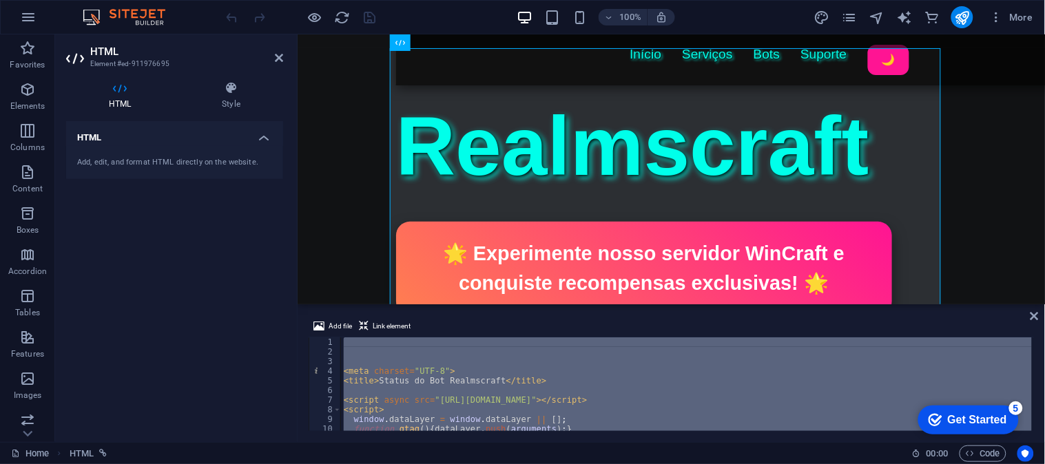
type textarea "</html>"
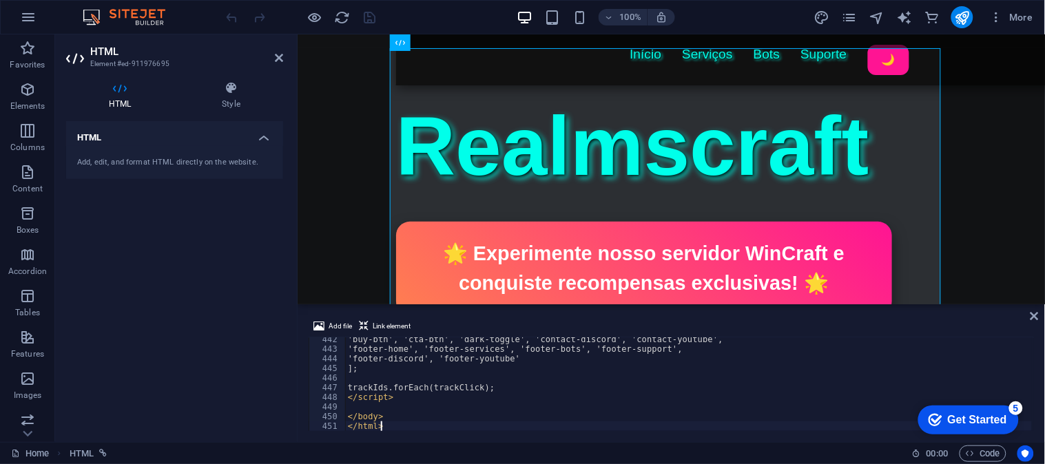
scroll to position [4253, 0]
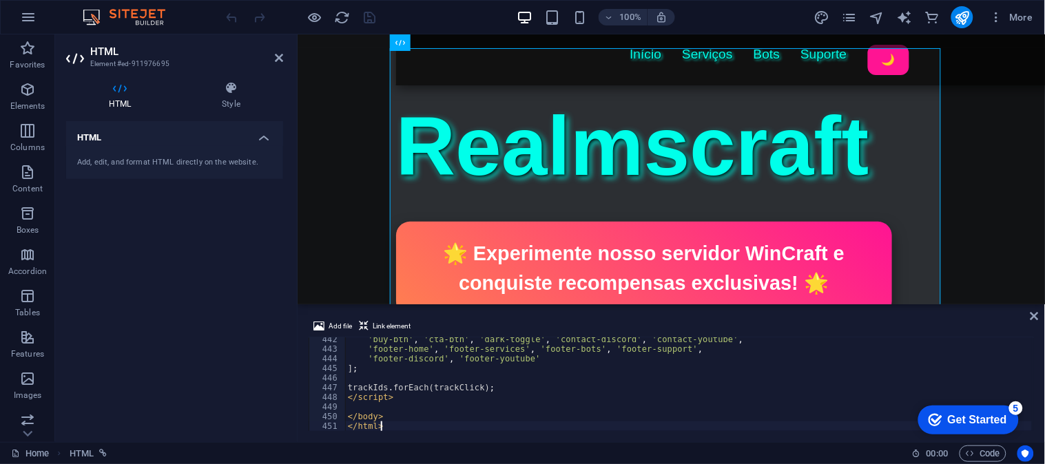
click at [370, 11] on icon "save" at bounding box center [370, 18] width 16 height 16
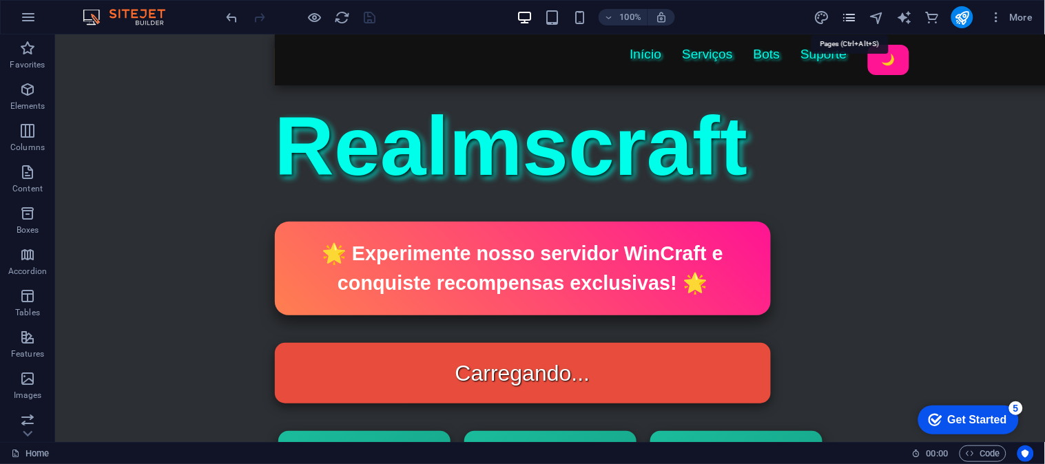
click at [848, 18] on icon "pages" at bounding box center [849, 18] width 16 height 16
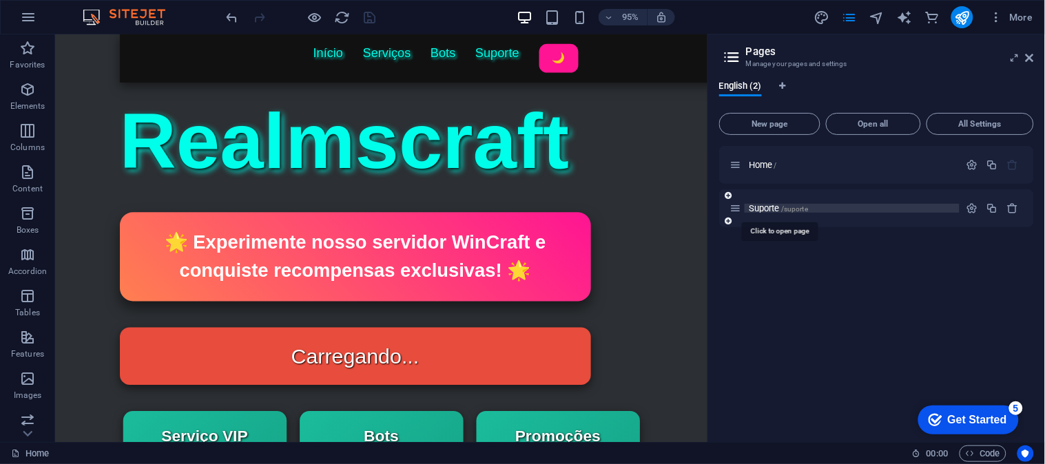
click at [782, 209] on span "Suporte /suporte" at bounding box center [777, 208] width 59 height 10
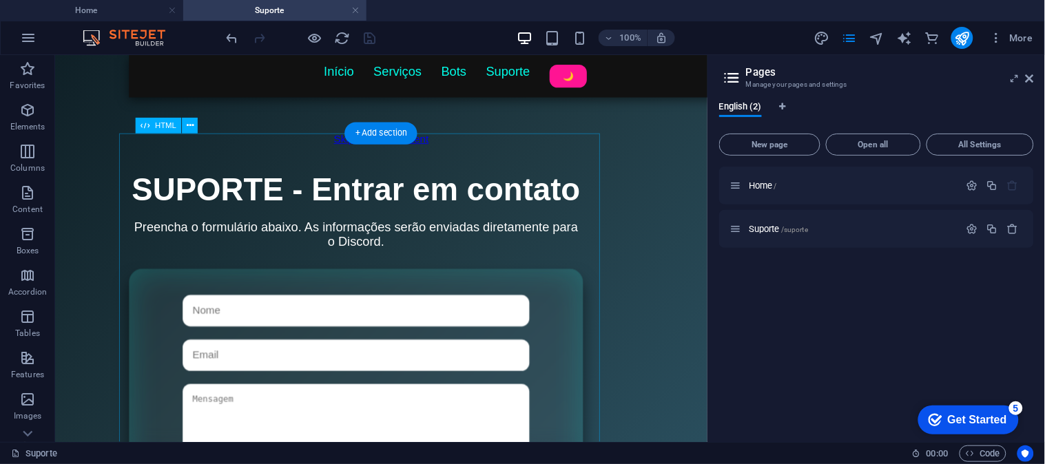
scroll to position [0, 0]
click at [404, 177] on div "Título da Página Início Serviços Bots Suporte 🌙 SUPORTE - Entrar em contato Pre…" at bounding box center [397, 389] width 530 height 424
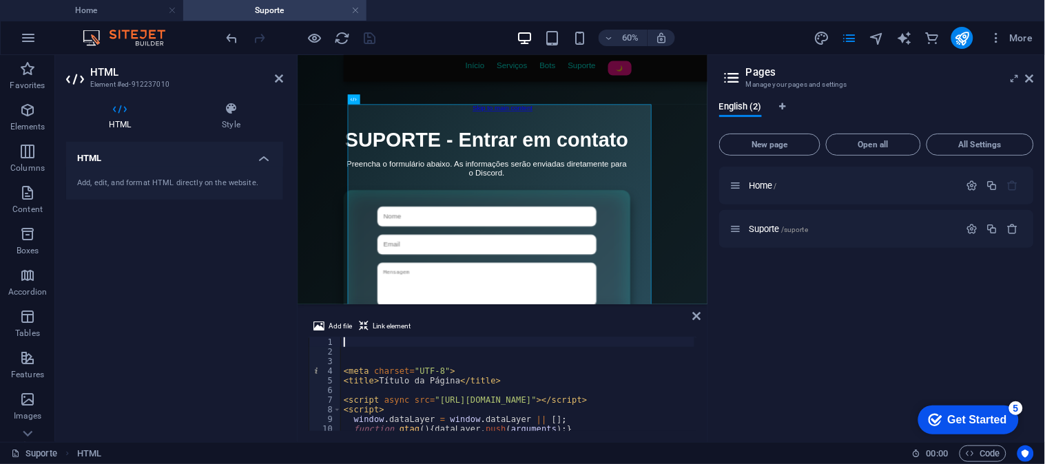
click at [441, 388] on div "< meta charset = "UTF-8" > < title > Título da Página </ title > < script async…" at bounding box center [678, 392] width 675 height 111
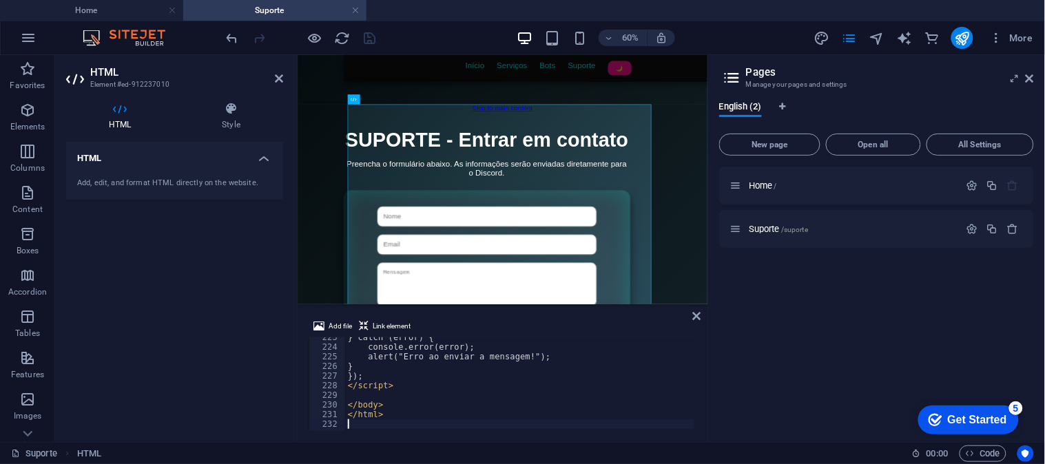
scroll to position [2144, 0]
click at [772, 348] on div "Home / Suporte /suporte" at bounding box center [876, 299] width 315 height 264
click at [374, 32] on icon "save" at bounding box center [370, 38] width 16 height 16
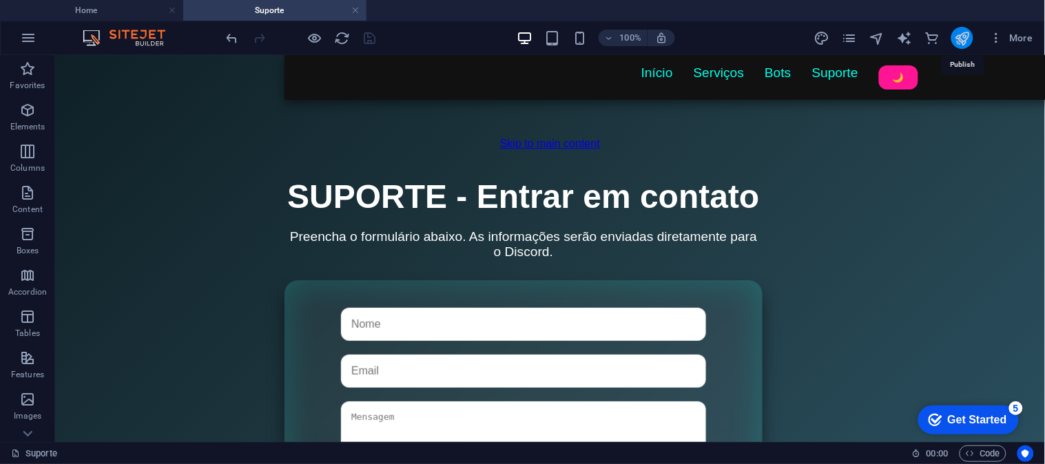
click at [940, 32] on icon "publish" at bounding box center [962, 38] width 16 height 16
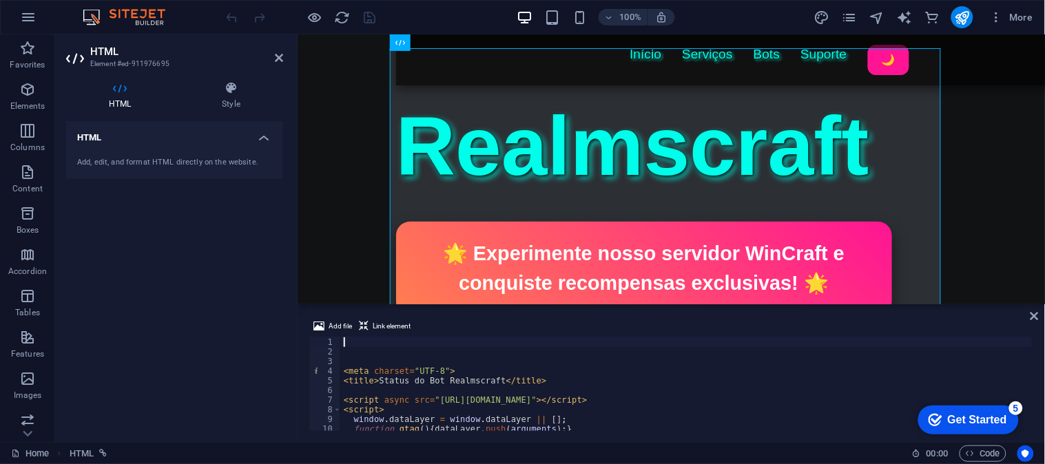
click at [533, 373] on div "< meta charset = "UTF-8" > < title > Status do Bot Realmscraft </ title > < scr…" at bounding box center [686, 393] width 691 height 113
type textarea "<meta charset="UTF-8">"
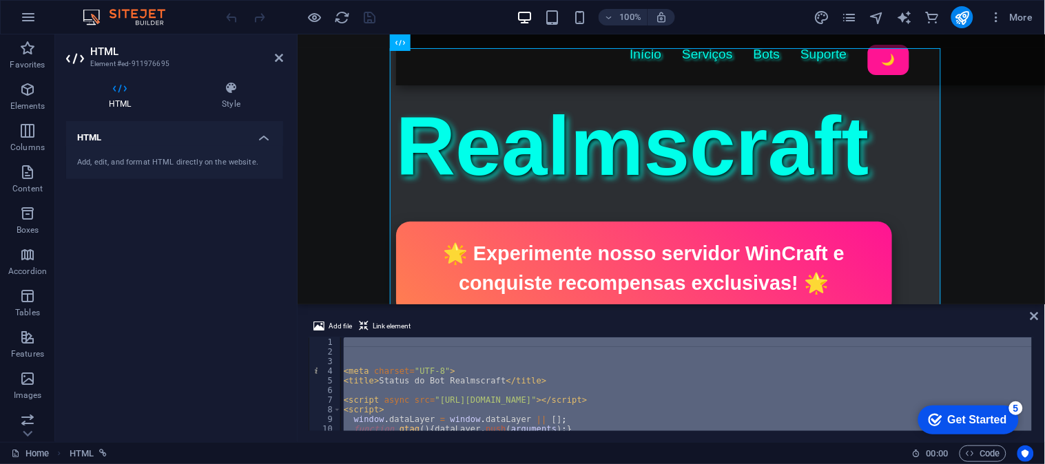
type textarea "</html>"
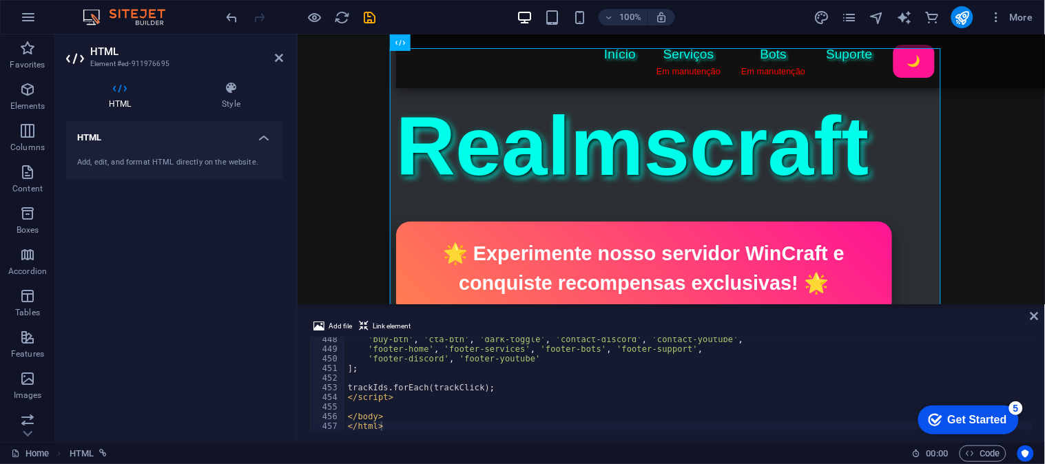
click at [708, 12] on div "100% More" at bounding box center [631, 17] width 815 height 22
click at [373, 16] on icon "save" at bounding box center [370, 18] width 16 height 16
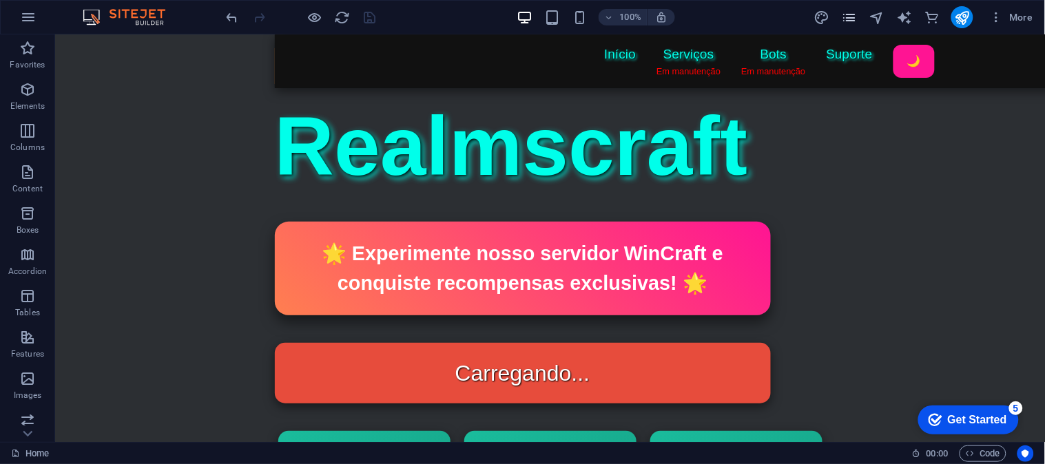
click at [848, 17] on icon "pages" at bounding box center [849, 18] width 16 height 16
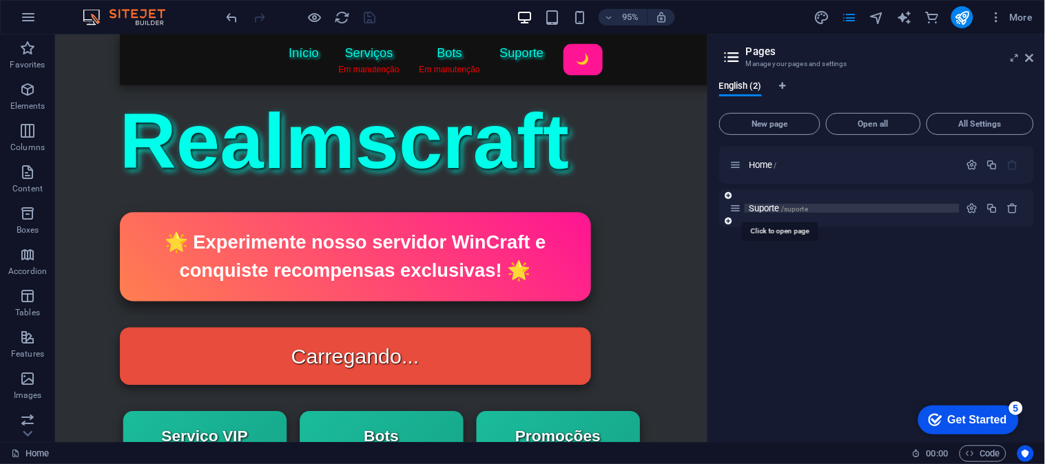
click at [782, 205] on span "Suporte /suporte" at bounding box center [777, 208] width 59 height 10
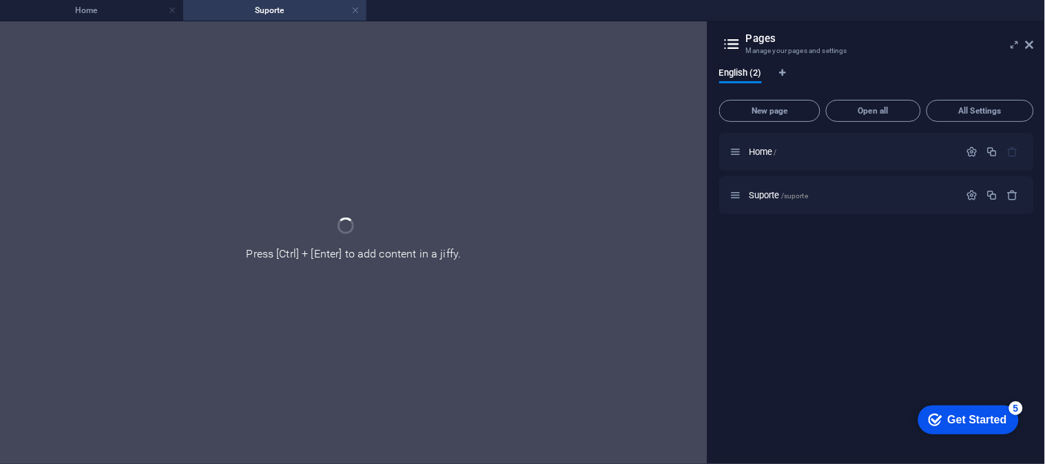
scroll to position [0, 0]
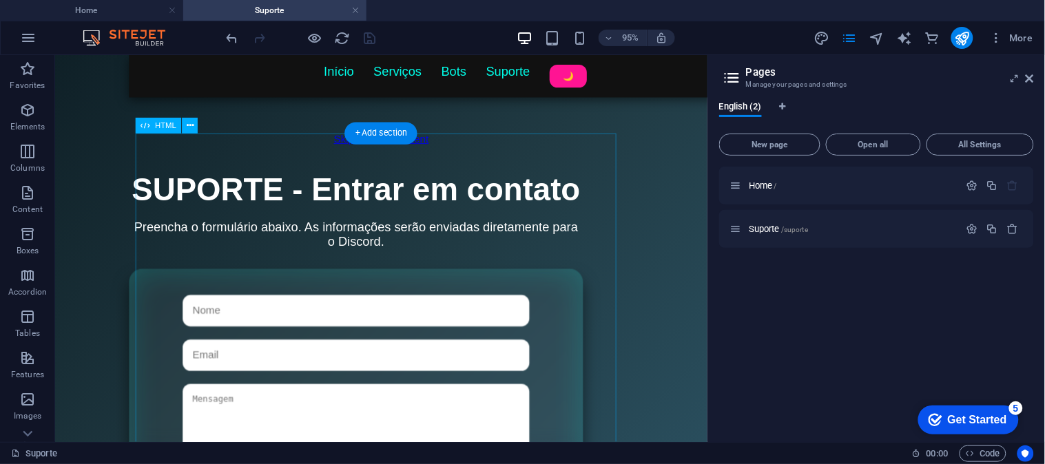
click at [417, 229] on div "Título da Página Início Serviços Bots Suporte 🌙 SUPORTE - Entrar em contato Pre…" at bounding box center [397, 389] width 530 height 424
click at [432, 270] on div "Título da Página Início Serviços Bots Suporte 🌙 SUPORTE - Entrar em contato Pre…" at bounding box center [397, 389] width 530 height 424
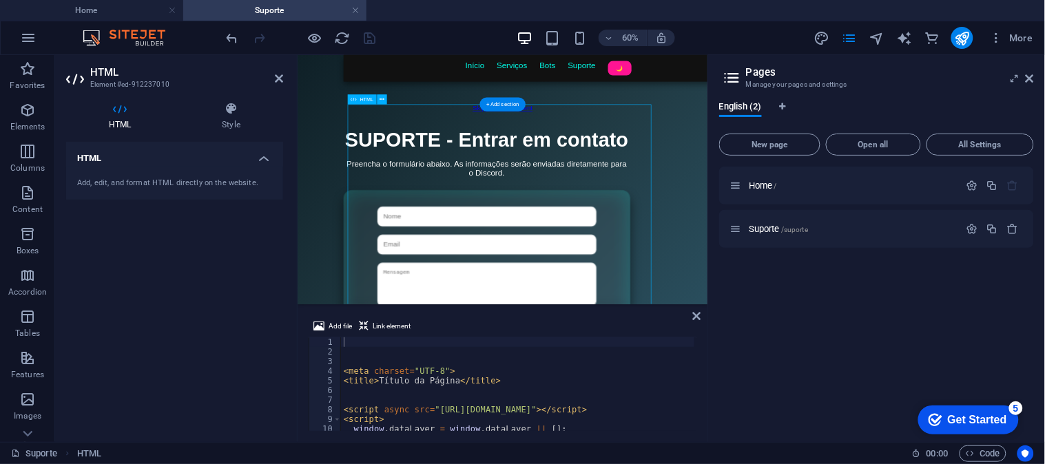
click at [603, 196] on div "Título da Página Início Serviços Bots Suporte 🌙 SUPORTE - Entrar em contato Pre…" at bounding box center [638, 389] width 530 height 424
type textarea "<script async src="https://www.googletagmanager.com/gtag/js?id=G-C7EGDS795J"></…"
click at [470, 411] on div "< meta charset = "UTF-8" > < title > Título da Página </ title > < script async…" at bounding box center [678, 392] width 675 height 111
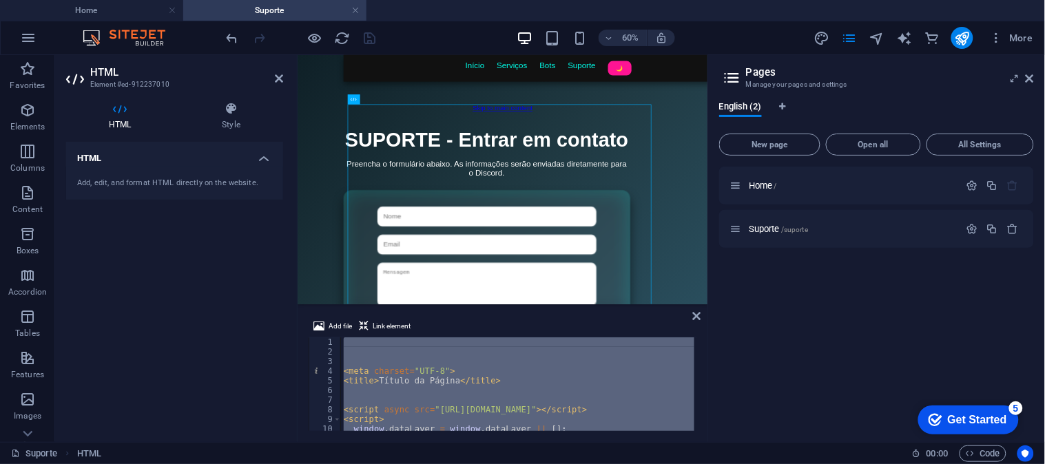
paste textarea
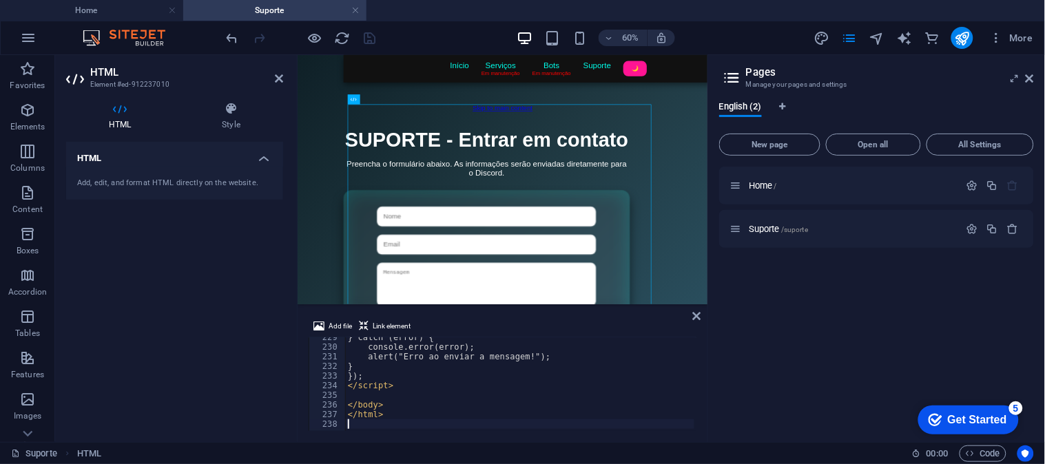
click at [797, 290] on div "Home / Suporte /suporte" at bounding box center [876, 299] width 315 height 264
click at [366, 28] on div at bounding box center [301, 38] width 154 height 22
click at [368, 28] on div at bounding box center [301, 38] width 154 height 22
click at [370, 30] on icon "save" at bounding box center [370, 38] width 16 height 16
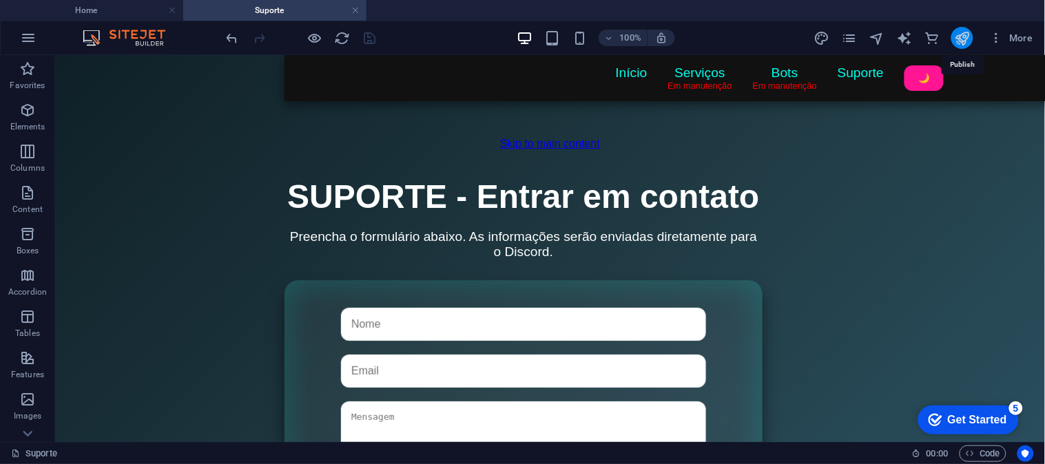
click at [964, 36] on icon "publish" at bounding box center [962, 38] width 16 height 16
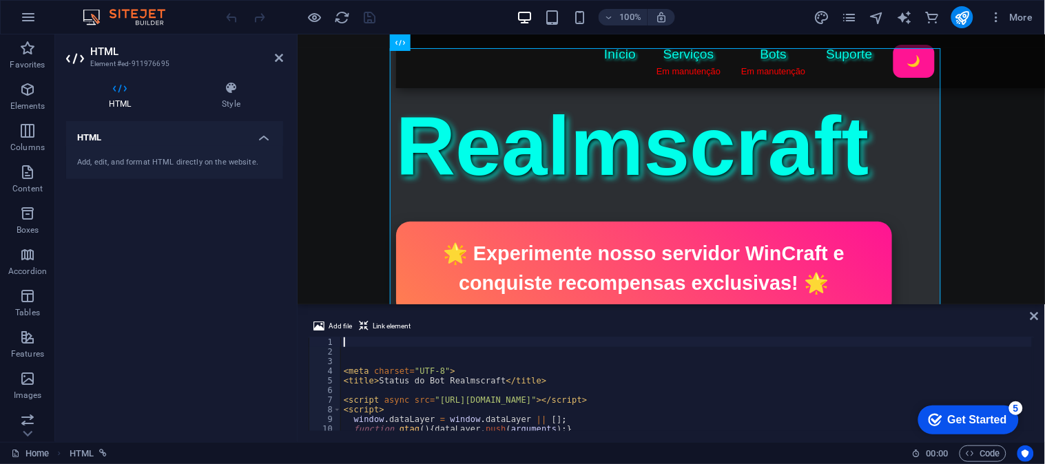
click at [437, 390] on div "< meta charset = "UTF-8" > < title > Status do Bot Realmscraft </ title > < scr…" at bounding box center [686, 393] width 691 height 113
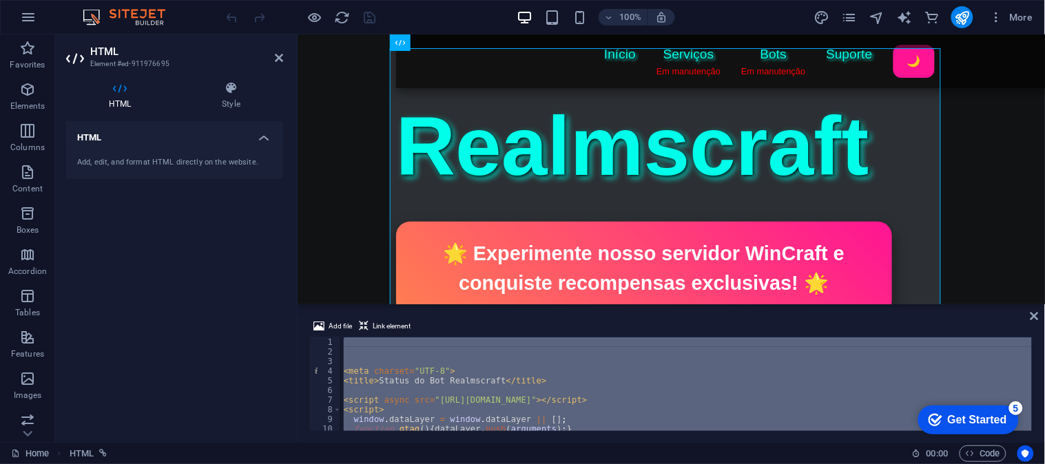
type textarea "</html>"
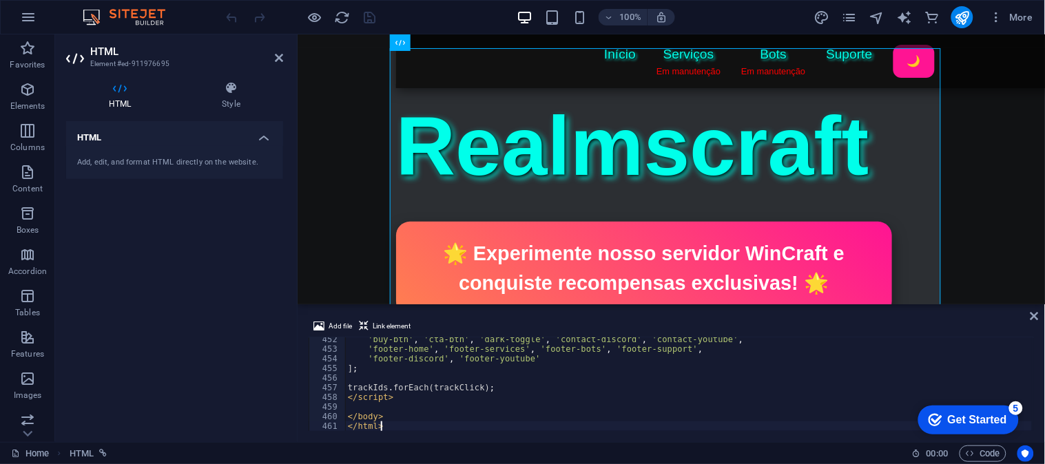
click at [401, 14] on div "100% More" at bounding box center [631, 17] width 815 height 22
click at [369, 19] on icon "save" at bounding box center [370, 18] width 16 height 16
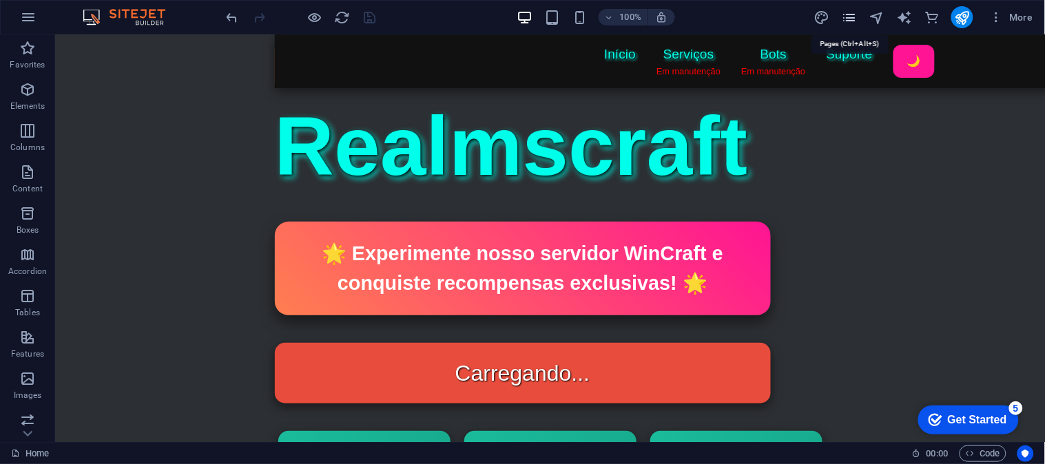
click at [850, 21] on icon "pages" at bounding box center [849, 18] width 16 height 16
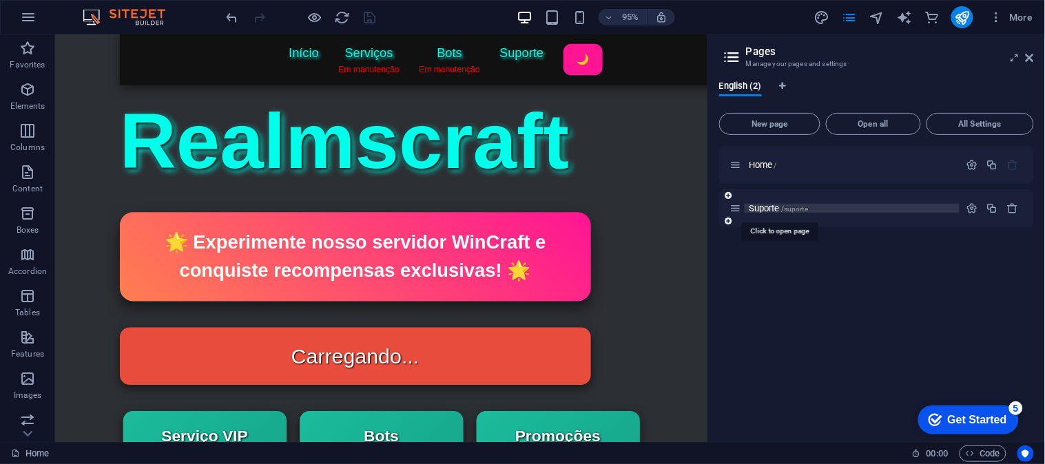
click at [778, 208] on span "Suporte /suporte" at bounding box center [777, 208] width 59 height 10
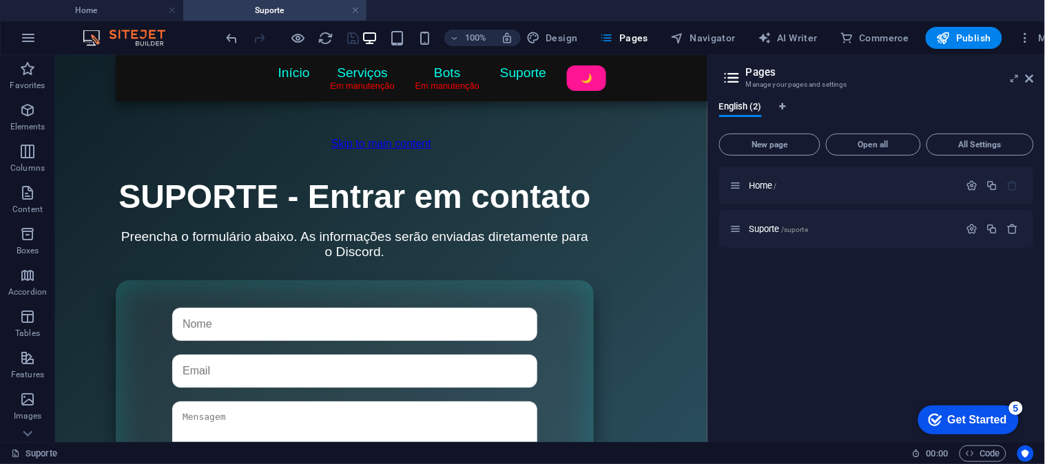
scroll to position [0, 0]
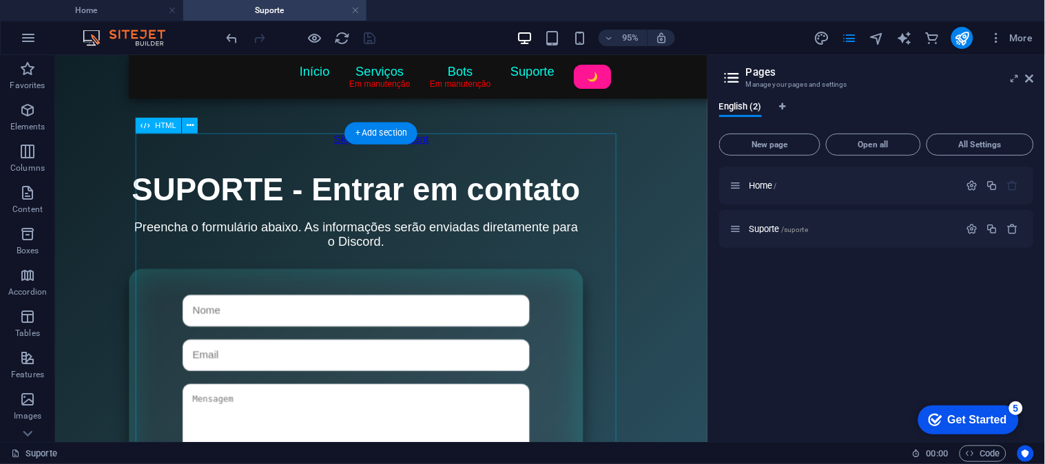
click at [357, 298] on div "Título da Página Início Serviços Em manutenção Bots Em manutenção Suporte 🌙 SUP…" at bounding box center [397, 389] width 530 height 424
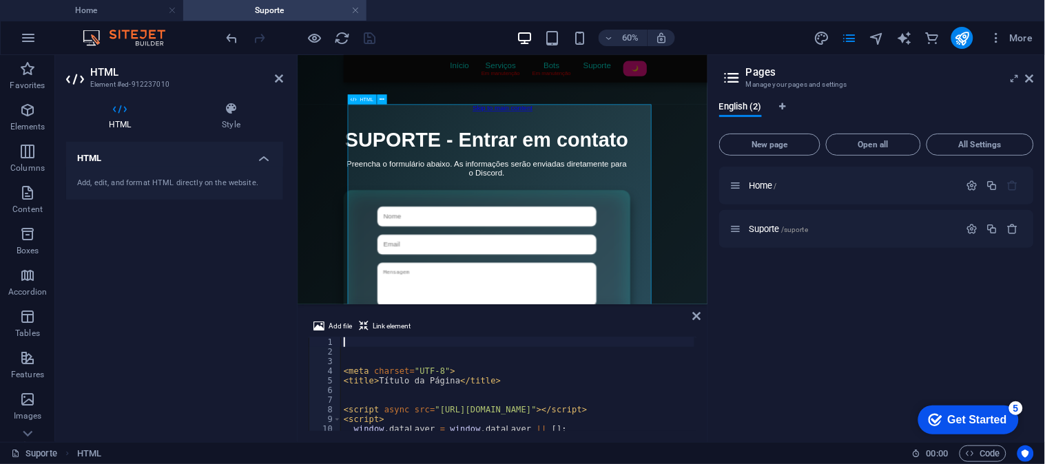
click at [583, 330] on div "Título da Página Início Serviços Em manutenção Bots Em manutenção Suporte 🌙 SUP…" at bounding box center [638, 389] width 530 height 424
type textarea "<title>Título da Página</title>"
click at [455, 384] on div "< meta charset = "UTF-8" > < title > Título da Página </ title > < script async…" at bounding box center [678, 392] width 675 height 111
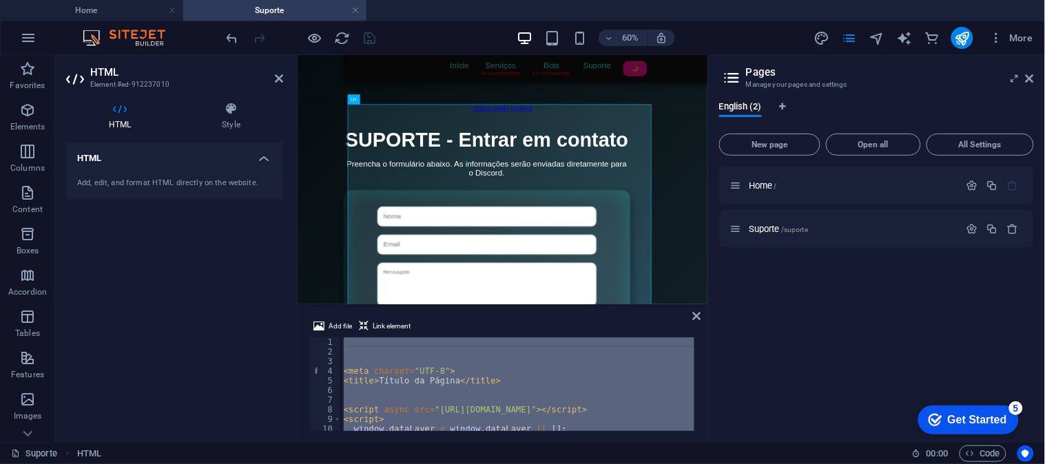
paste textarea
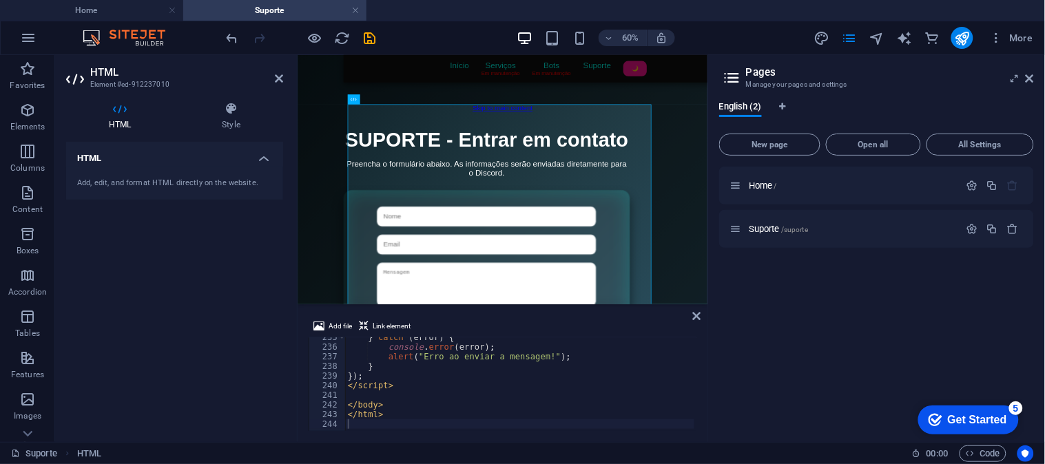
click at [439, 34] on div "60% More" at bounding box center [631, 38] width 815 height 22
click at [353, 37] on div at bounding box center [301, 38] width 154 height 22
click at [367, 38] on icon "save" at bounding box center [370, 38] width 16 height 16
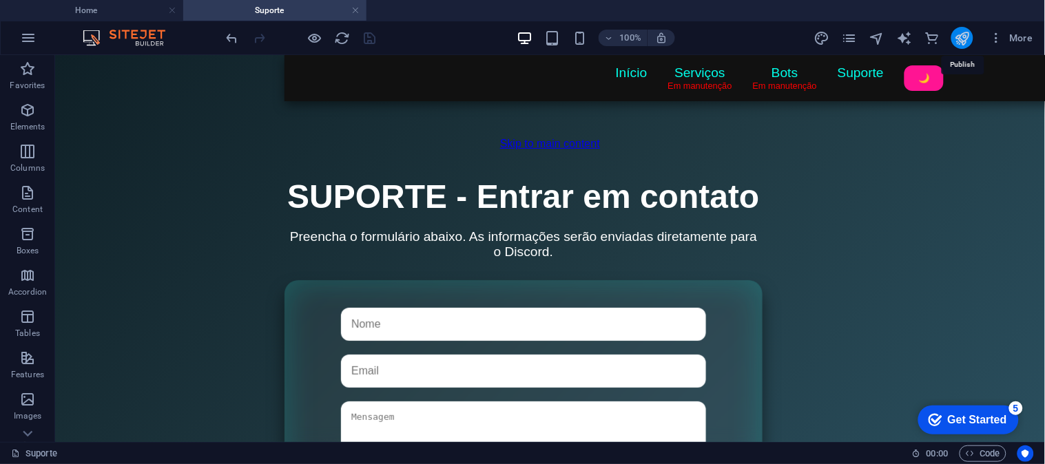
click at [965, 40] on icon "publish" at bounding box center [962, 38] width 16 height 16
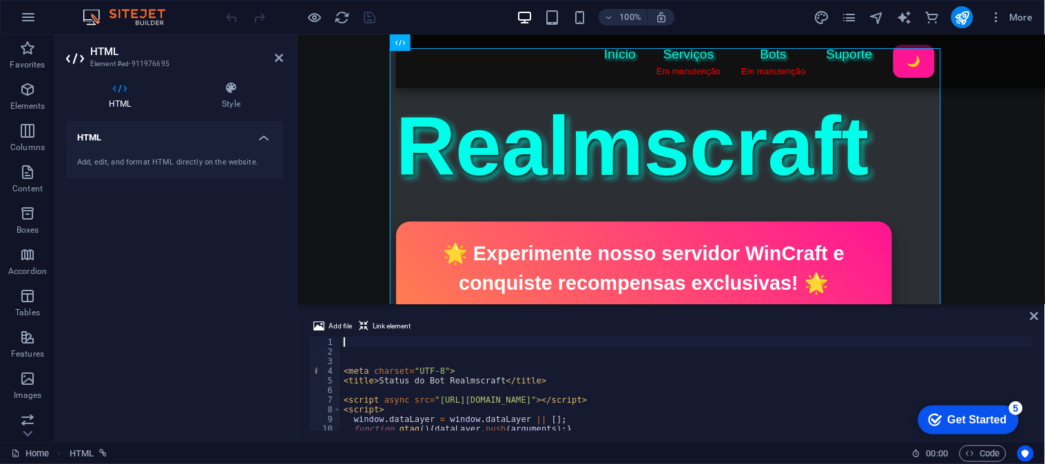
click at [421, 377] on div "< meta charset = "UTF-8" > < title > Status do Bot Realmscraft </ title > < scr…" at bounding box center [686, 393] width 691 height 113
type textarea "<title>Status do Bot Realmscraft</title>"
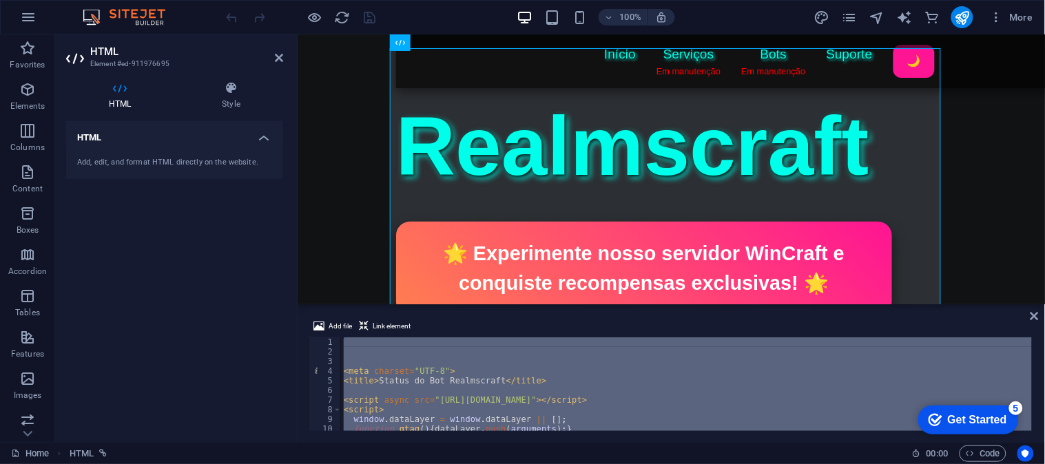
type textarea "</html>"
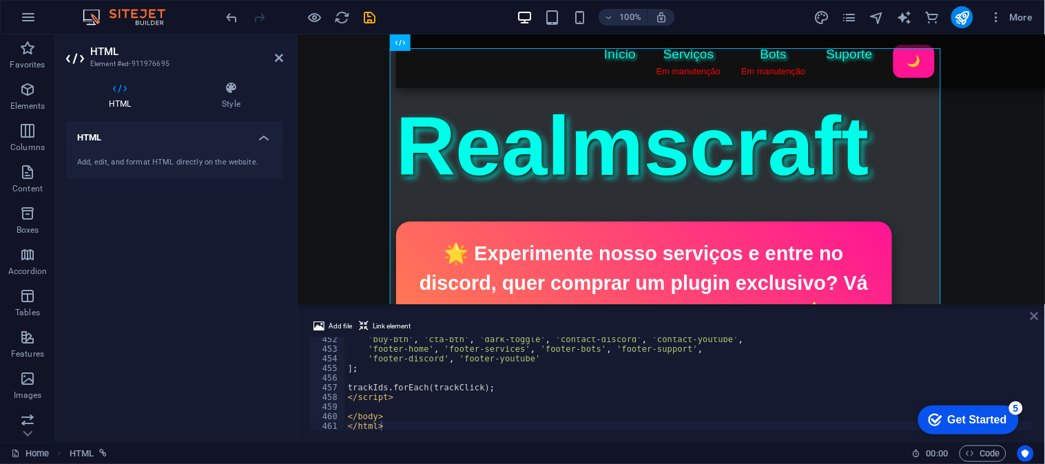
click at [1031, 315] on icon at bounding box center [1034, 316] width 8 height 11
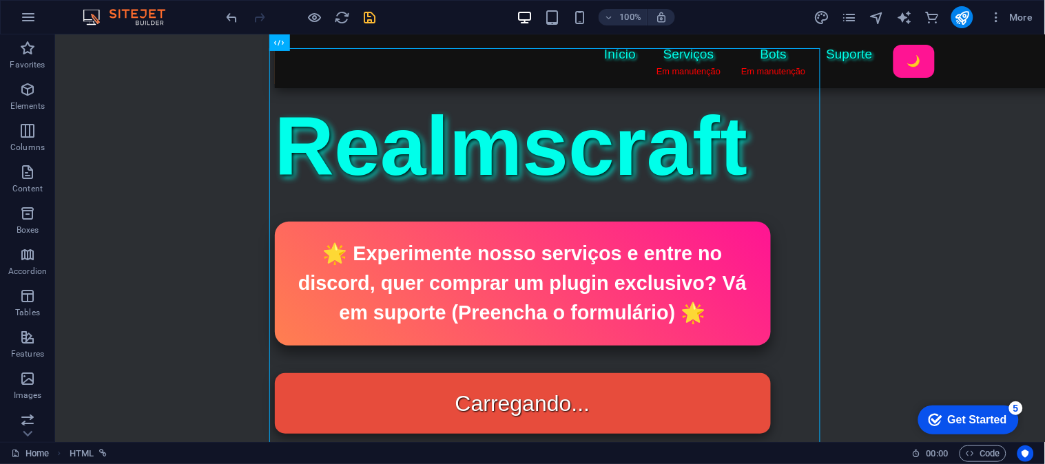
click at [362, 12] on icon "save" at bounding box center [370, 18] width 16 height 16
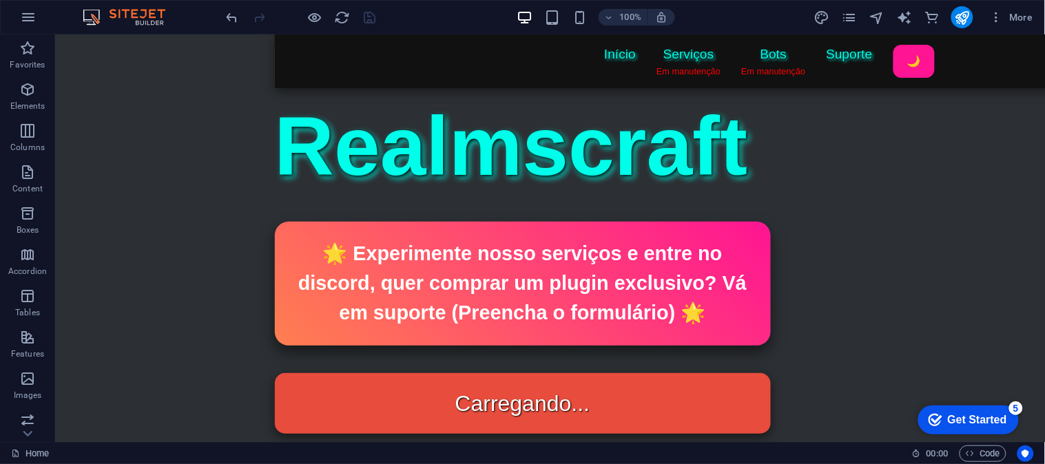
click at [479, 12] on div "100% More" at bounding box center [631, 17] width 815 height 22
drag, startPoint x: 961, startPoint y: 12, endPoint x: 890, endPoint y: 17, distance: 71.1
click at [961, 12] on icon "publish" at bounding box center [962, 18] width 16 height 16
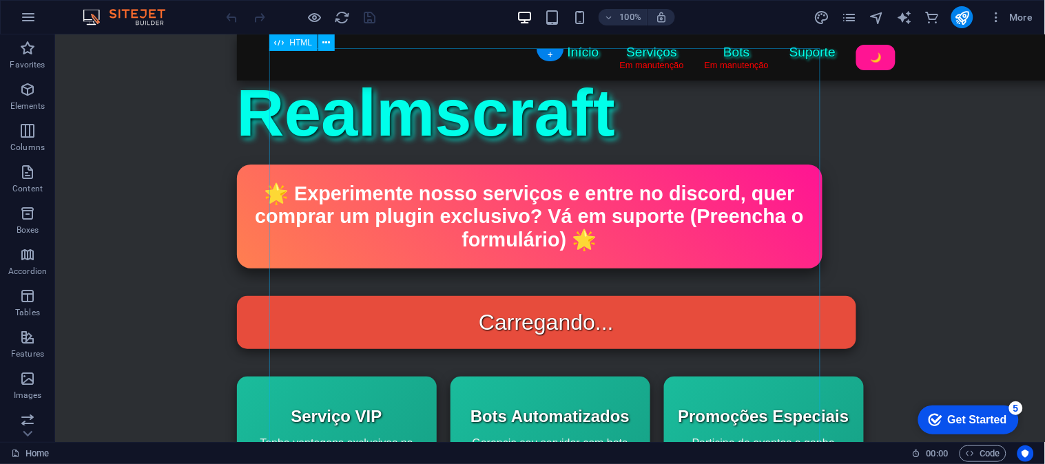
click at [519, 196] on div "Status do Bot Realmscraft Início Serviços Em manutenção Bots Em manutenção Supo…" at bounding box center [549, 452] width 627 height 756
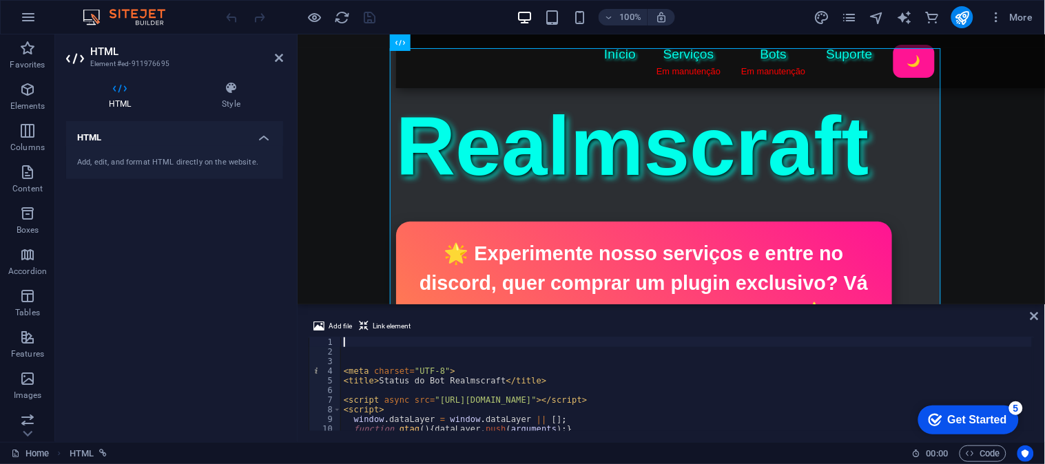
click at [465, 390] on div "< meta charset = "UTF-8" > < title > Status do Bot Realmscraft </ title > < scr…" at bounding box center [686, 393] width 691 height 113
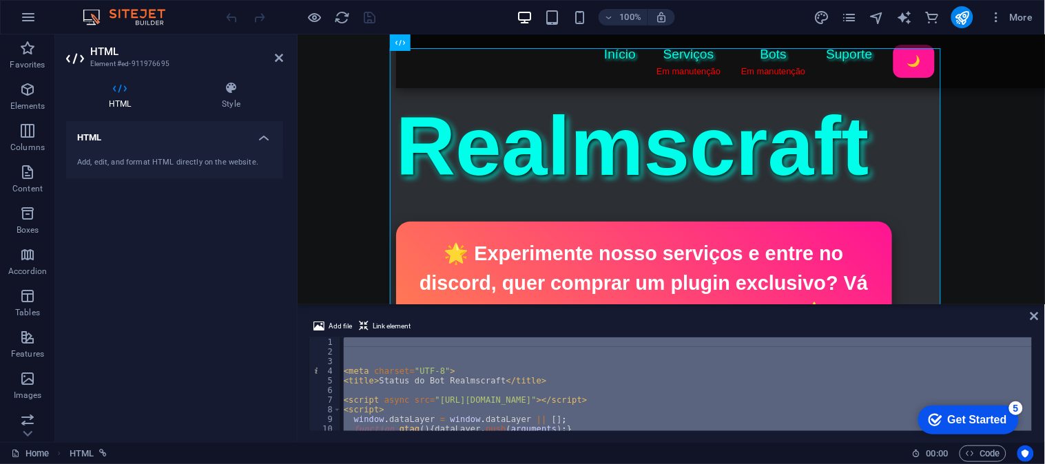
type textarea "</html>"
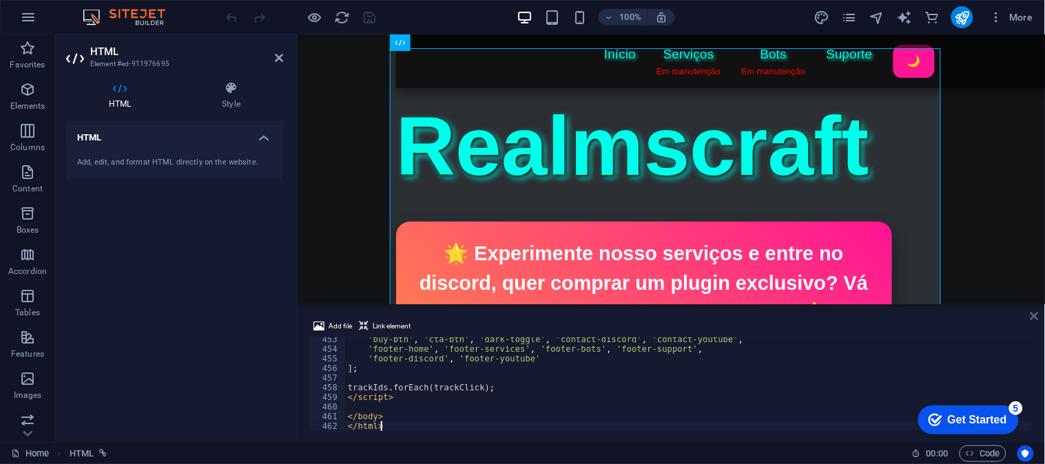
click at [1031, 311] on icon at bounding box center [1034, 316] width 8 height 11
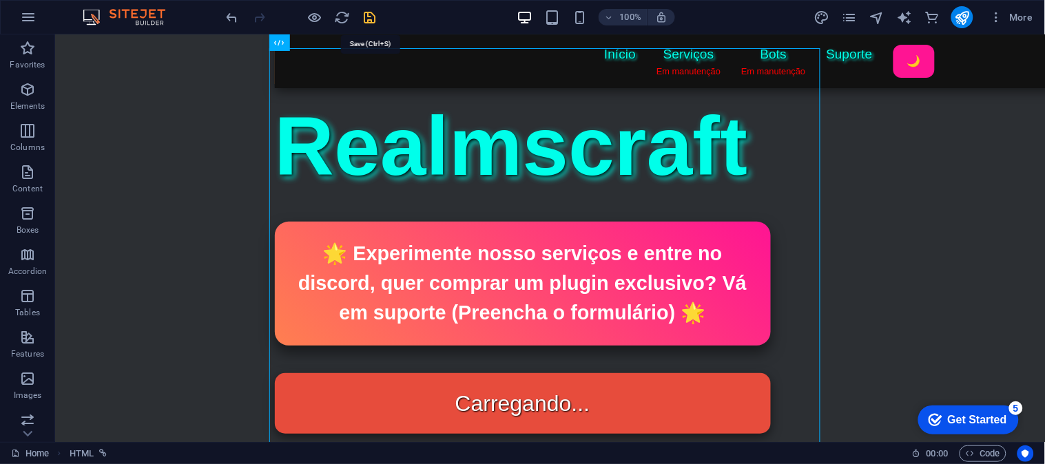
click at [366, 18] on icon "save" at bounding box center [370, 18] width 16 height 16
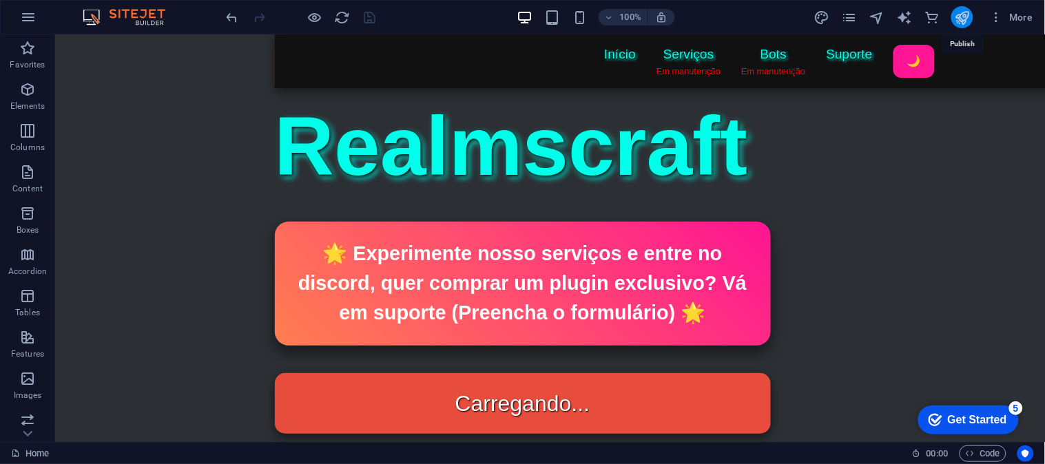
click at [961, 14] on icon "publish" at bounding box center [962, 18] width 16 height 16
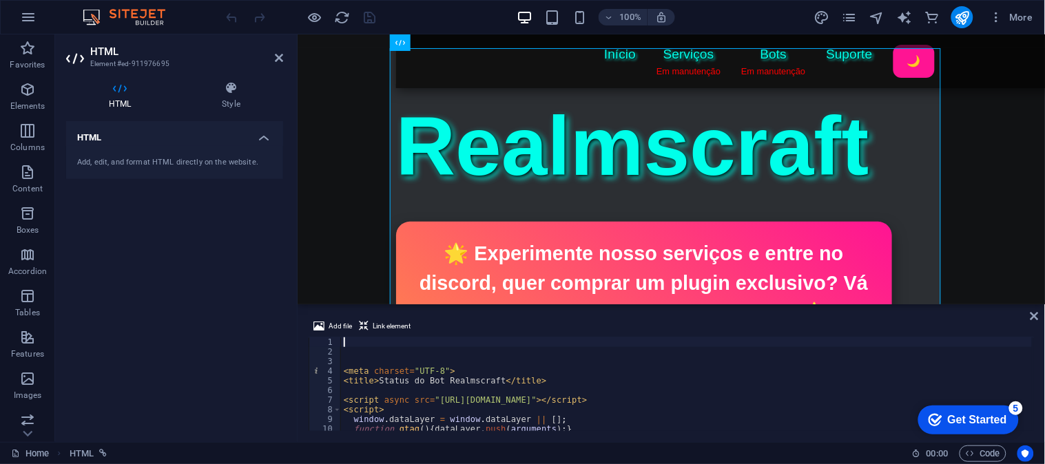
click at [493, 372] on div "< meta charset = "UTF-8" > < title > Status do Bot Realmscraft </ title > < scr…" at bounding box center [686, 393] width 691 height 113
type textarea "<meta charset="UTF-8">"
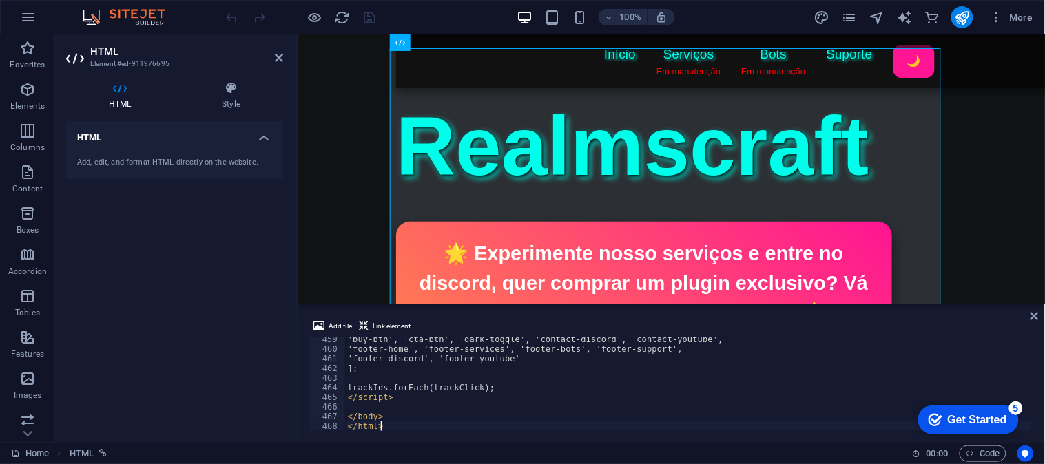
scroll to position [4417, 0]
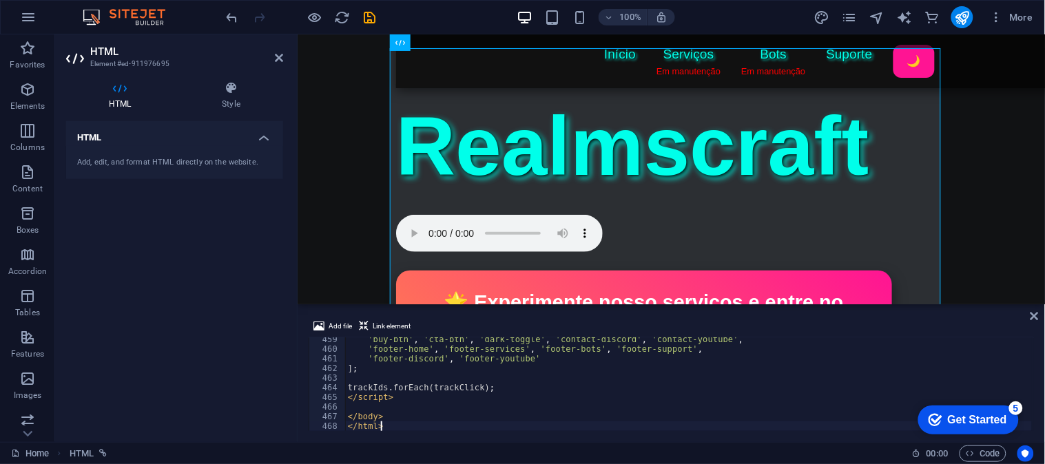
click at [482, 387] on div "'buy-btn' , 'cta-btn' , 'dark-toggle' , 'contact-discord' , 'contact-youtube' ,…" at bounding box center [688, 391] width 687 height 113
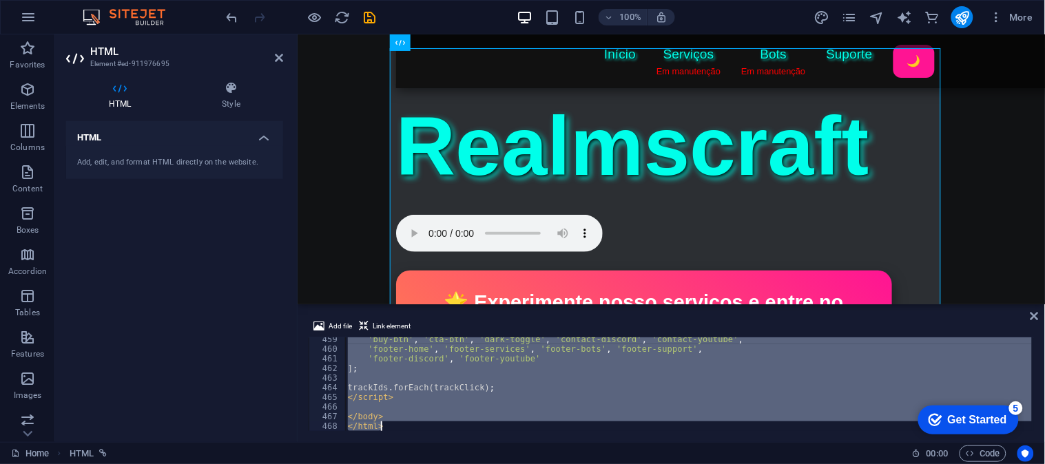
paste textarea
type textarea "</html>"
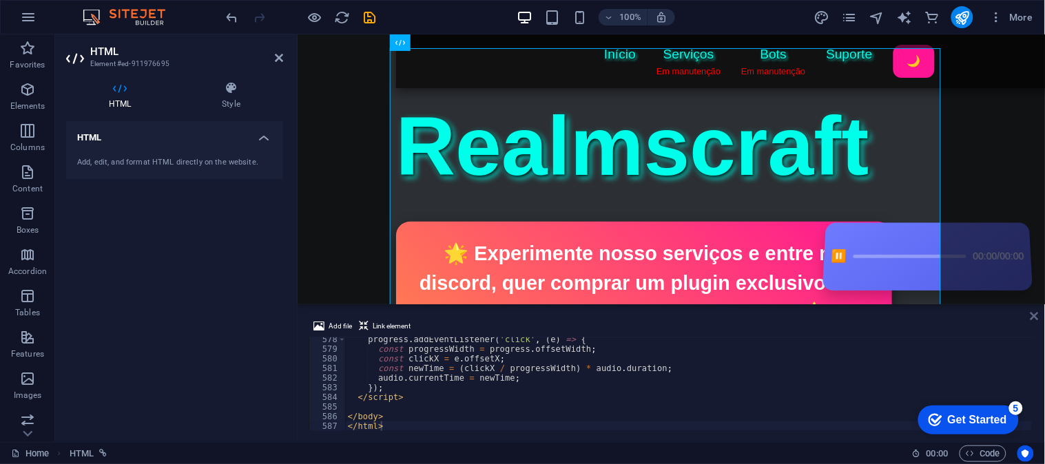
drag, startPoint x: 1034, startPoint y: 315, endPoint x: 978, endPoint y: 281, distance: 66.1
click at [1034, 315] on icon at bounding box center [1034, 316] width 8 height 11
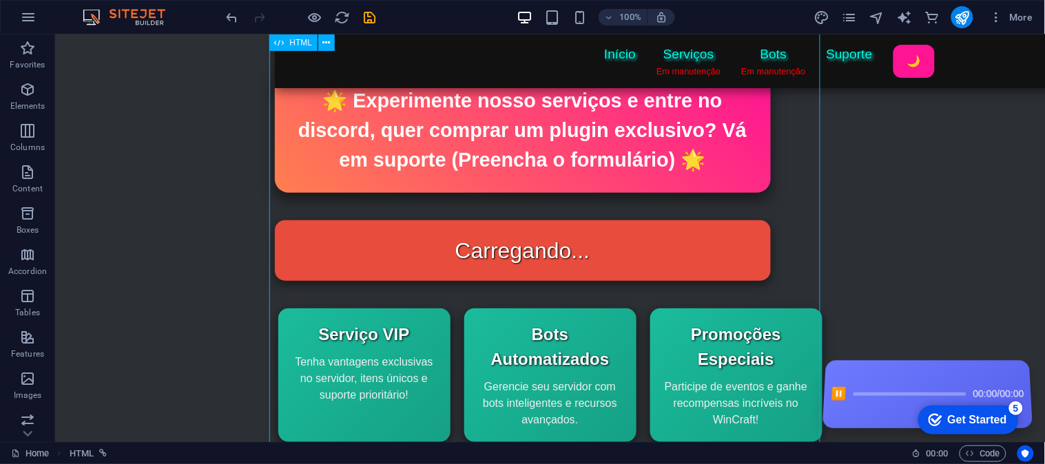
scroll to position [229, 0]
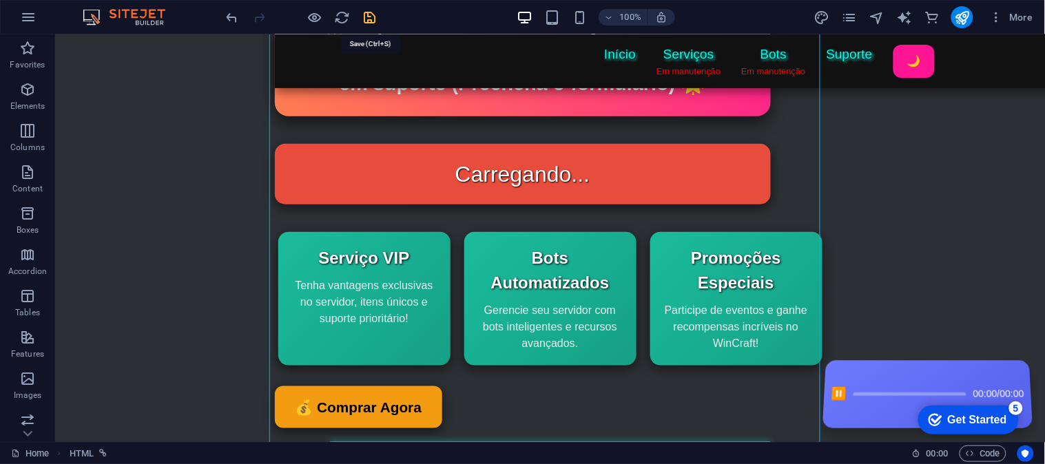
click at [366, 19] on icon "save" at bounding box center [370, 18] width 16 height 16
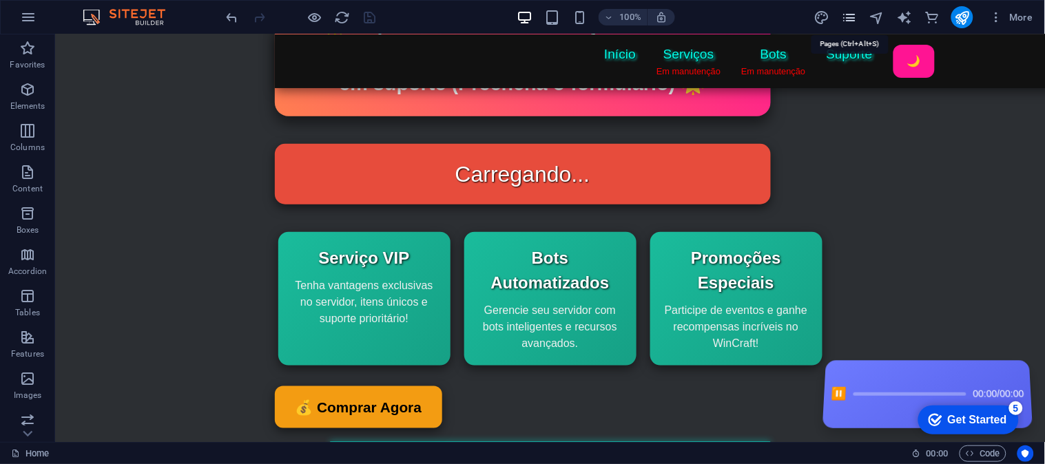
click at [848, 12] on icon "pages" at bounding box center [849, 18] width 16 height 16
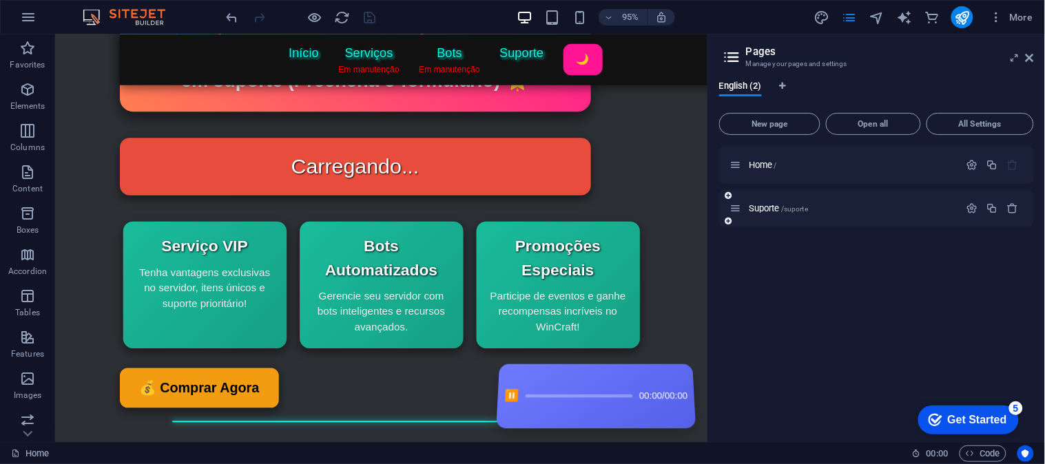
click at [758, 213] on div "Suporte /suporte" at bounding box center [844, 208] width 229 height 16
click at [761, 205] on span "Suporte /suporte" at bounding box center [777, 208] width 59 height 10
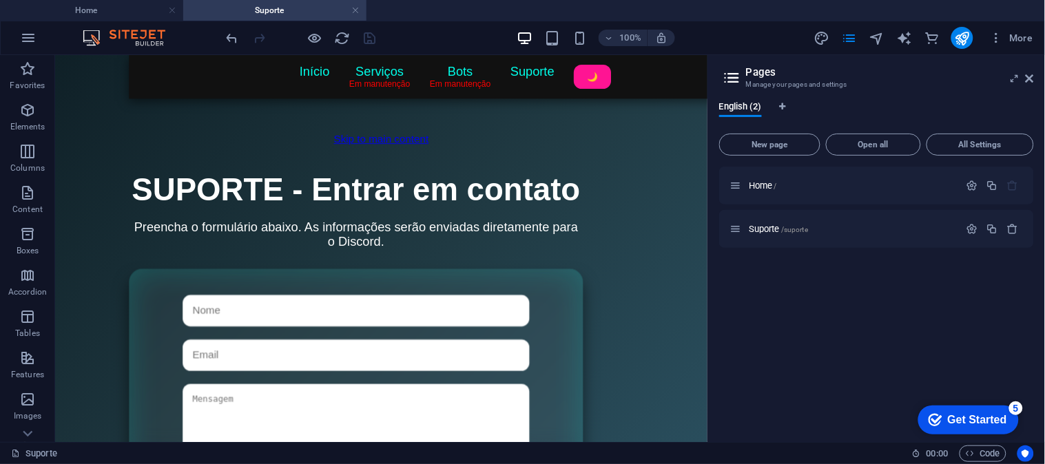
scroll to position [0, 0]
click at [592, 379] on div "Título da Página Início Serviços Em manutenção Bots Em manutenção Suporte 🌙 SUP…" at bounding box center [397, 389] width 530 height 424
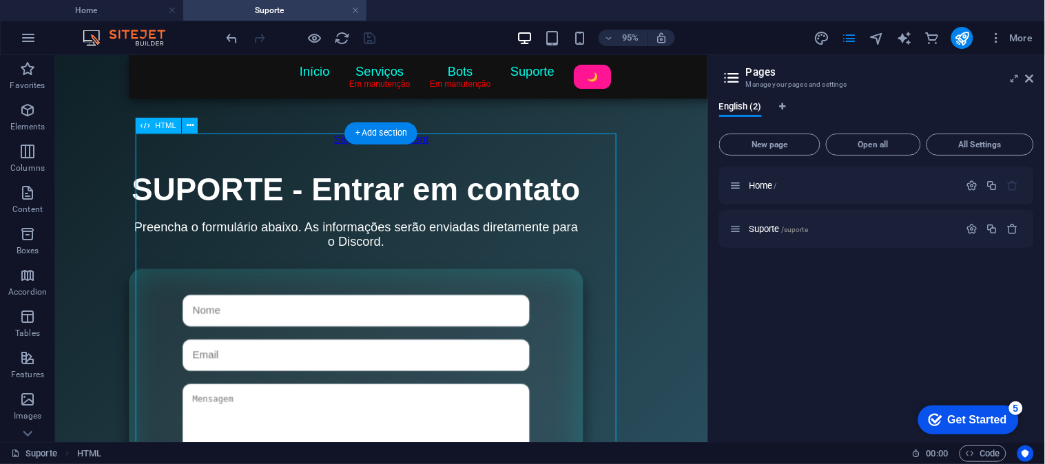
click at [592, 379] on div "Título da Página Início Serviços Em manutenção Bots Em manutenção Suporte 🌙 SUP…" at bounding box center [397, 389] width 530 height 424
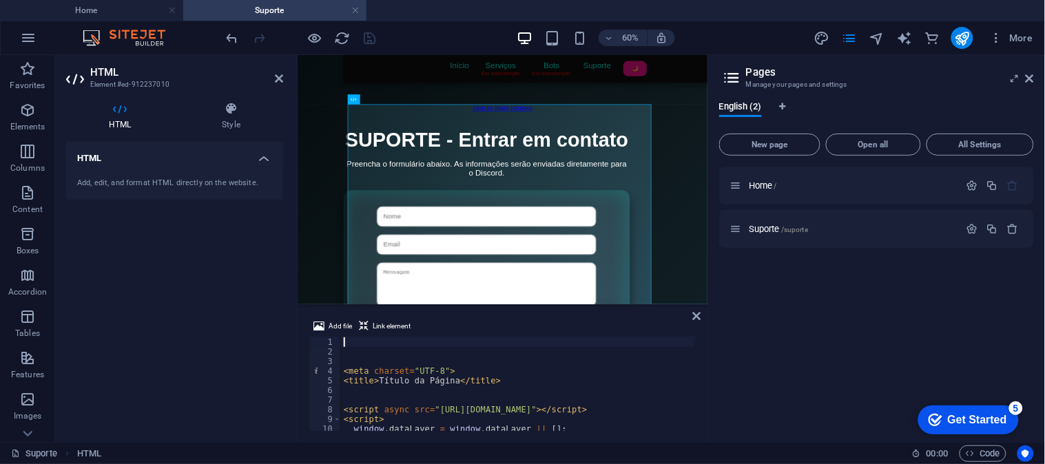
click at [377, 419] on div "< meta charset = "UTF-8" > < title > Título da Página </ title > < script async…" at bounding box center [678, 392] width 675 height 111
type textarea "<script>"
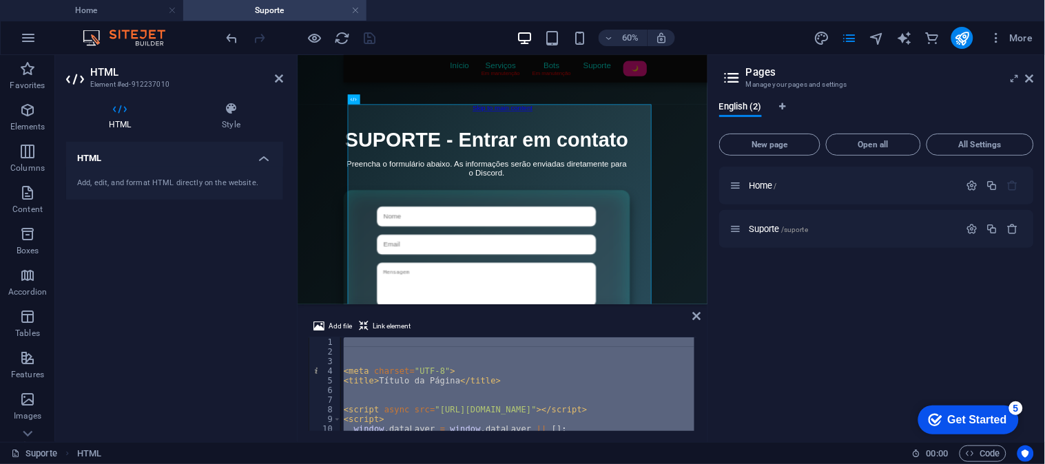
paste textarea
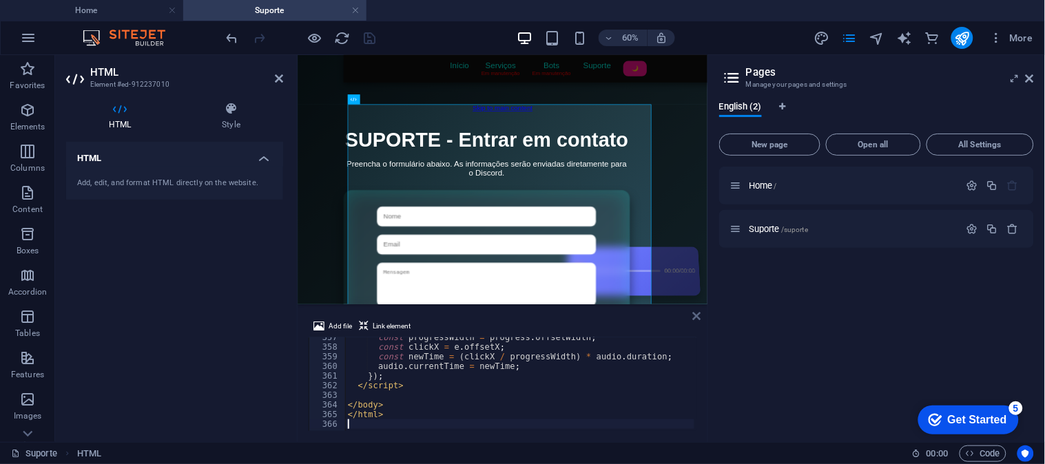
click at [697, 317] on icon at bounding box center [697, 316] width 8 height 11
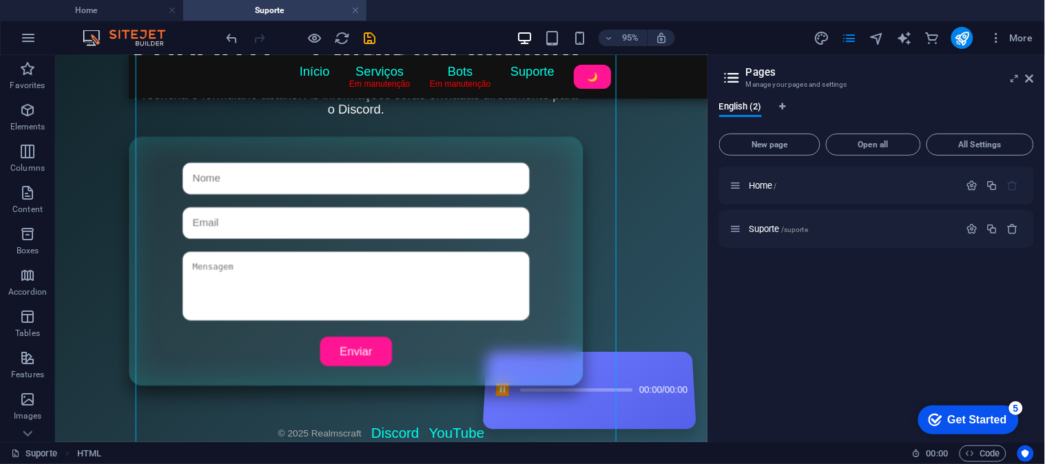
scroll to position [86, 0]
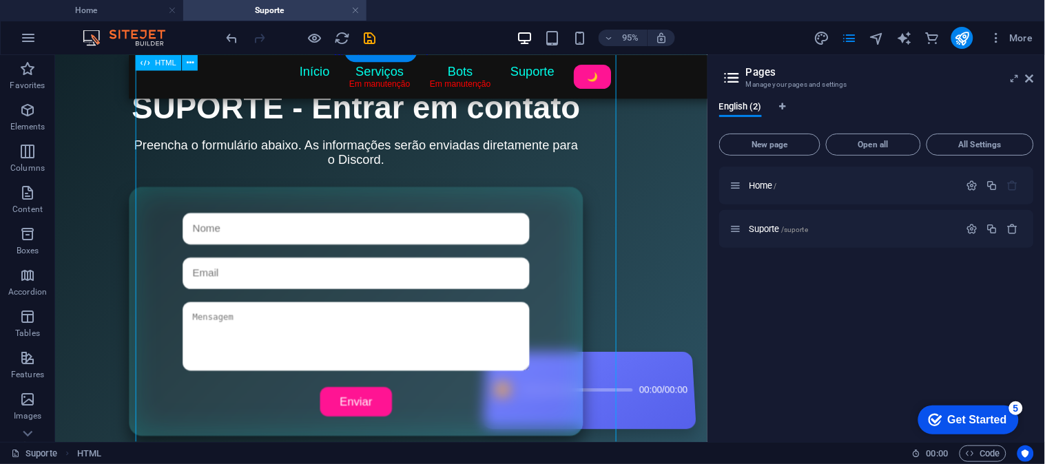
click at [392, 227] on div "Título da Página Início Serviços Em manutenção Bots Em manutenção Suporte 🌙 Seu…" at bounding box center [397, 303] width 530 height 424
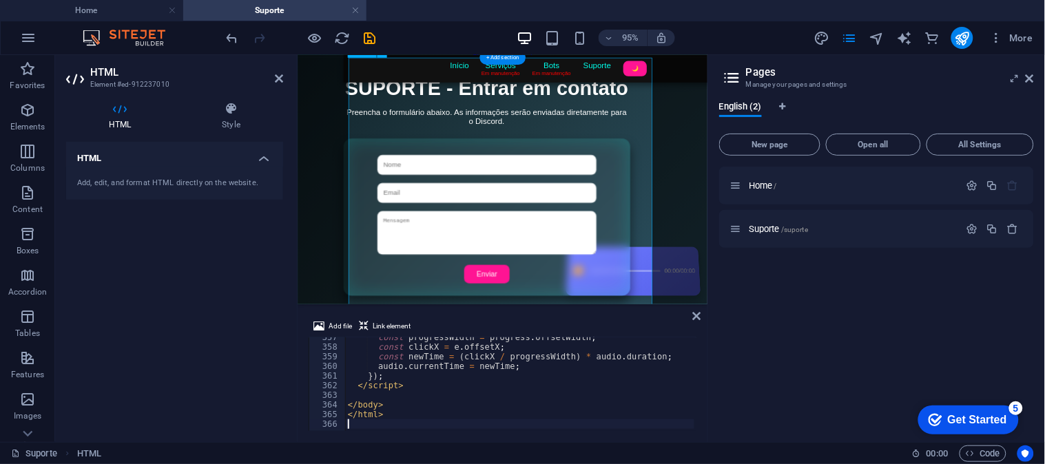
scroll to position [78, 0]
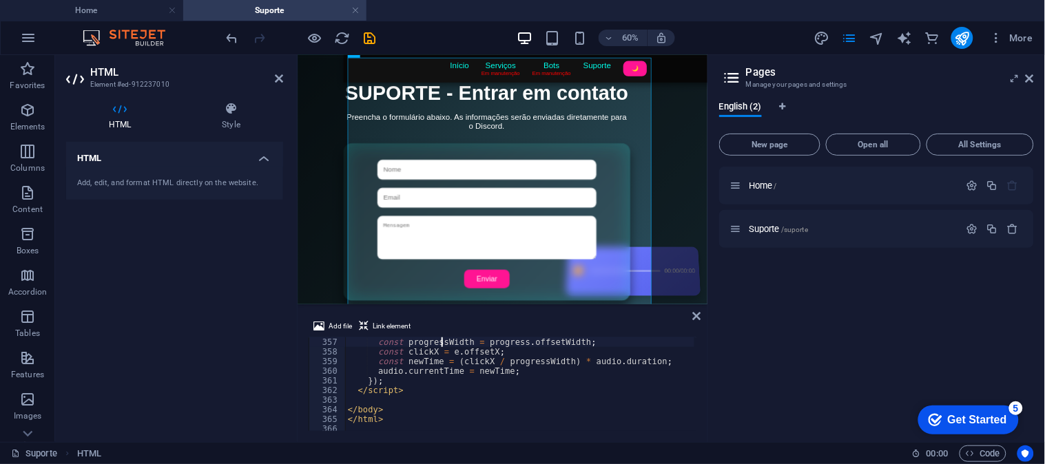
click at [443, 339] on div "const progressWidth = progress . offsetWidth ; const clickX = e . offsetX ; con…" at bounding box center [682, 392] width 675 height 111
click at [446, 367] on div "const progressWidth = progress . offsetWidth ; const clickX = e . offsetX ; con…" at bounding box center [682, 392] width 675 height 111
type textarea "</html>"
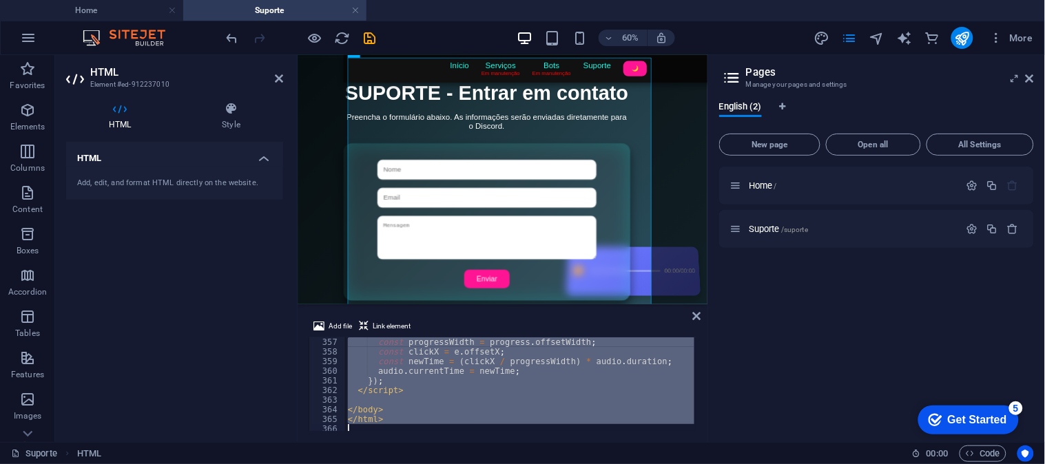
scroll to position [3446, 0]
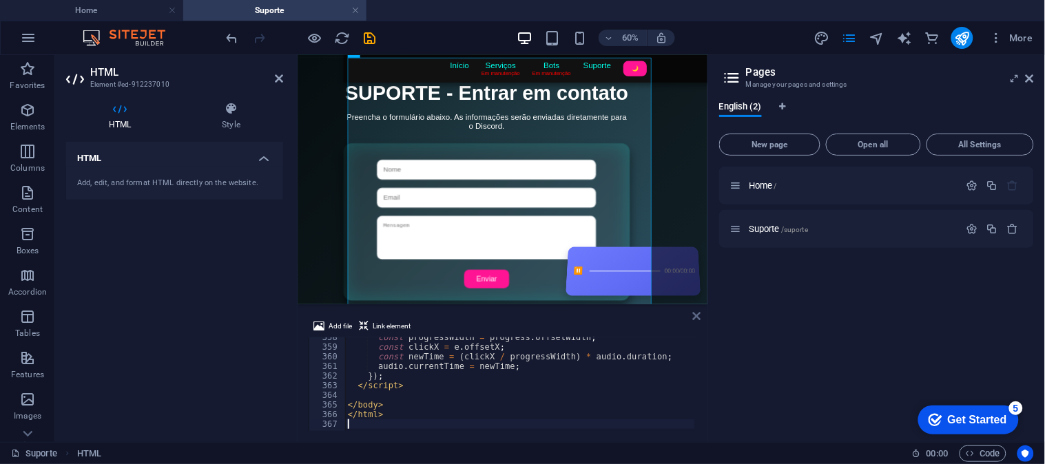
click at [694, 315] on icon at bounding box center [697, 316] width 8 height 11
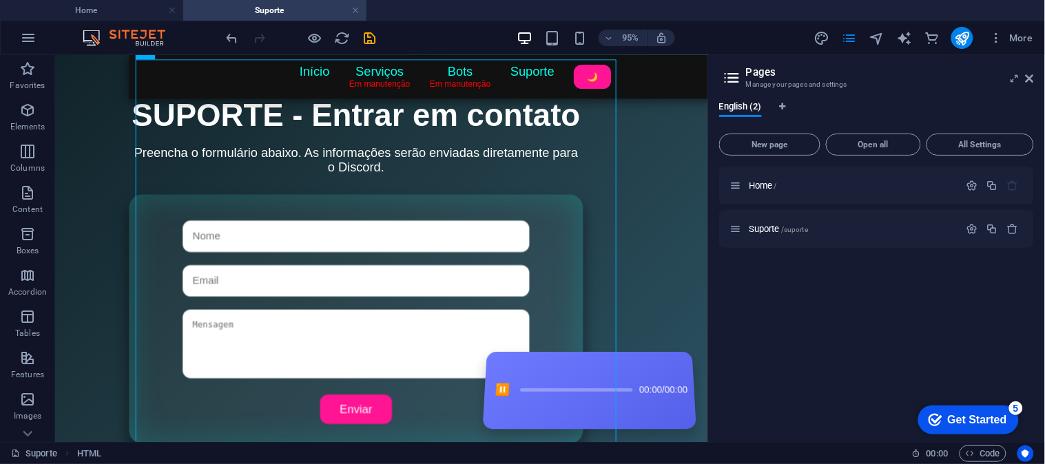
click at [700, 277] on body "Skip to main content Título da Página Início Serviços Em manutenção Bots Em man…" at bounding box center [397, 250] width 687 height 547
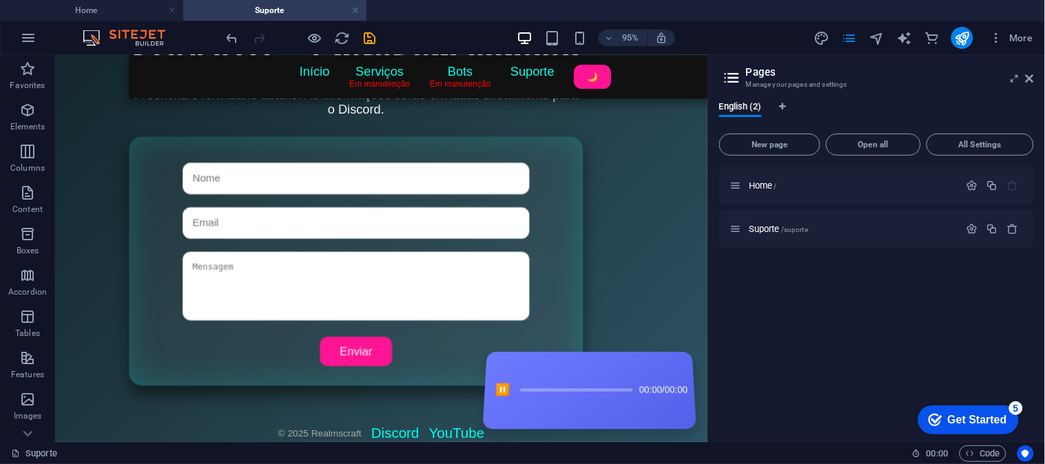
scroll to position [10, 0]
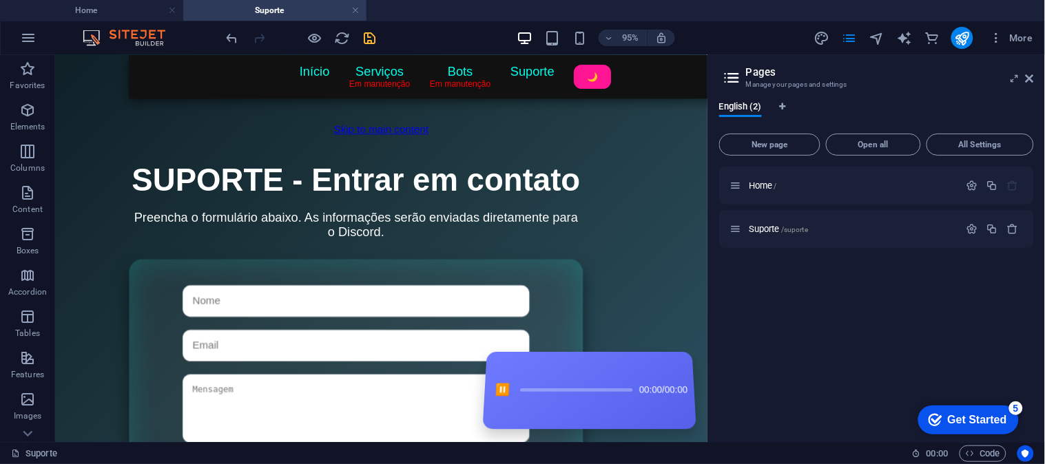
click at [370, 39] on icon "save" at bounding box center [370, 38] width 16 height 16
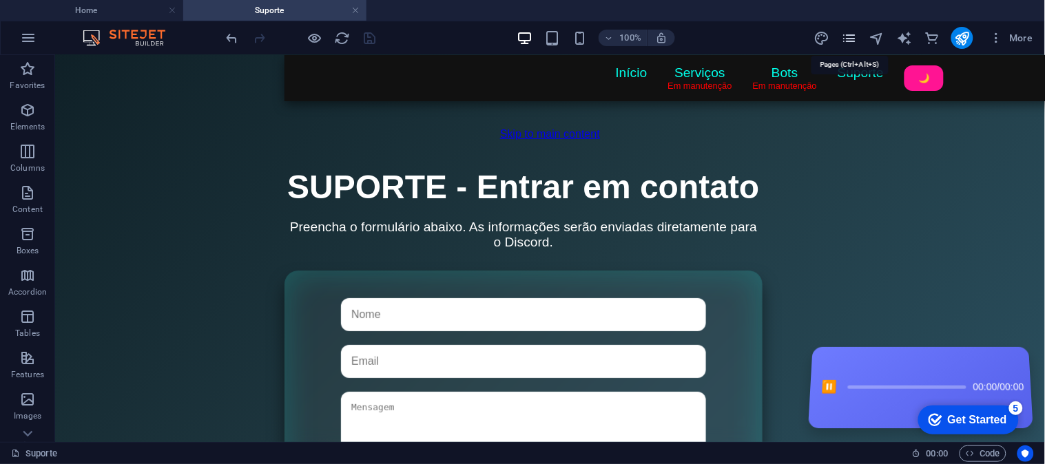
click at [846, 38] on icon "pages" at bounding box center [849, 38] width 16 height 16
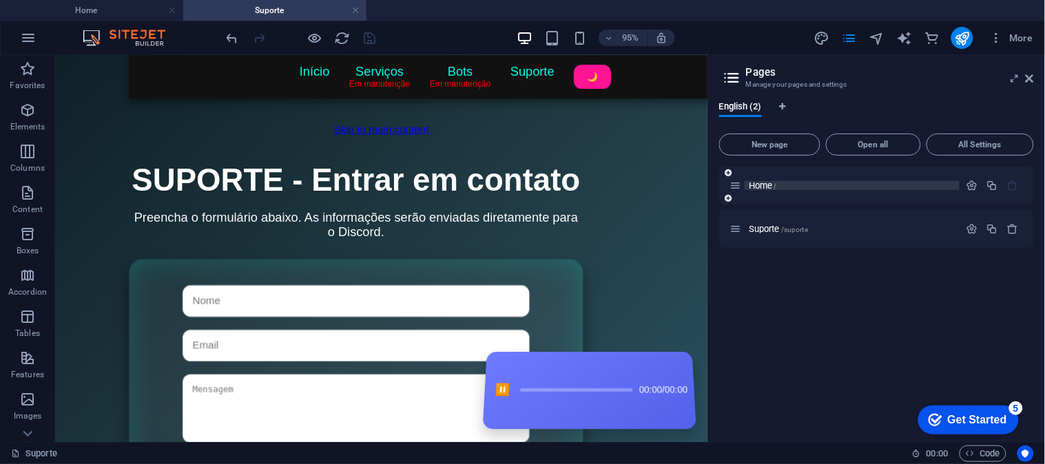
click at [768, 180] on span "Home /" at bounding box center [762, 185] width 28 height 10
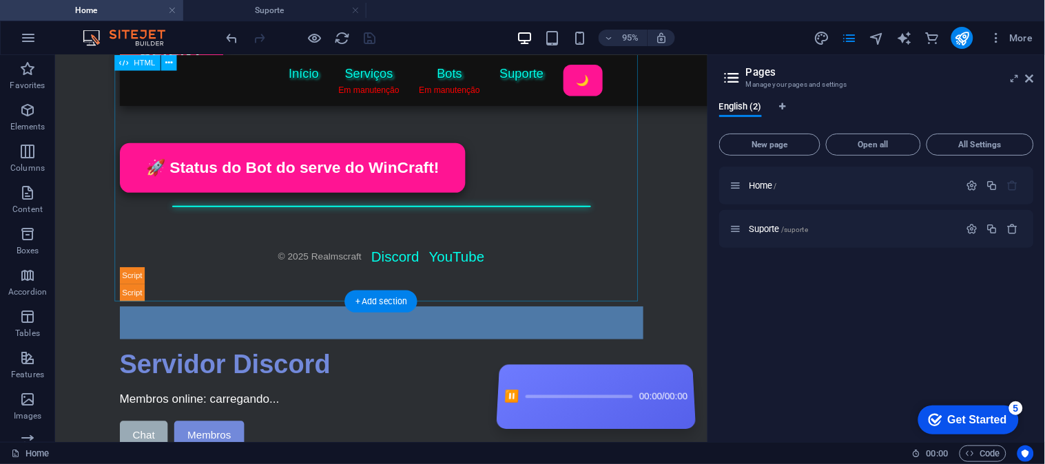
scroll to position [306, 0]
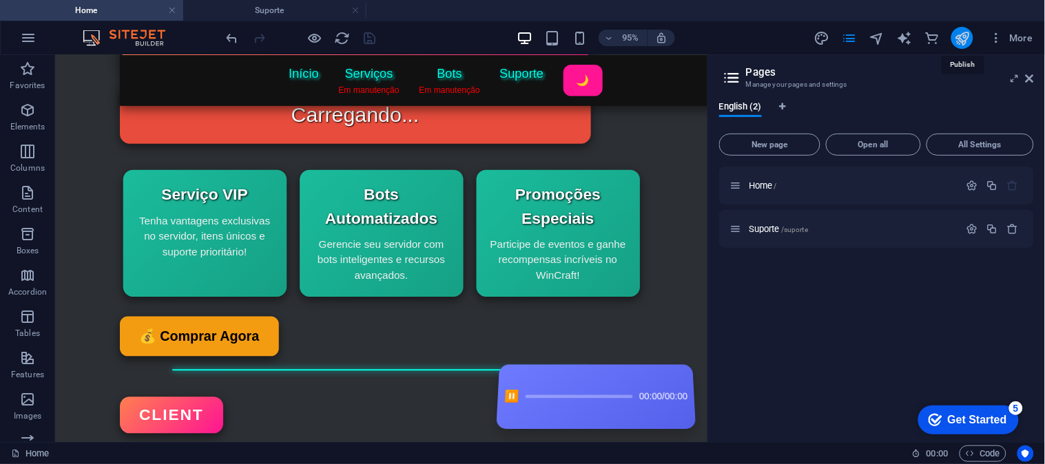
click at [966, 42] on icon "publish" at bounding box center [962, 38] width 16 height 16
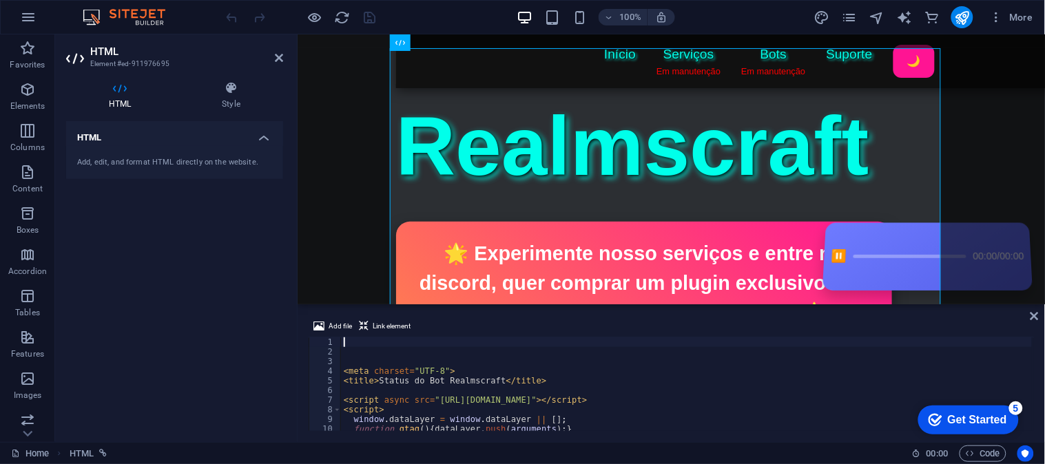
click at [450, 386] on div "< meta charset = "UTF-8" > < title > Status do Bot Realmscraft </ title > < scr…" at bounding box center [686, 393] width 691 height 113
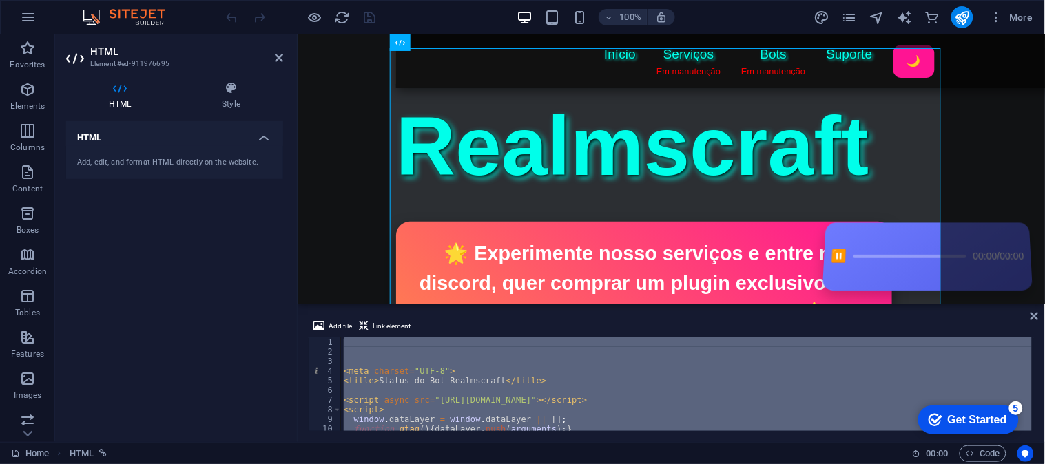
type textarea "</html>"
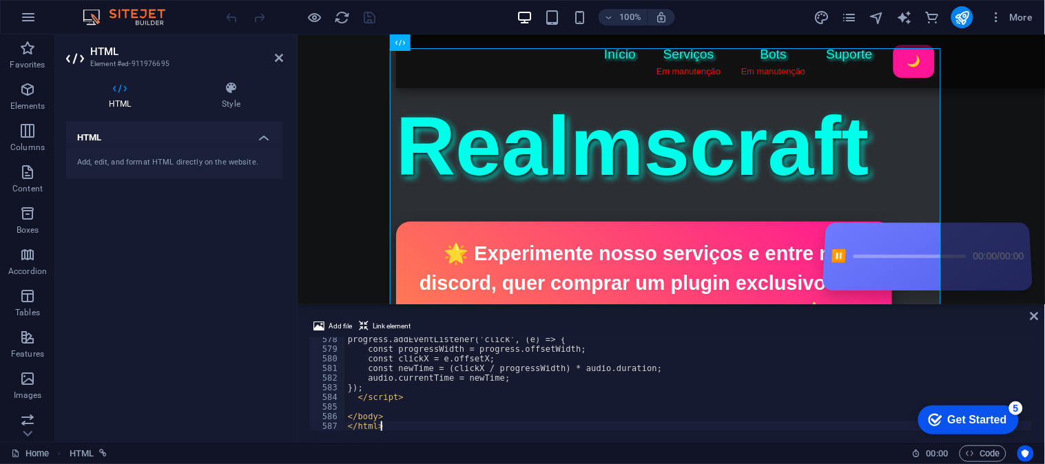
scroll to position [5565, 0]
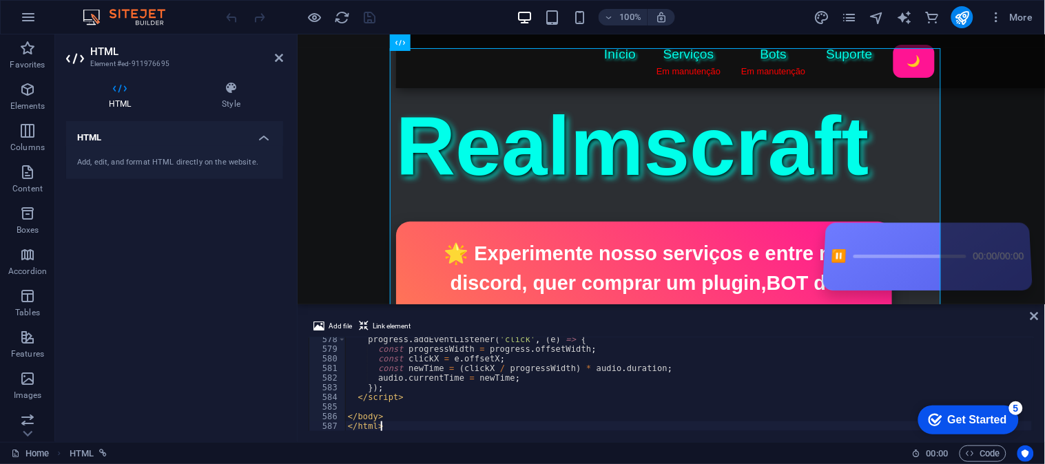
click at [370, 12] on icon "save" at bounding box center [370, 18] width 16 height 16
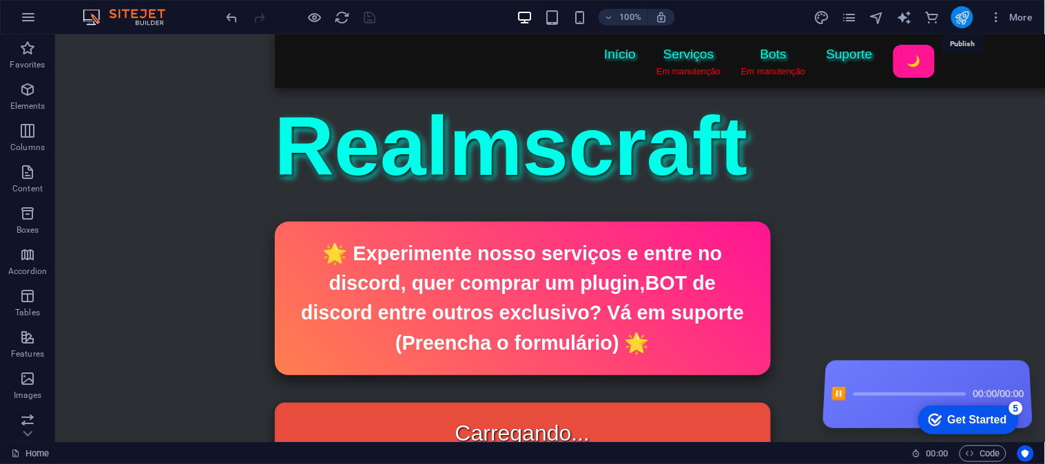
click at [965, 16] on icon "publish" at bounding box center [962, 18] width 16 height 16
click at [1014, 21] on span "More" at bounding box center [1010, 17] width 43 height 14
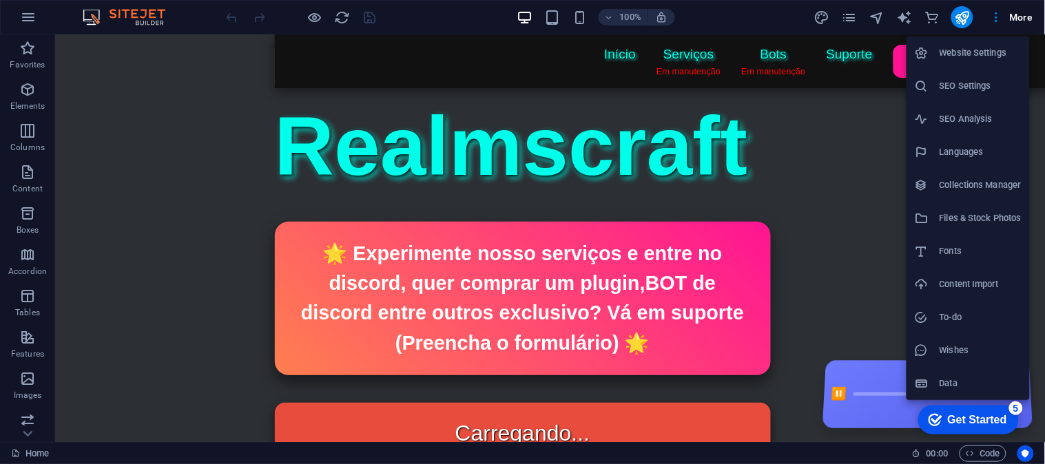
click at [972, 62] on li "Website Settings" at bounding box center [967, 52] width 123 height 33
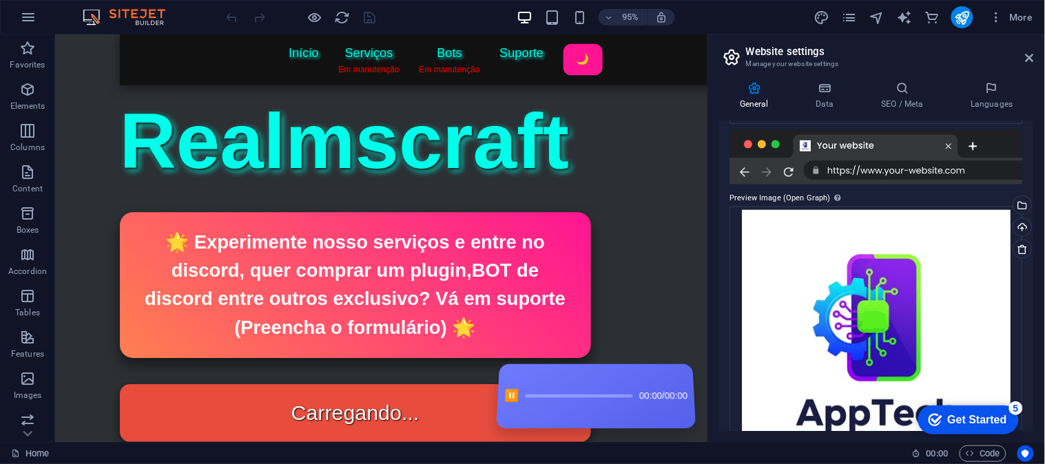
scroll to position [366, 0]
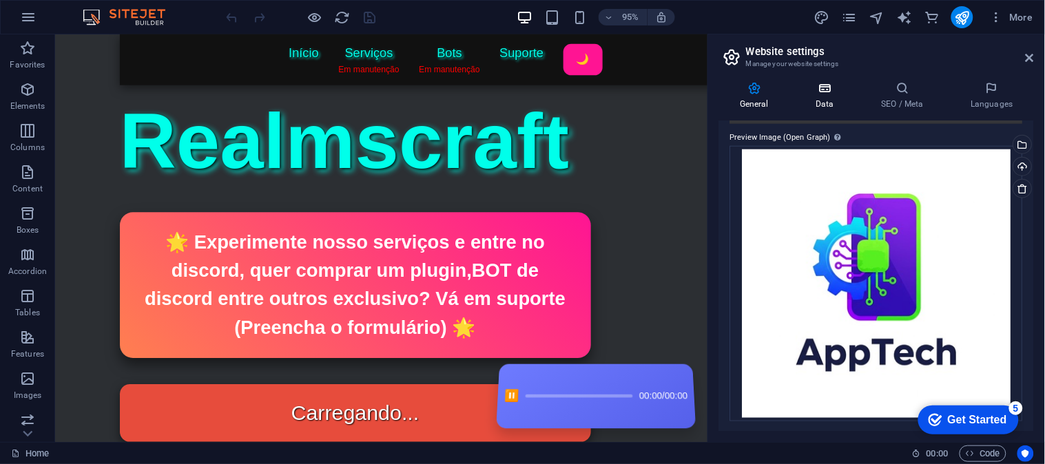
click at [829, 90] on icon at bounding box center [825, 88] width 60 height 14
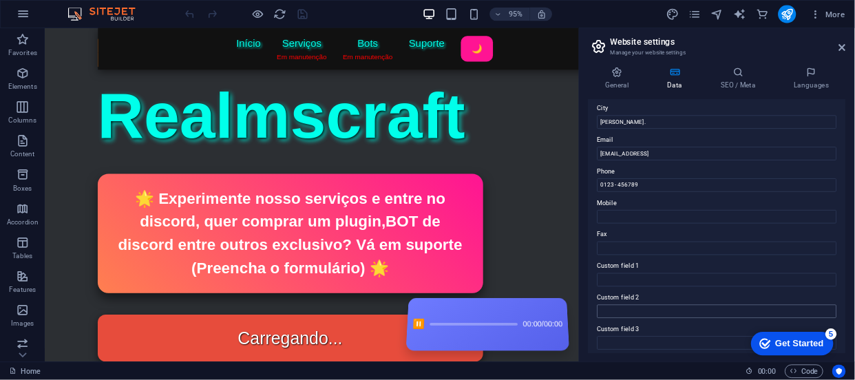
scroll to position [350, 0]
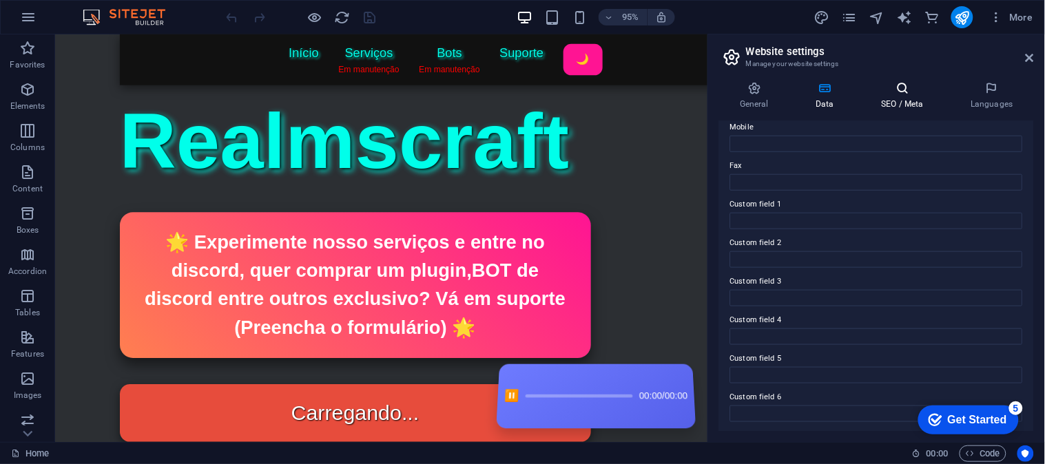
click at [907, 101] on h4 "SEO / Meta" at bounding box center [905, 95] width 90 height 29
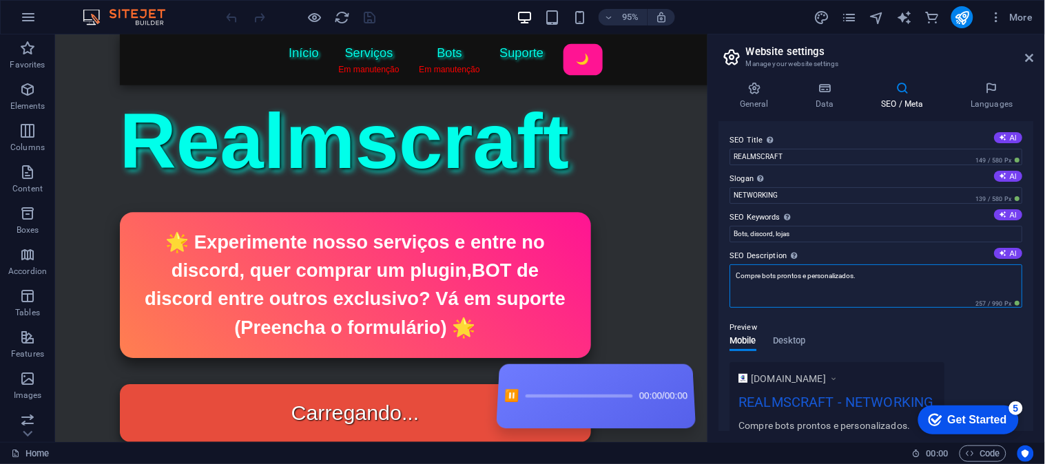
click at [776, 273] on textarea "Compre bots prontos e personalizados." at bounding box center [876, 285] width 293 height 43
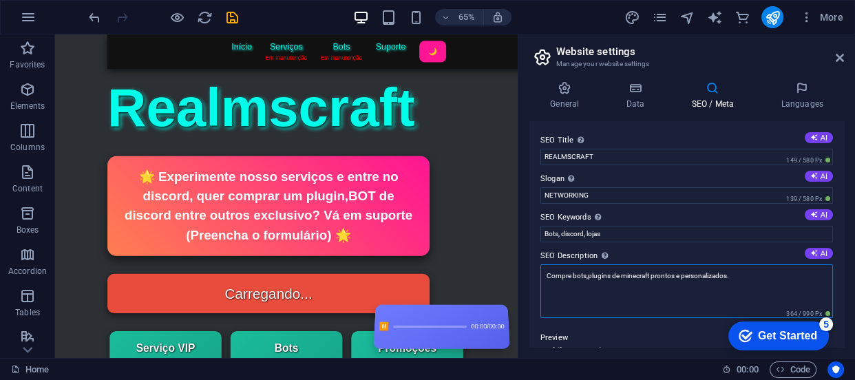
click at [584, 275] on textarea "Compre bots,plugins de minecraft prontos e personalizados." at bounding box center [687, 291] width 293 height 54
click at [687, 275] on textarea "Compre bots de discord,plugins de minecraft prontos e personalizados." at bounding box center [687, 291] width 293 height 54
click at [782, 266] on textarea "Compre bots de discord,plugins de minecraft prontos e personalizados." at bounding box center [687, 291] width 293 height 54
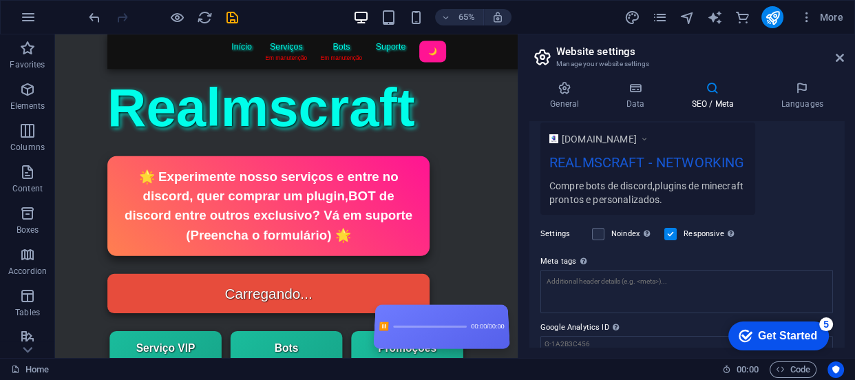
scroll to position [0, 0]
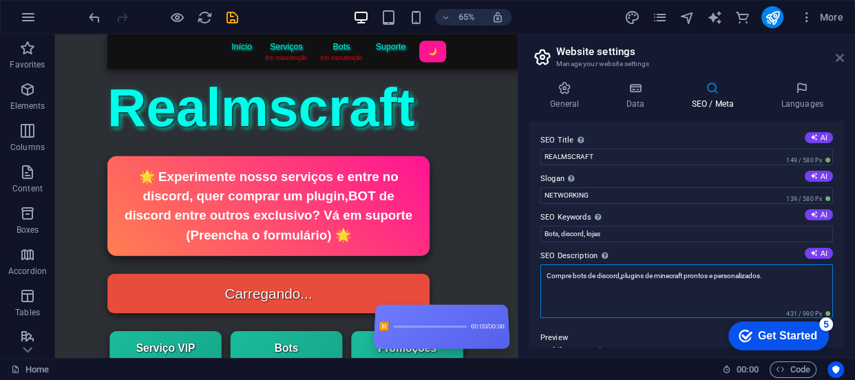
type textarea "Compre bots de discord,plugins de minecraft prontos e personalizados."
click at [836, 56] on icon at bounding box center [840, 57] width 8 height 11
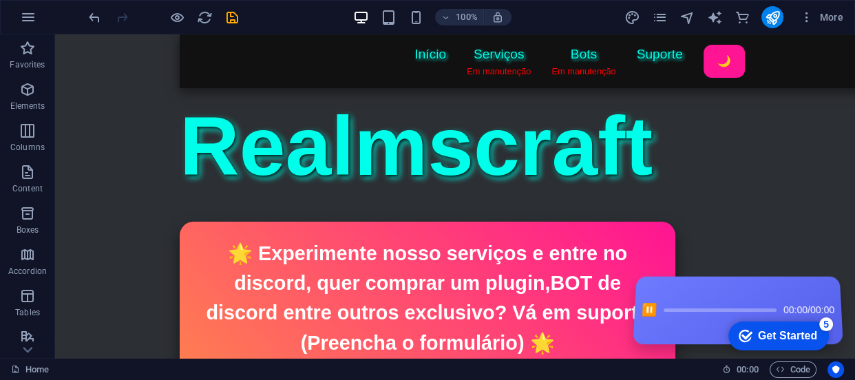
click at [231, 14] on icon "save" at bounding box center [232, 18] width 16 height 16
click at [774, 19] on icon "publish" at bounding box center [772, 18] width 16 height 16
